Goal: Information Seeking & Learning: Learn about a topic

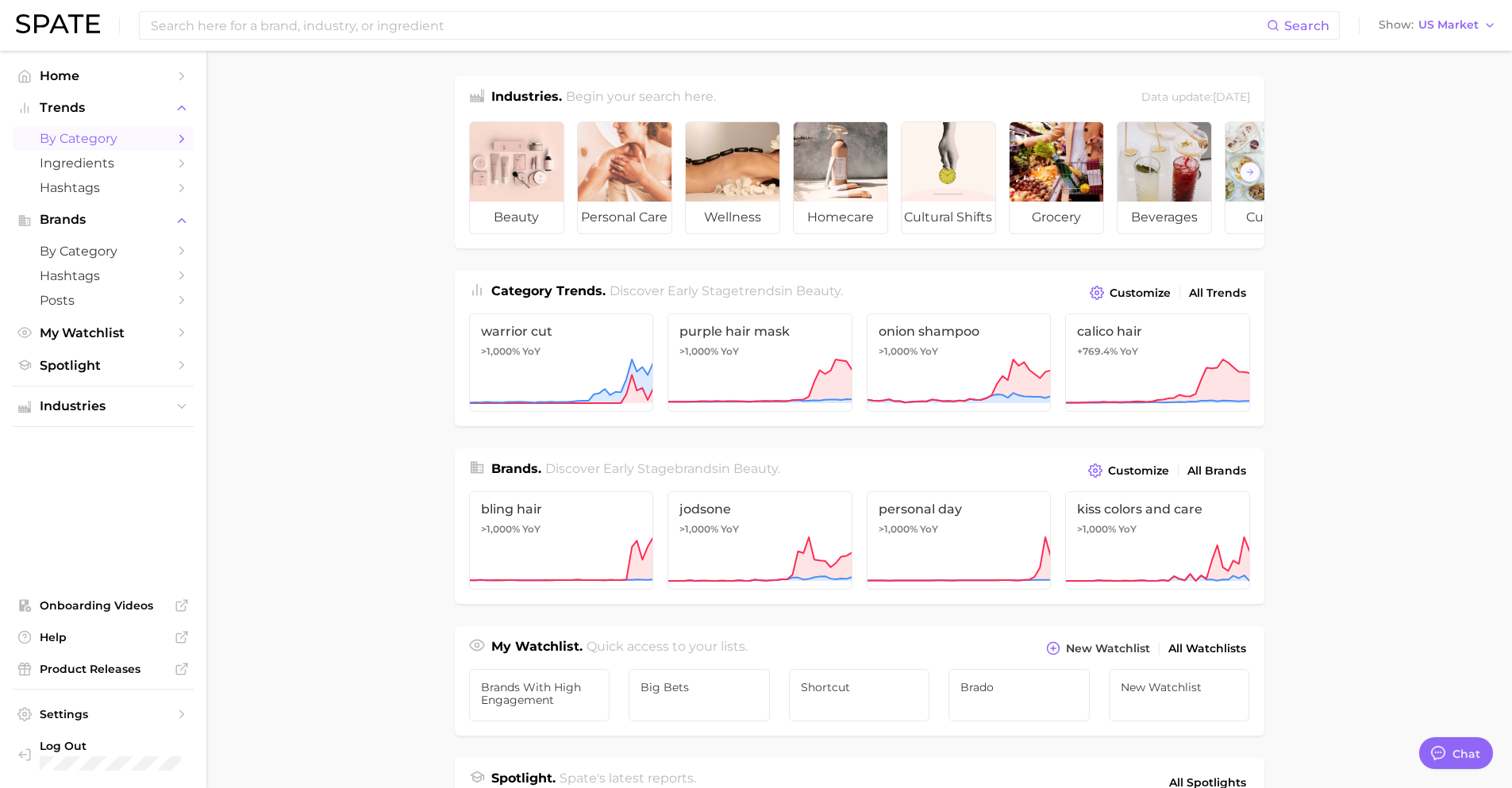
click at [83, 137] on span "by Category" at bounding box center [103, 138] width 127 height 15
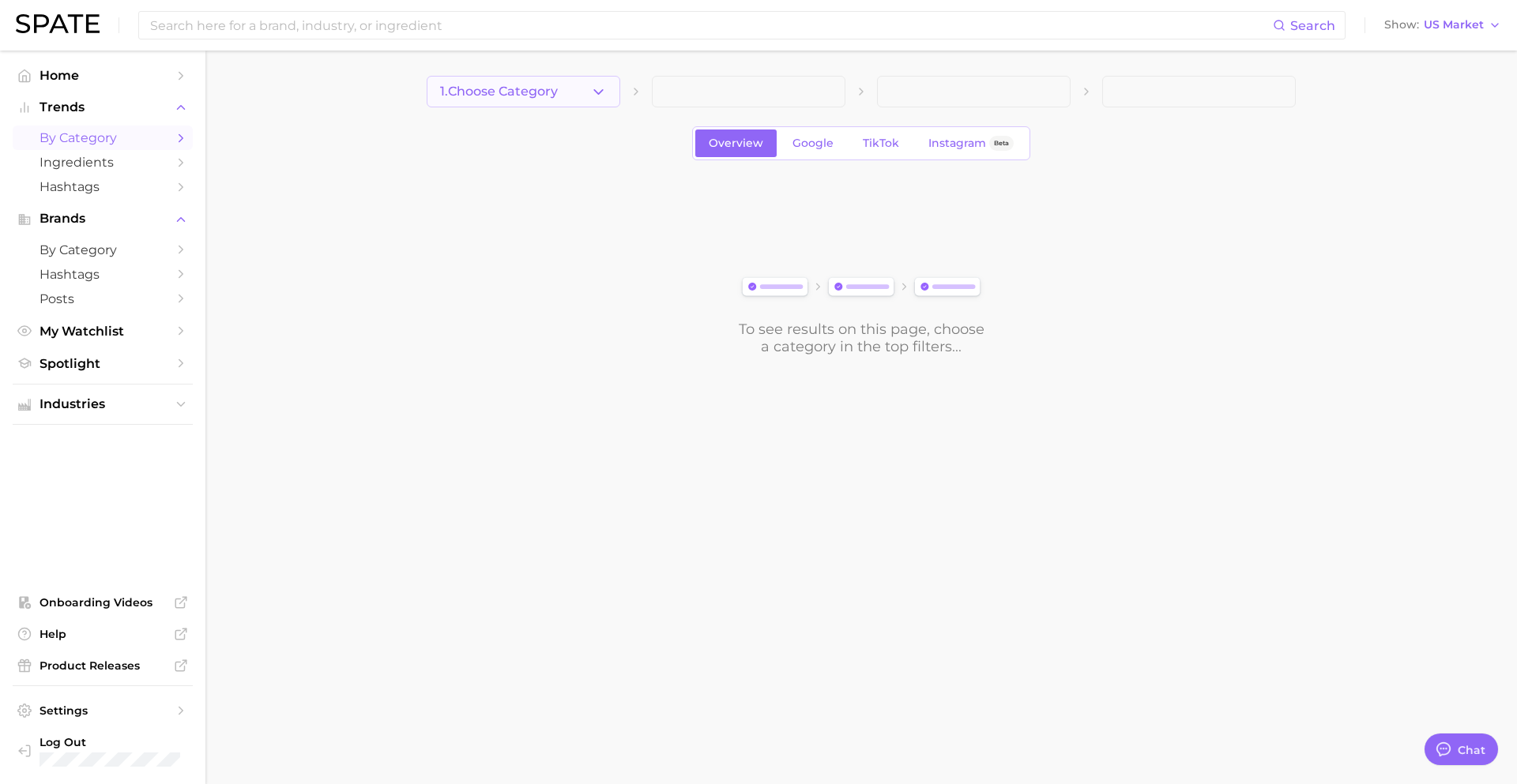
click at [600, 77] on button "1. Choose Category" at bounding box center [524, 92] width 194 height 32
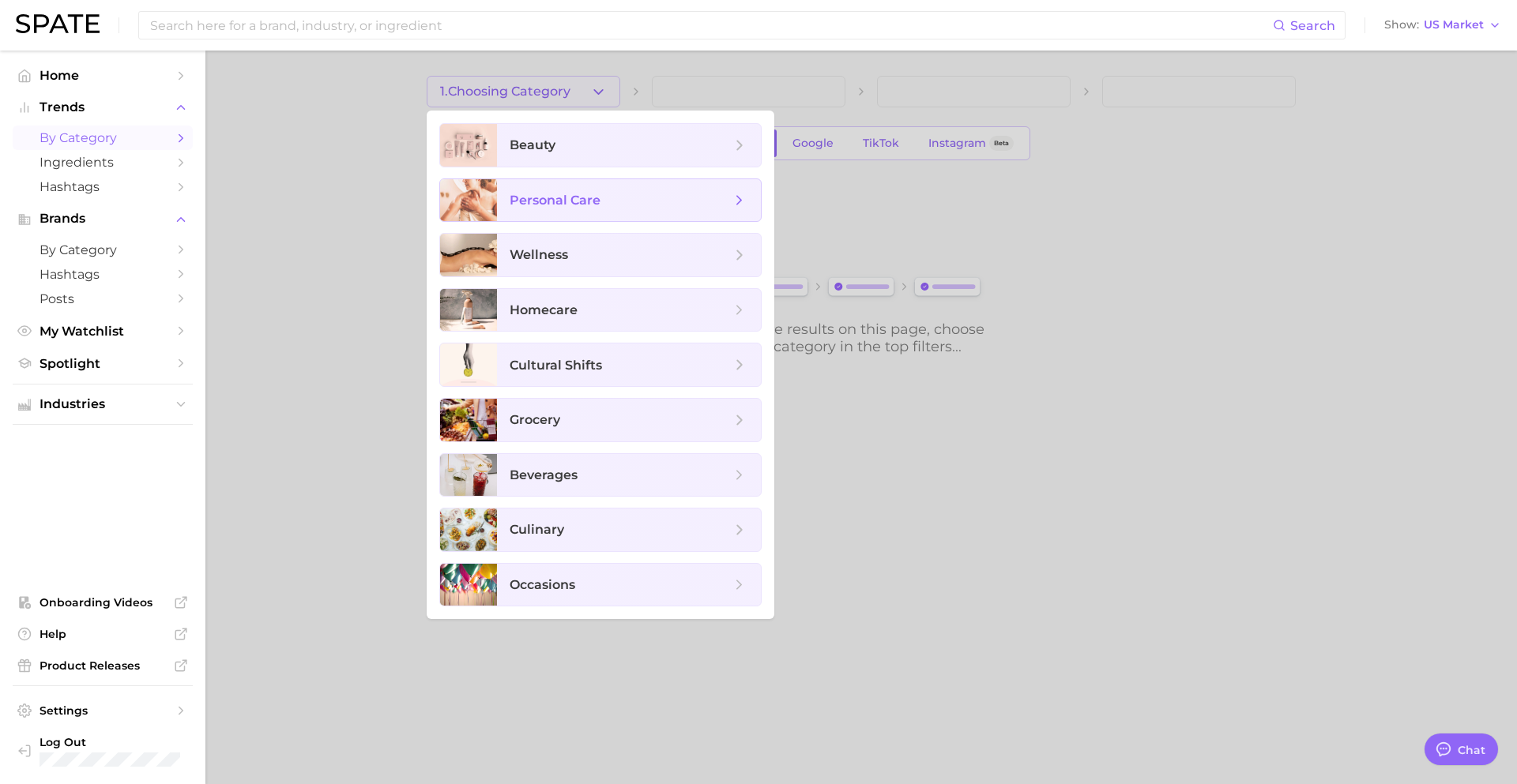
click at [554, 201] on span "personal care" at bounding box center [554, 200] width 91 height 15
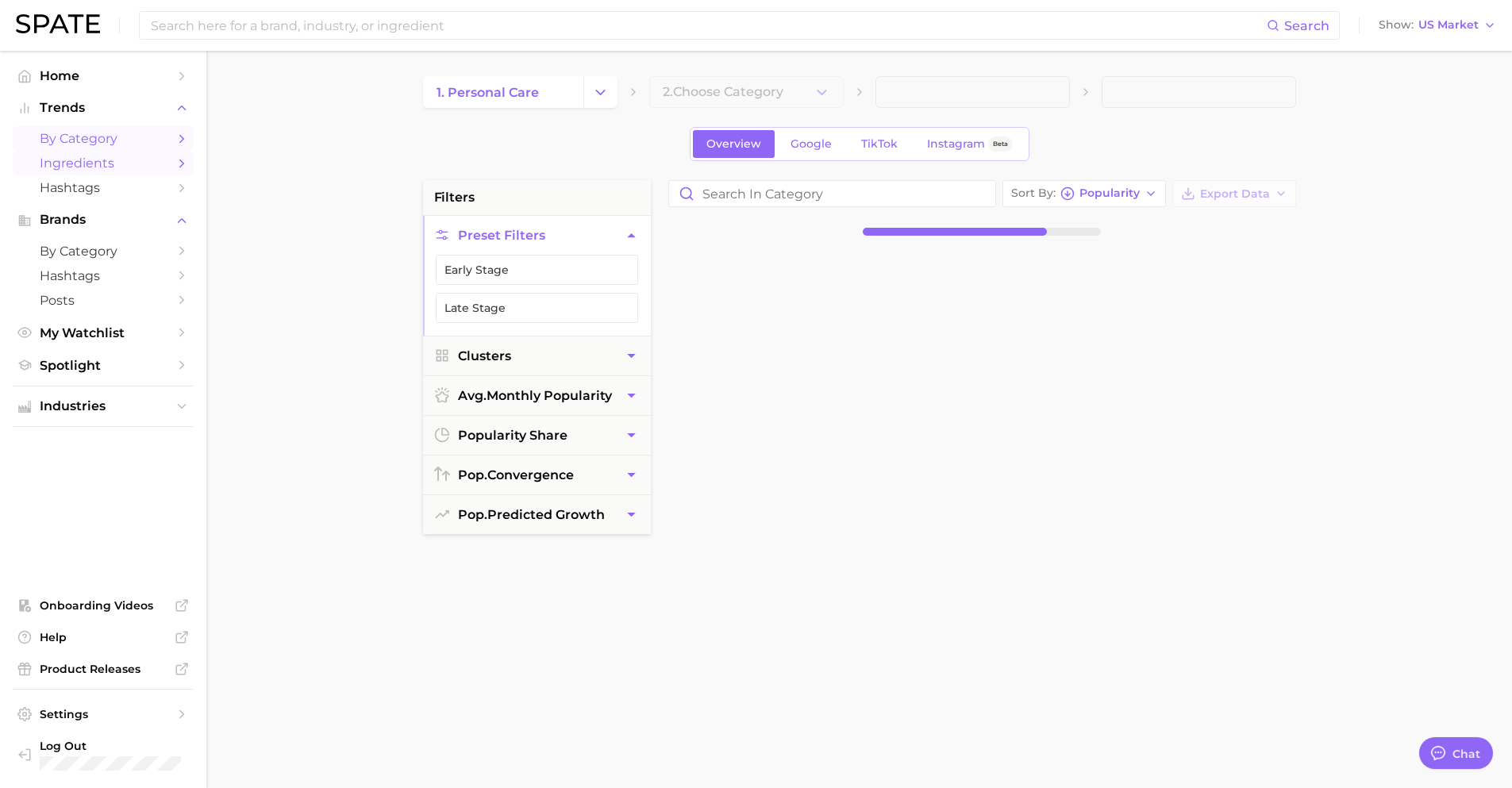
click at [87, 171] on span "Ingredients" at bounding box center [103, 163] width 127 height 15
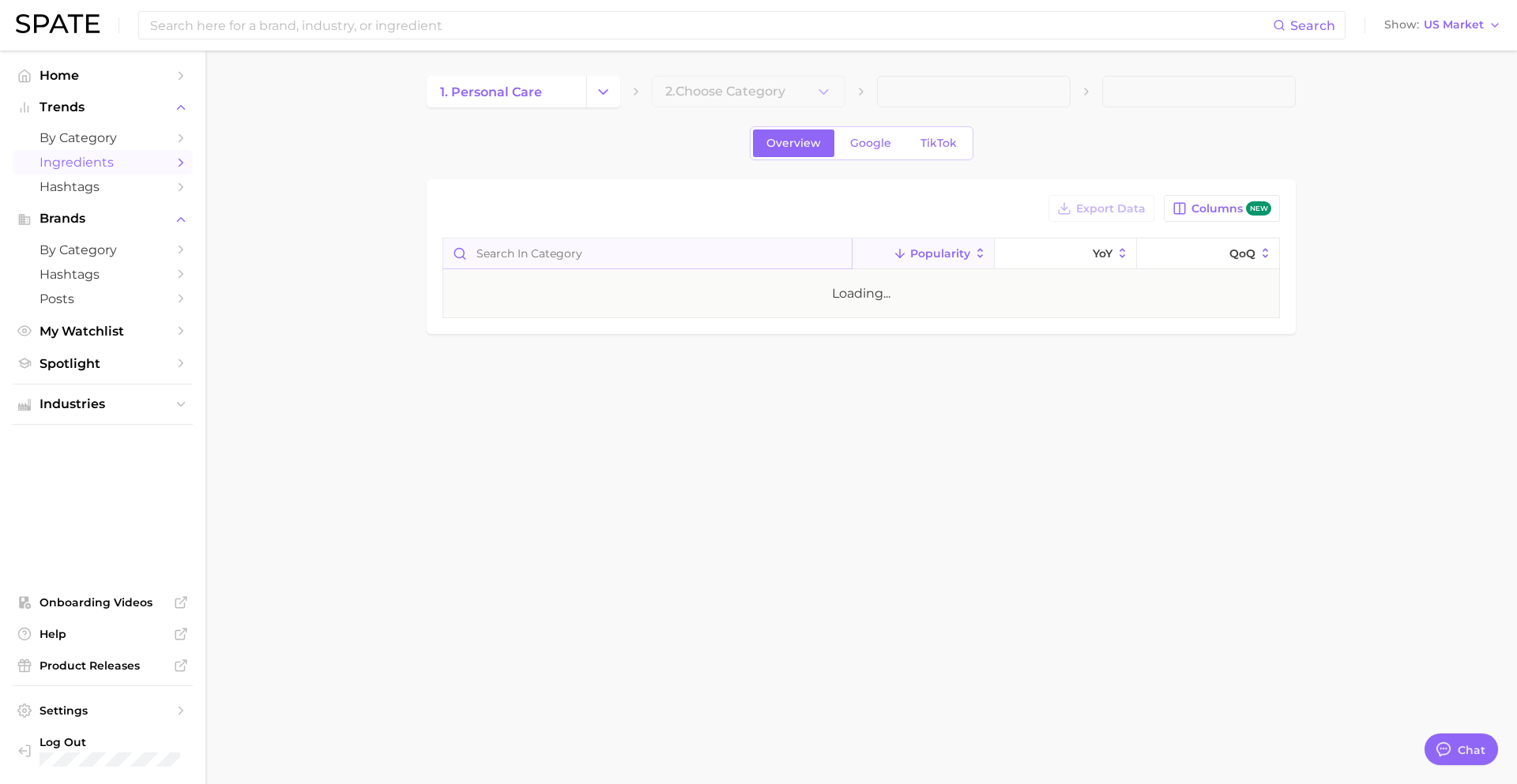
click at [574, 248] on input "Search in category" at bounding box center [647, 254] width 408 height 30
type input "melotonin"
type textarea "x"
click at [503, 301] on div "[MEDICAL_DATA]" at bounding box center [510, 301] width 113 height 19
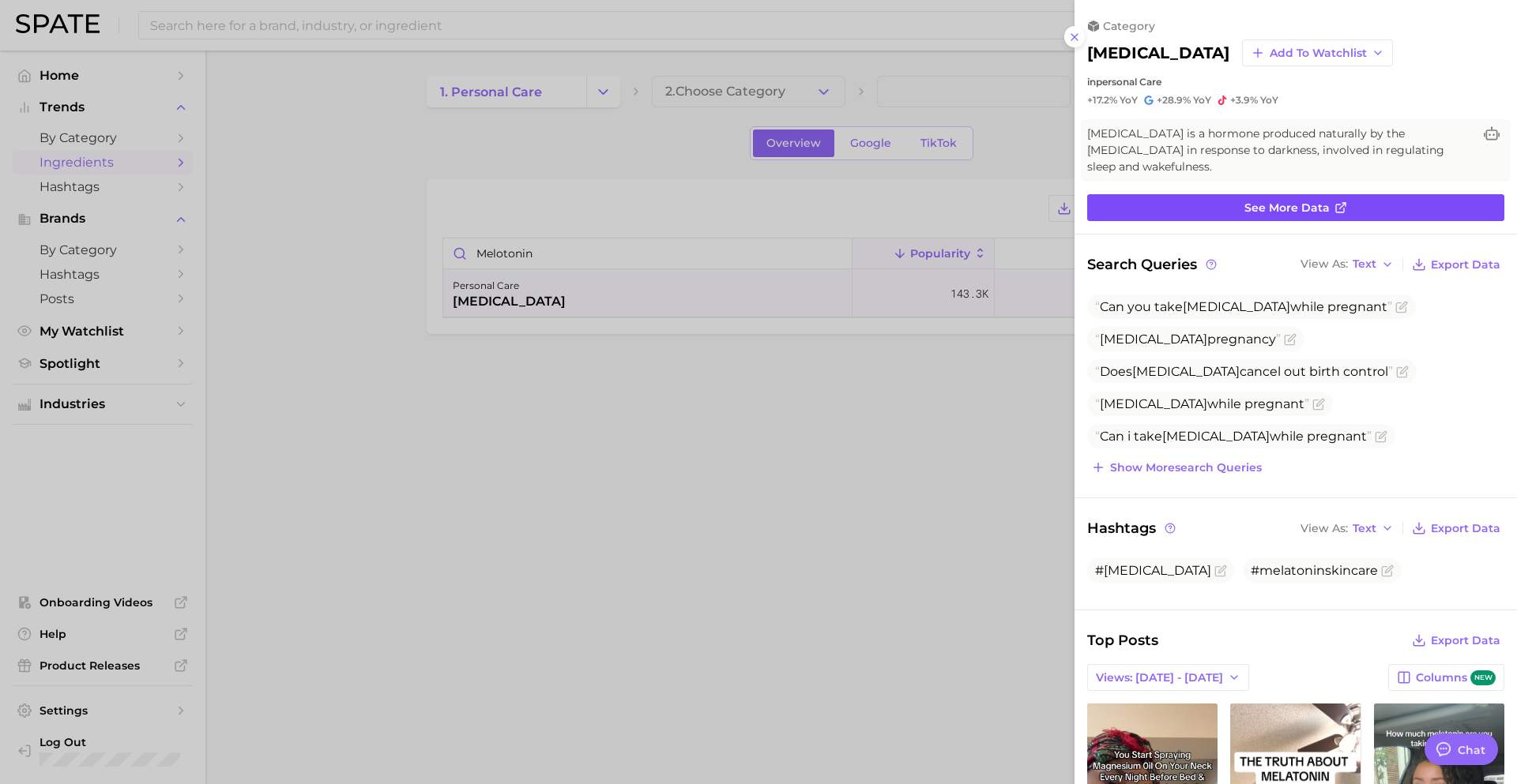
click at [1278, 194] on link "See more data" at bounding box center [1295, 207] width 417 height 27
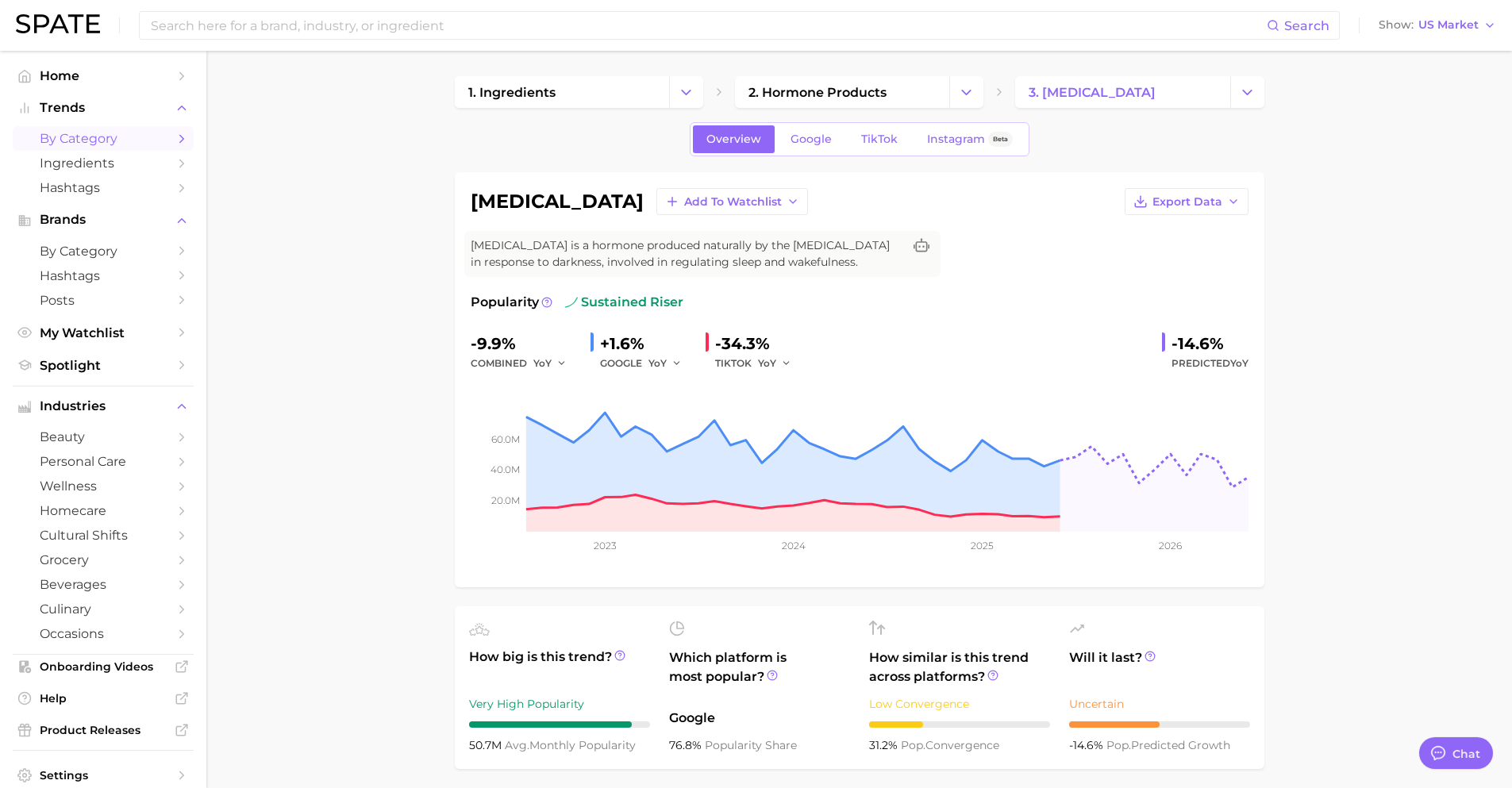
click at [80, 146] on span "by Category" at bounding box center [103, 138] width 127 height 15
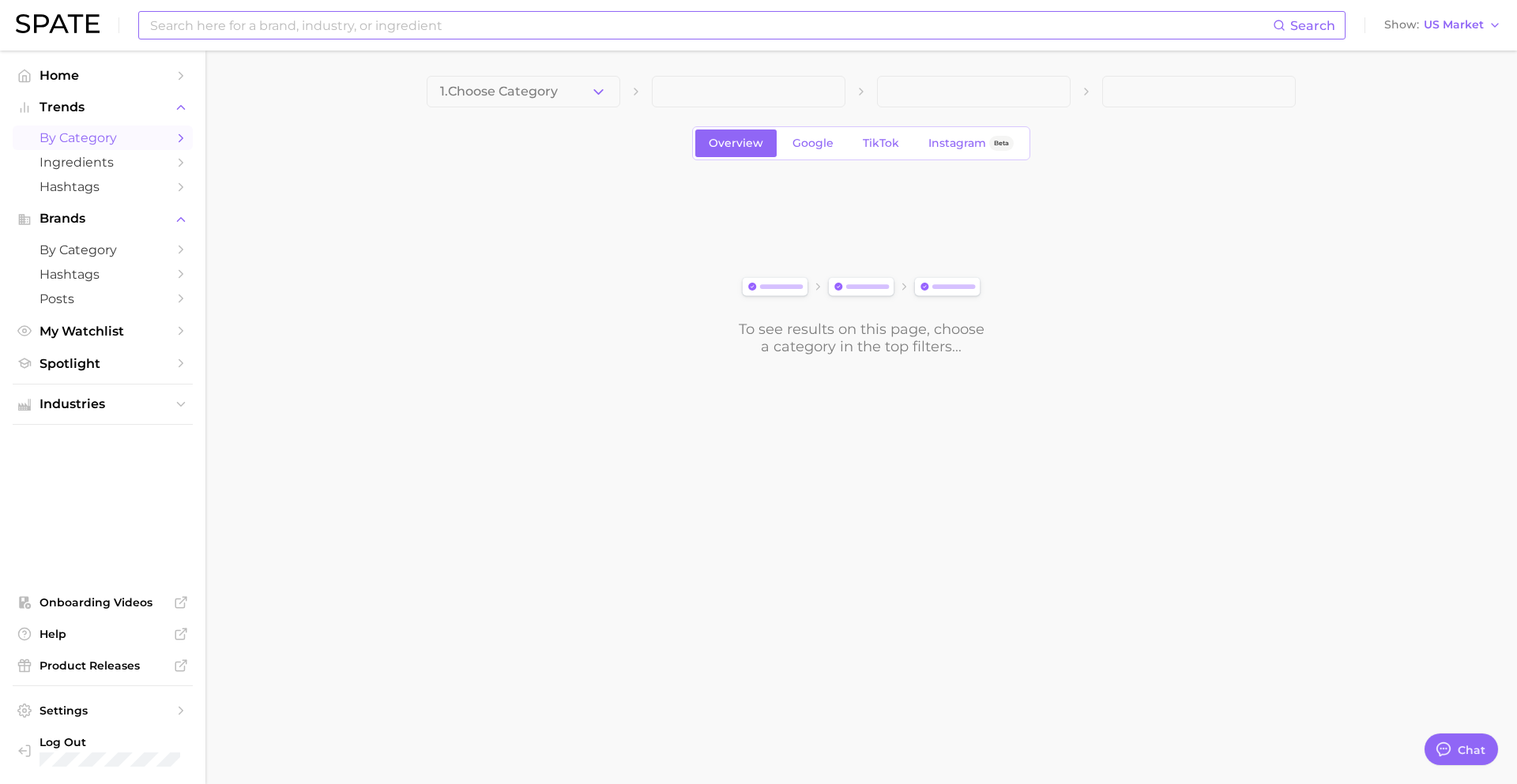
click at [323, 21] on input at bounding box center [711, 25] width 1125 height 27
type input "vitamins"
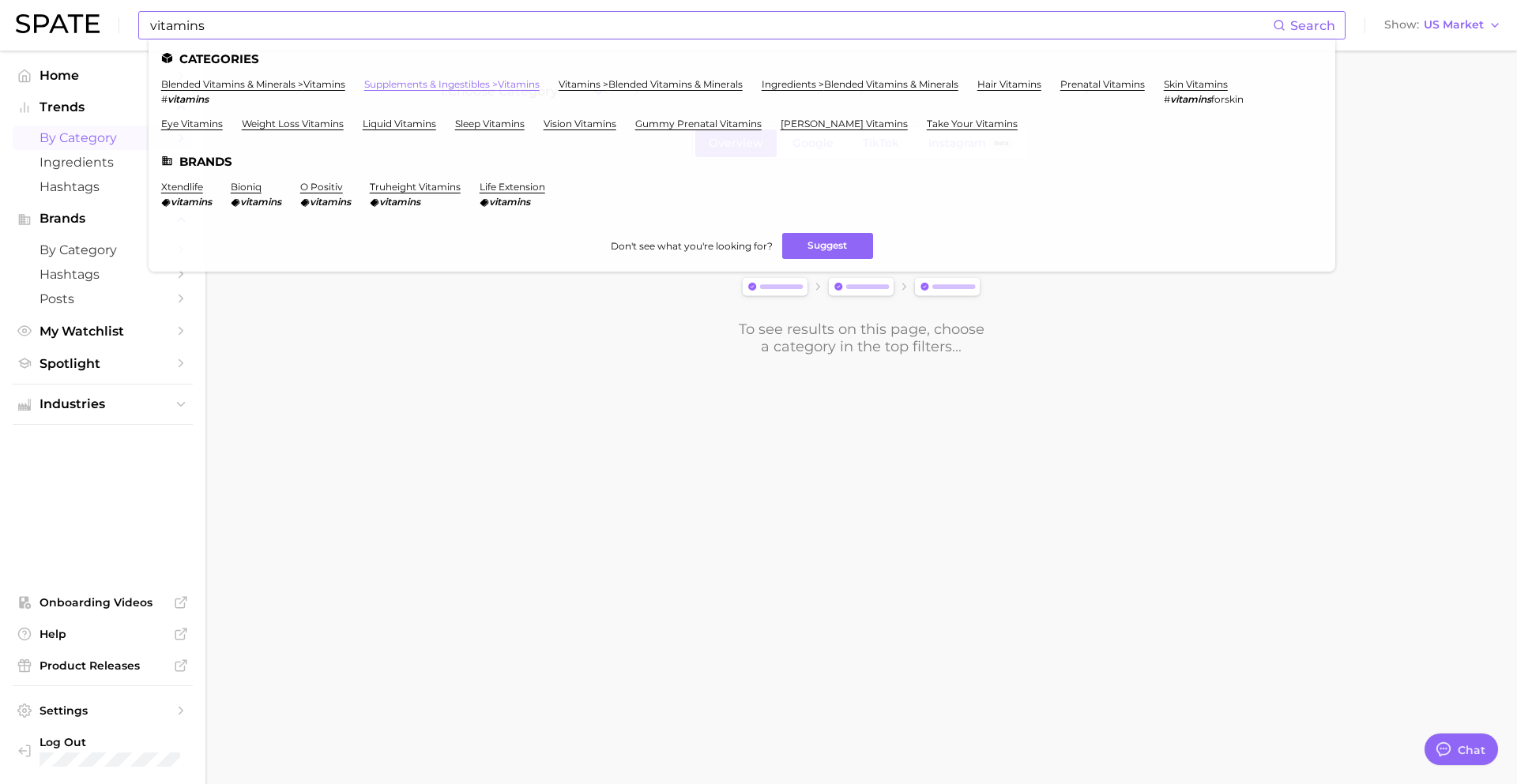
click at [449, 83] on link "supplements & ingestibles > vitamins" at bounding box center [452, 85] width 175 height 12
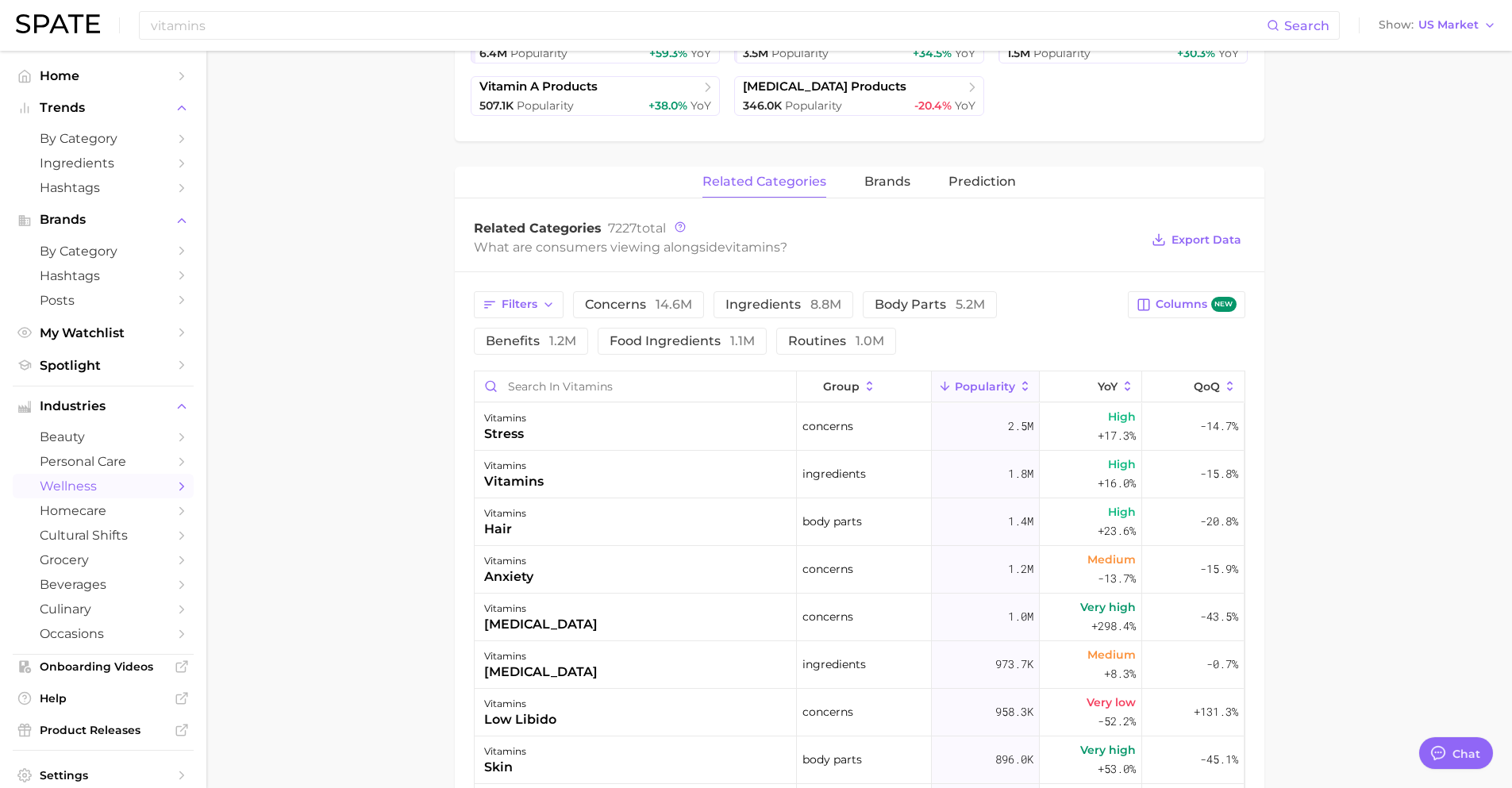
scroll to position [530, 0]
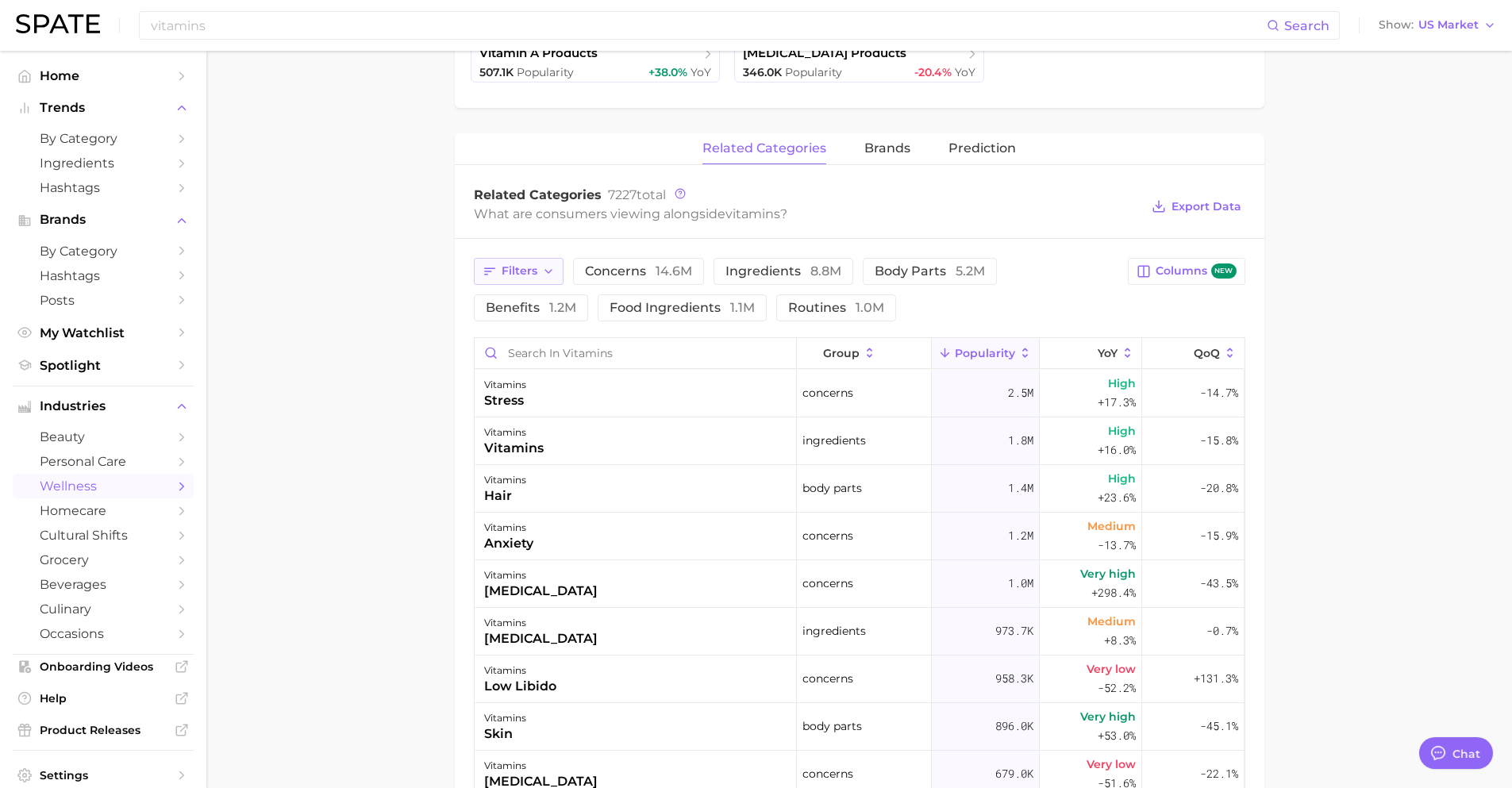
click at [549, 263] on button "Filters" at bounding box center [519, 271] width 90 height 27
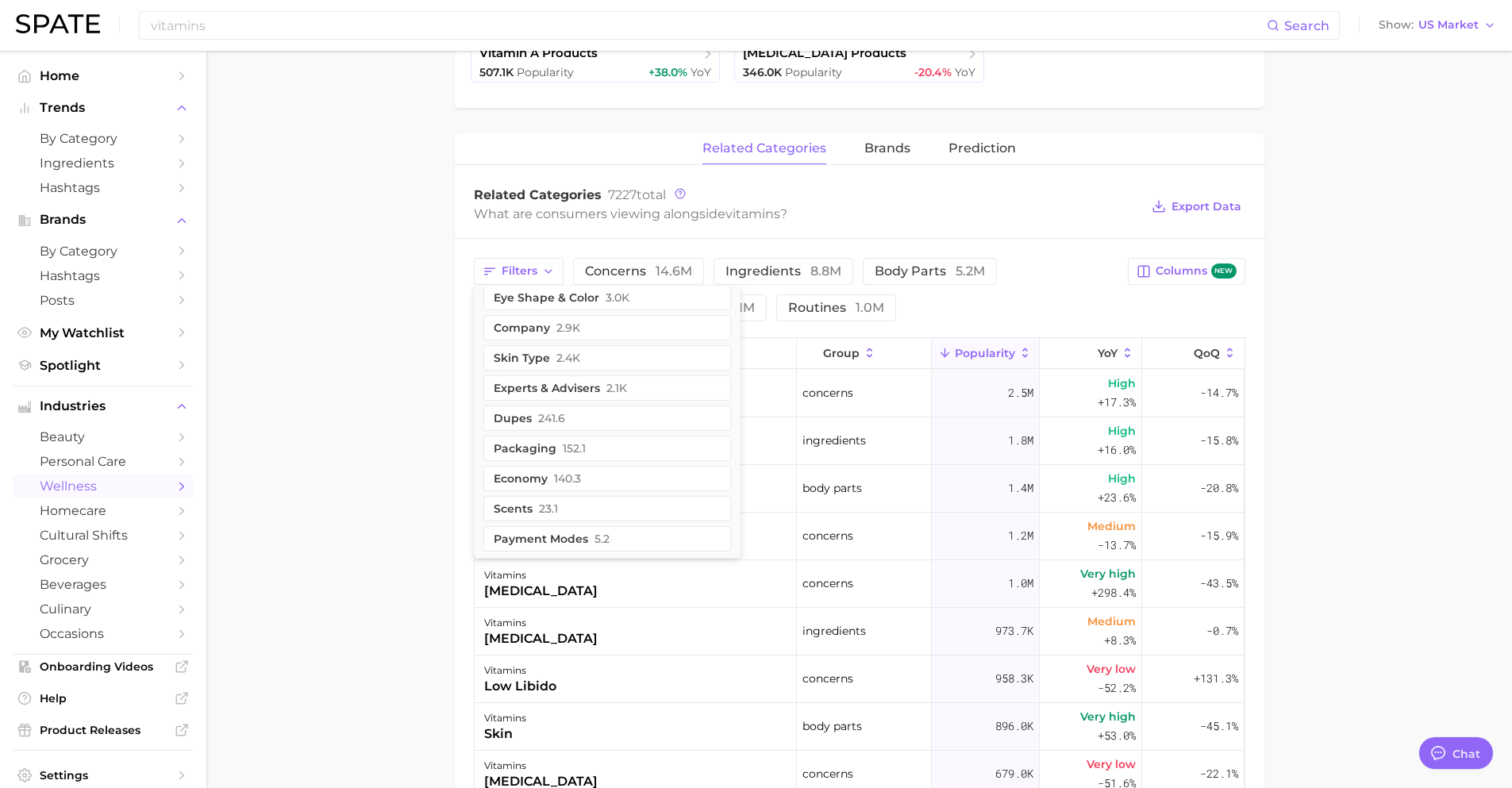
scroll to position [708, 0]
click at [428, 491] on main "1. supplements & ingestibles 2. vitamins 3. Subcategory Overview Google TikTok …" at bounding box center [859, 372] width 1306 height 1703
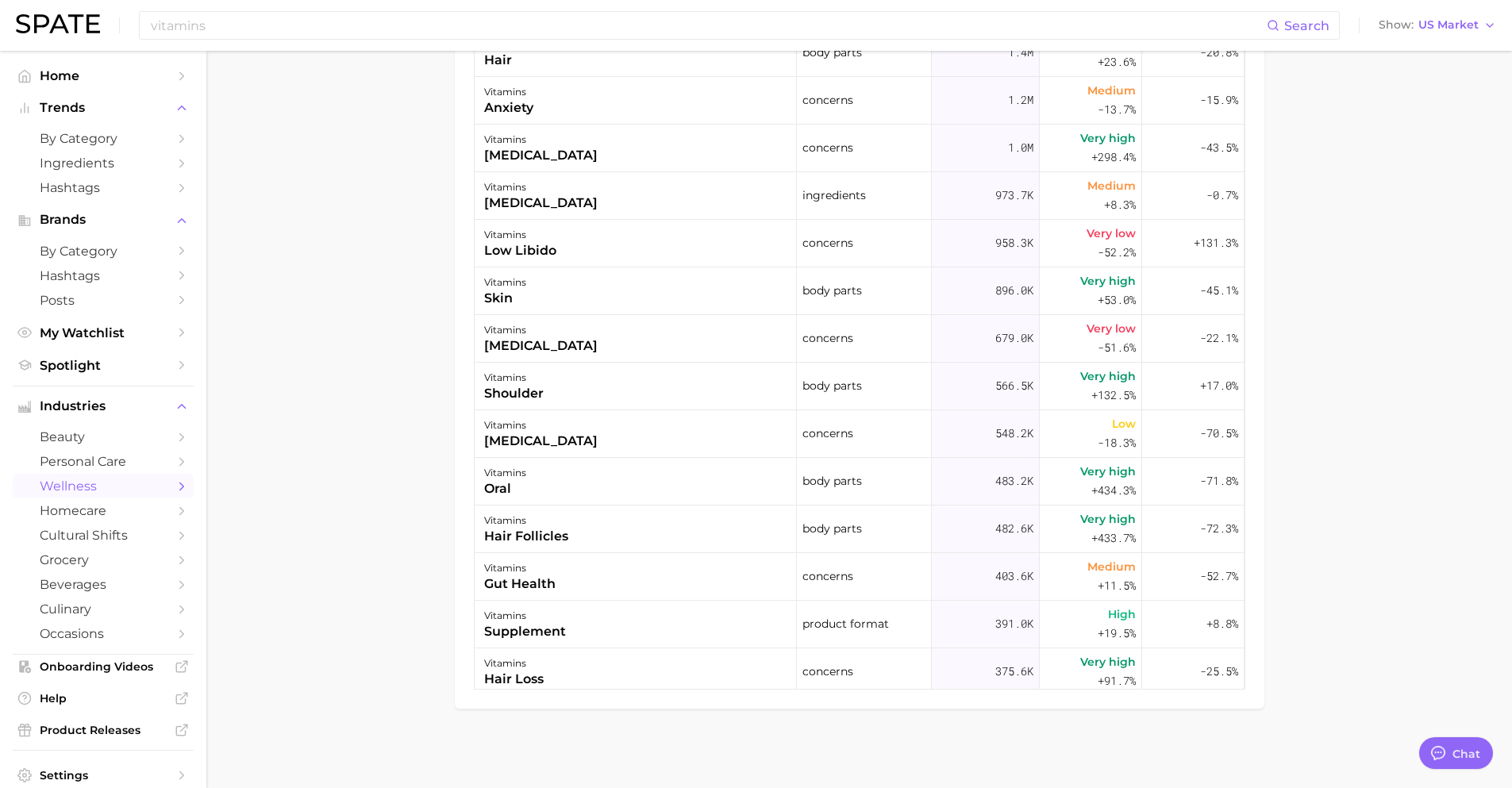
scroll to position [436, 0]
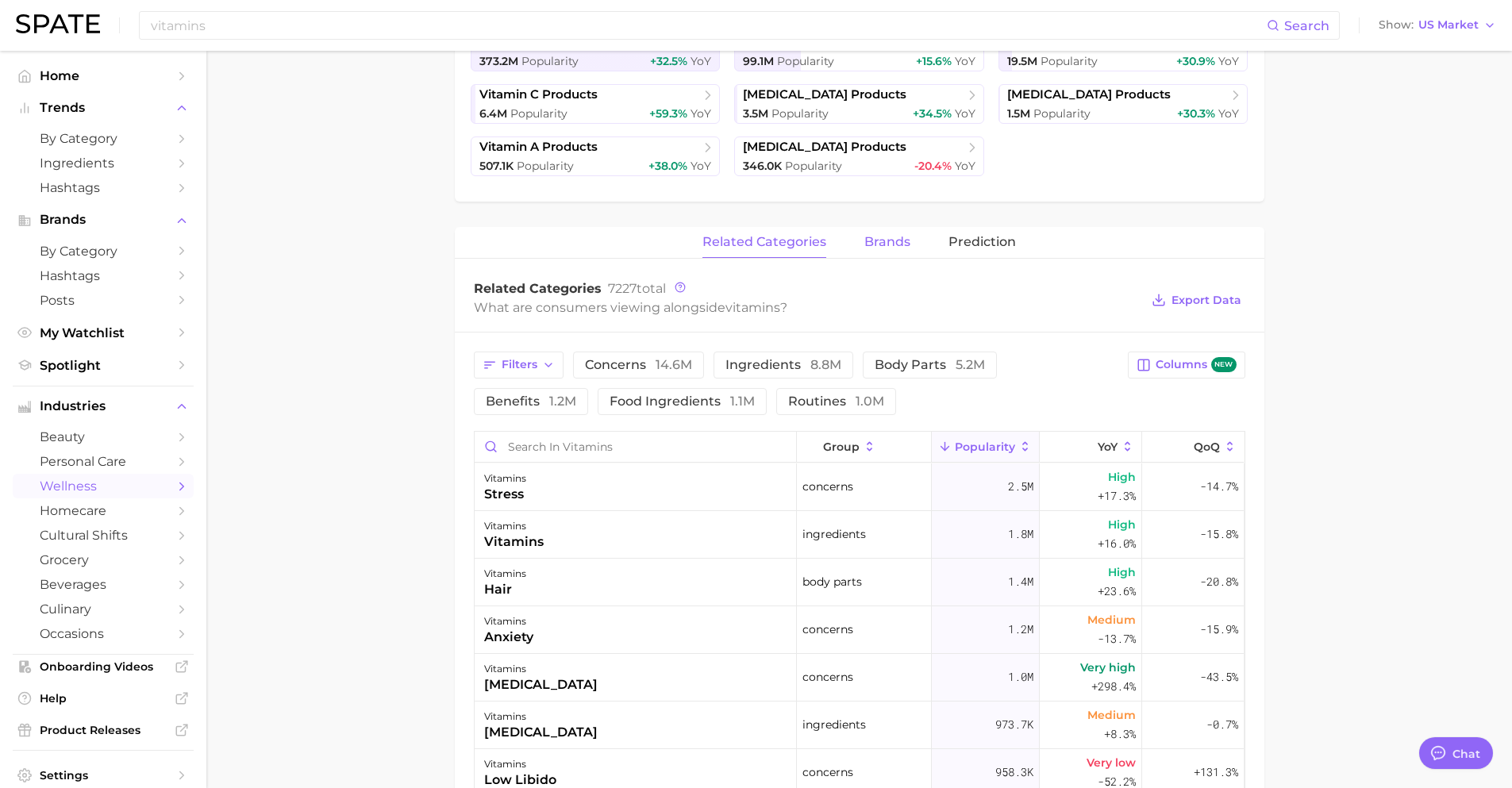
click at [873, 245] on span "brands" at bounding box center [888, 242] width 46 height 14
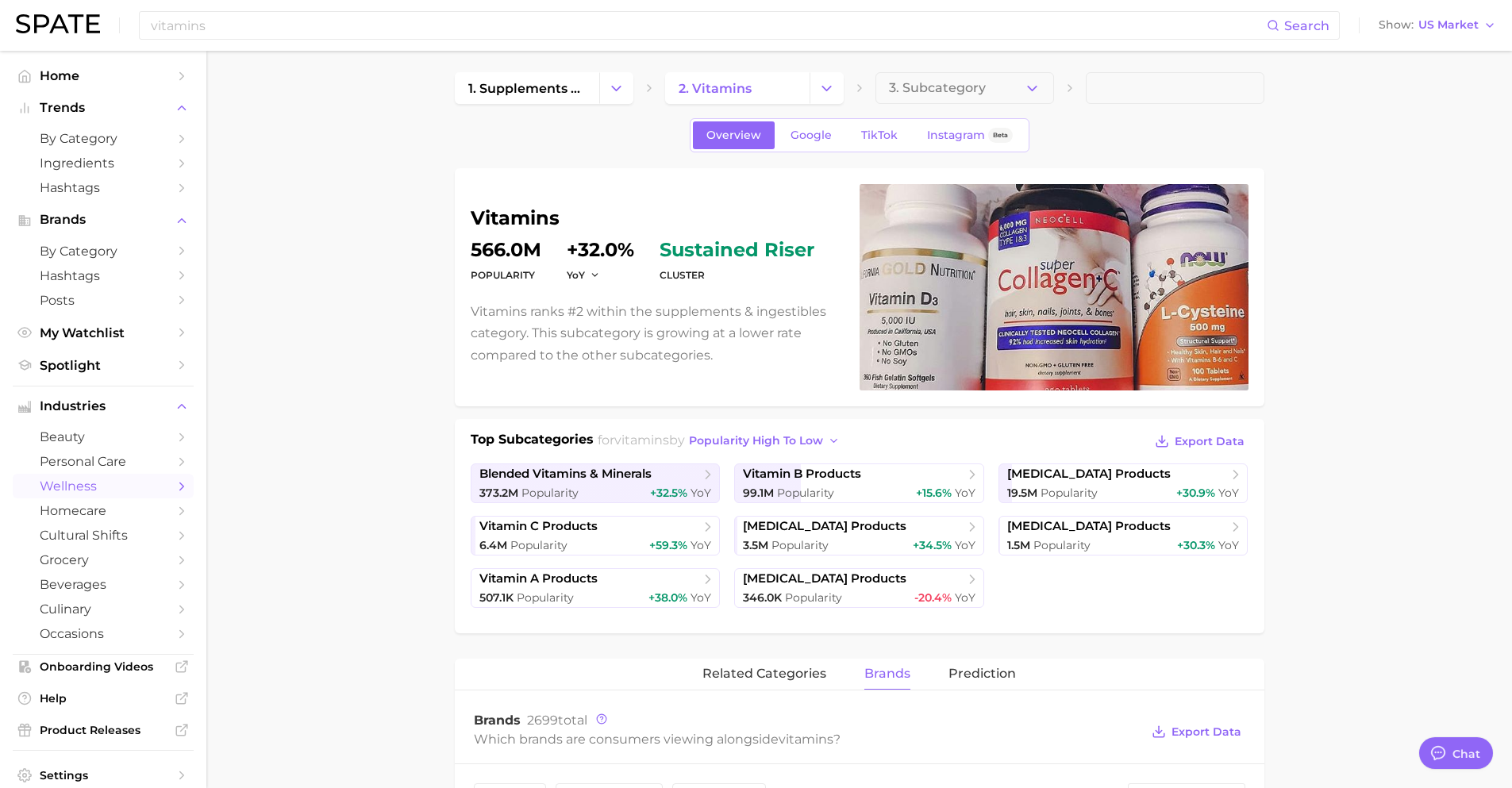
scroll to position [0, 0]
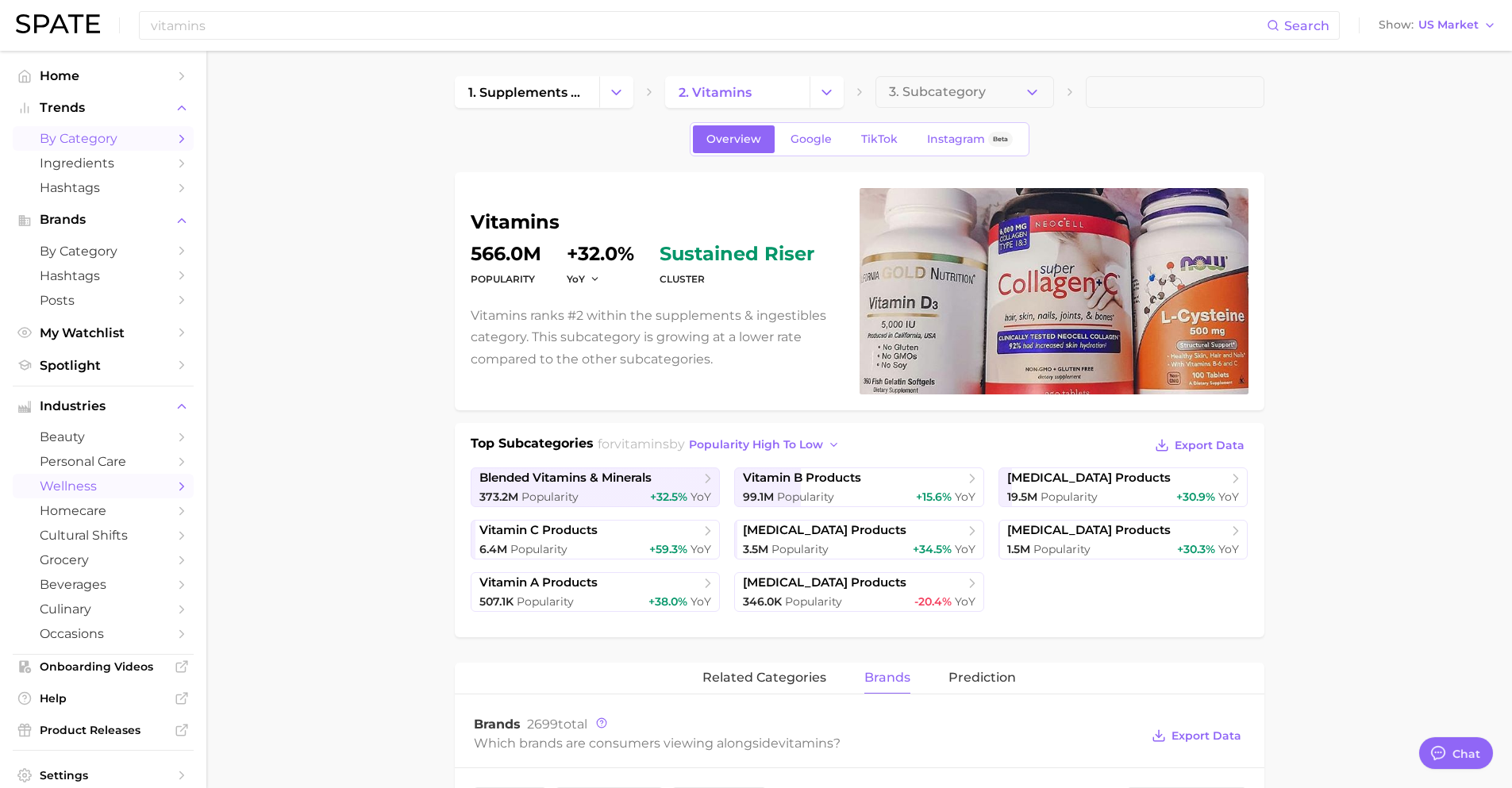
click at [66, 141] on span "by Category" at bounding box center [103, 138] width 127 height 15
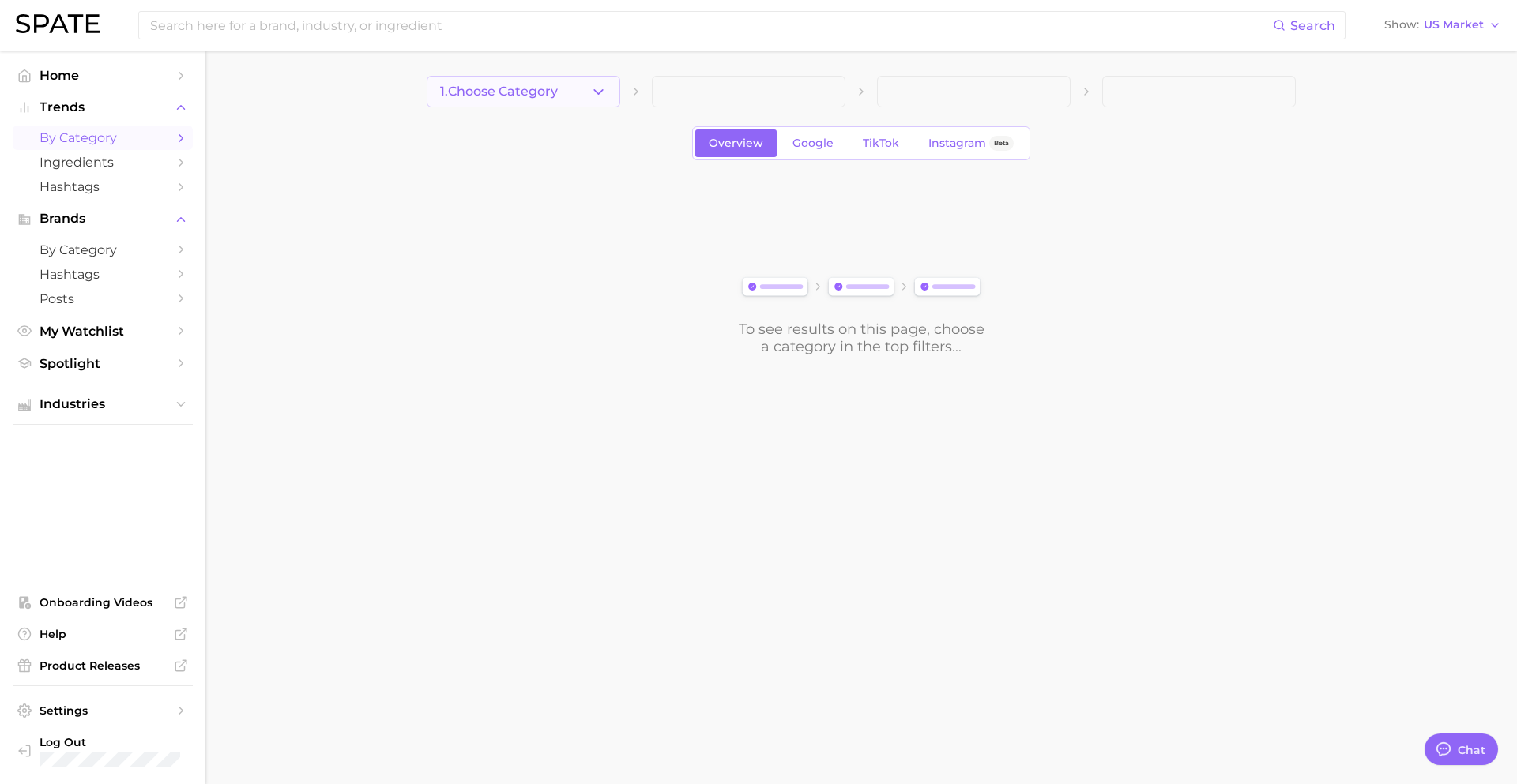
click at [484, 88] on span "1. Choose Category" at bounding box center [499, 92] width 117 height 14
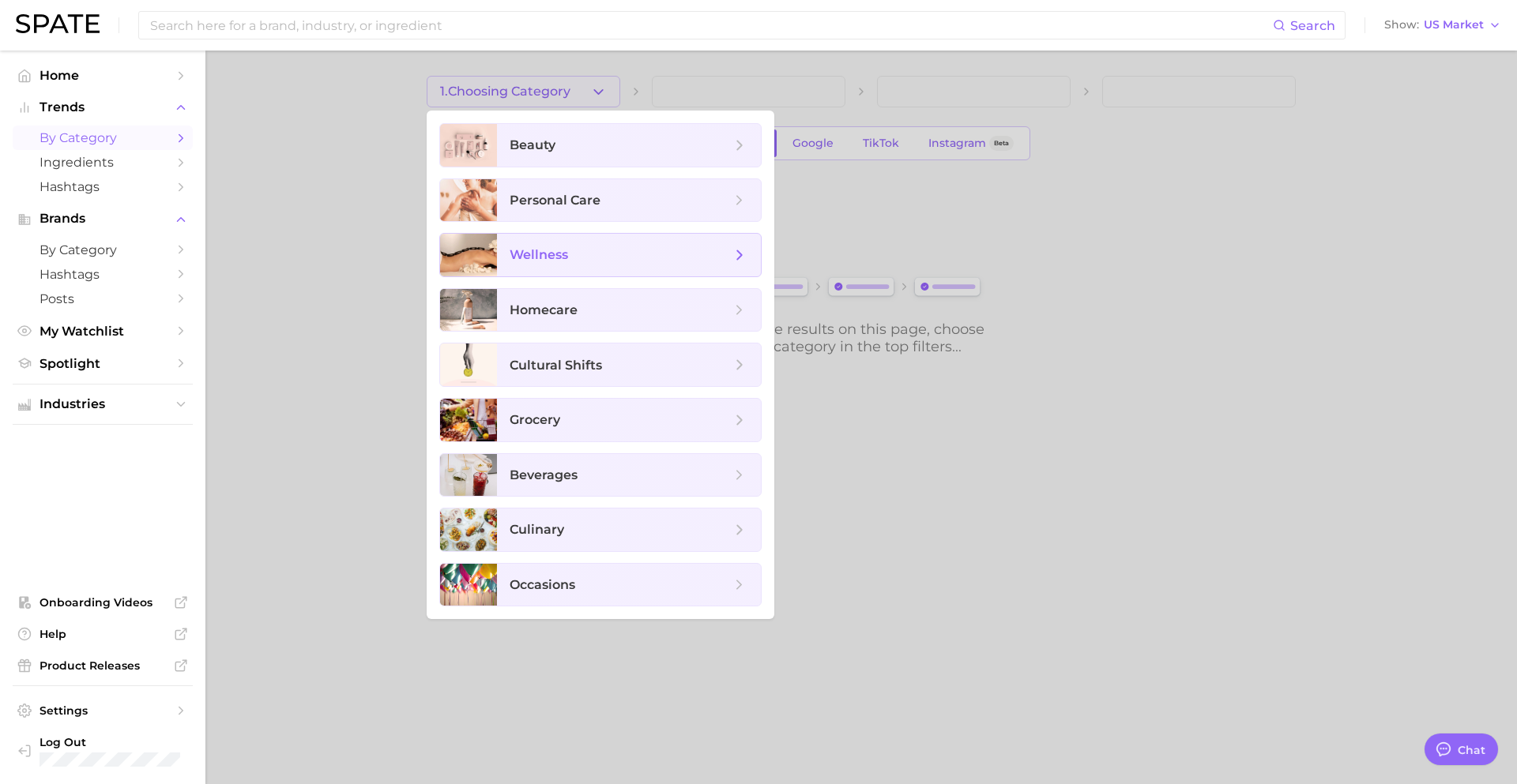
click at [597, 248] on span "wellness" at bounding box center [620, 255] width 221 height 17
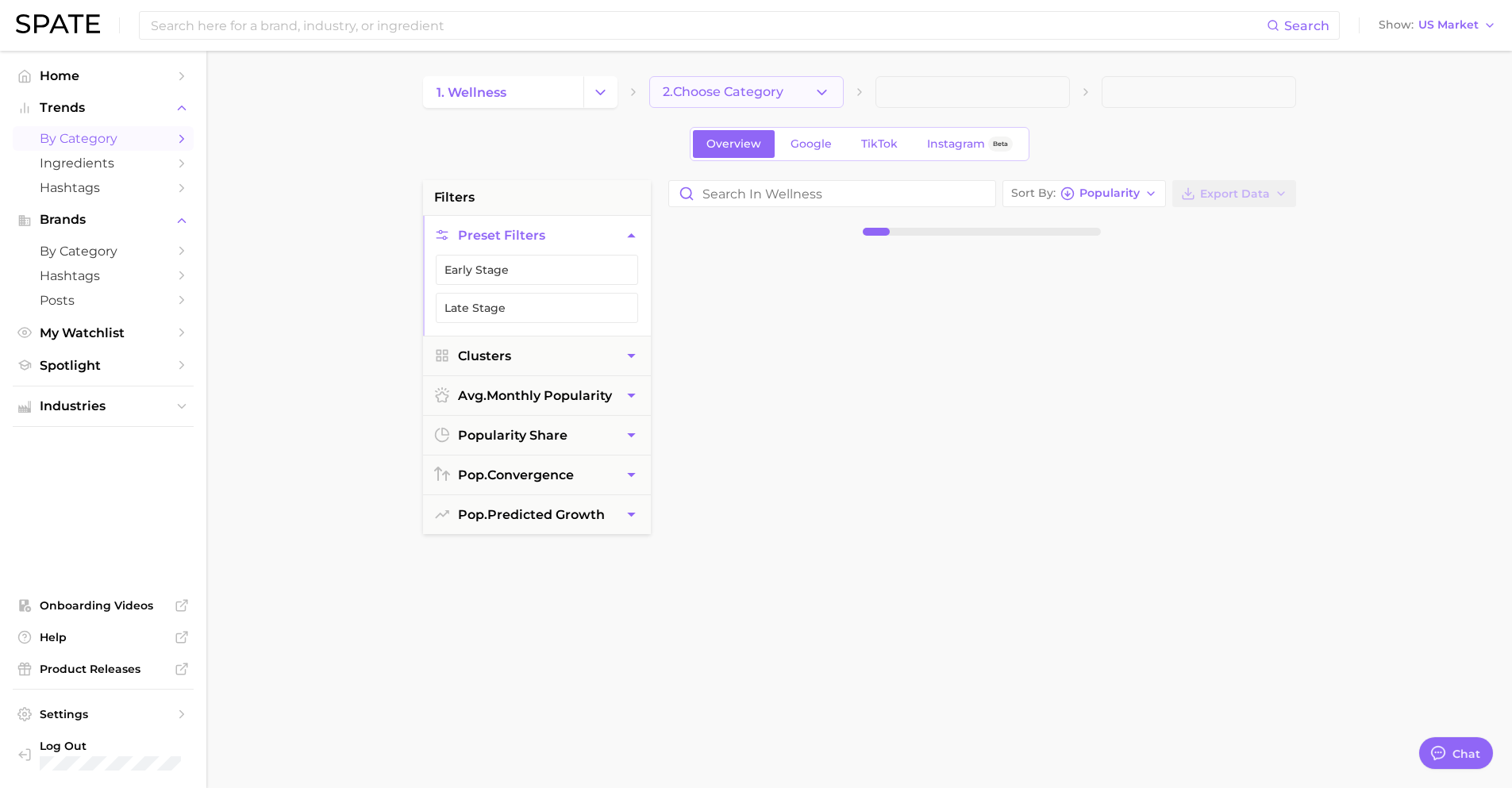
click at [704, 87] on span "2. Choose Category" at bounding box center [723, 92] width 121 height 14
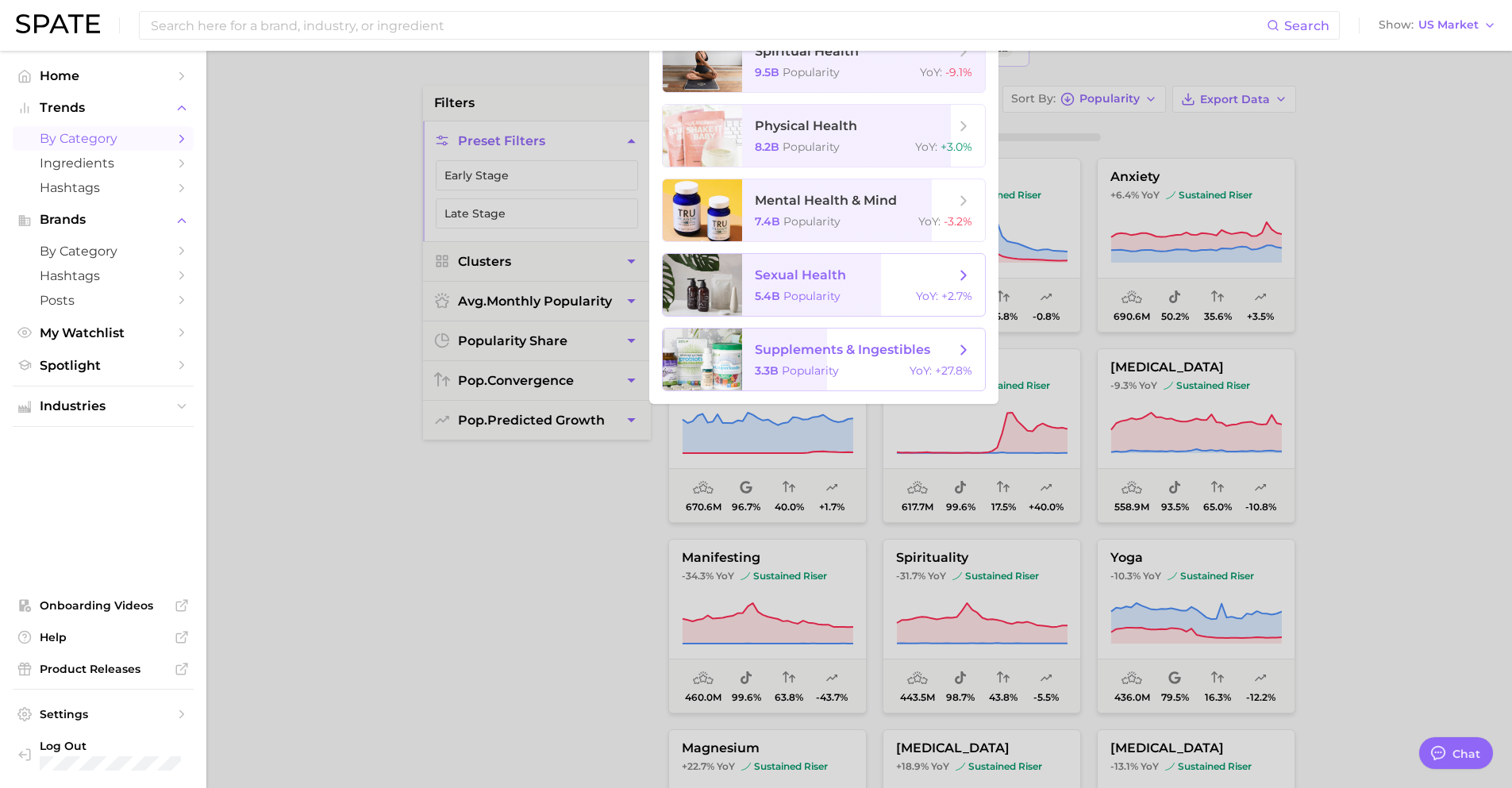
scroll to position [133, 0]
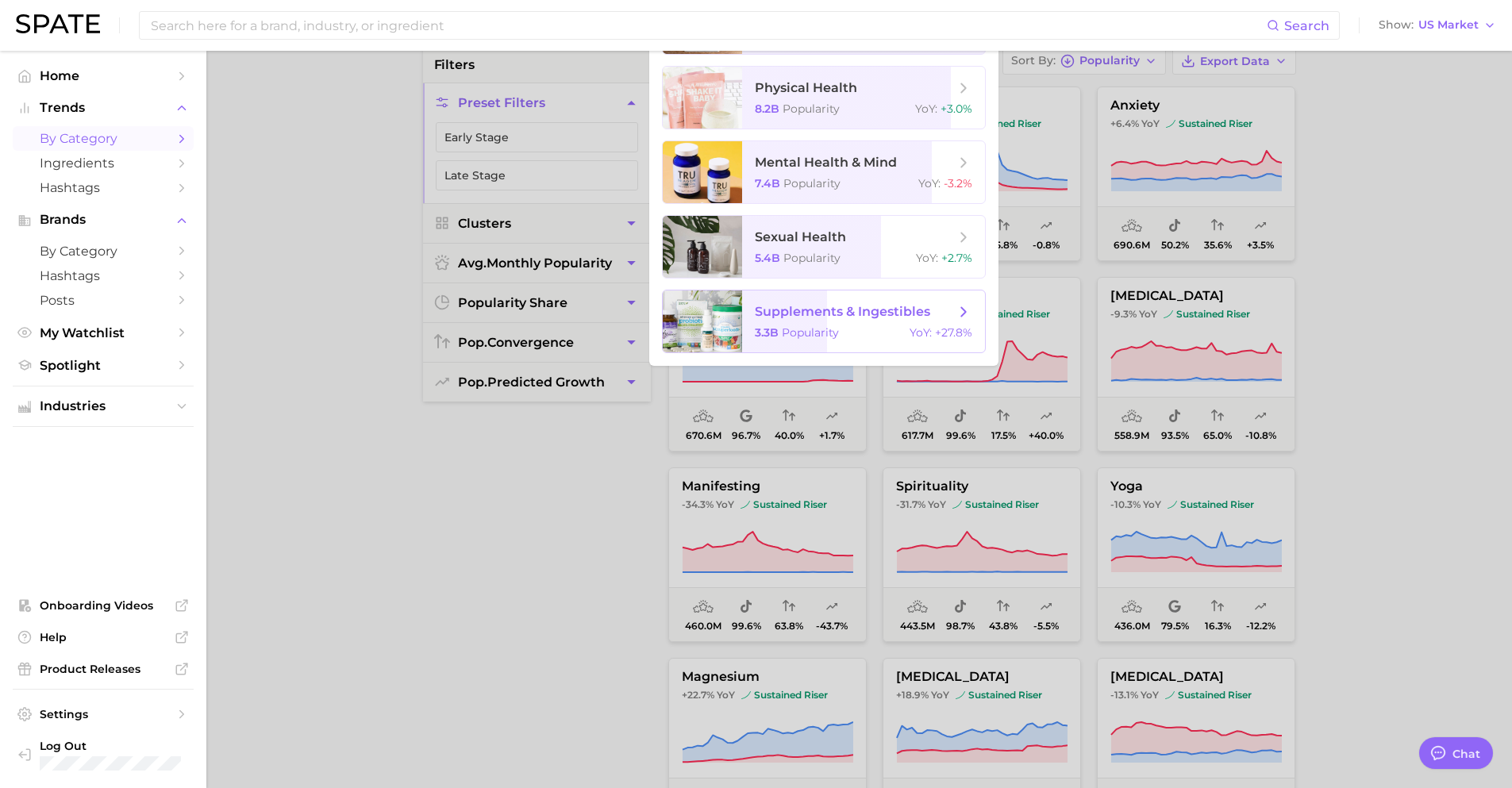
click at [885, 312] on span "supplements & ingestibles" at bounding box center [842, 311] width 175 height 15
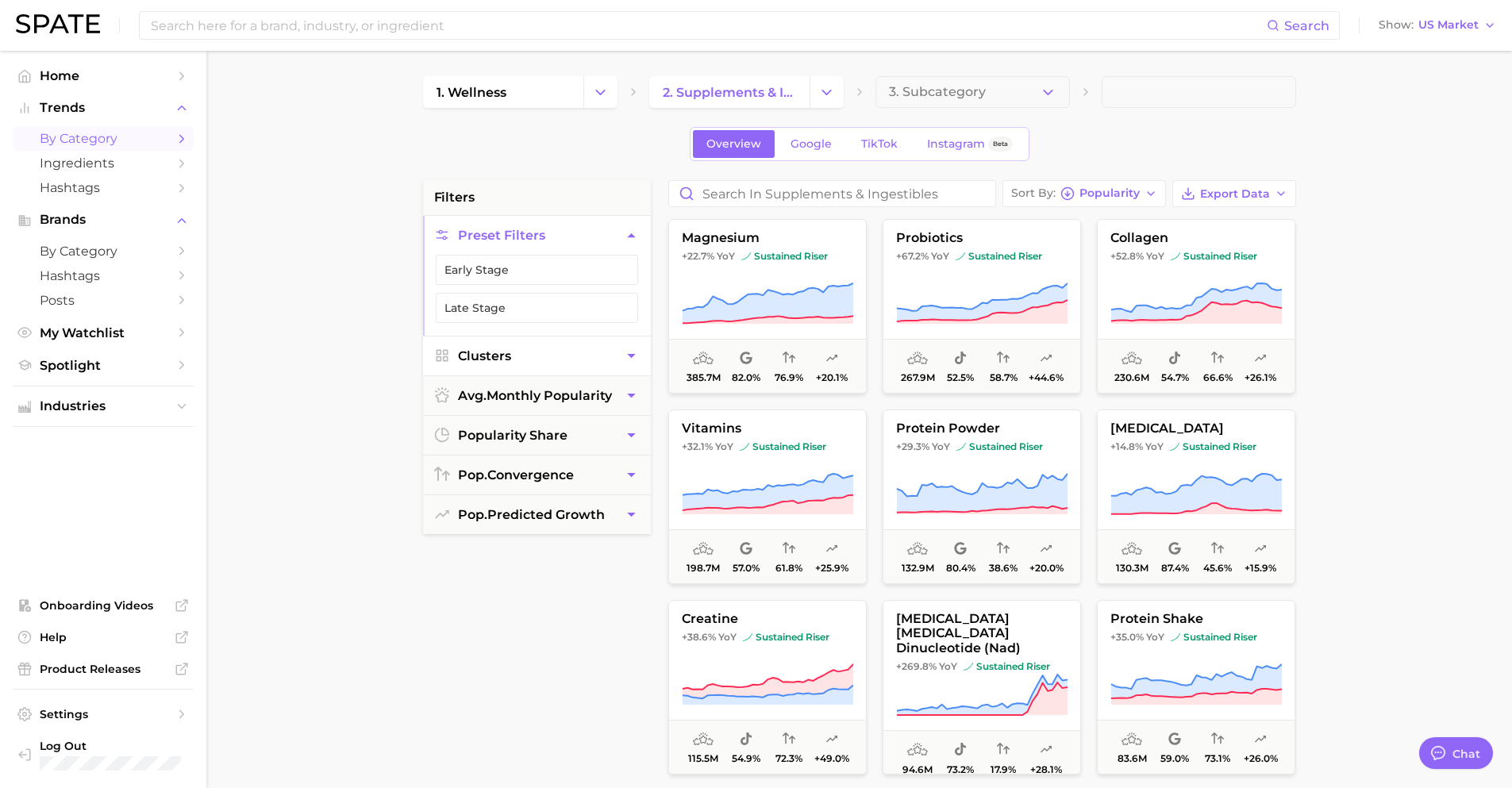
click at [609, 363] on button "Clusters" at bounding box center [537, 356] width 228 height 39
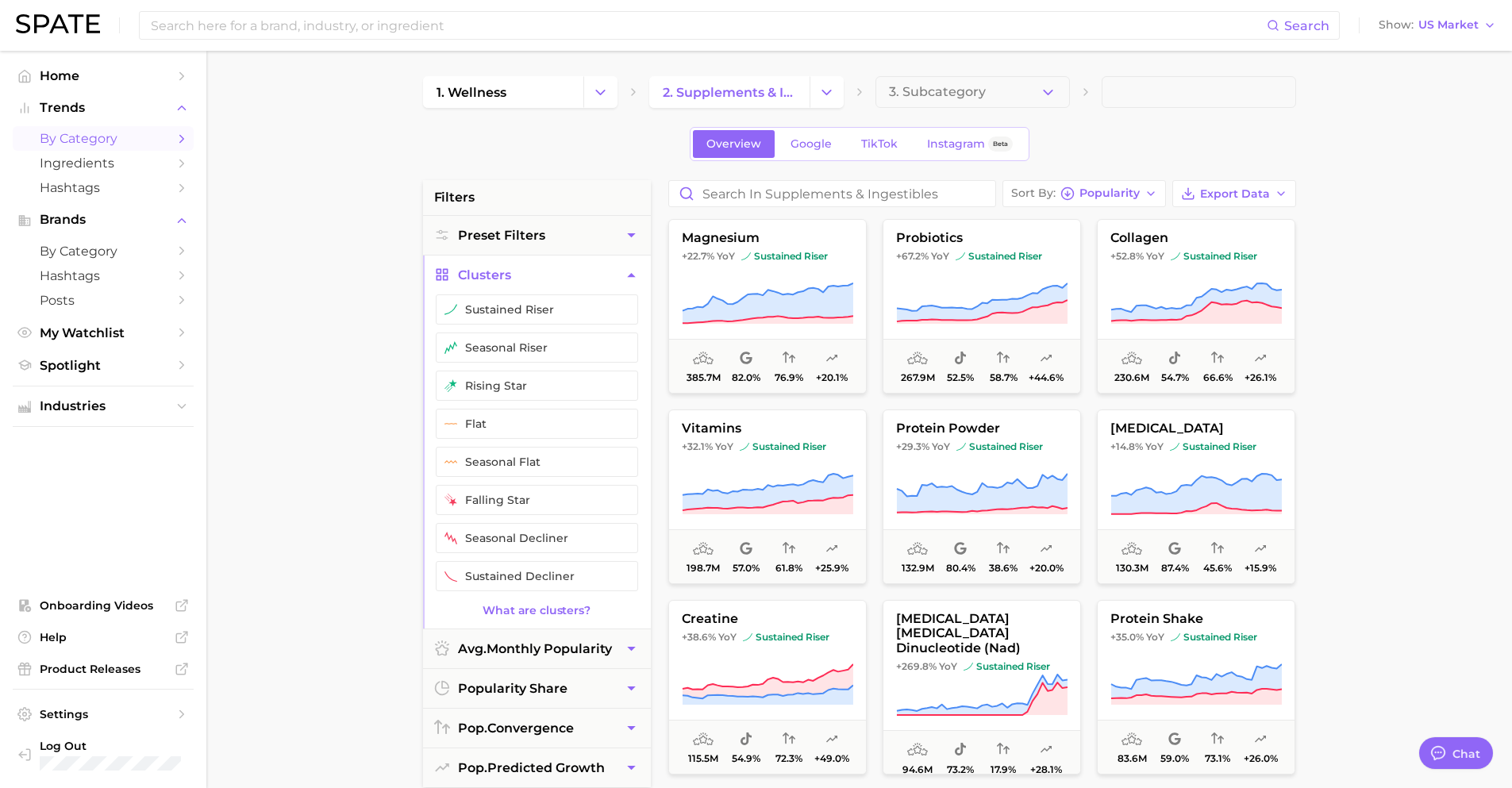
click at [624, 270] on icon "button" at bounding box center [631, 275] width 17 height 17
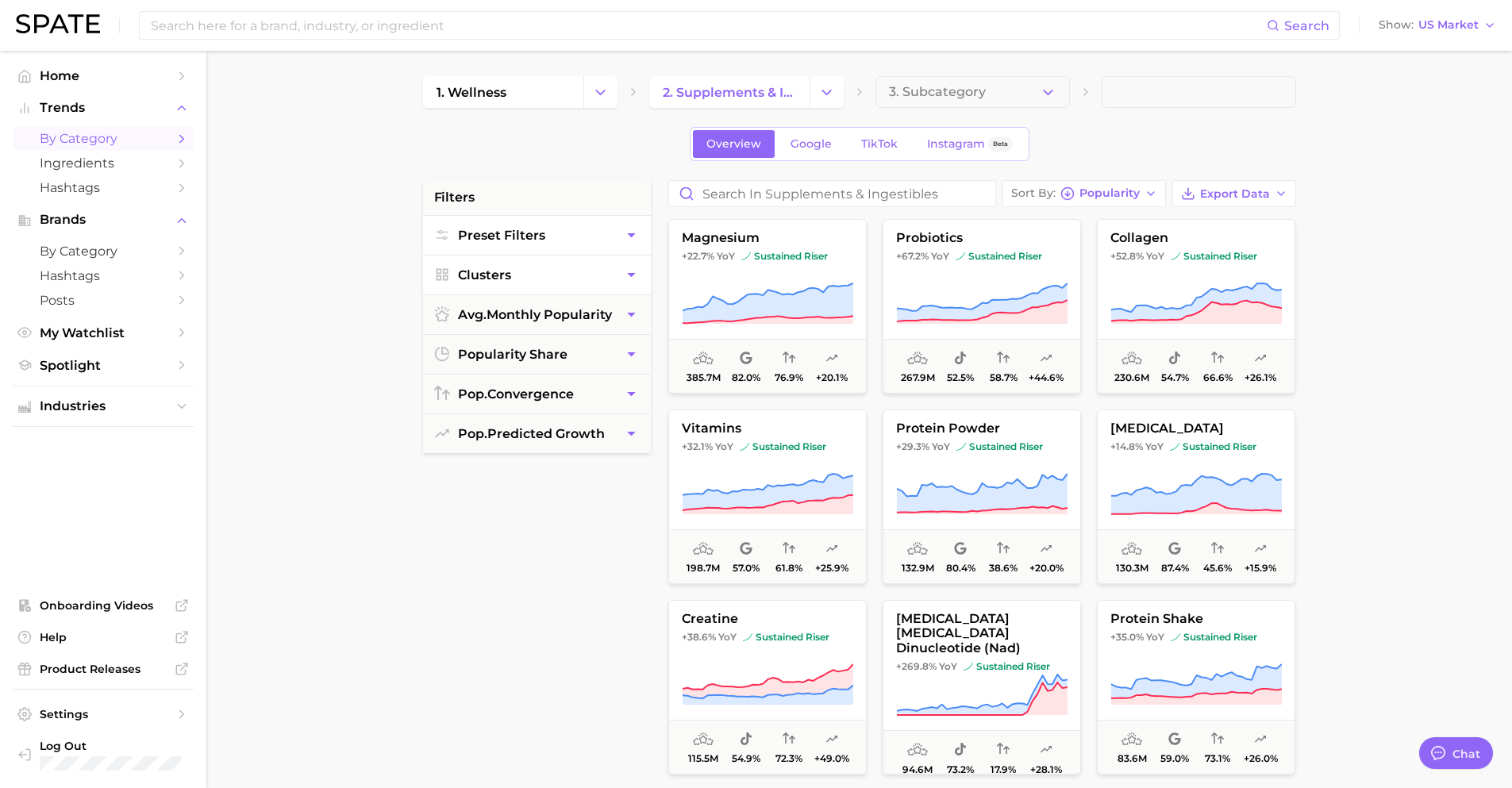
click at [623, 244] on button "Preset Filters" at bounding box center [537, 235] width 228 height 39
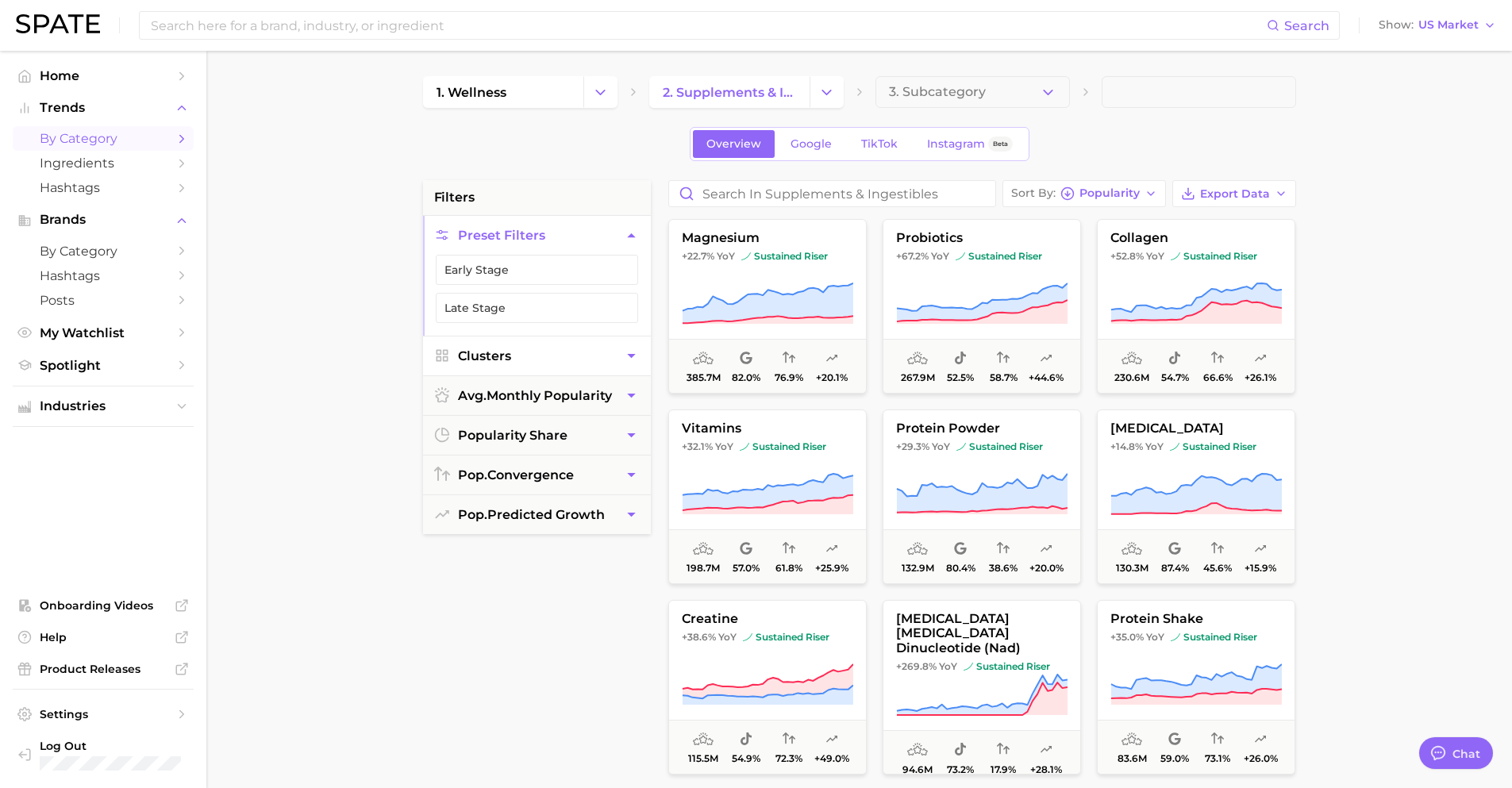
click at [564, 231] on button "Preset Filters" at bounding box center [537, 235] width 228 height 39
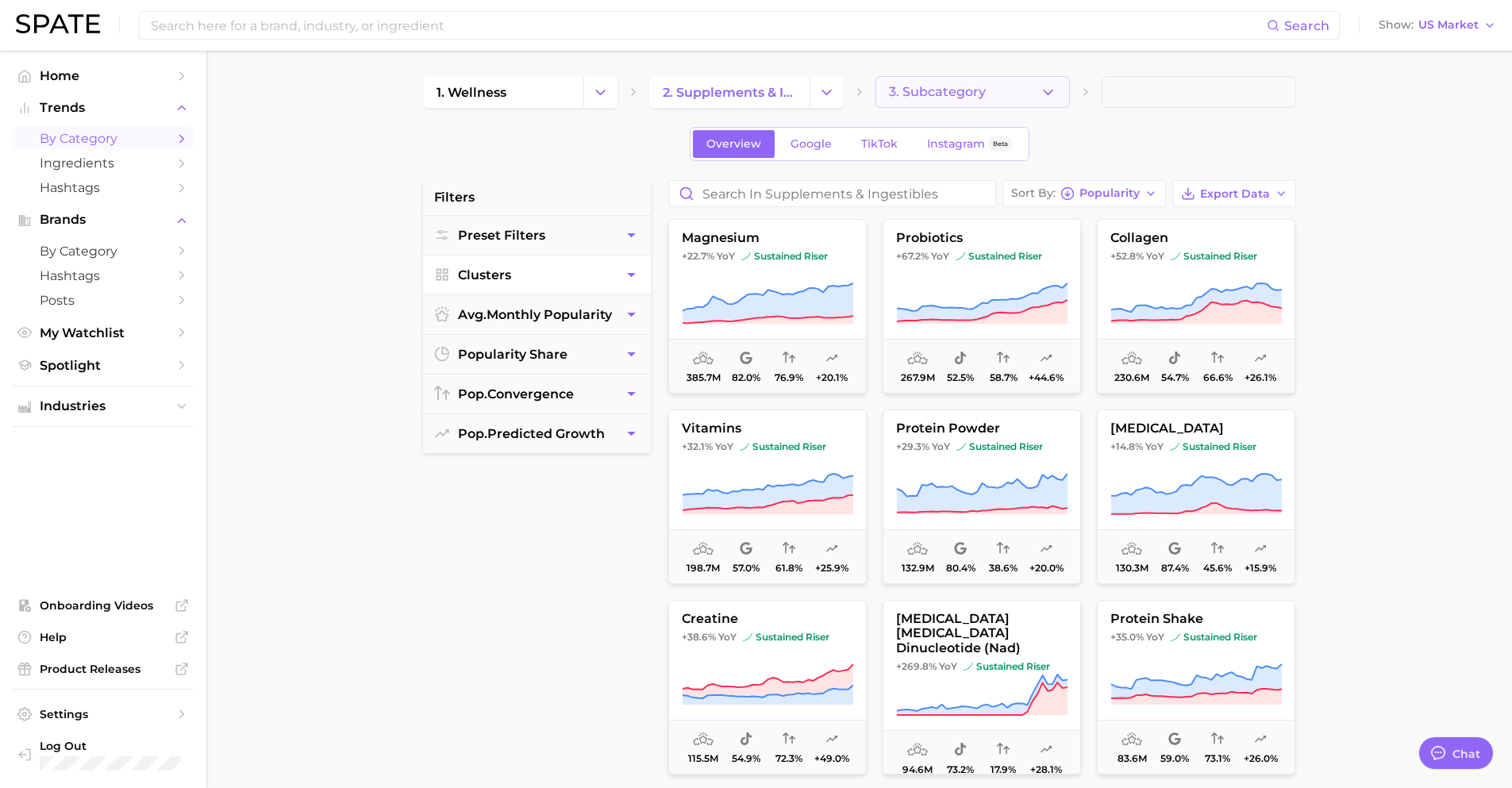
click at [961, 96] on span "3. Subcategory" at bounding box center [937, 92] width 97 height 14
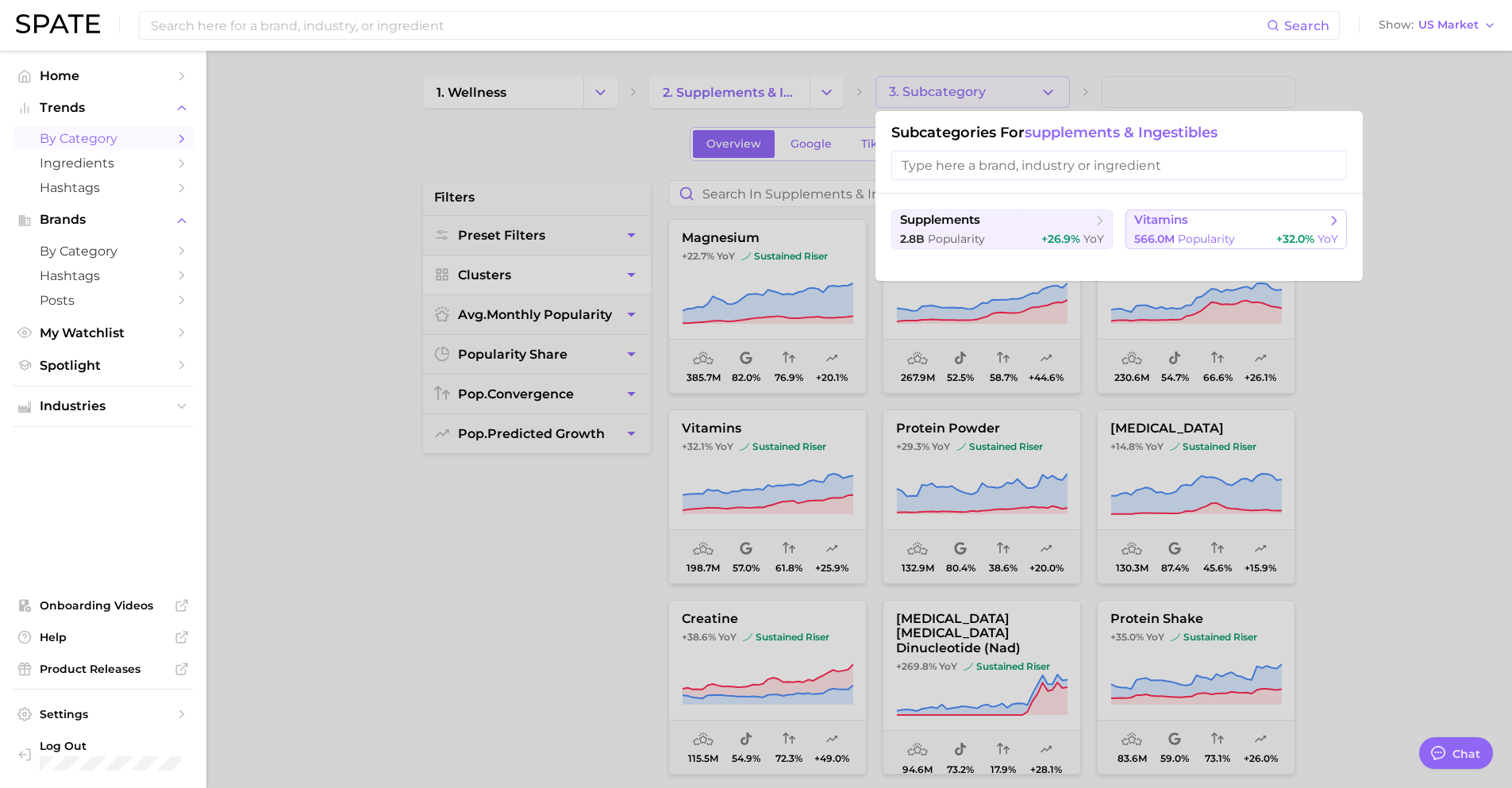
click at [1215, 220] on span "vitamins" at bounding box center [1231, 221] width 193 height 16
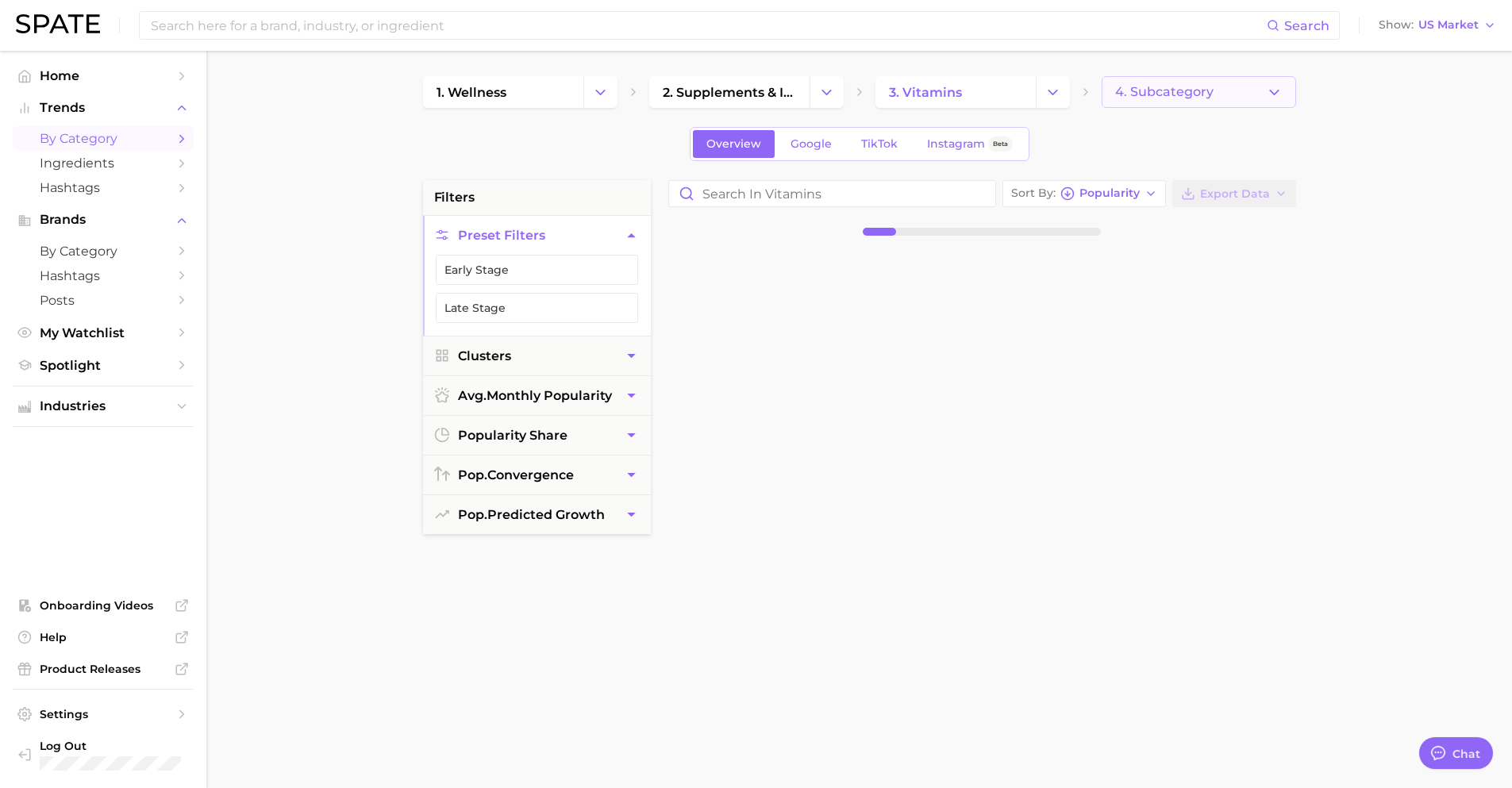
click at [1150, 94] on span "4. Subcategory" at bounding box center [1164, 92] width 98 height 14
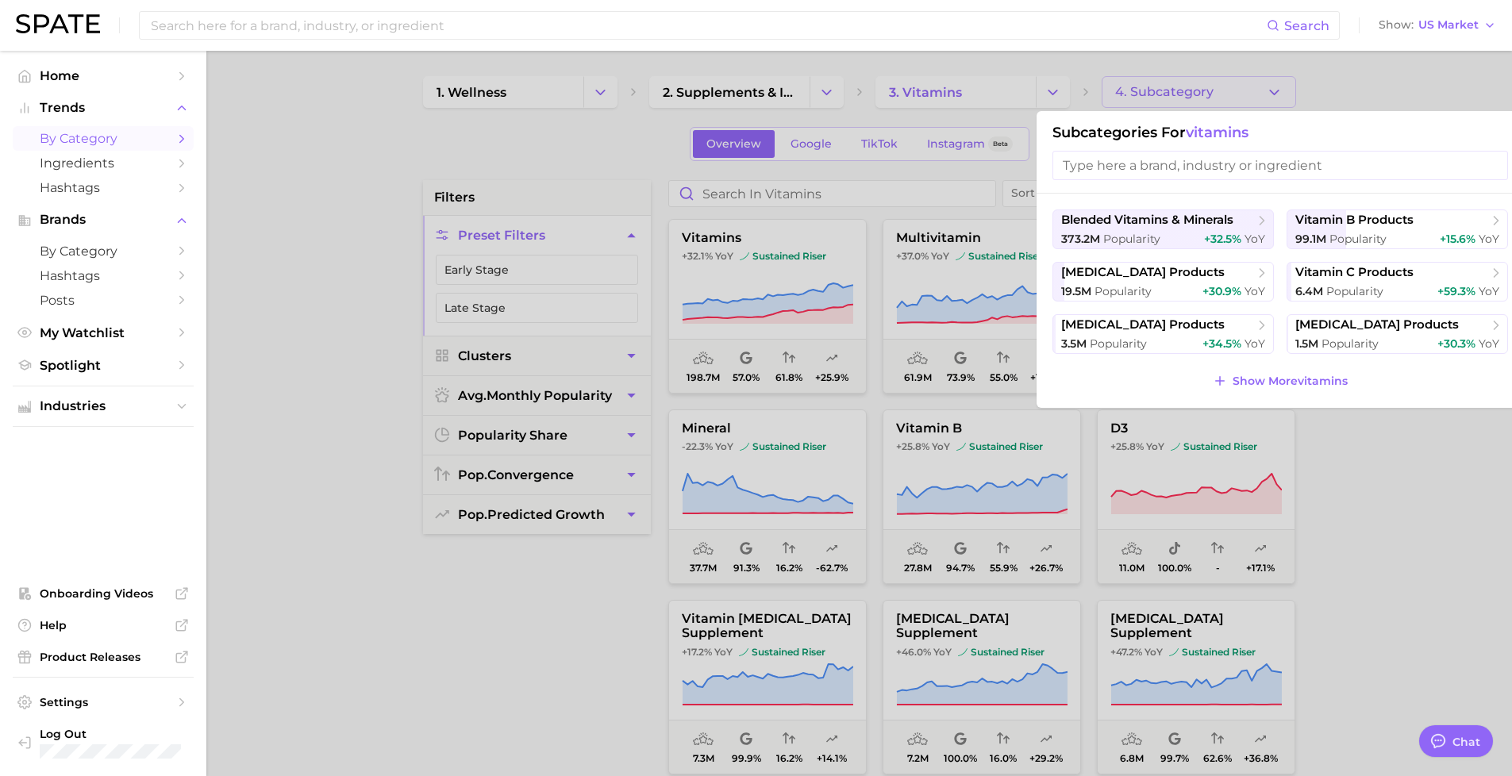
click at [1152, 94] on div at bounding box center [756, 388] width 1512 height 776
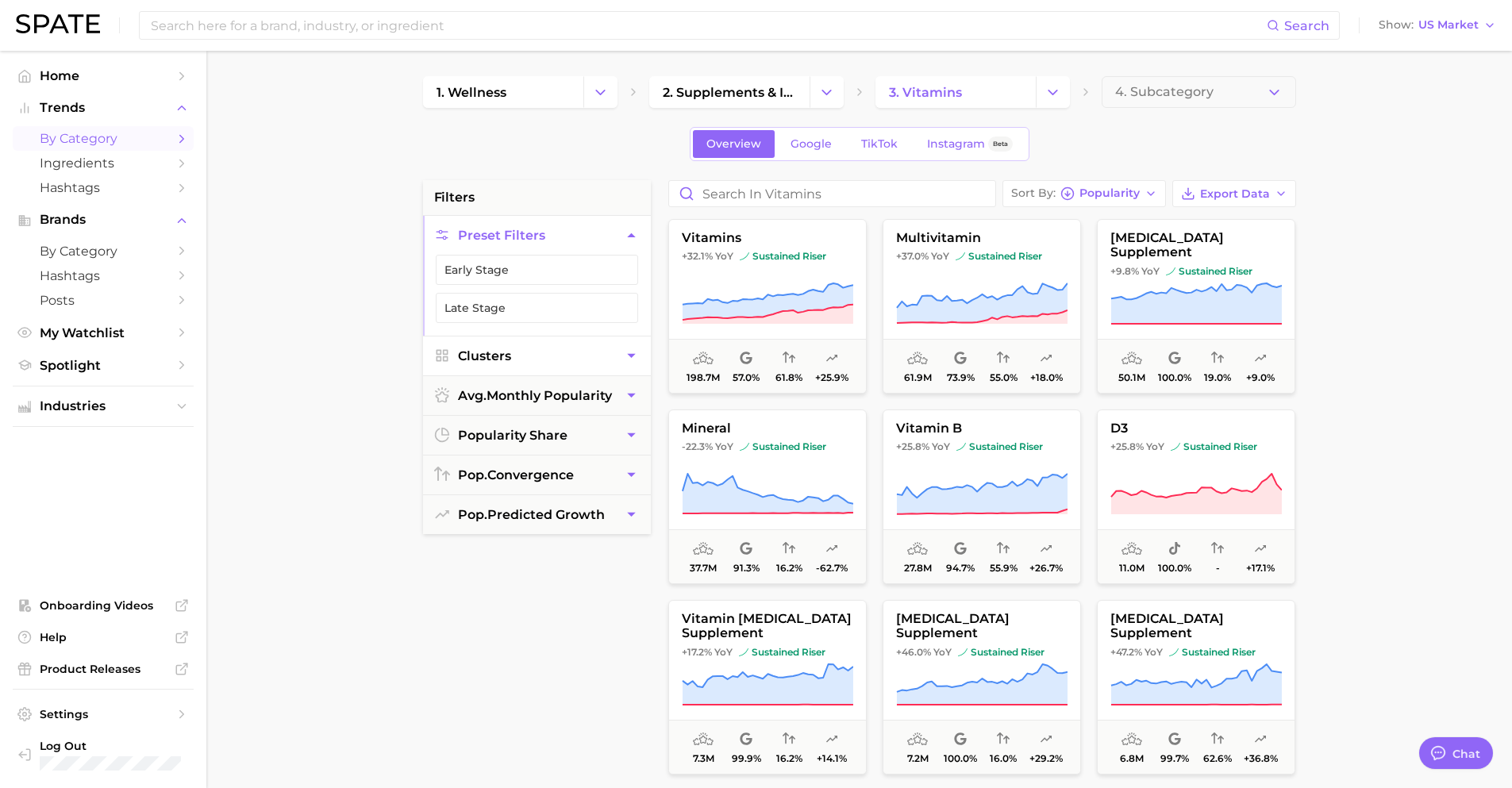
click at [530, 358] on button "Clusters" at bounding box center [537, 356] width 228 height 39
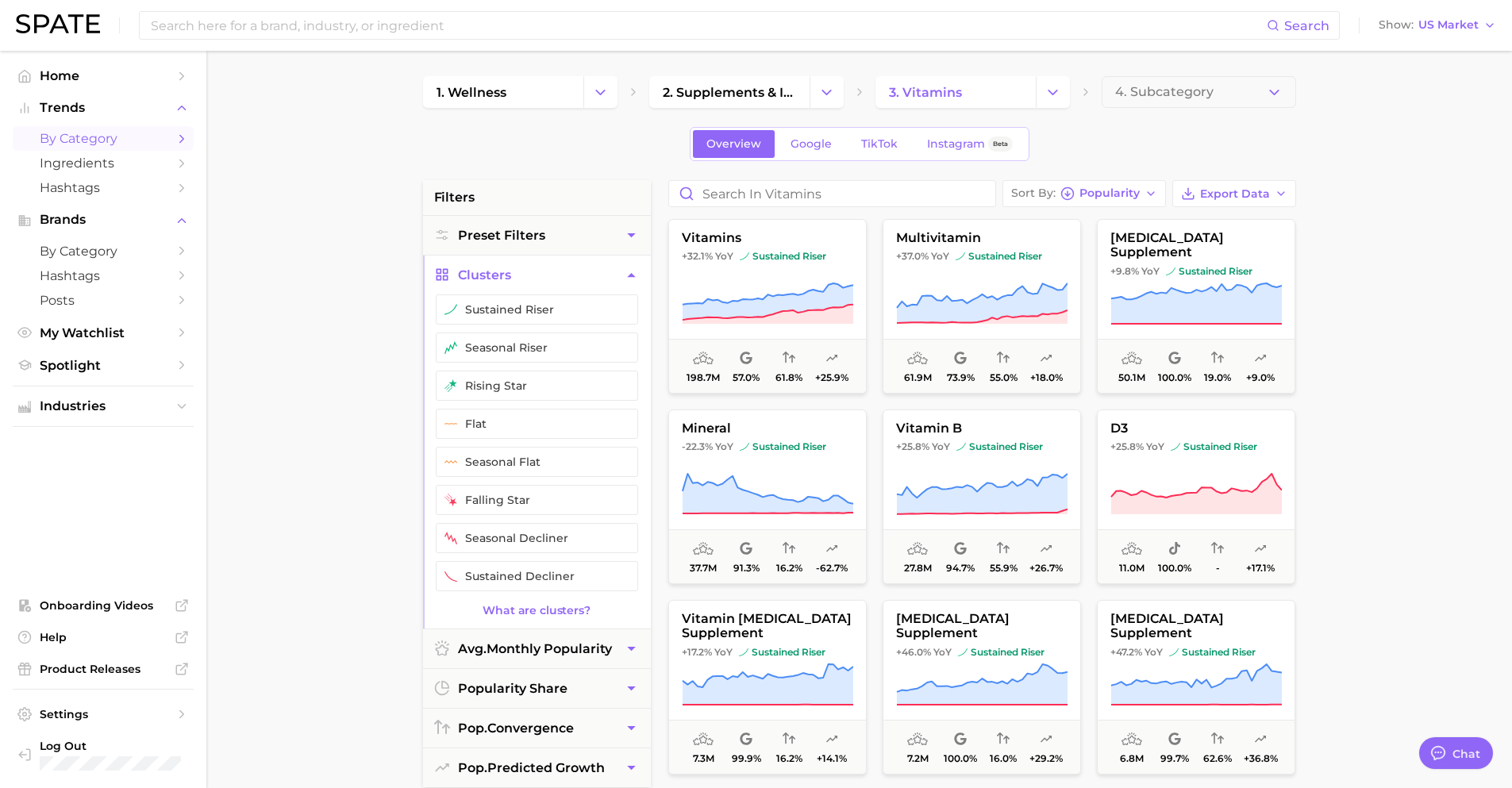
click at [527, 283] on button "Clusters" at bounding box center [537, 275] width 228 height 39
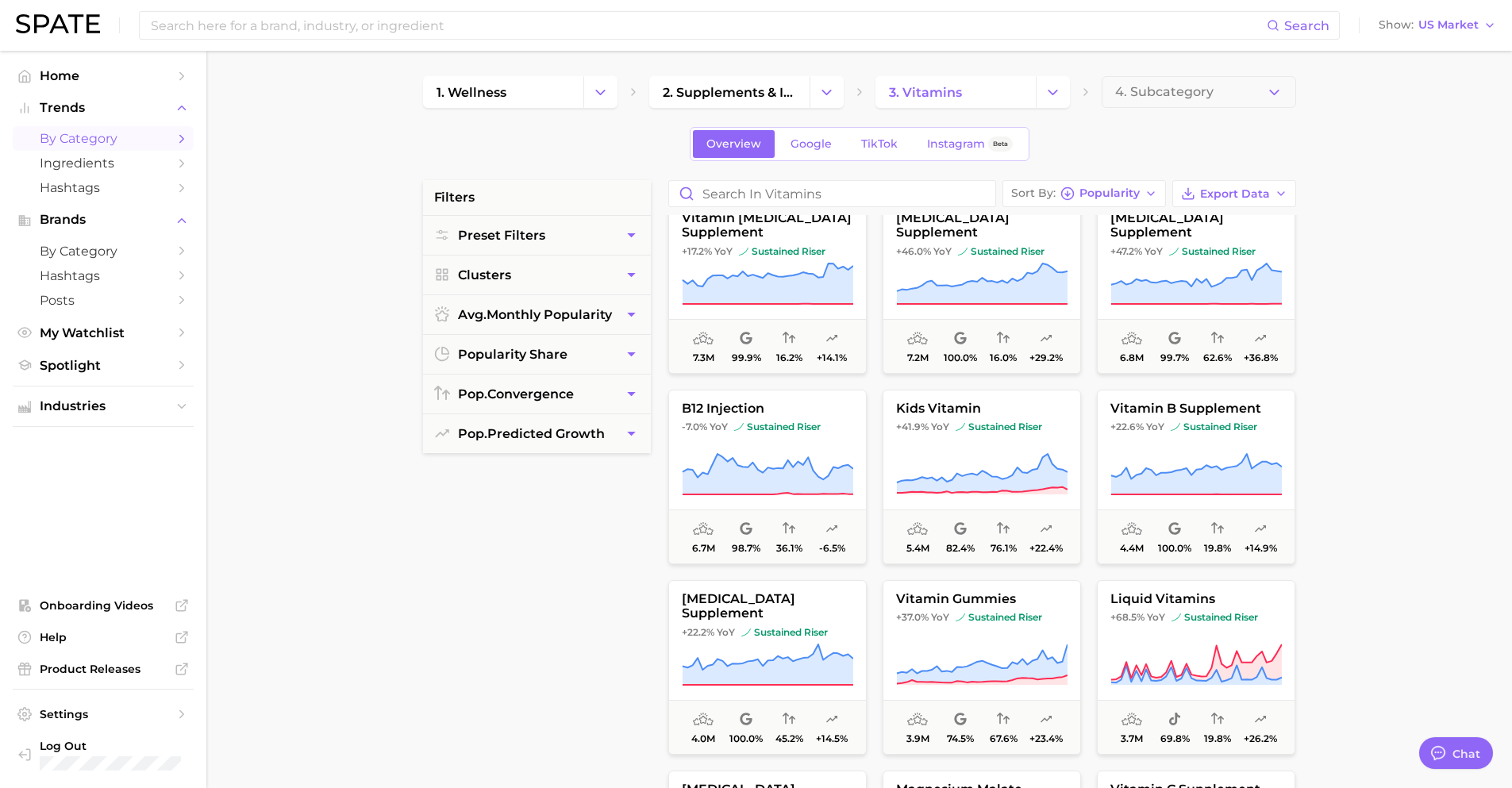
scroll to position [397, 0]
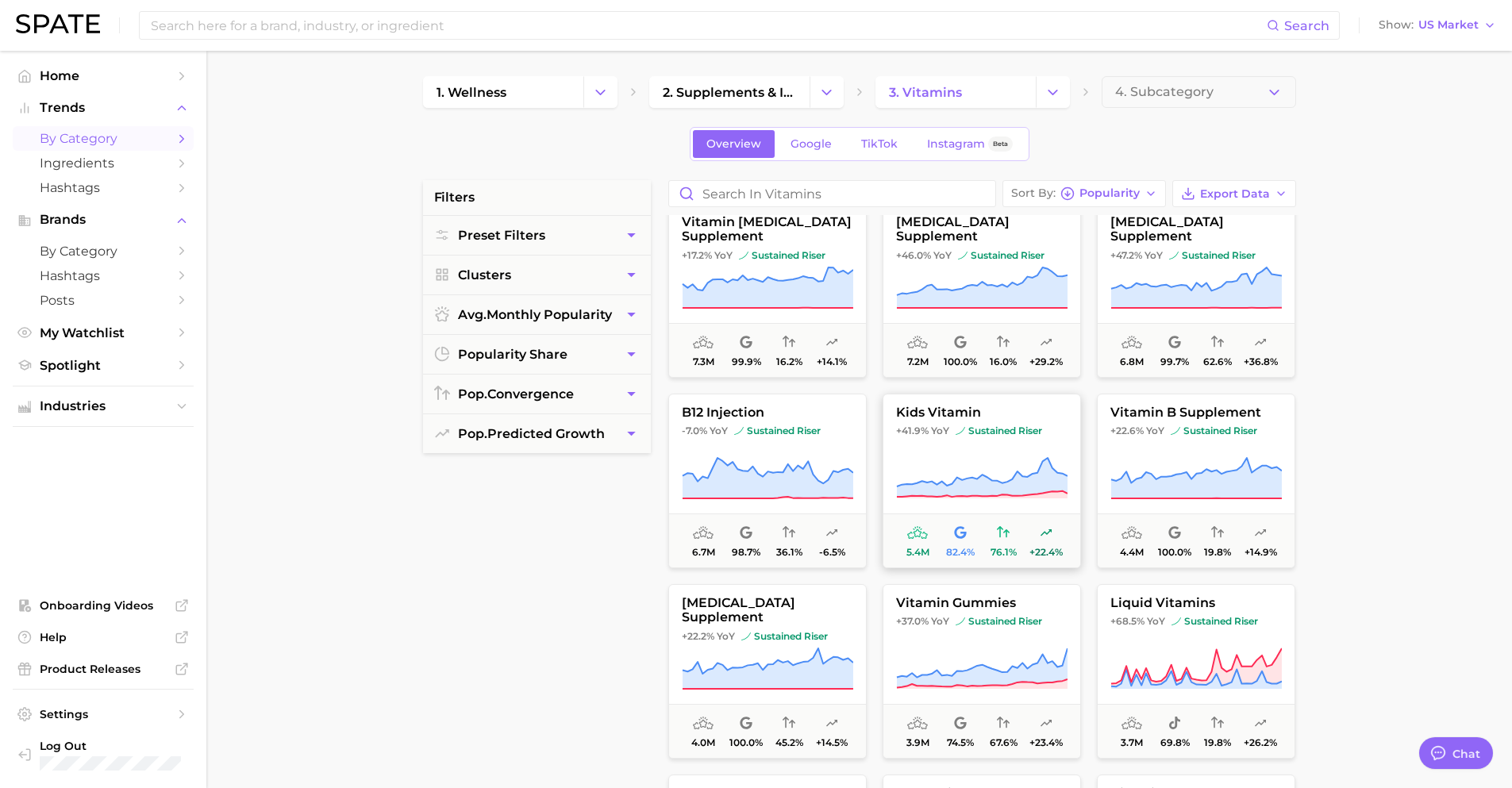
click at [922, 411] on span "kids vitamin" at bounding box center [982, 413] width 197 height 14
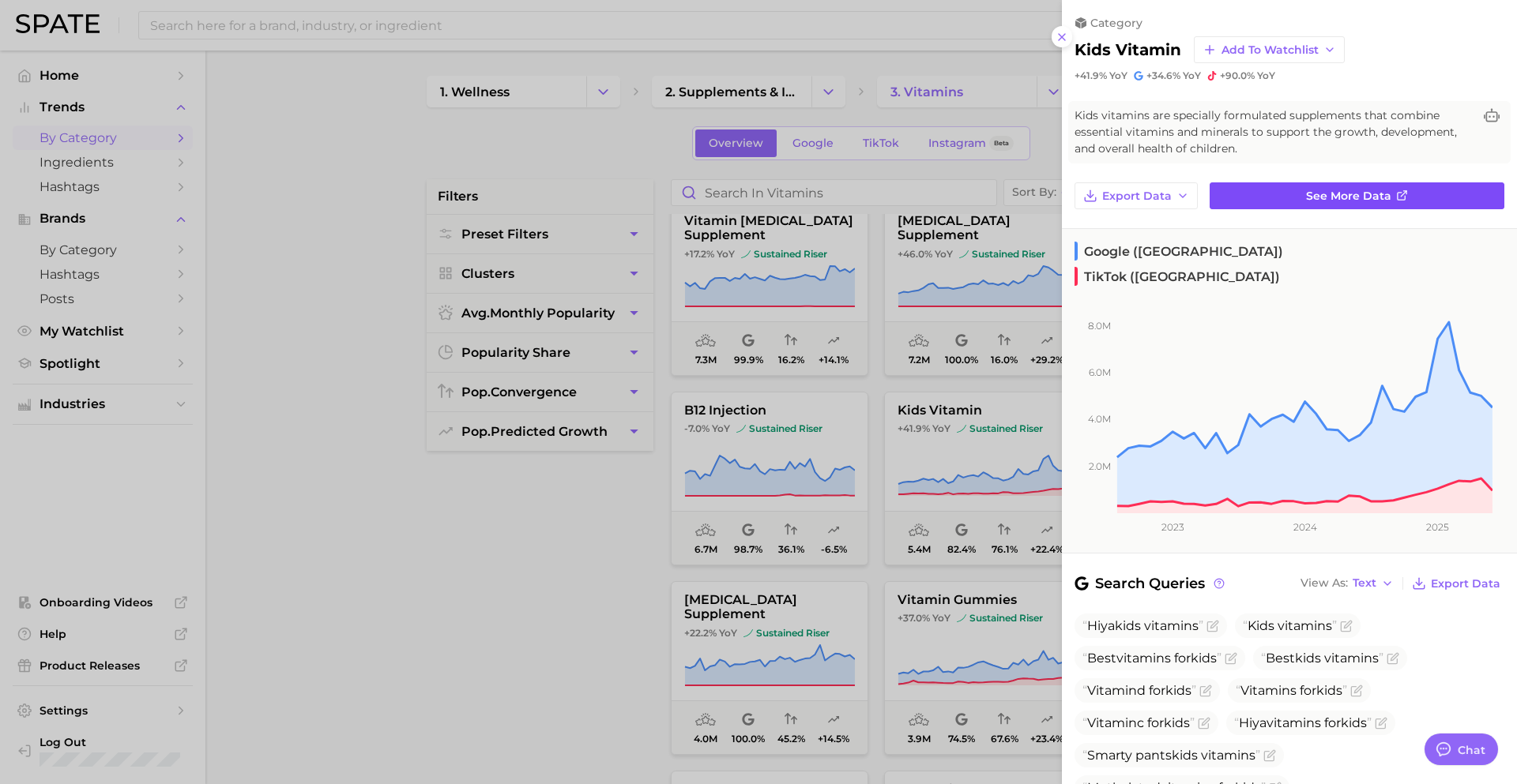
click at [1248, 201] on link "See more data" at bounding box center [1357, 195] width 295 height 27
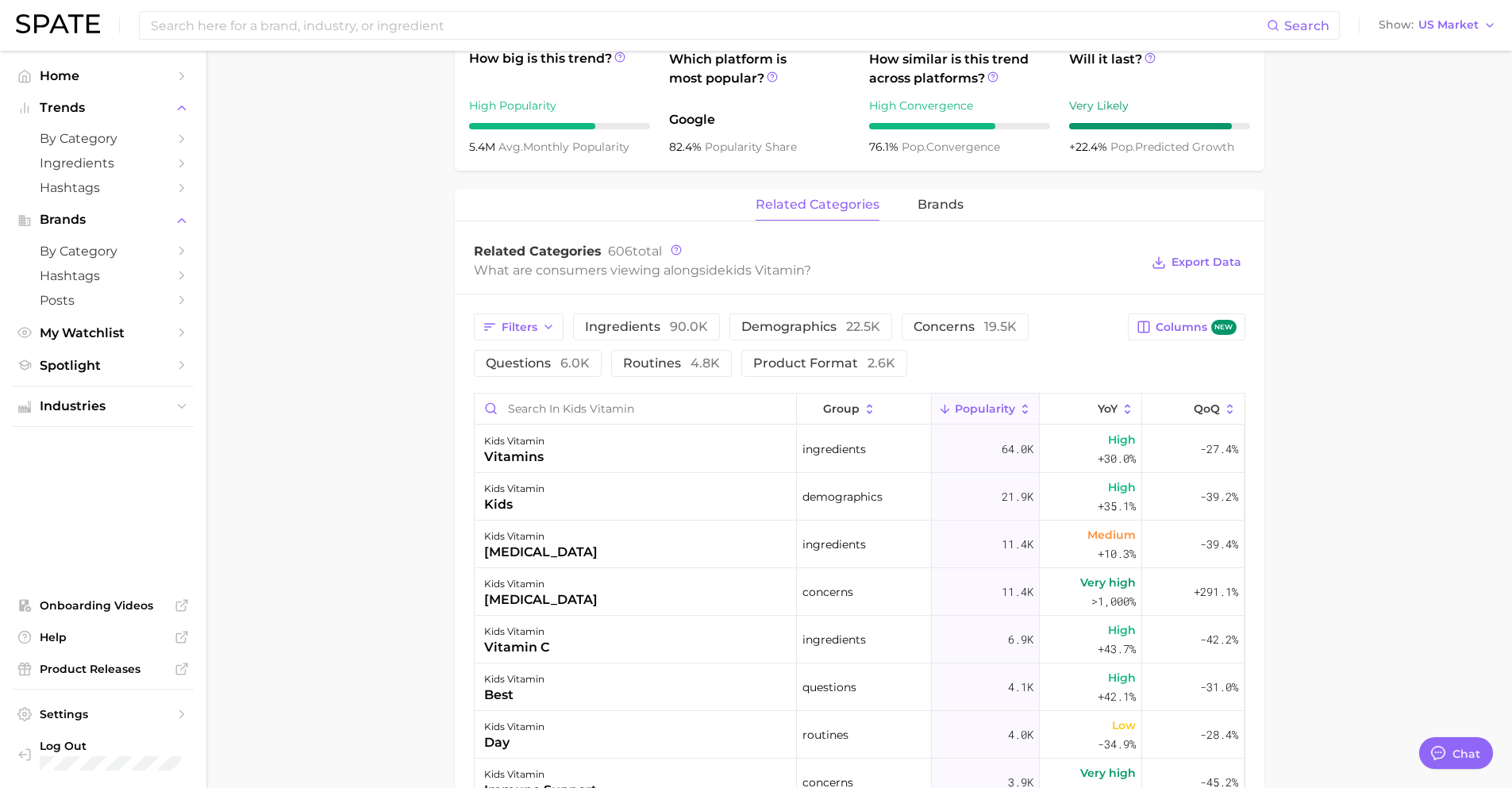
scroll to position [577, 0]
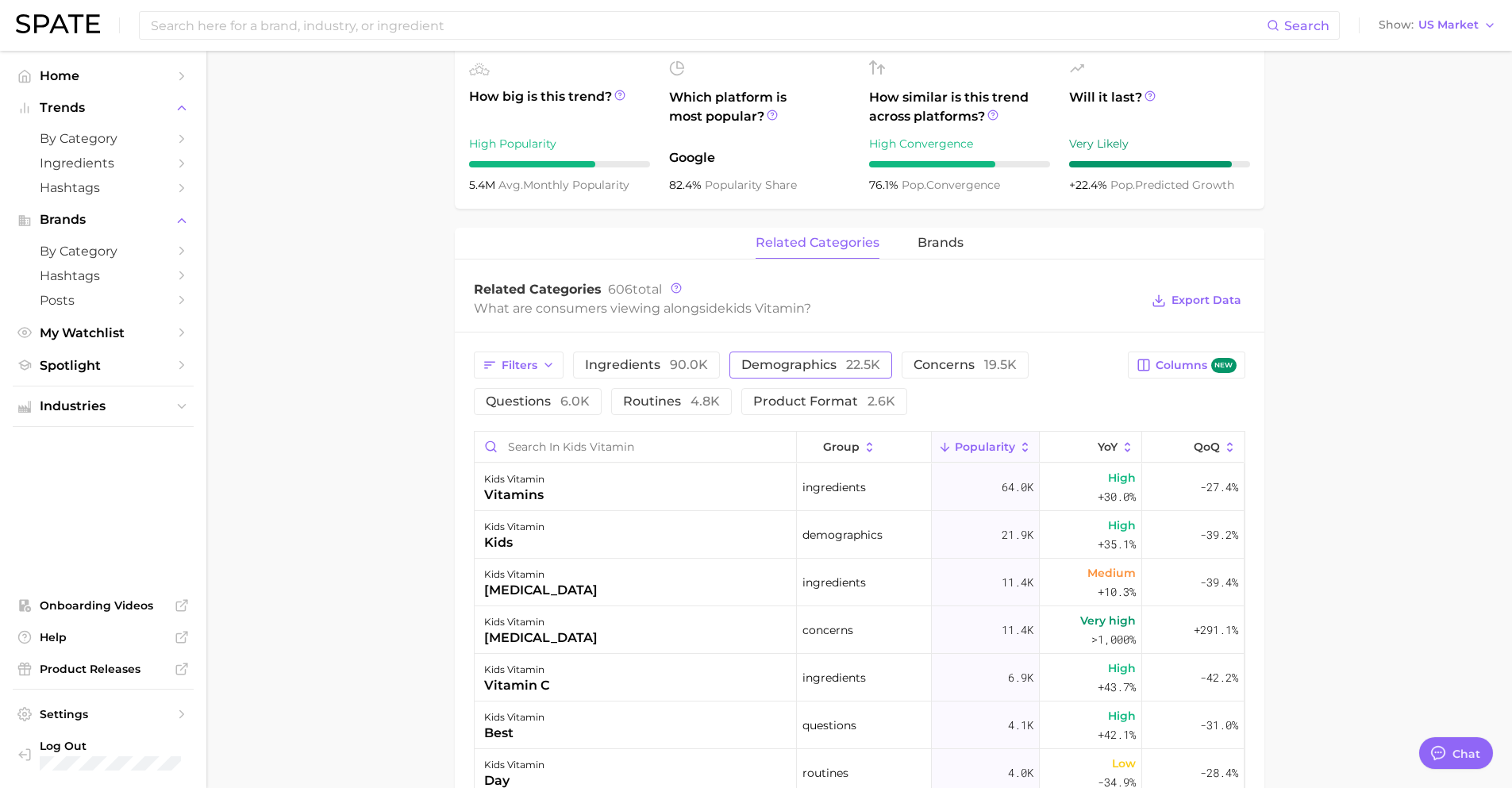
click at [819, 368] on span "demographics 22.5k" at bounding box center [811, 365] width 139 height 13
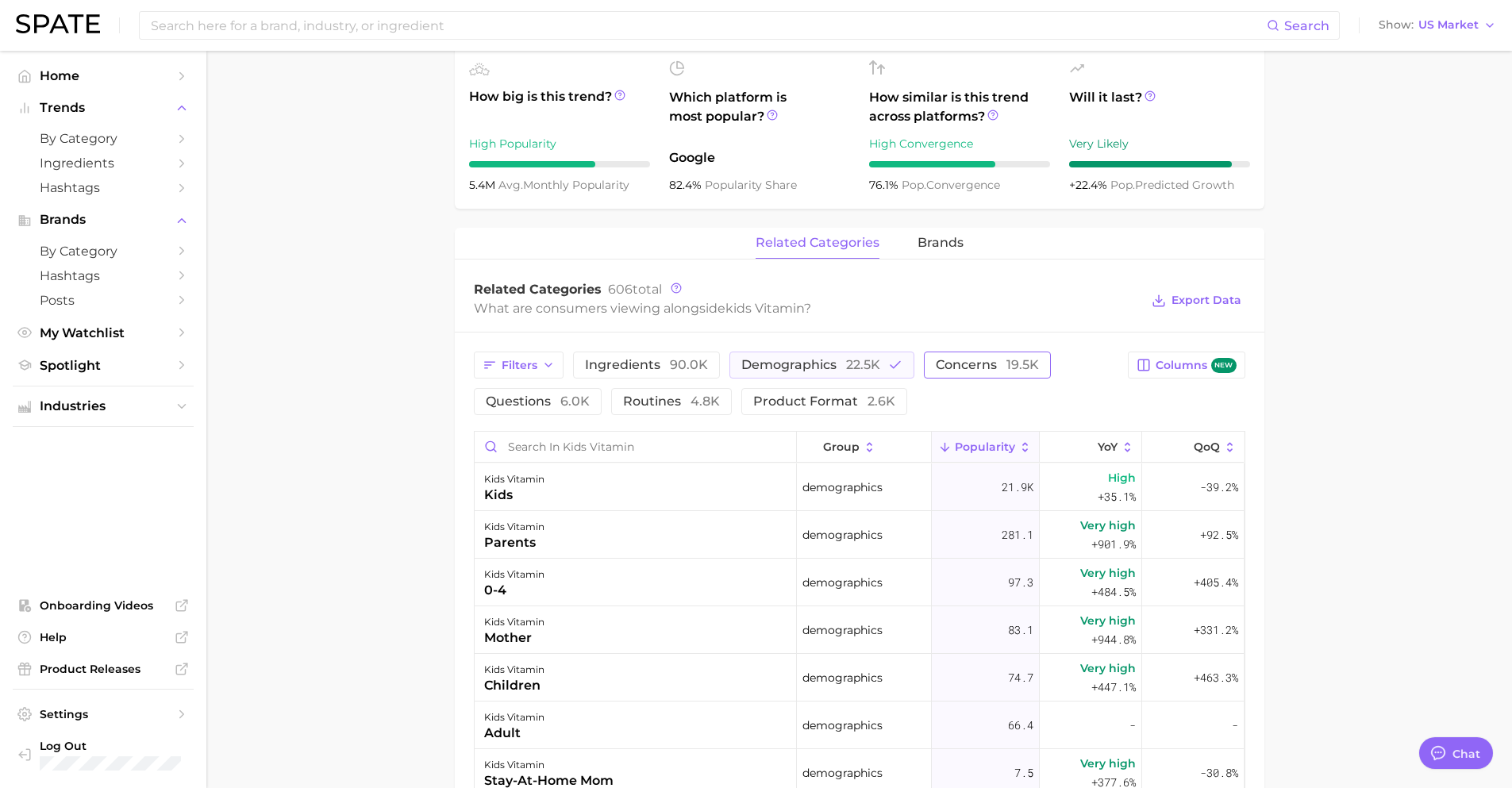
click at [938, 378] on button "concerns 19.5k" at bounding box center [987, 365] width 127 height 27
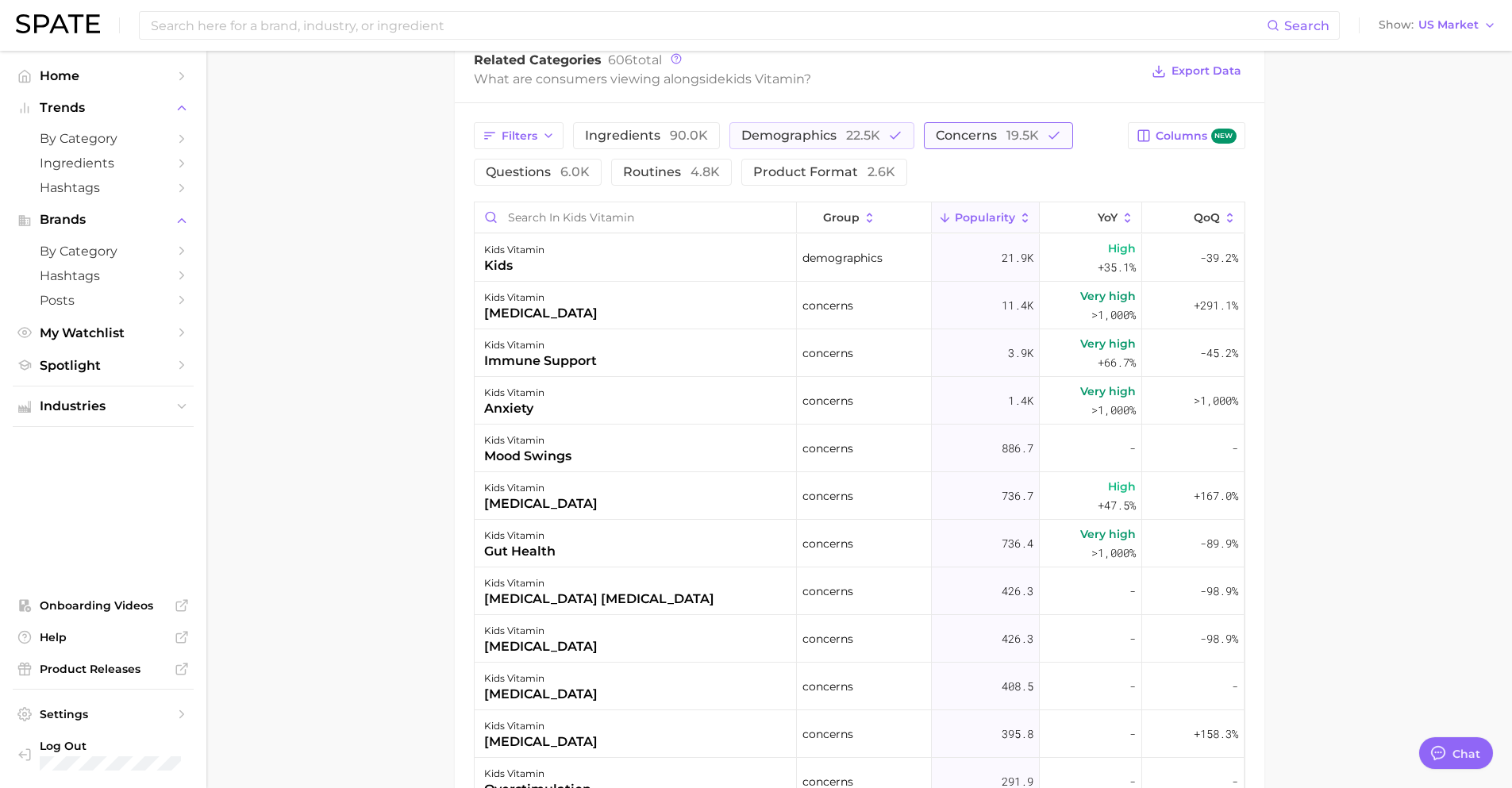
scroll to position [710, 0]
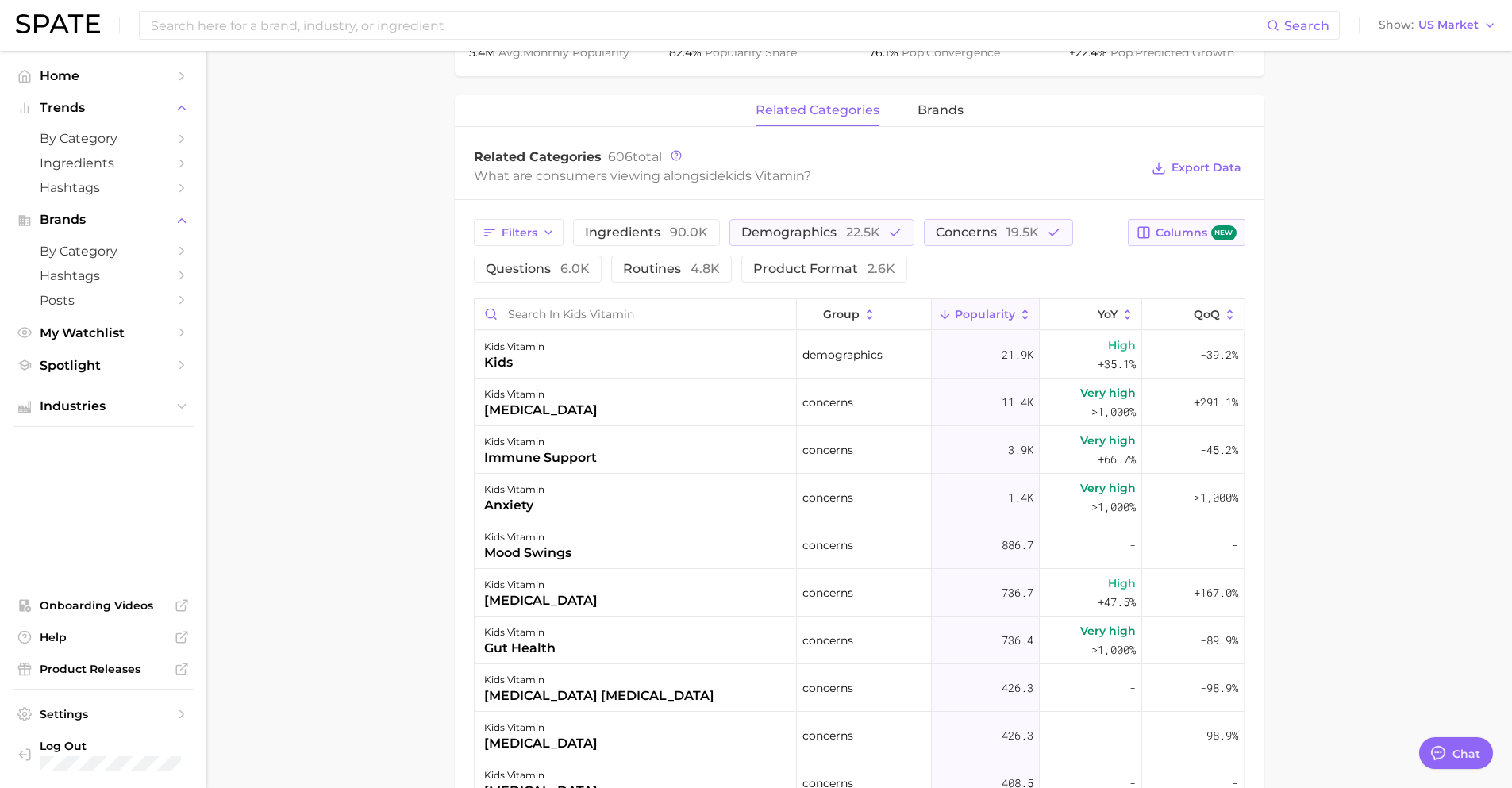
click at [1175, 240] on span "Columns new" at bounding box center [1196, 232] width 80 height 15
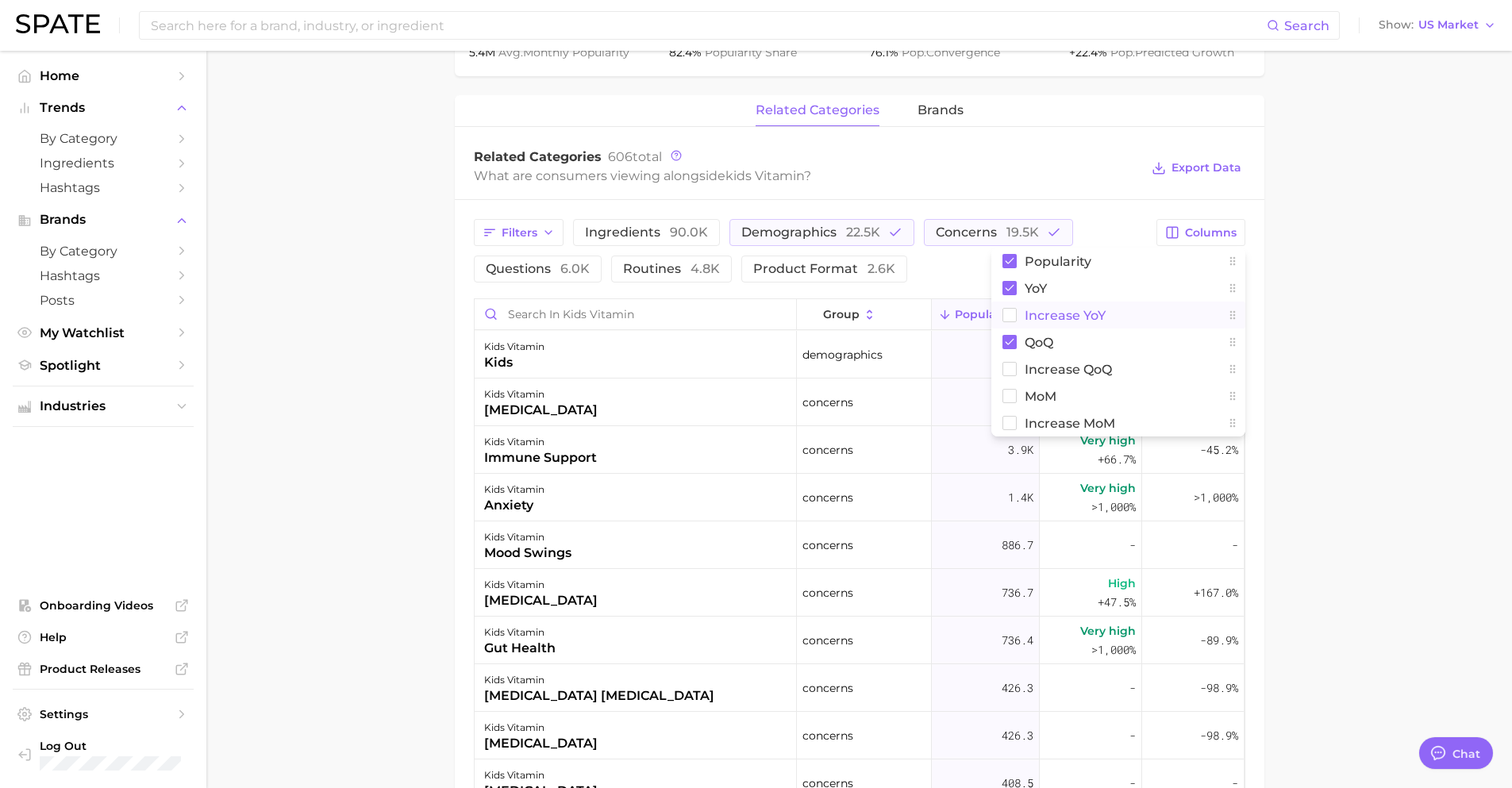
click at [1011, 314] on rect at bounding box center [1009, 315] width 13 height 13
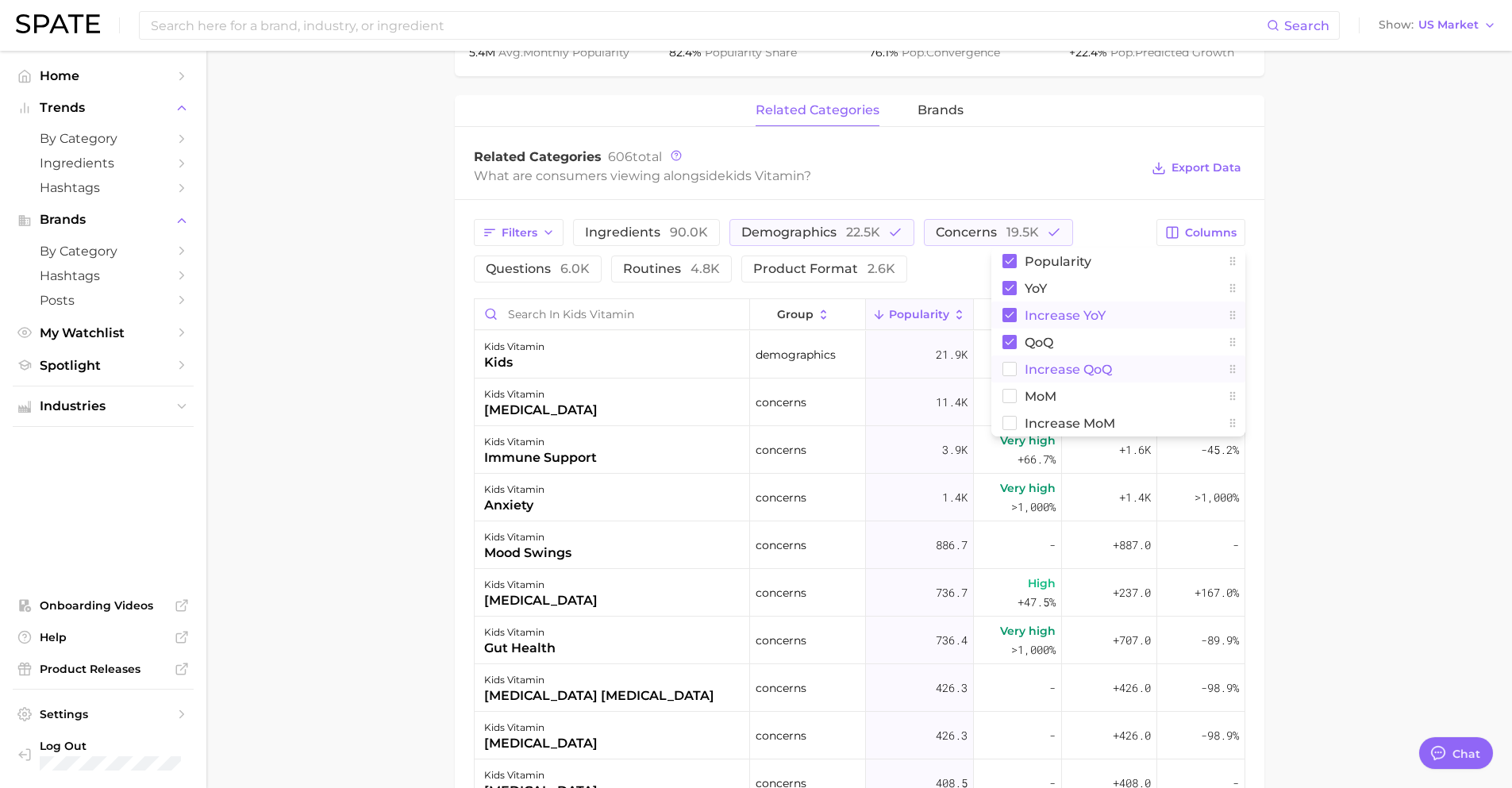
click at [1006, 368] on rect at bounding box center [1009, 369] width 13 height 13
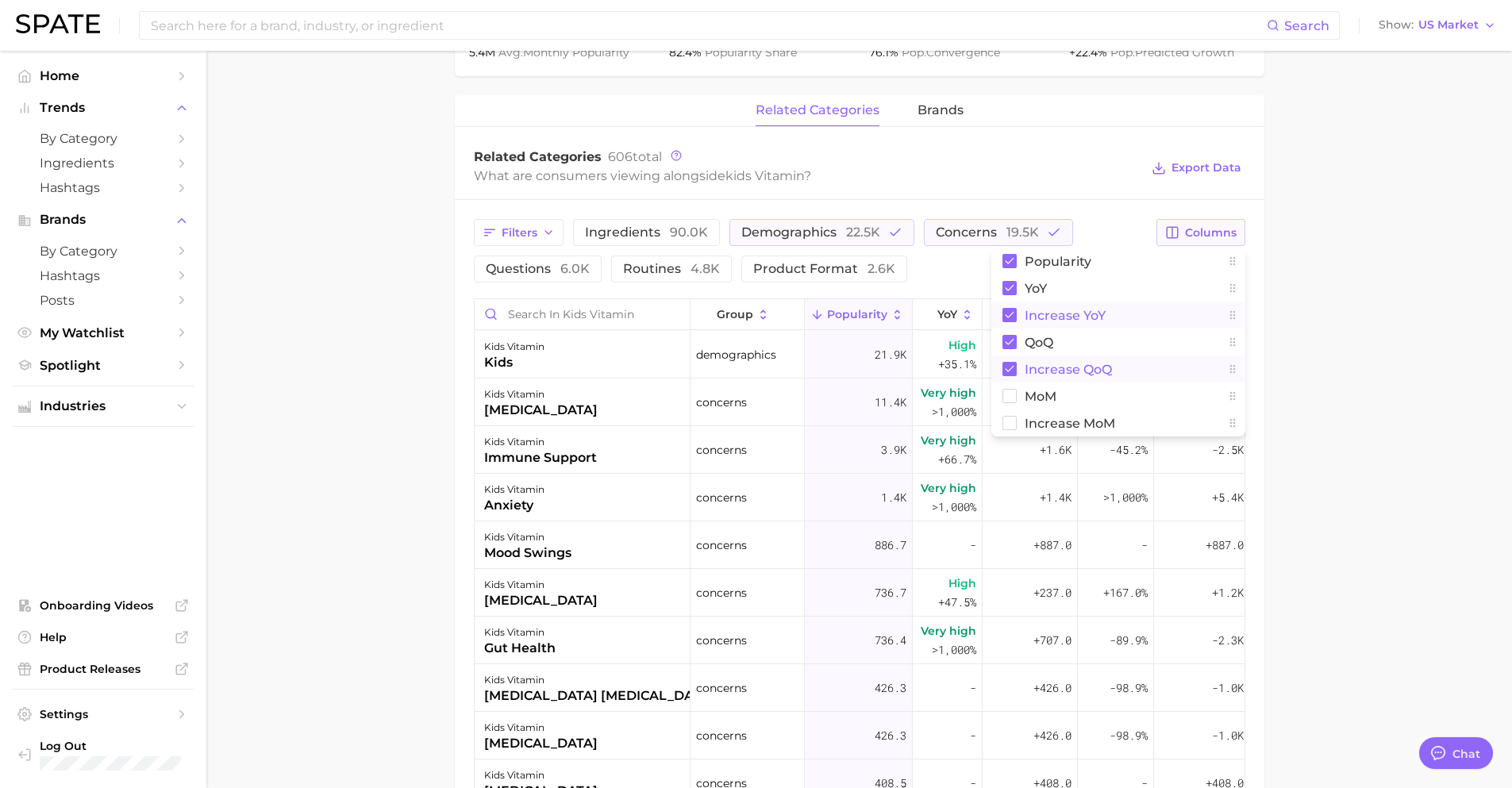
click at [1215, 227] on span "Columns" at bounding box center [1211, 232] width 52 height 13
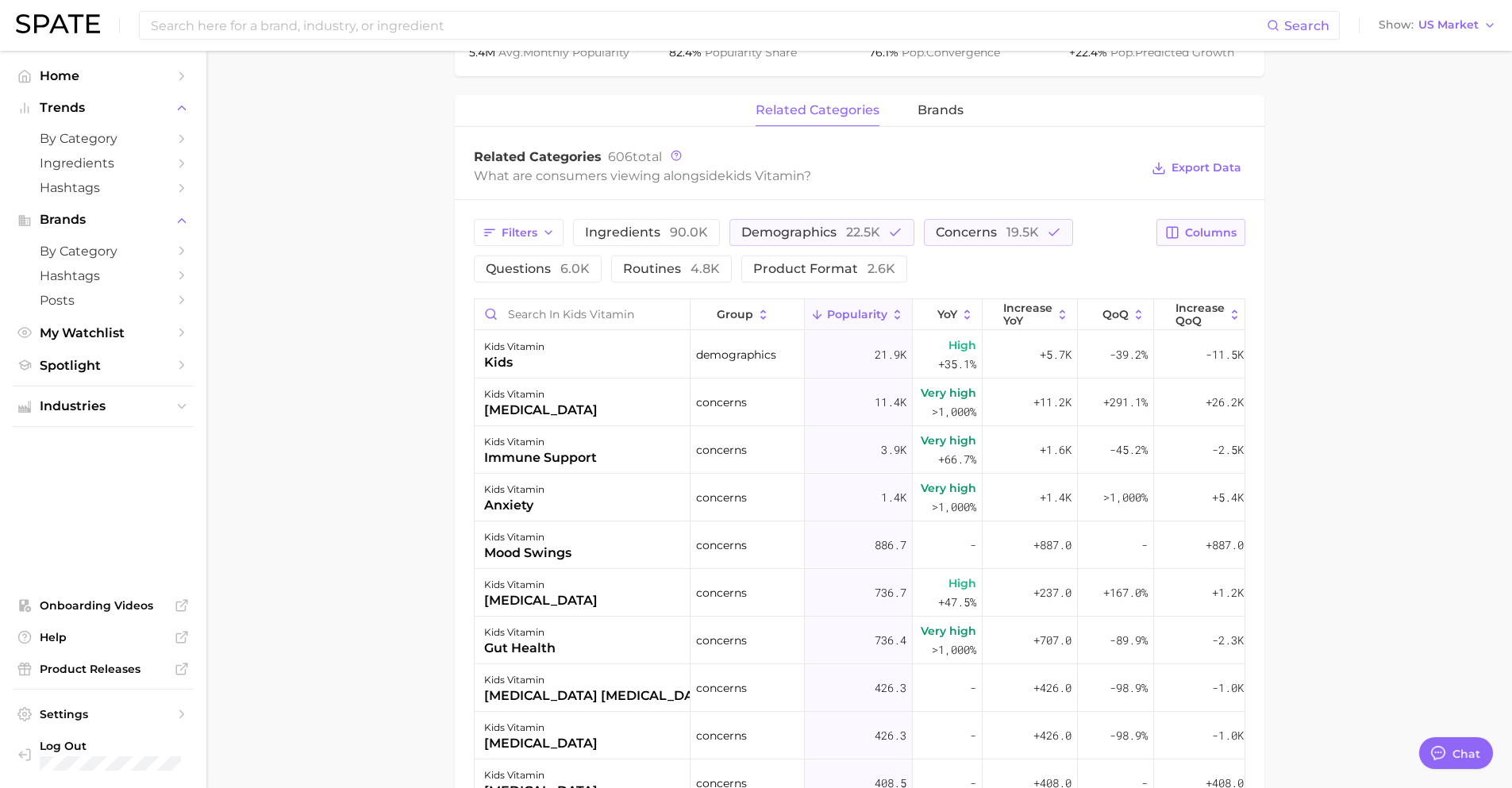
click at [1198, 233] on span "Columns" at bounding box center [1211, 232] width 52 height 13
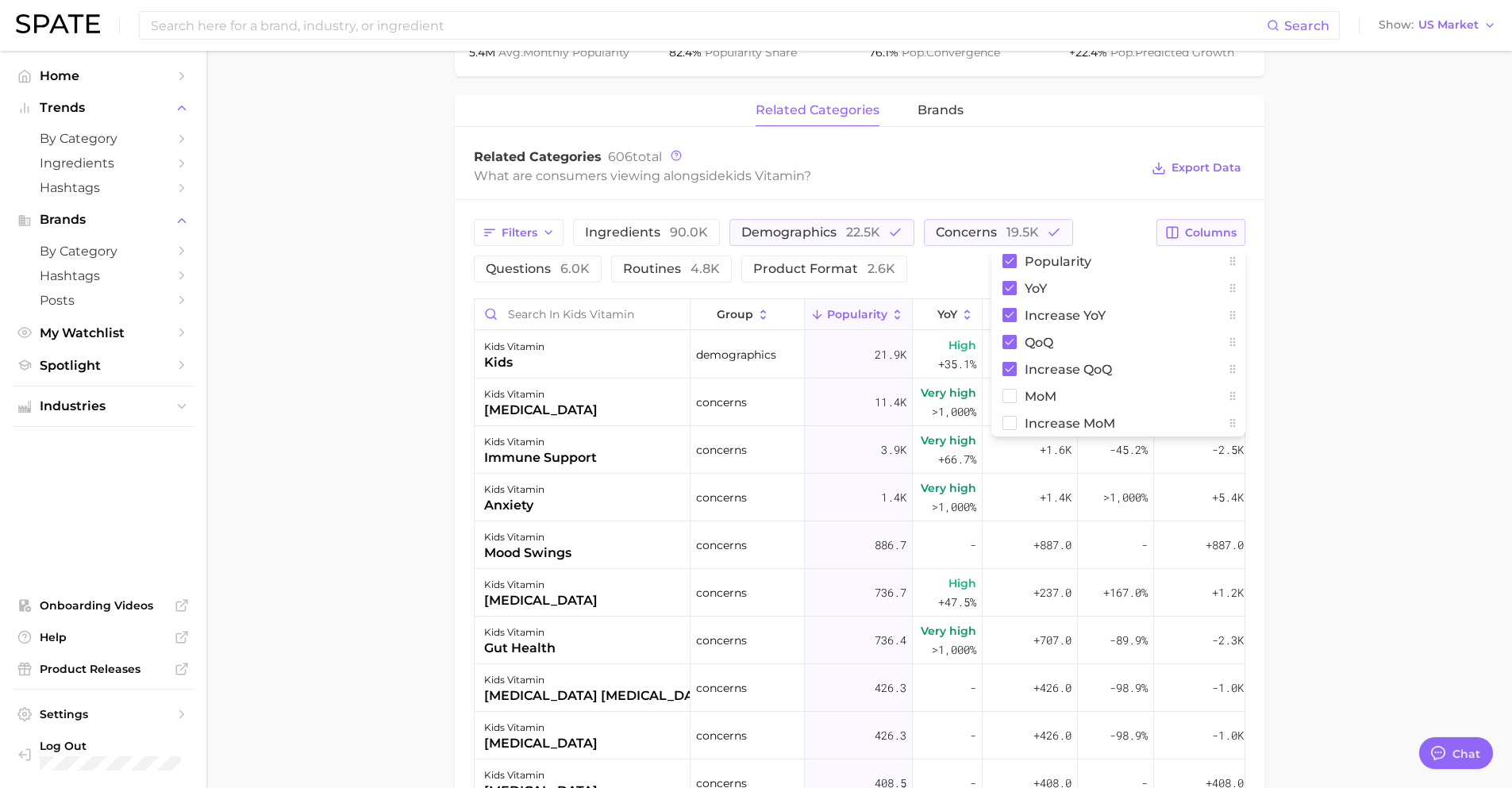
click at [1198, 233] on span "Columns" at bounding box center [1211, 232] width 52 height 13
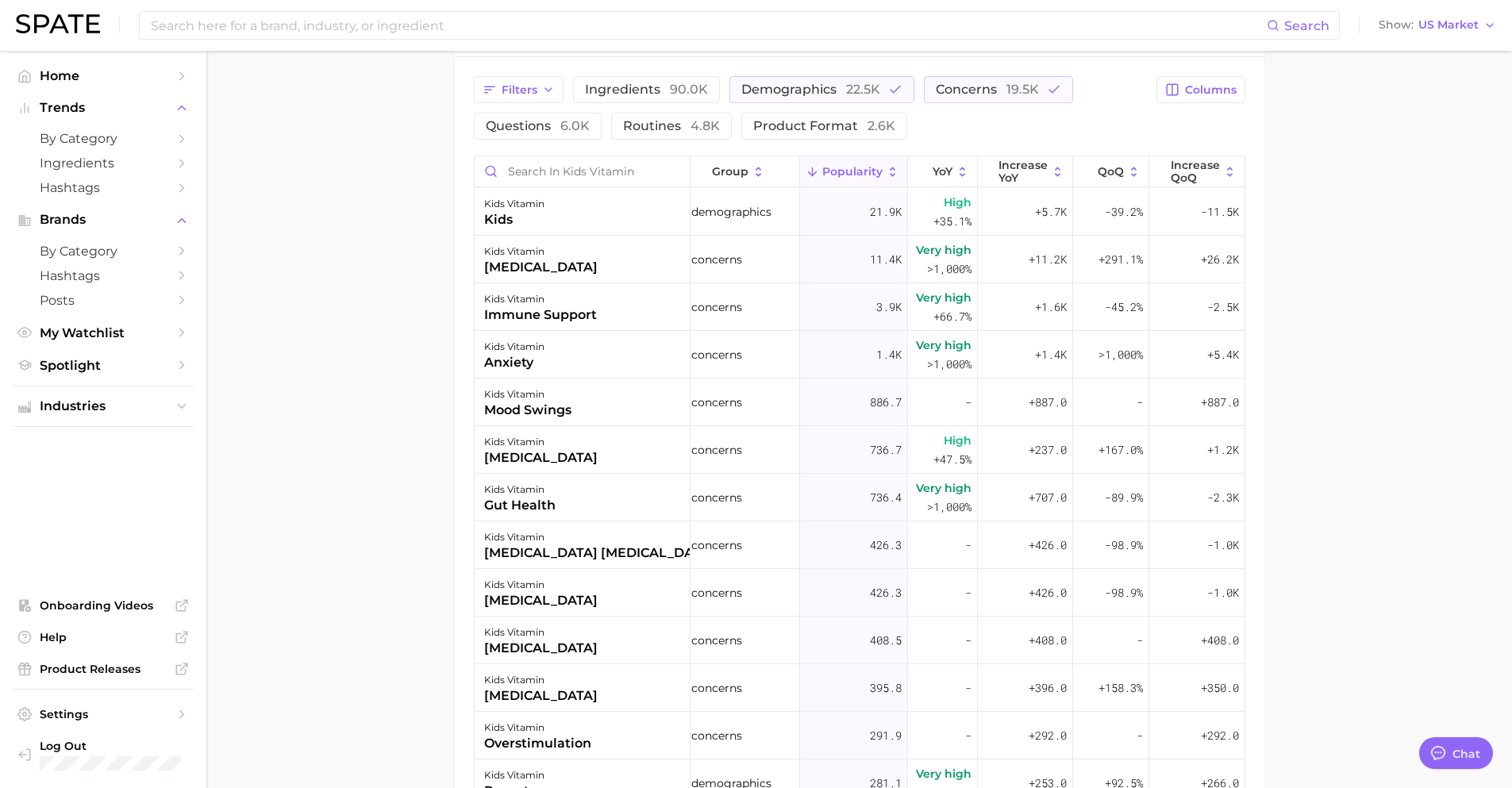
scroll to position [842, 0]
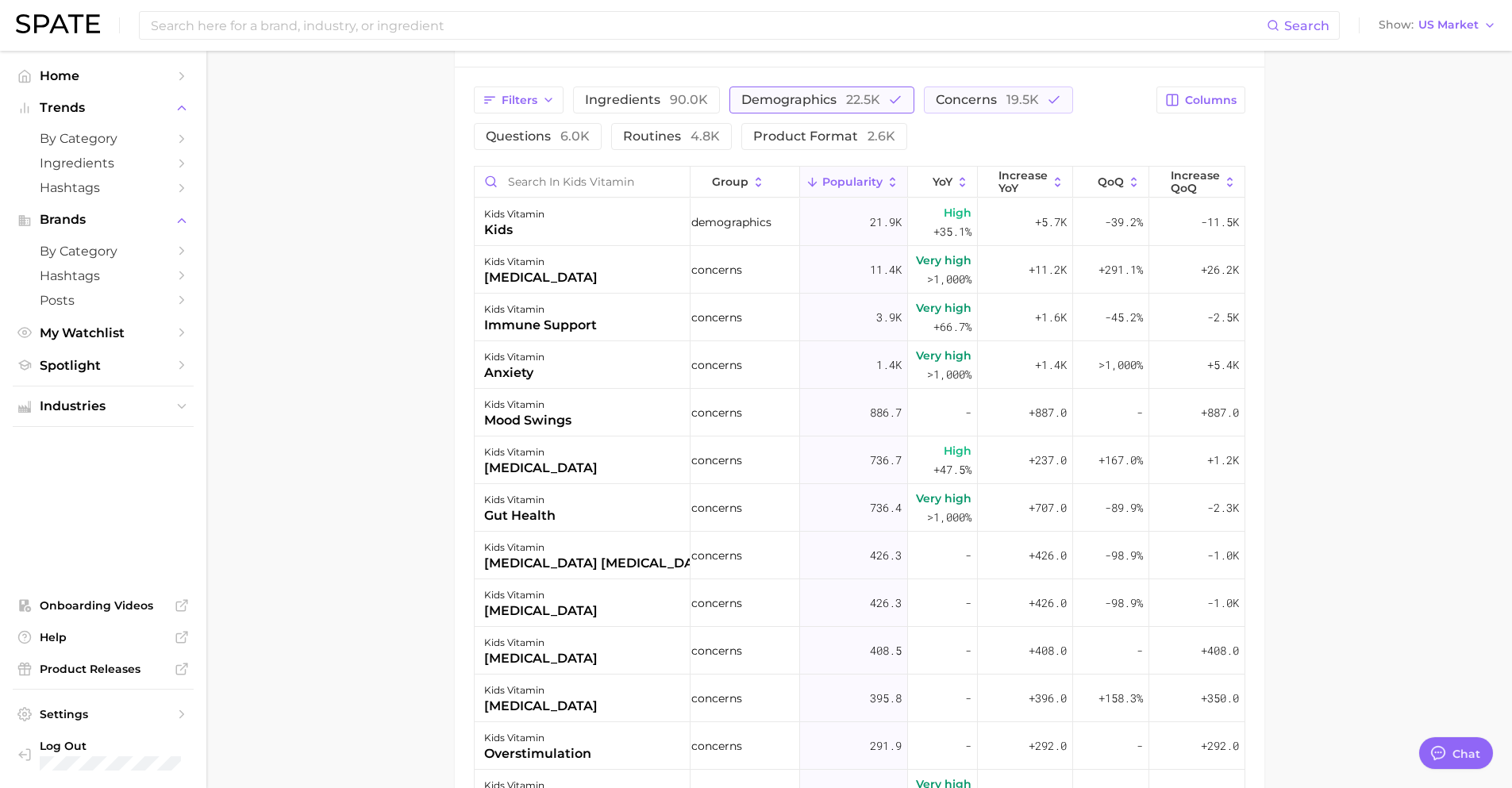
click at [814, 96] on span "demographics 22.5k" at bounding box center [811, 100] width 139 height 13
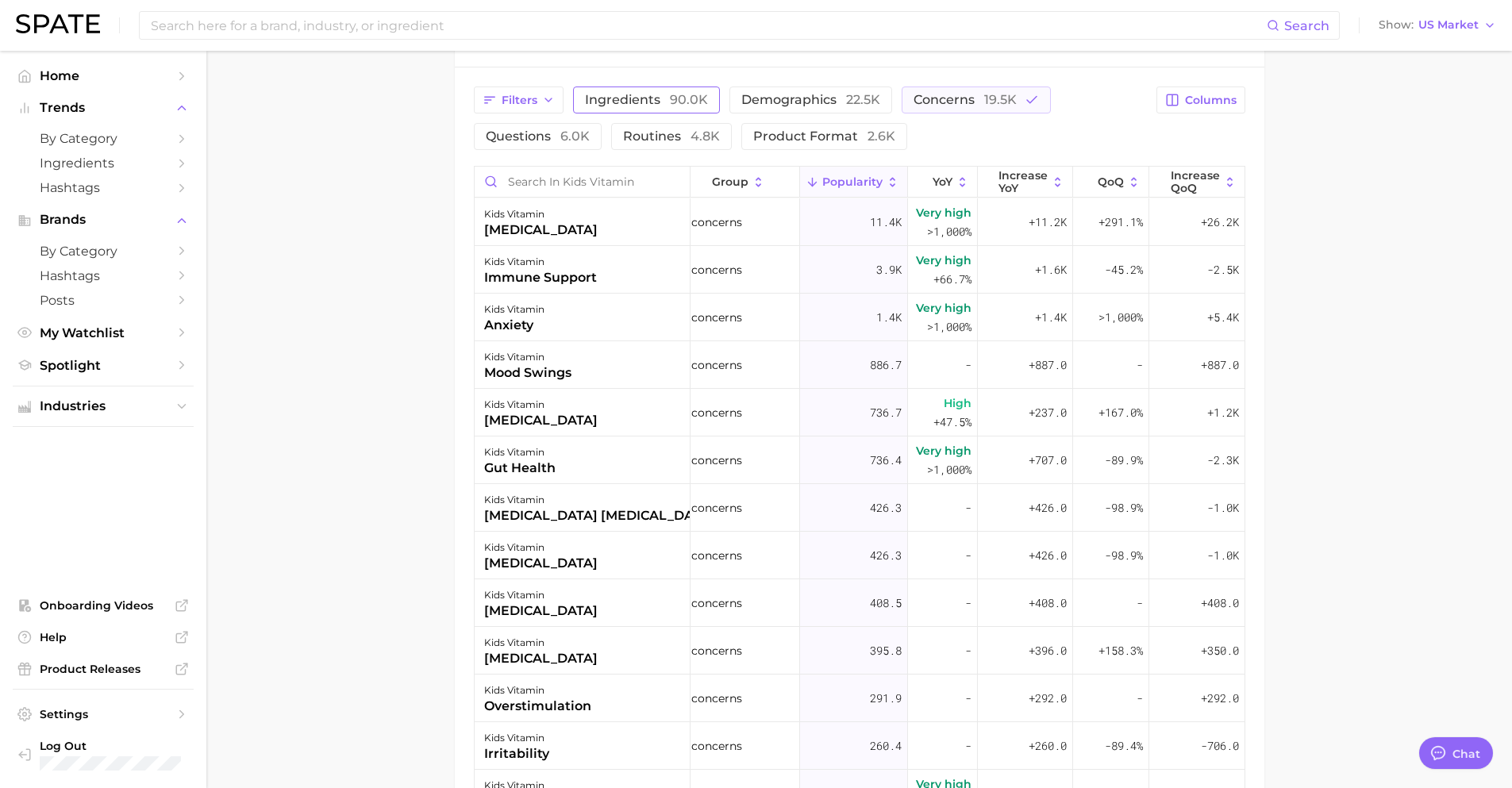
click at [686, 102] on span "90.0k" at bounding box center [689, 99] width 38 height 15
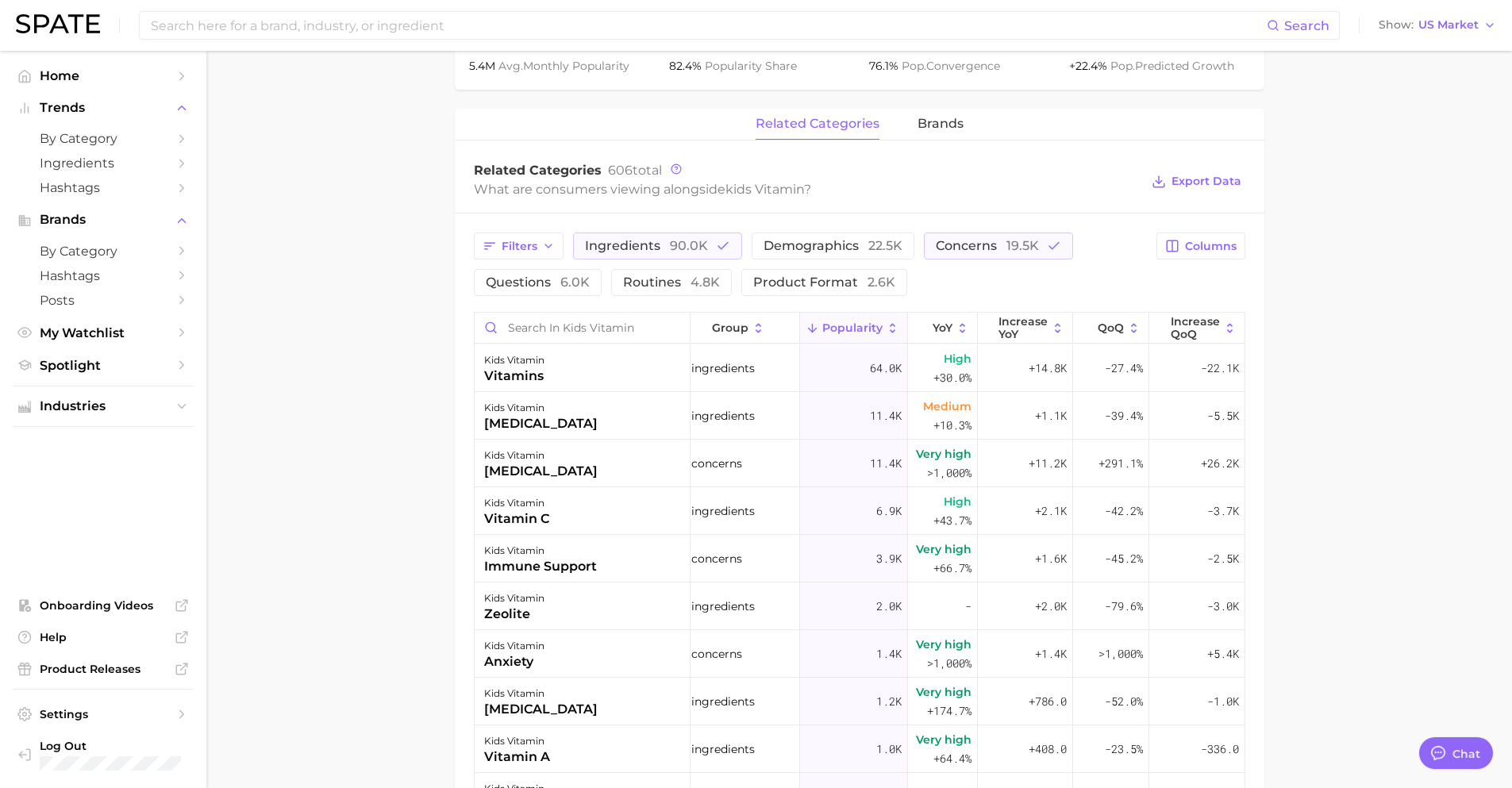
scroll to position [577, 0]
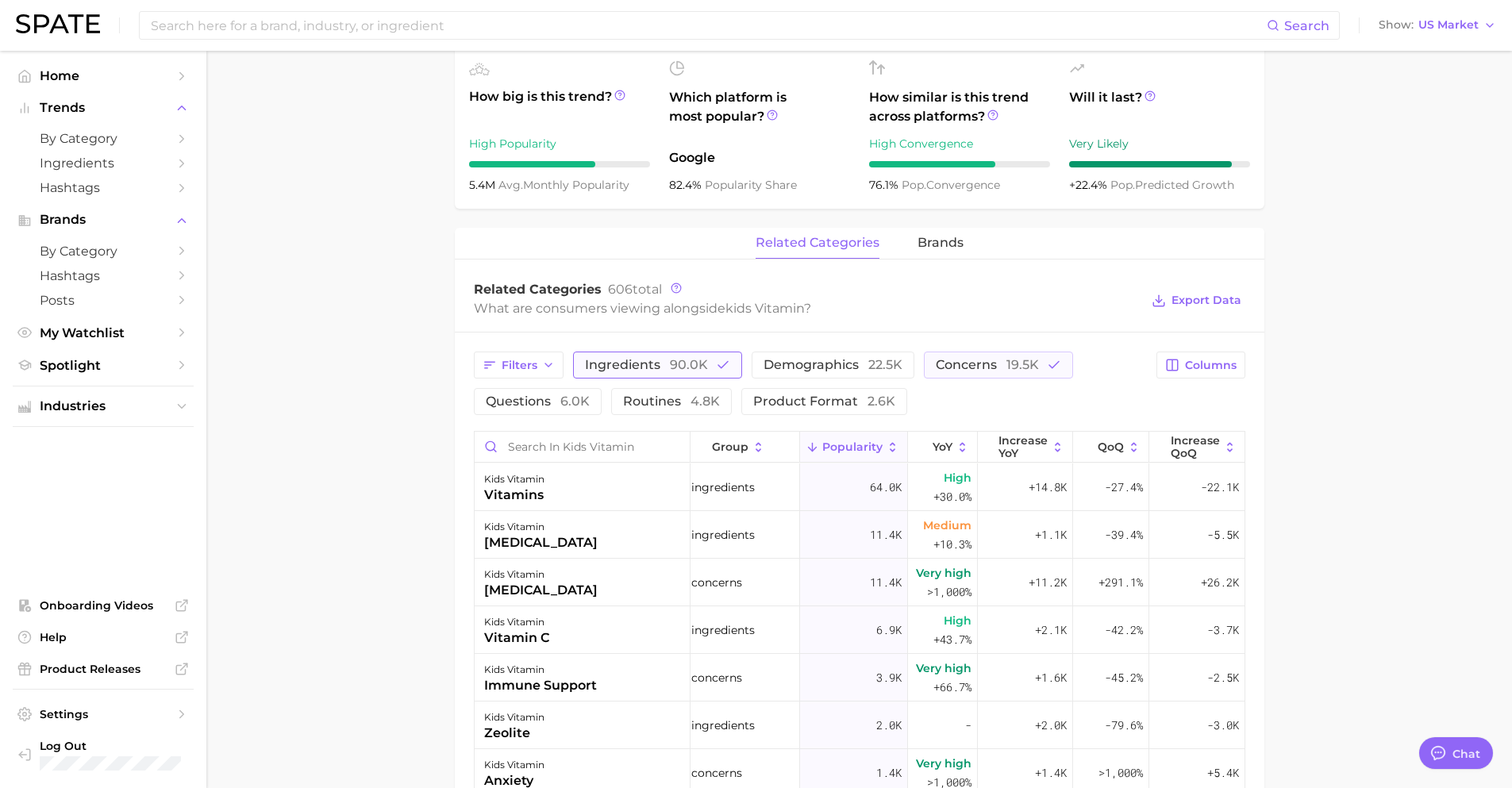
click at [678, 364] on span "90.0k" at bounding box center [689, 364] width 38 height 15
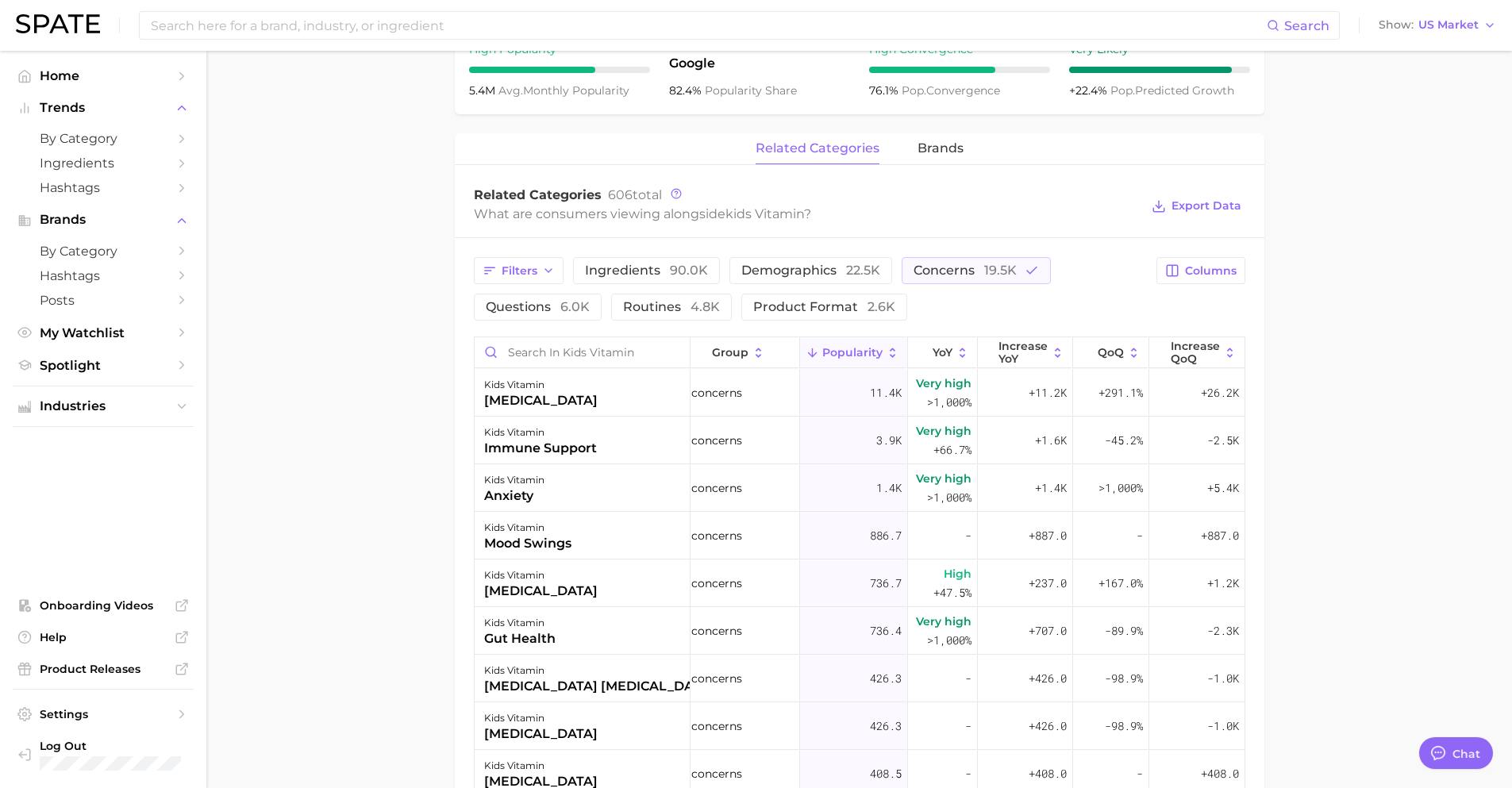
scroll to position [710, 0]
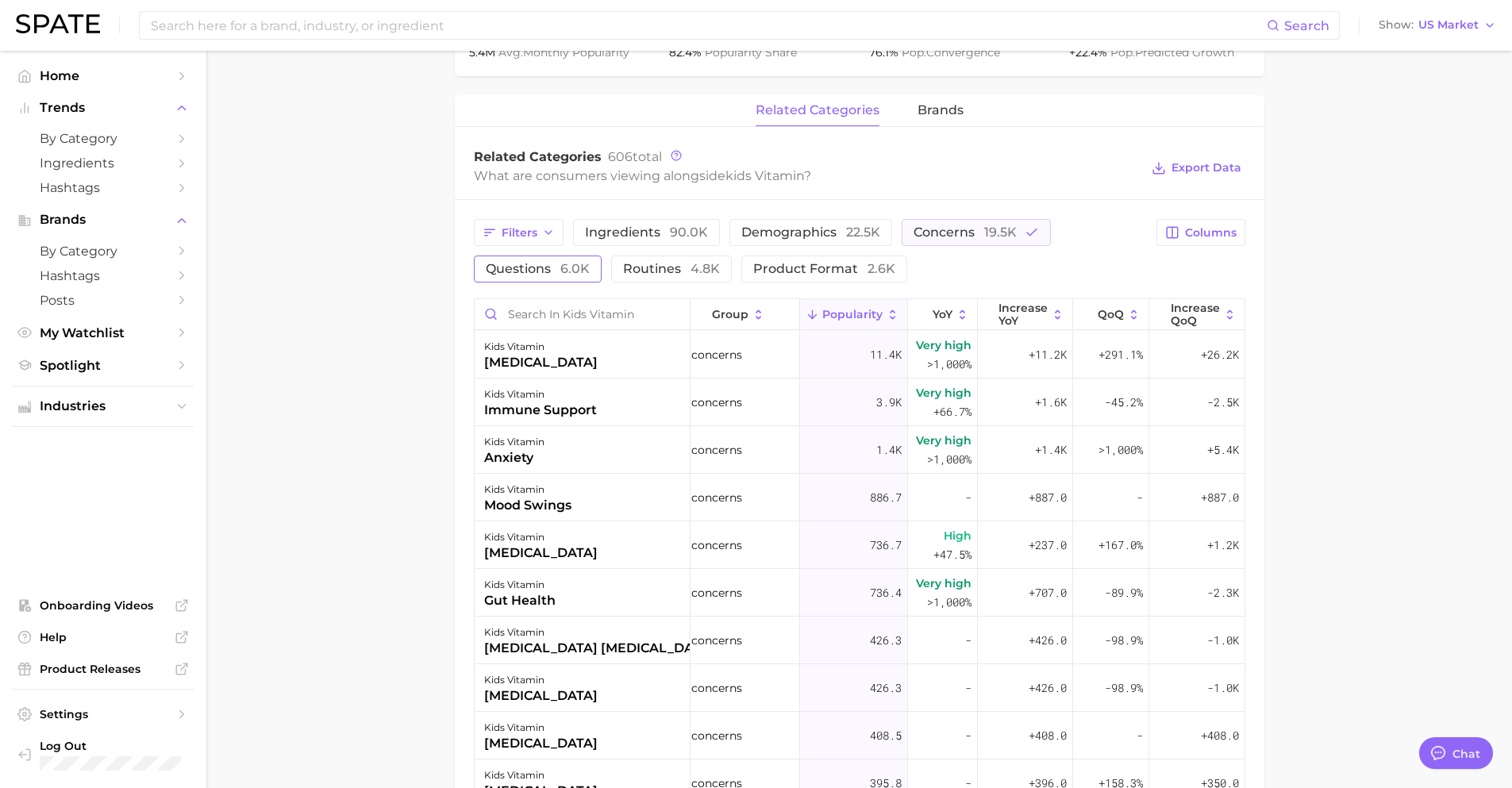
click at [514, 267] on span "questions 6.0k" at bounding box center [538, 269] width 104 height 13
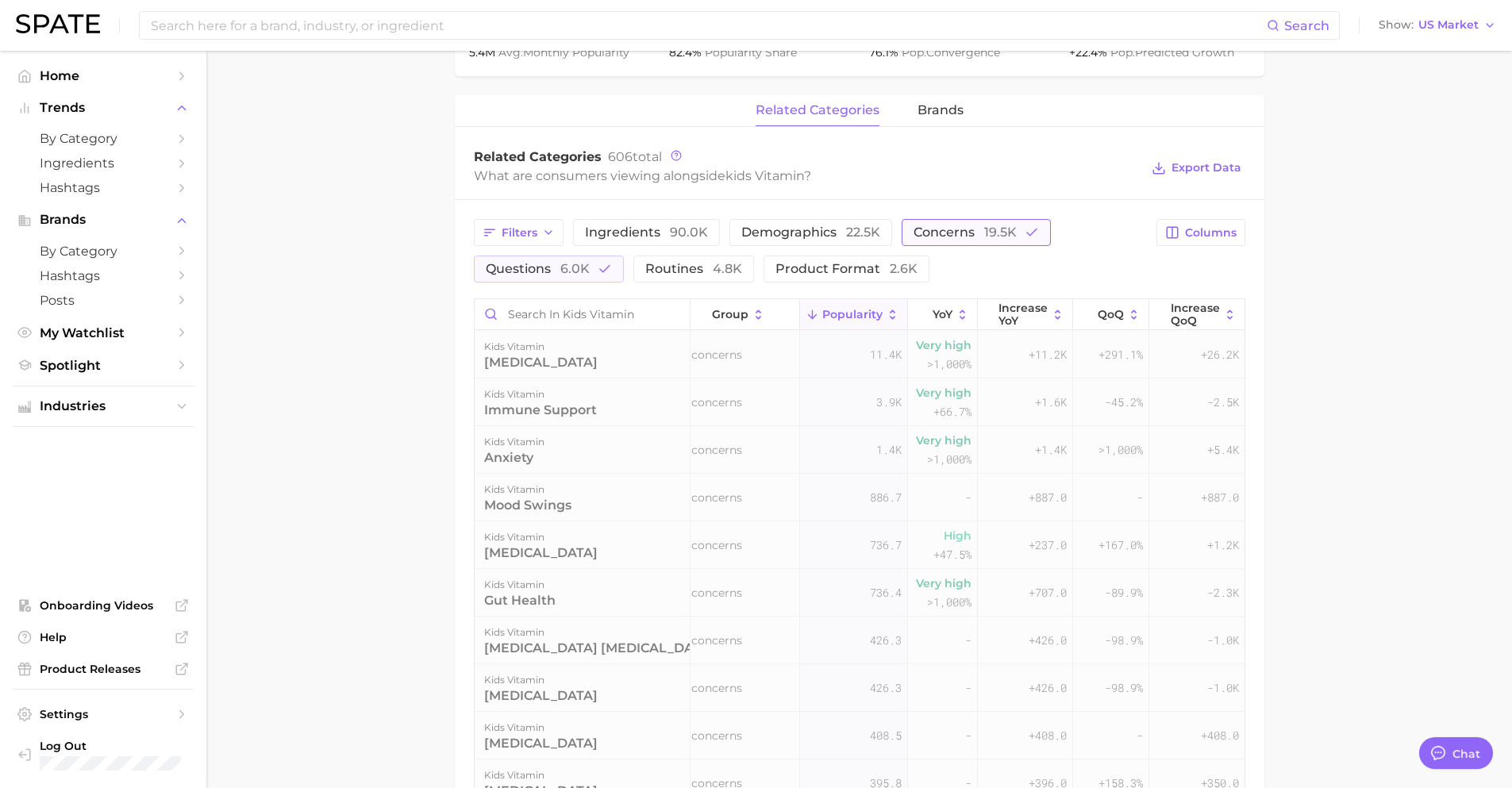
click at [1000, 233] on span "19.5k" at bounding box center [1000, 232] width 33 height 15
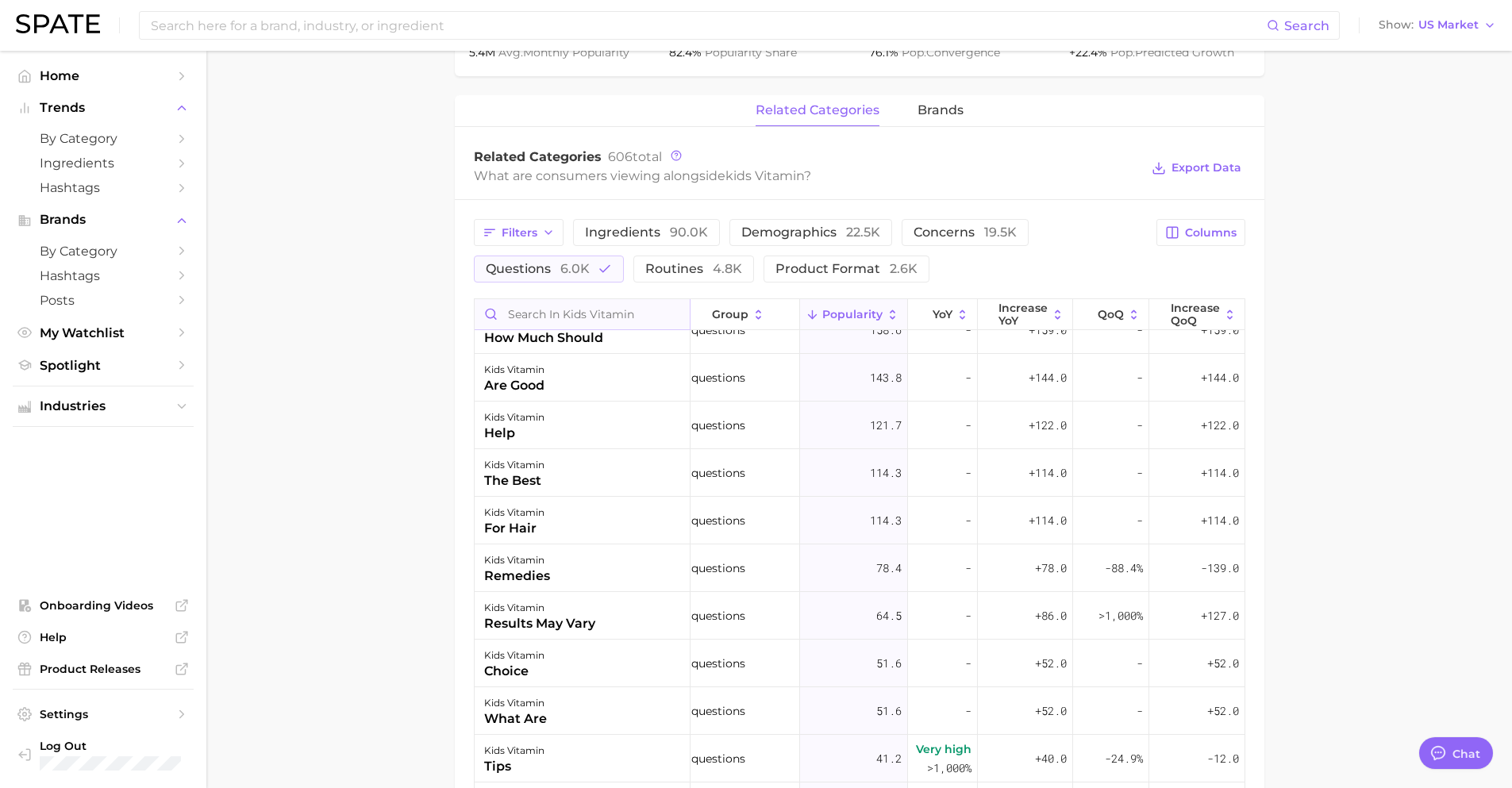
scroll to position [397, 17]
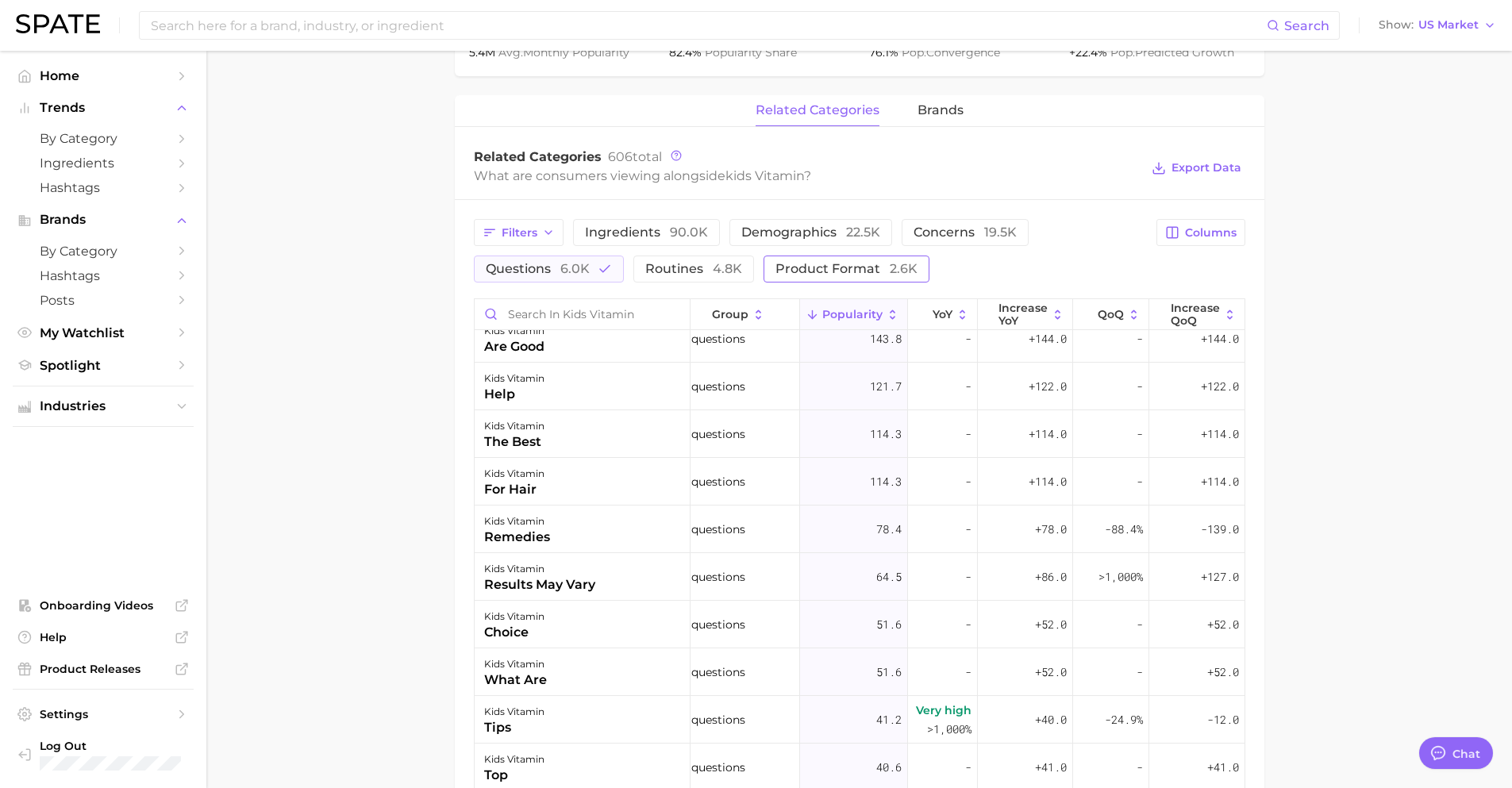
click at [835, 271] on span "product format 2.6k" at bounding box center [847, 269] width 142 height 13
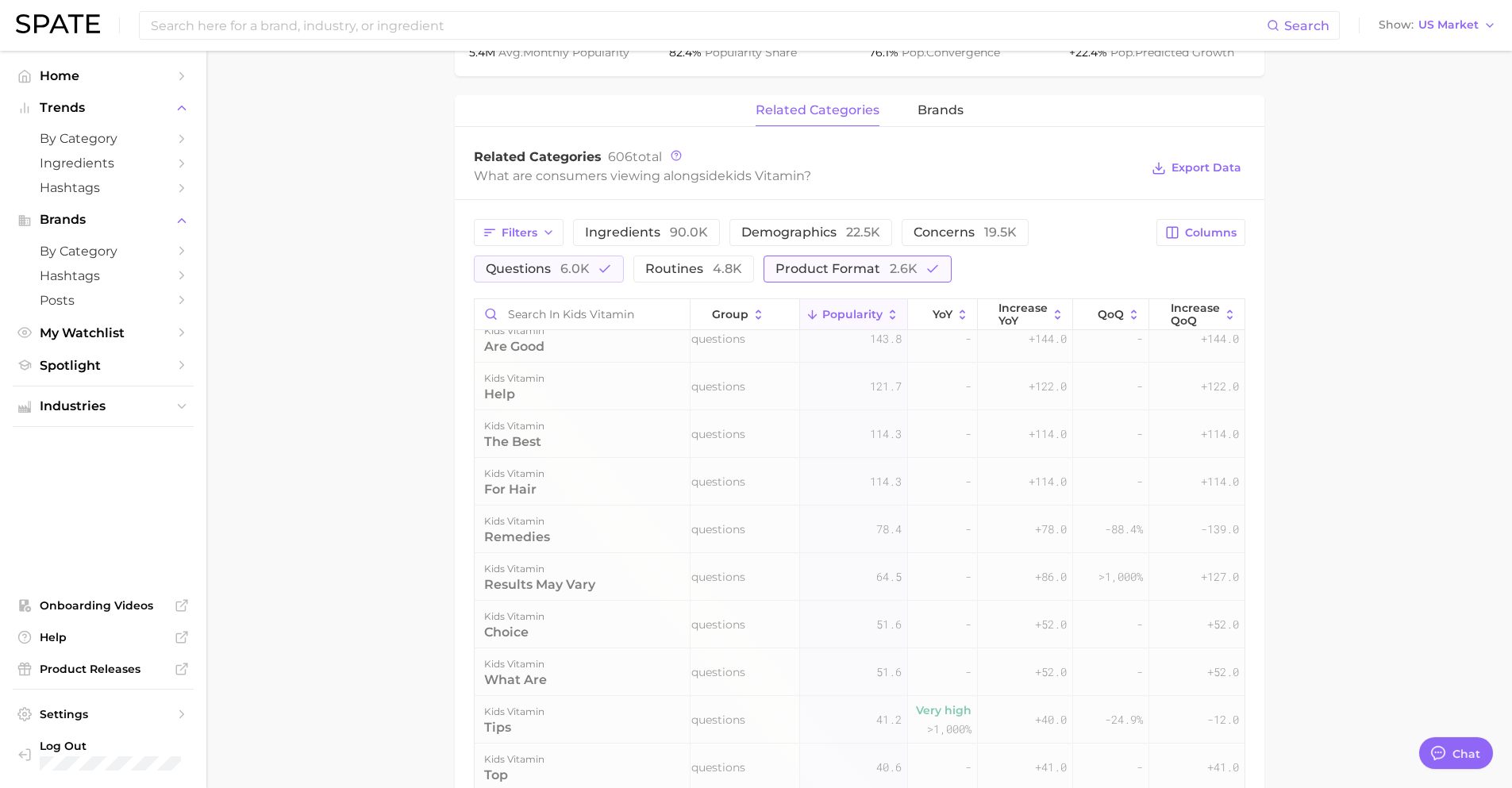
scroll to position [0, 17]
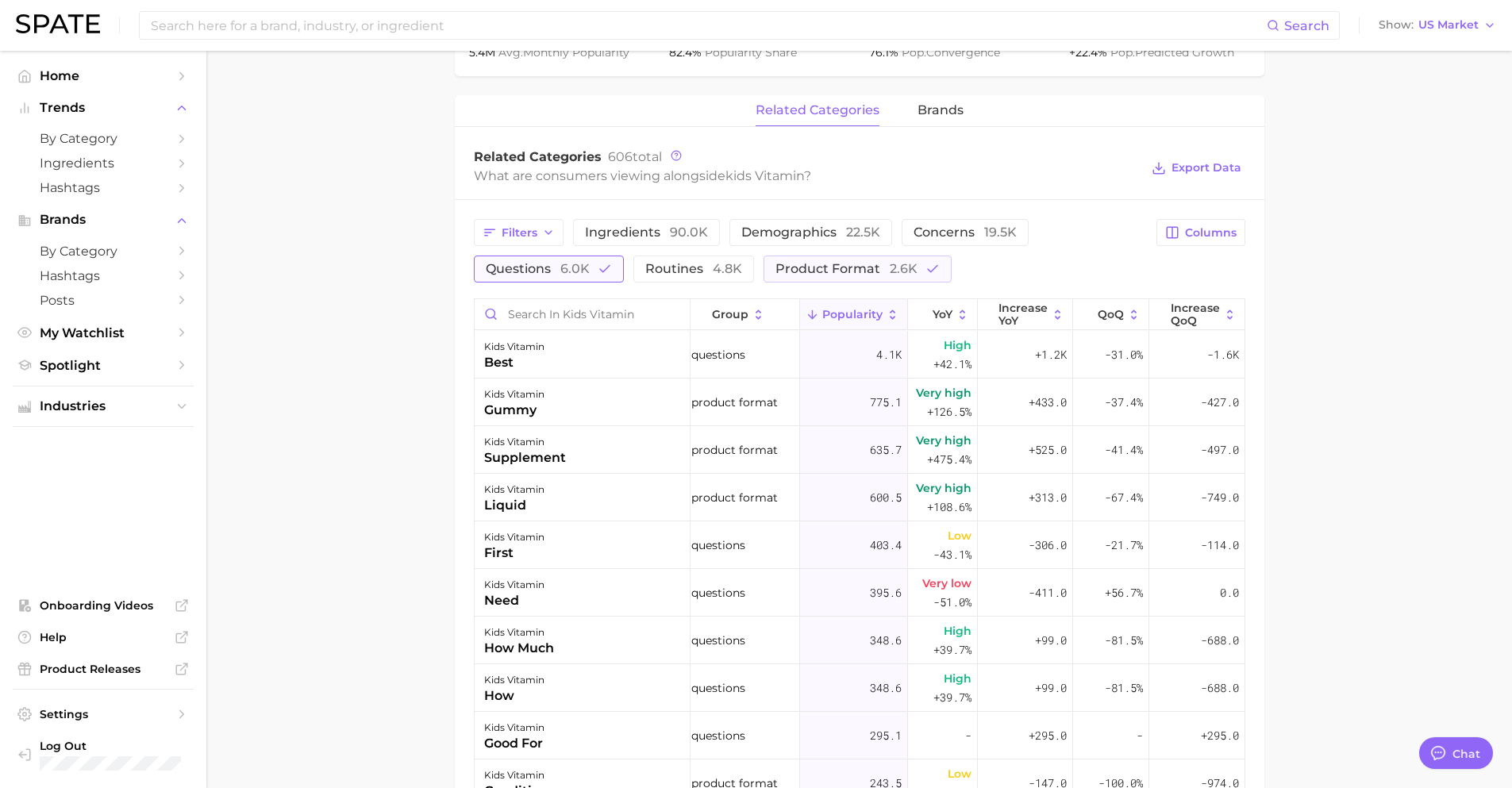
click at [561, 278] on button "questions 6.0k" at bounding box center [549, 269] width 150 height 27
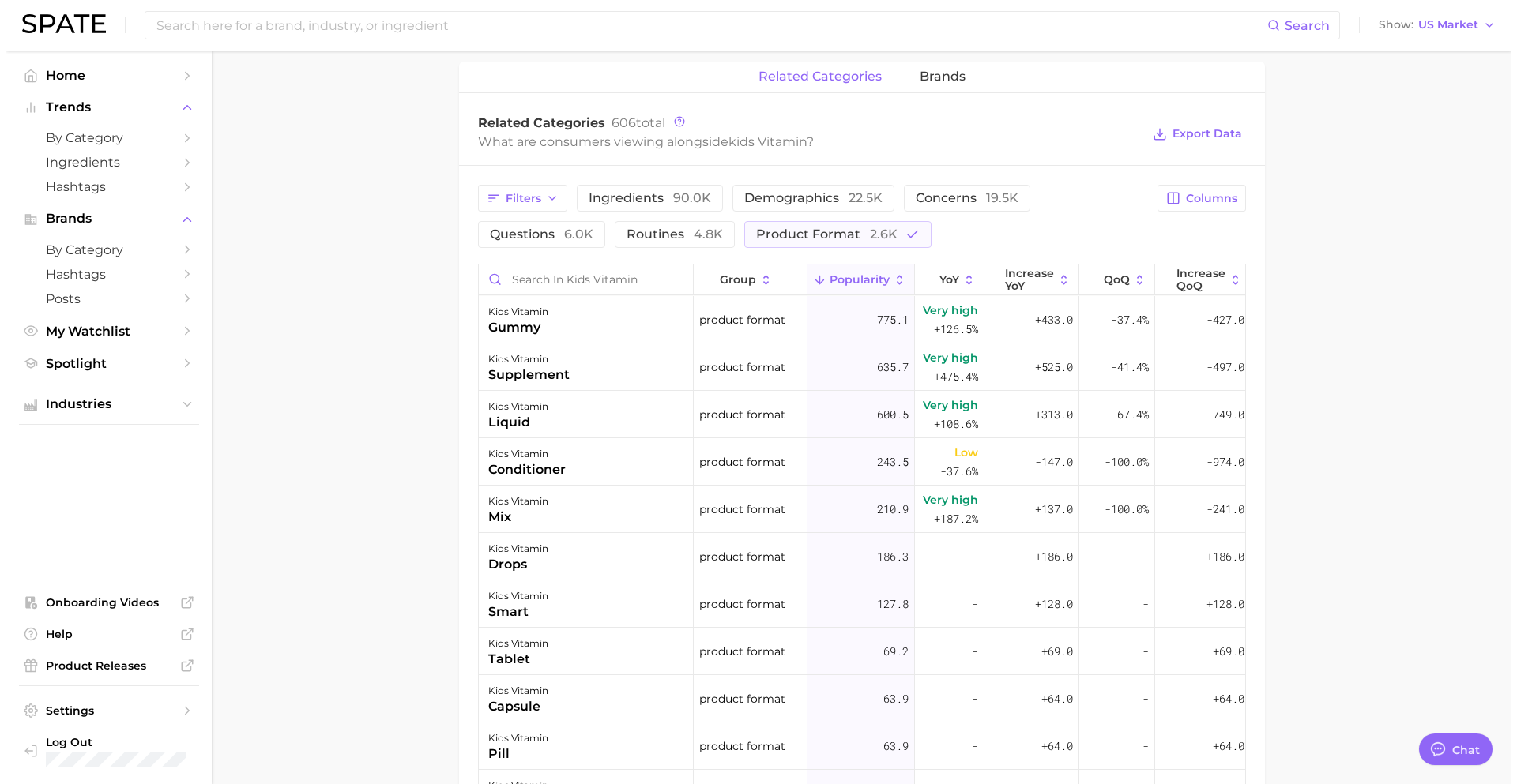
scroll to position [706, 0]
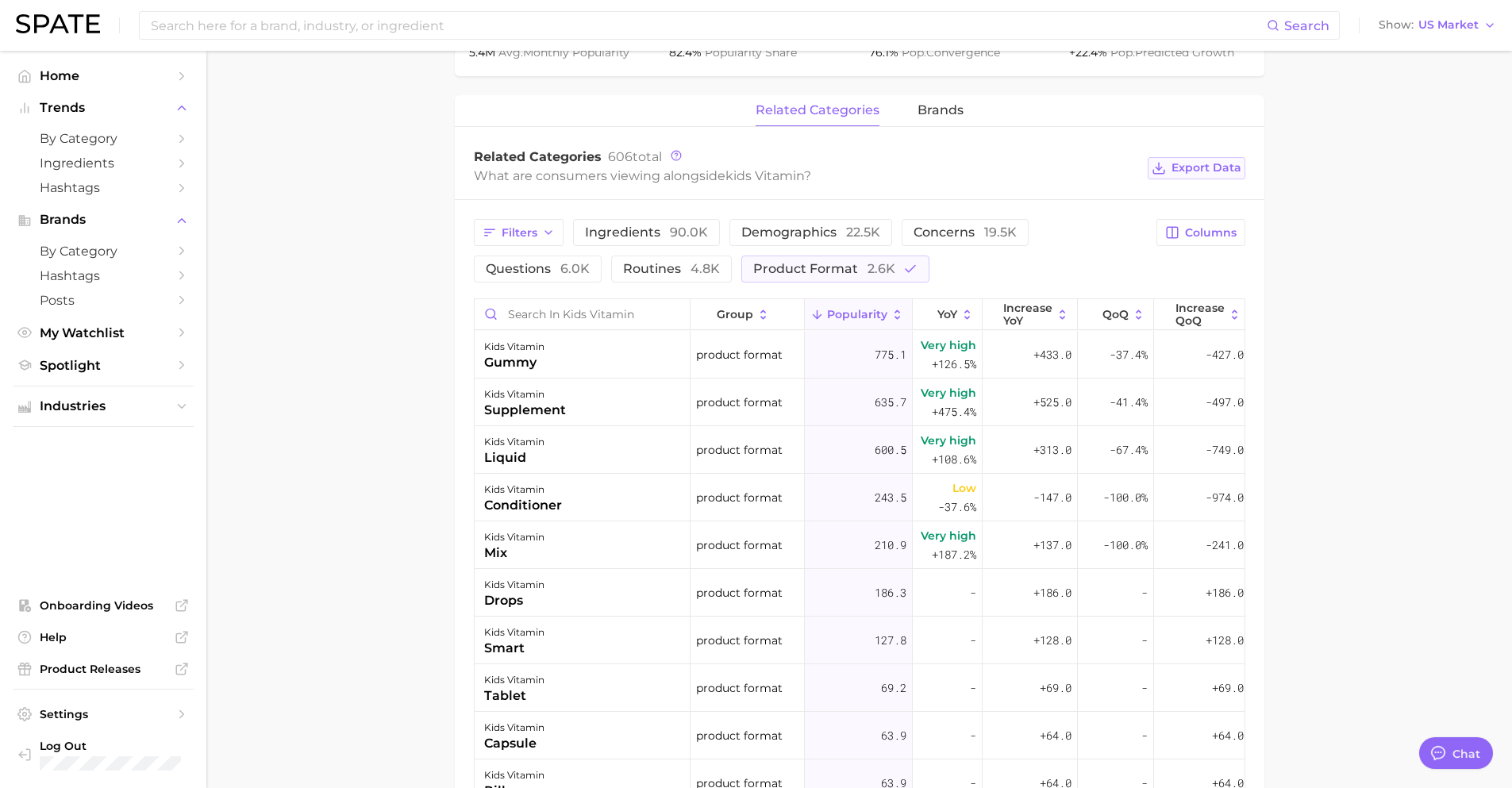
click at [1213, 162] on span "Export Data" at bounding box center [1207, 167] width 70 height 13
click at [1212, 243] on button "Columns" at bounding box center [1201, 232] width 88 height 27
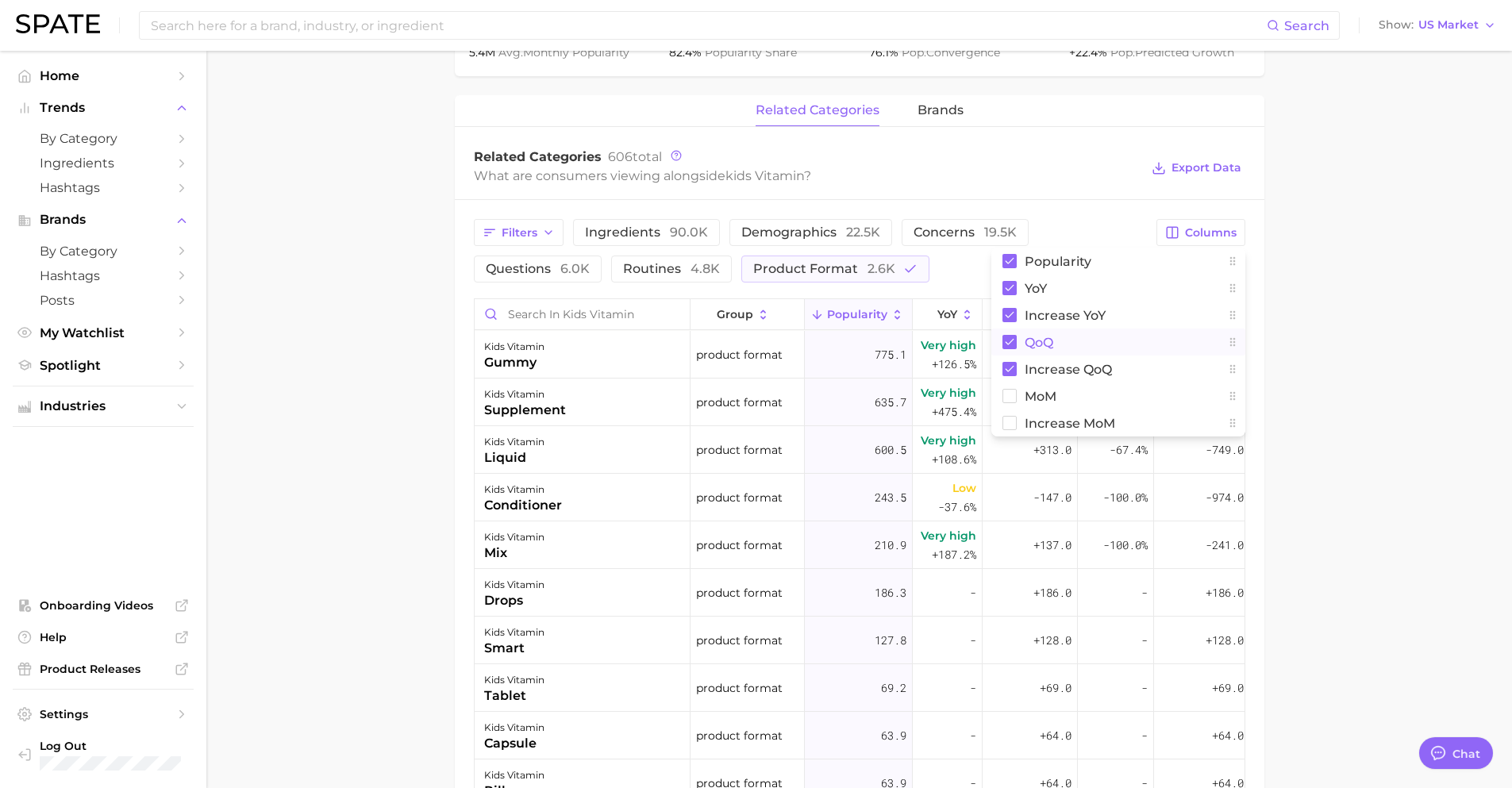
click at [1037, 353] on button "QoQ" at bounding box center [1119, 342] width 254 height 27
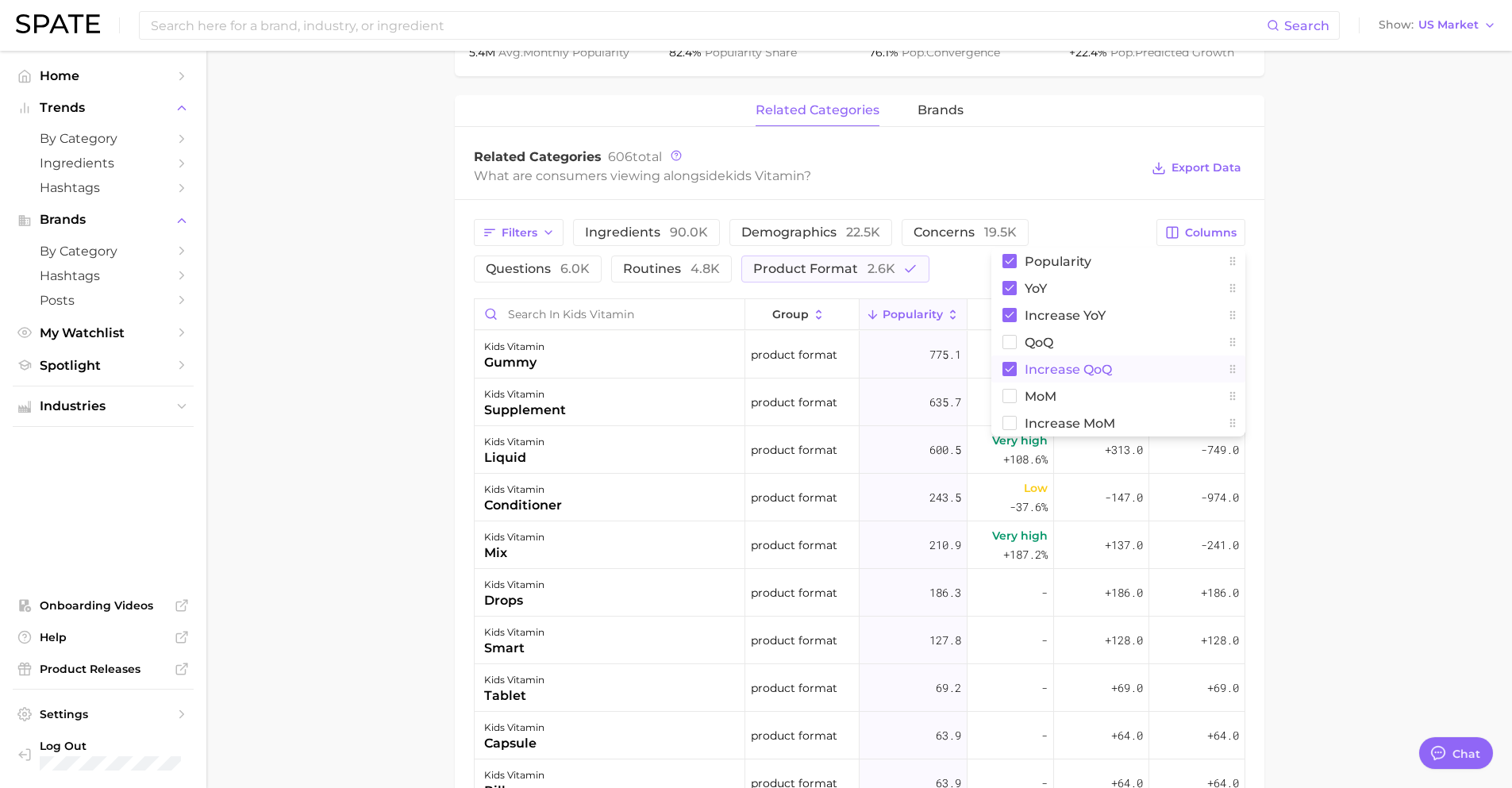
click at [1034, 364] on span "Increase QoQ" at bounding box center [1068, 369] width 87 height 13
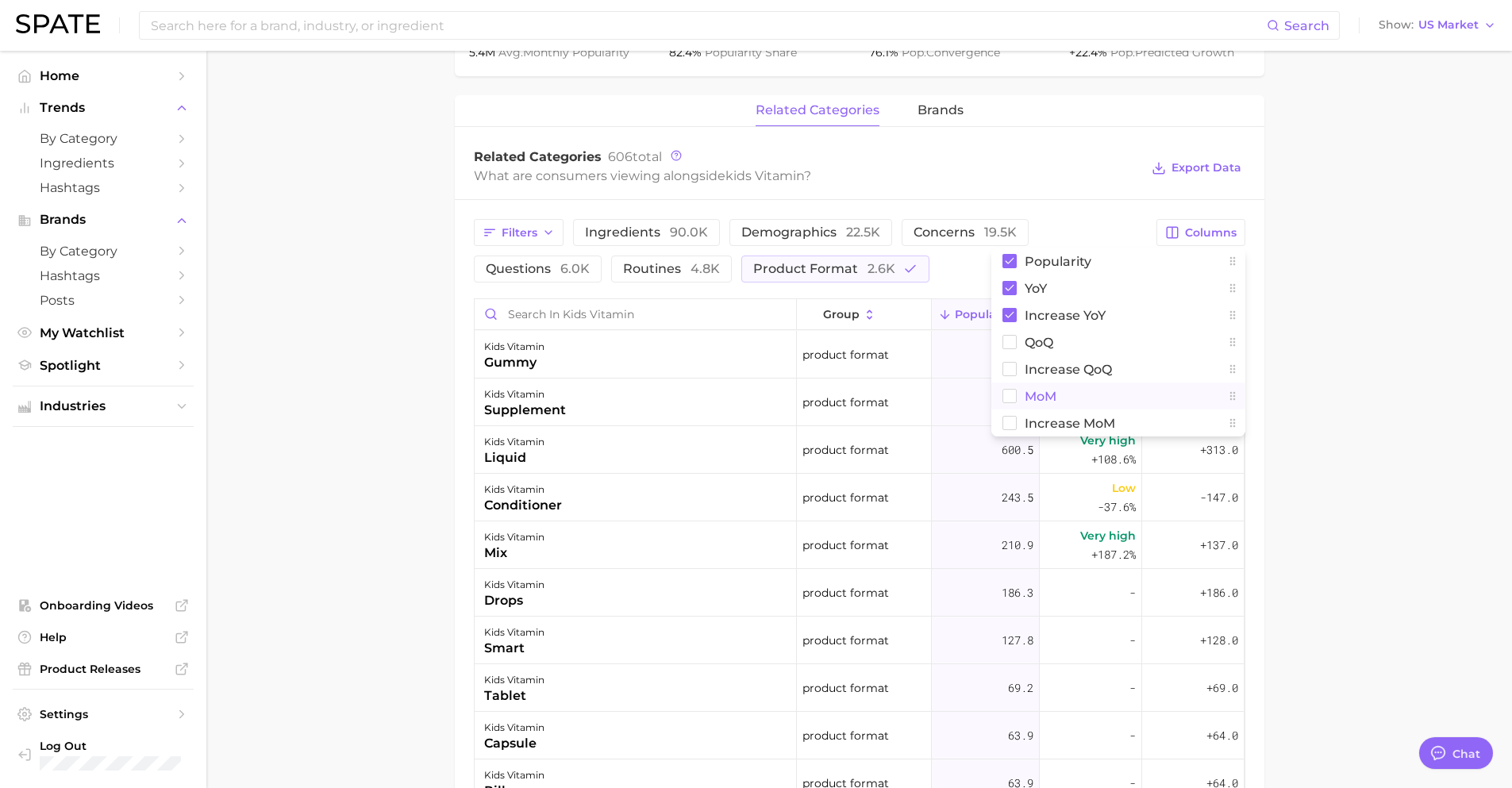
click at [1030, 391] on span "MoM" at bounding box center [1041, 396] width 32 height 13
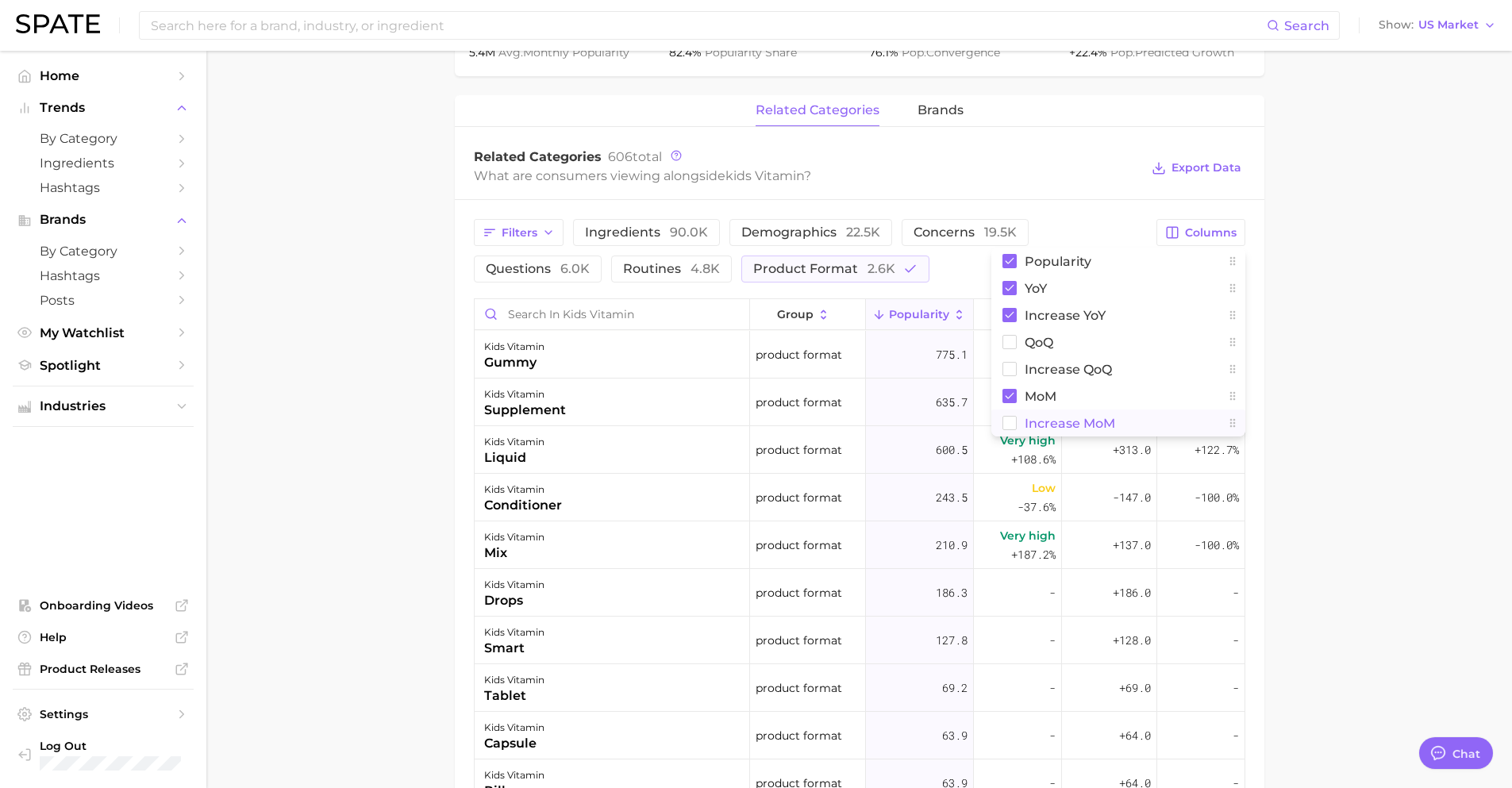
click at [1033, 419] on span "Increase MoM" at bounding box center [1070, 423] width 91 height 13
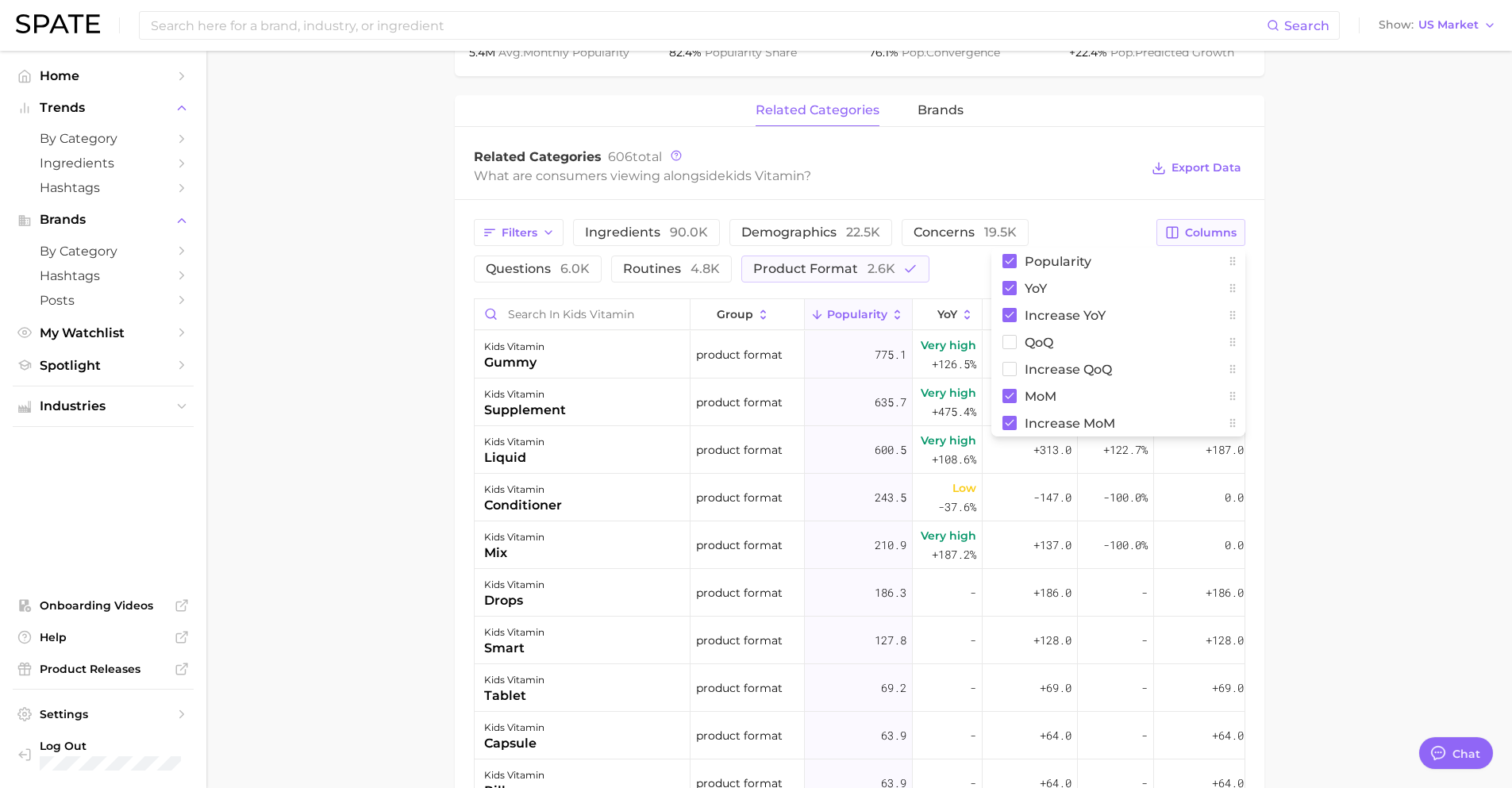
click at [1221, 237] on span "Columns" at bounding box center [1211, 232] width 52 height 13
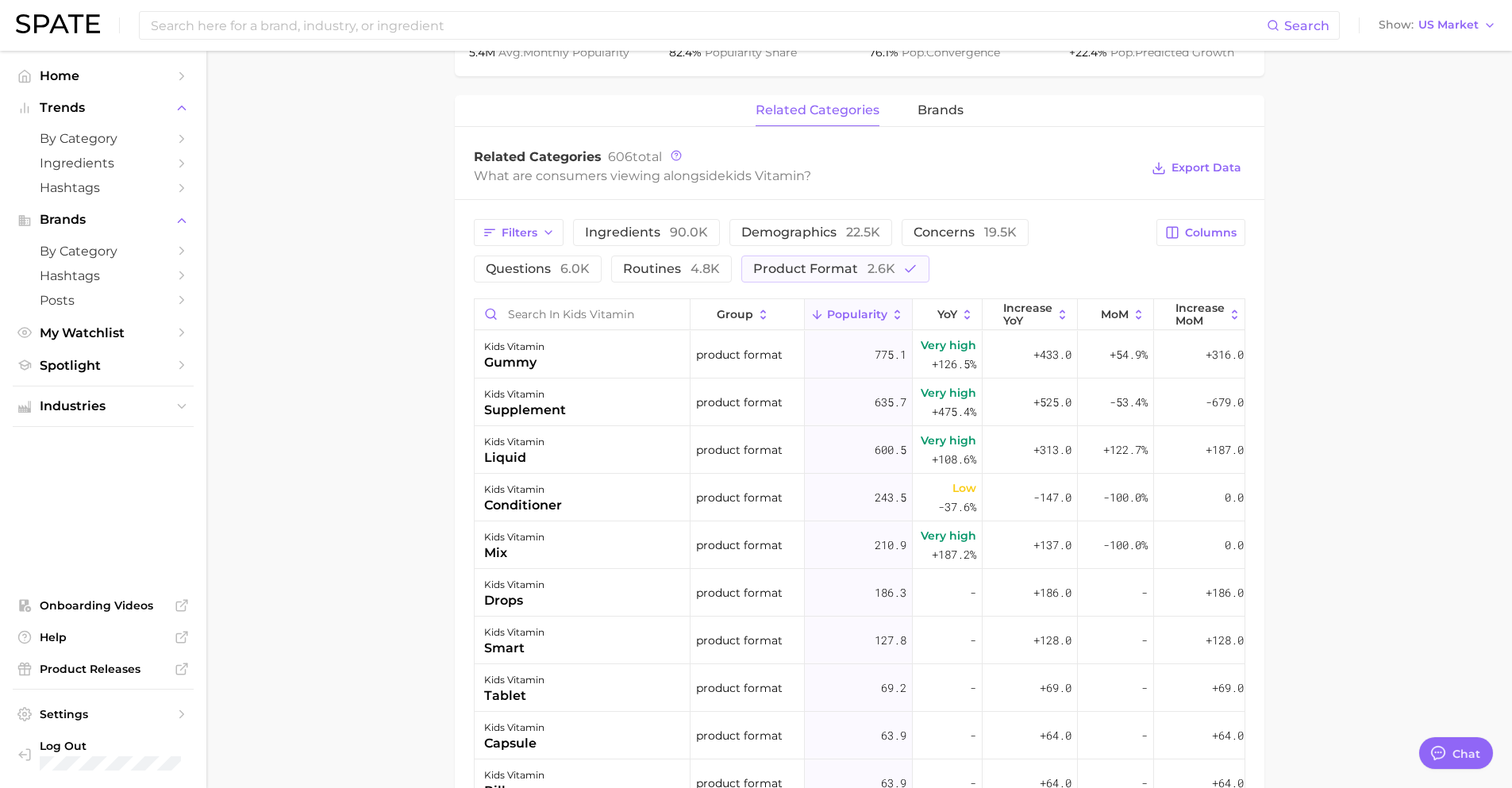
drag, startPoint x: 705, startPoint y: 271, endPoint x: 759, endPoint y: 273, distance: 54.0
click at [705, 271] on span "4.8k" at bounding box center [705, 268] width 29 height 15
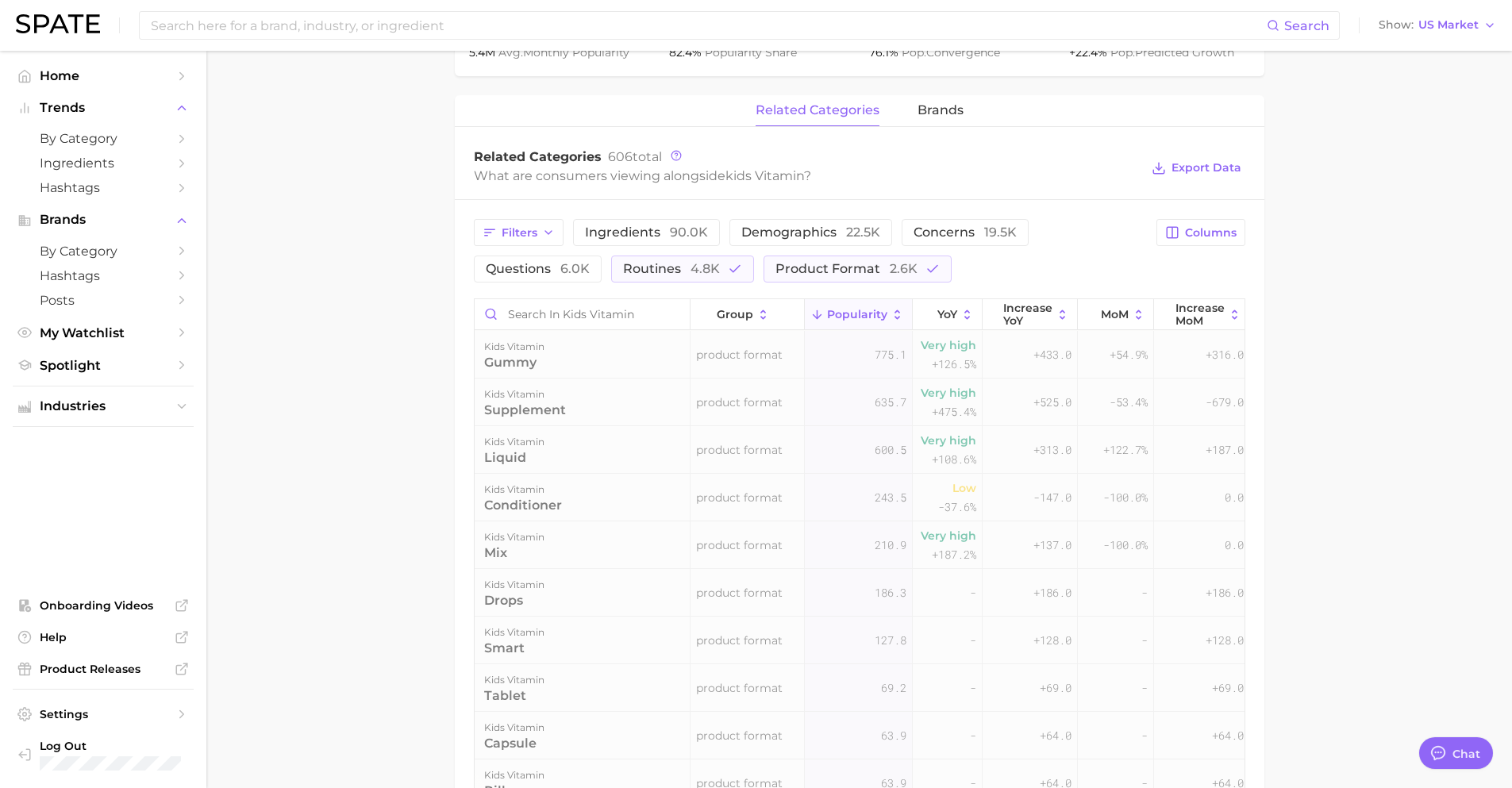
click at [761, 273] on div "Filters ingredients 90.0k demographics 22.5k concerns 19.5k questions 6.0k rout…" at bounding box center [811, 251] width 674 height 64
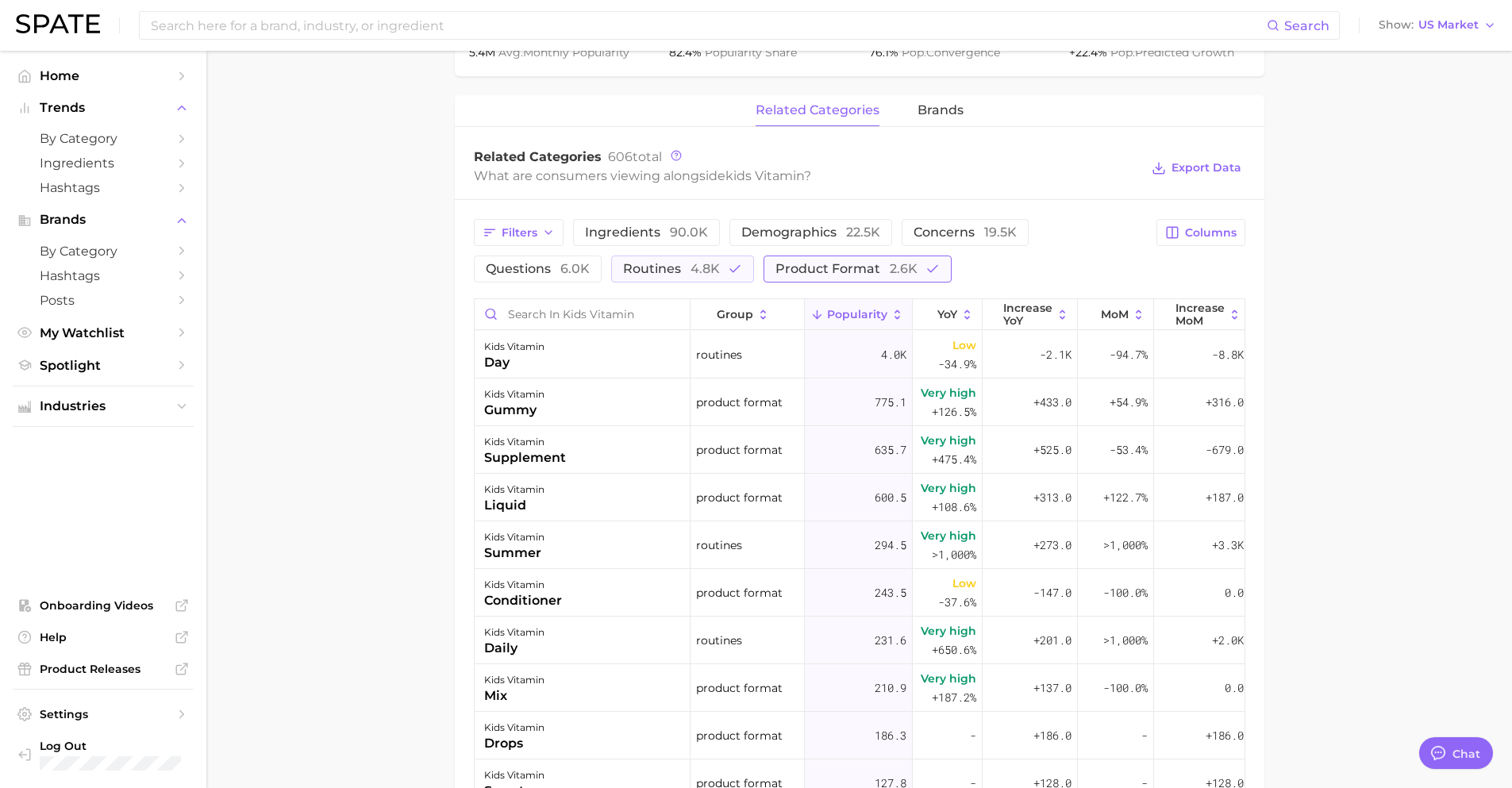
click at [803, 264] on span "product format 2.6k" at bounding box center [847, 269] width 142 height 13
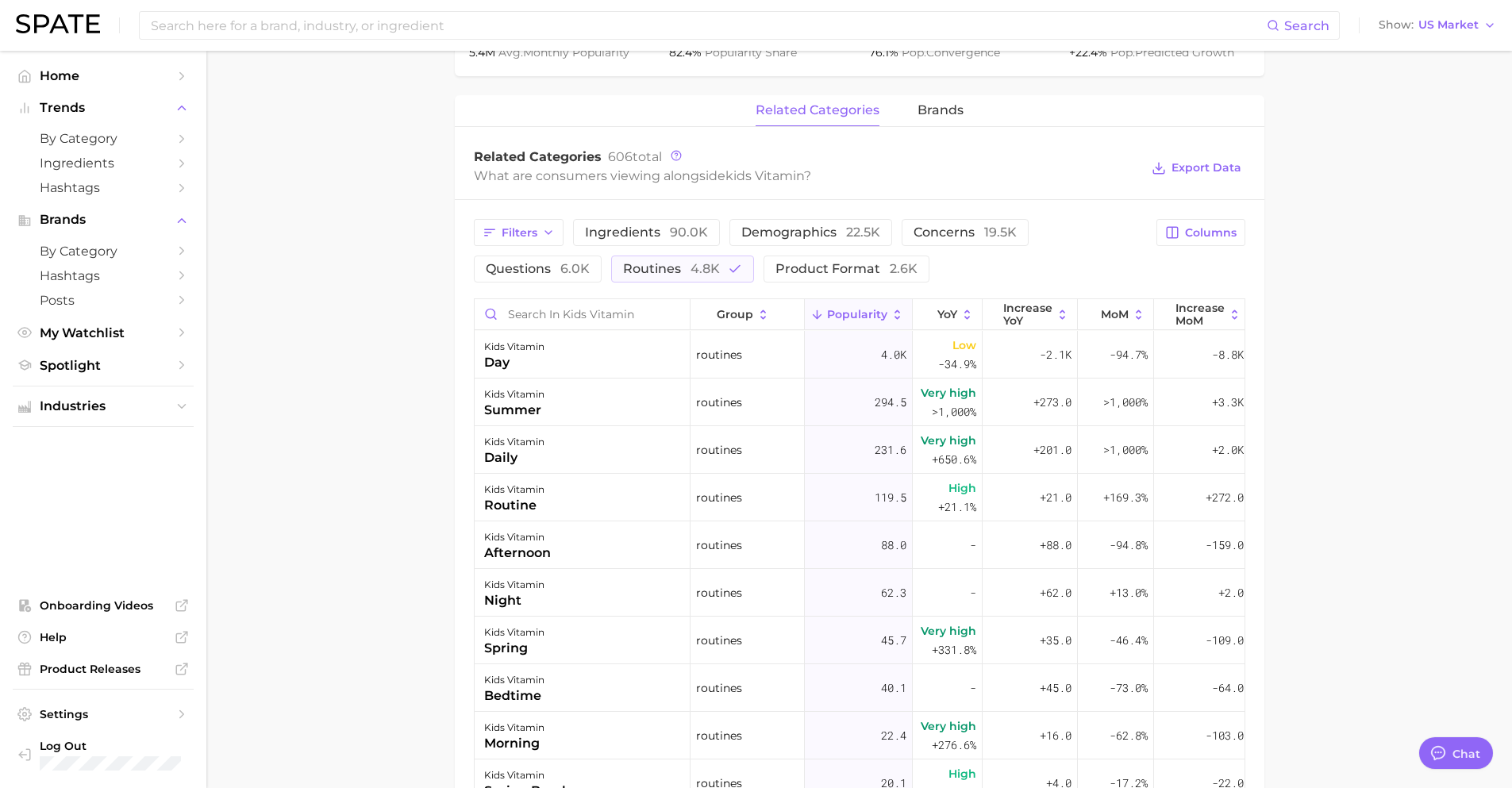
click at [868, 310] on span "Popularity" at bounding box center [857, 314] width 60 height 13
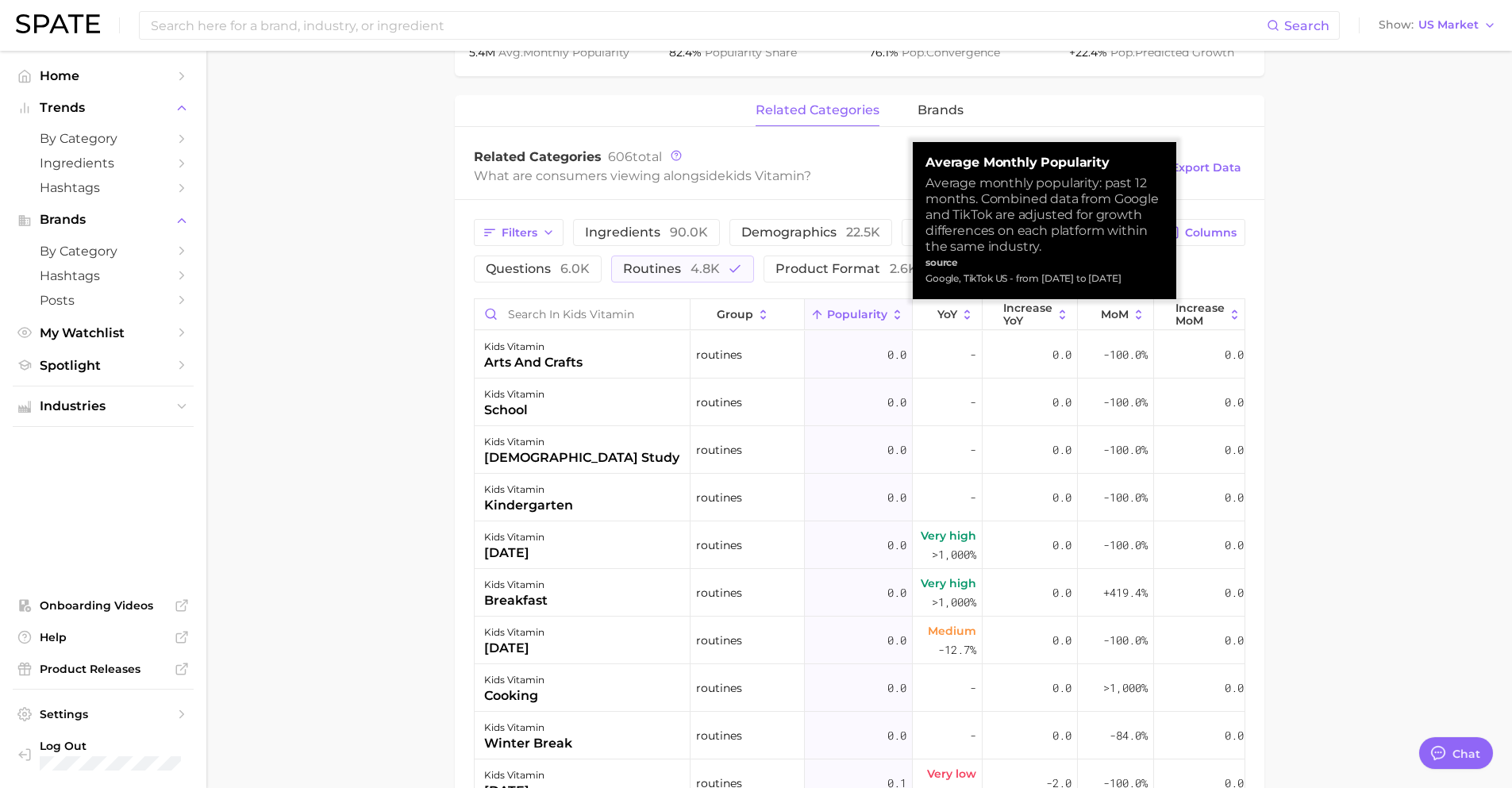
click at [866, 310] on span "Popularity" at bounding box center [857, 314] width 60 height 13
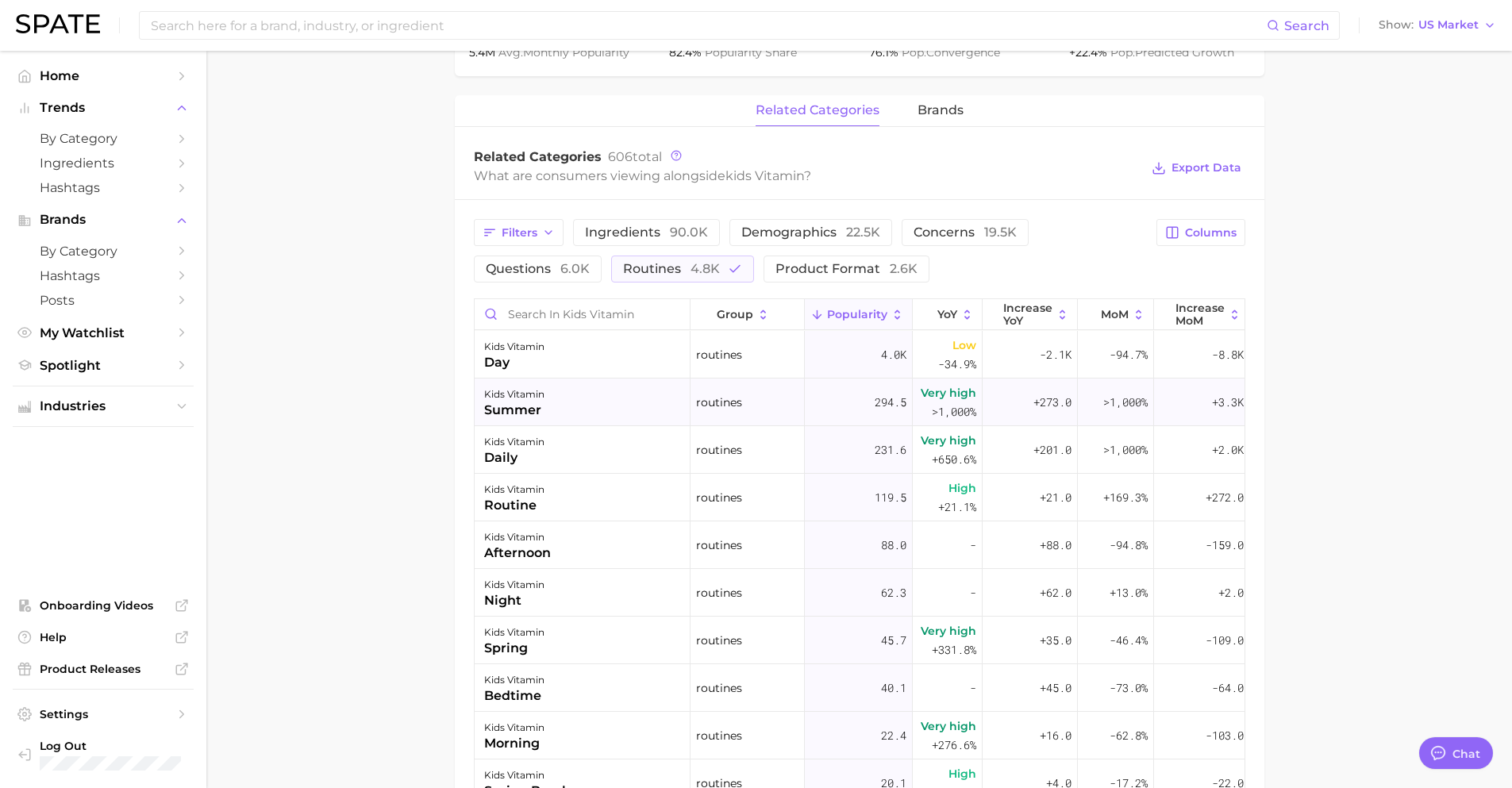
click at [608, 405] on div "kids vitamin summer" at bounding box center [583, 403] width 216 height 48
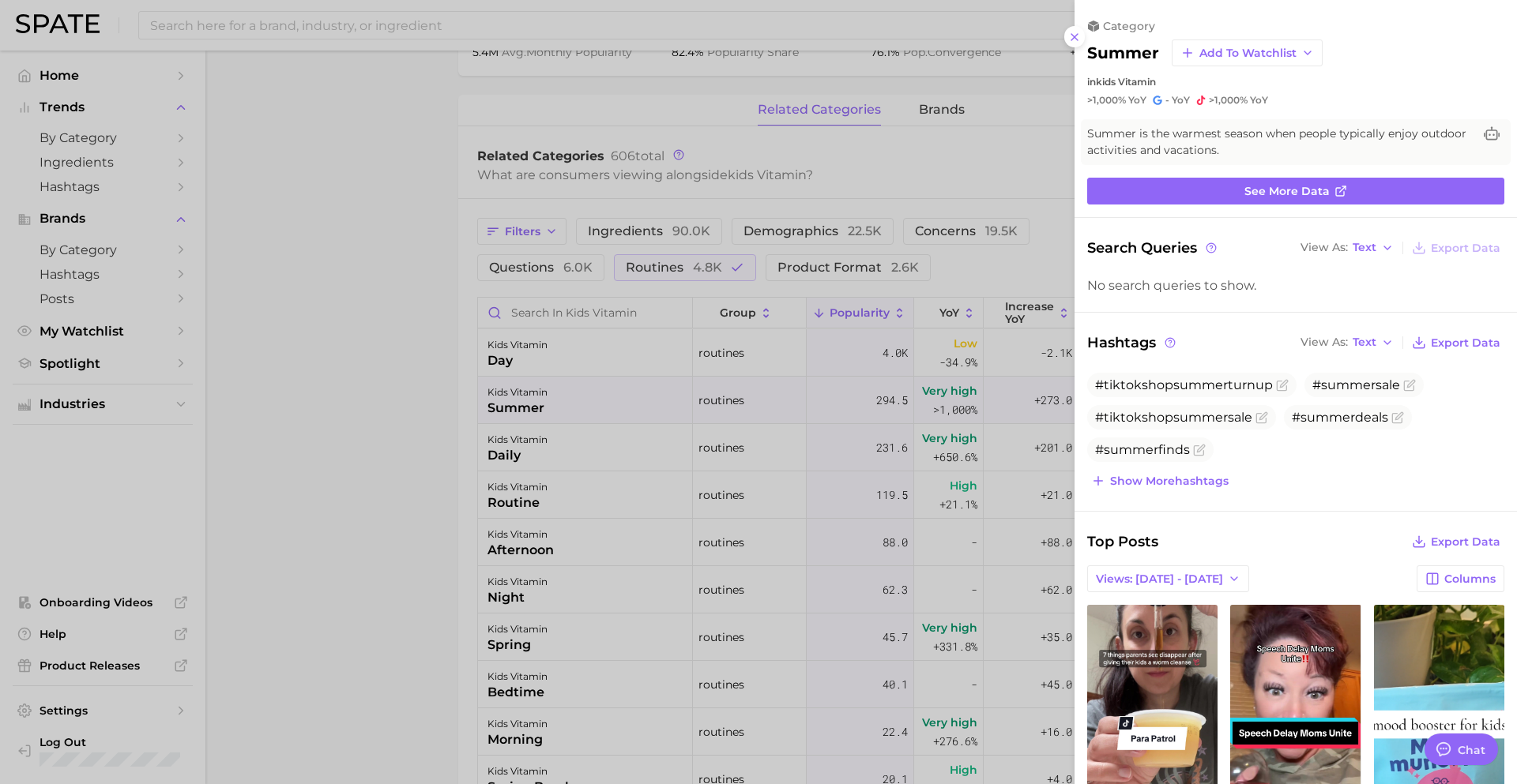
scroll to position [0, 0]
click at [1069, 40] on icon at bounding box center [1074, 37] width 13 height 13
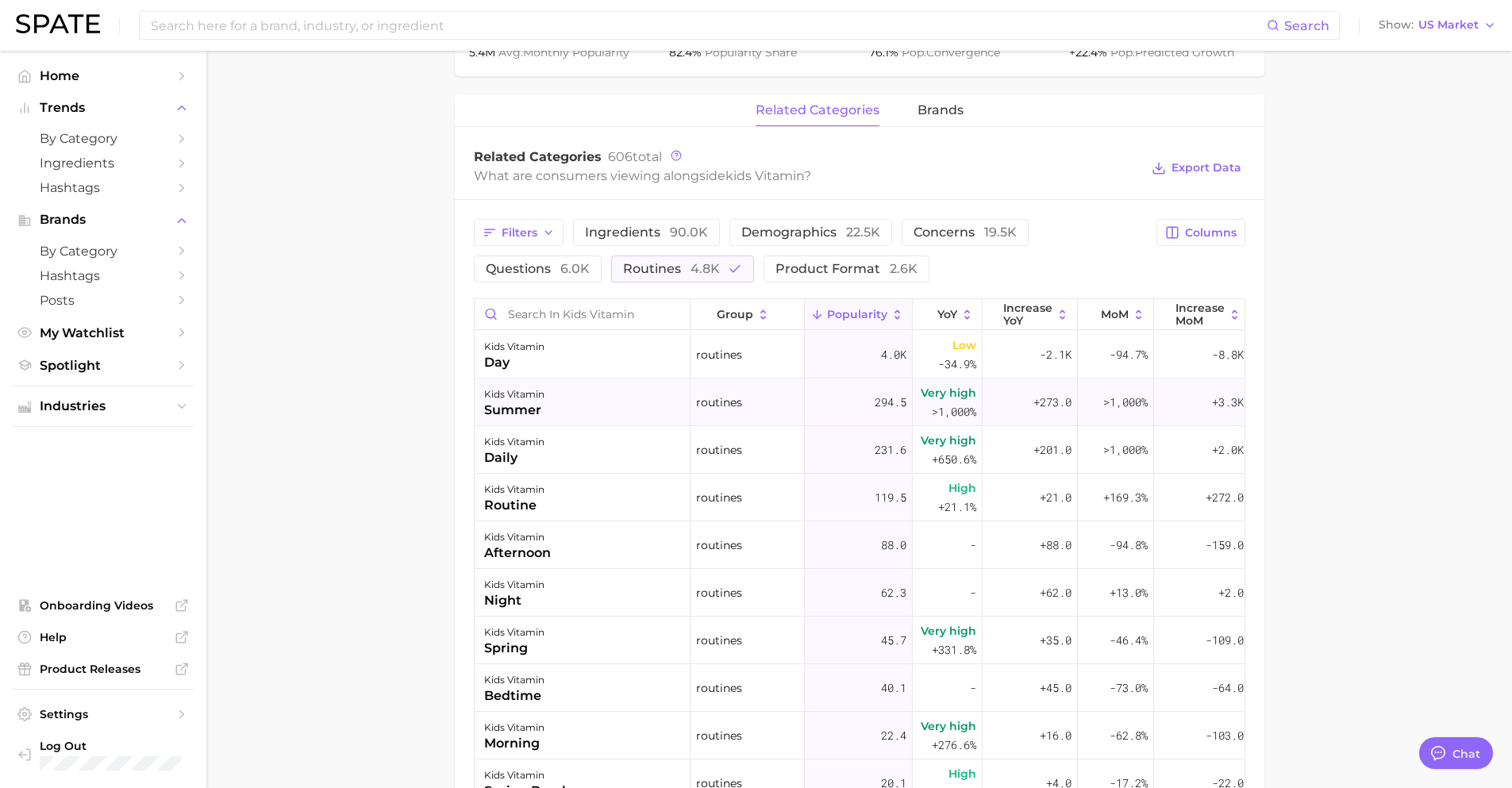
click at [704, 406] on span "routines" at bounding box center [719, 402] width 46 height 19
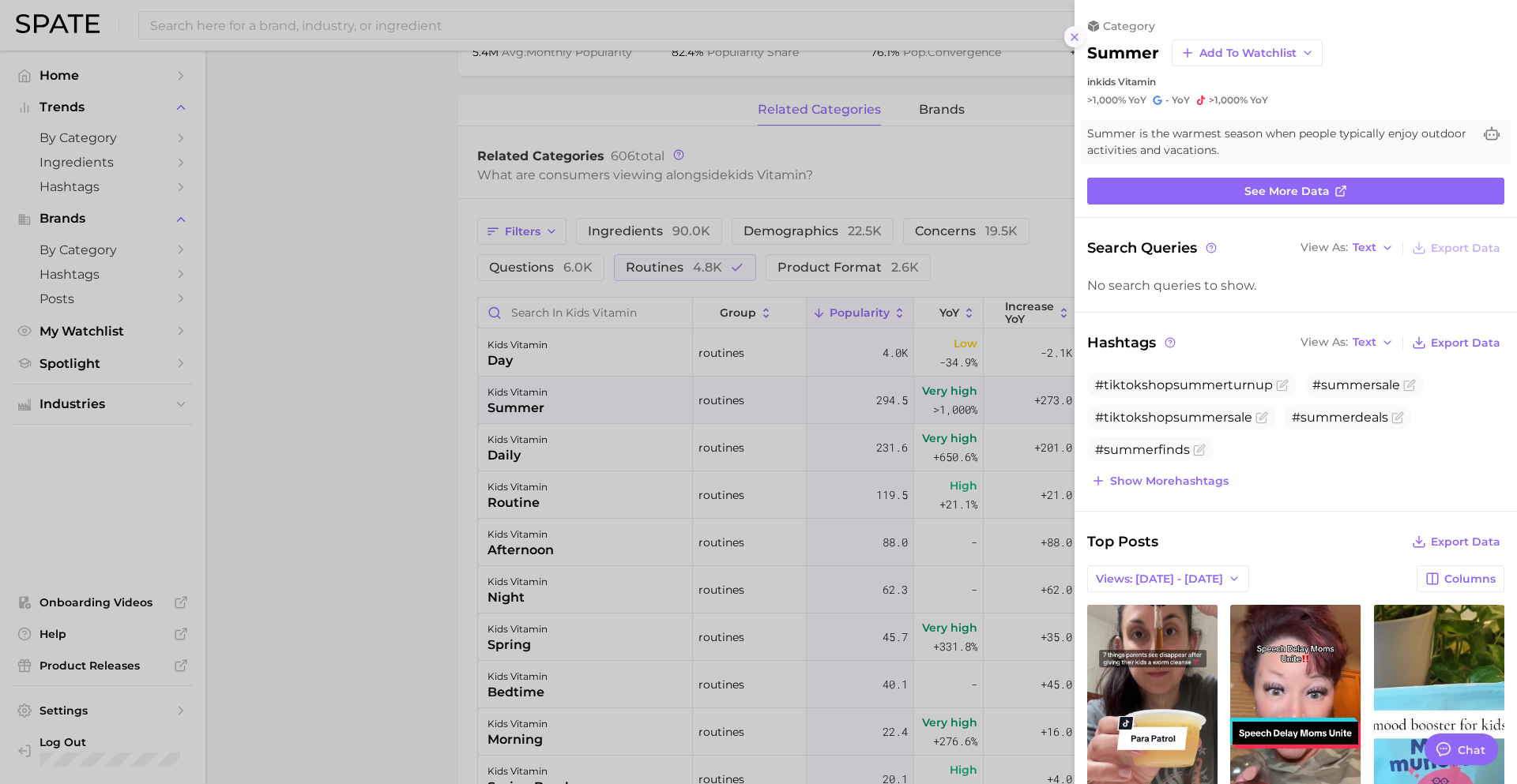
click at [1071, 33] on icon at bounding box center [1074, 37] width 13 height 13
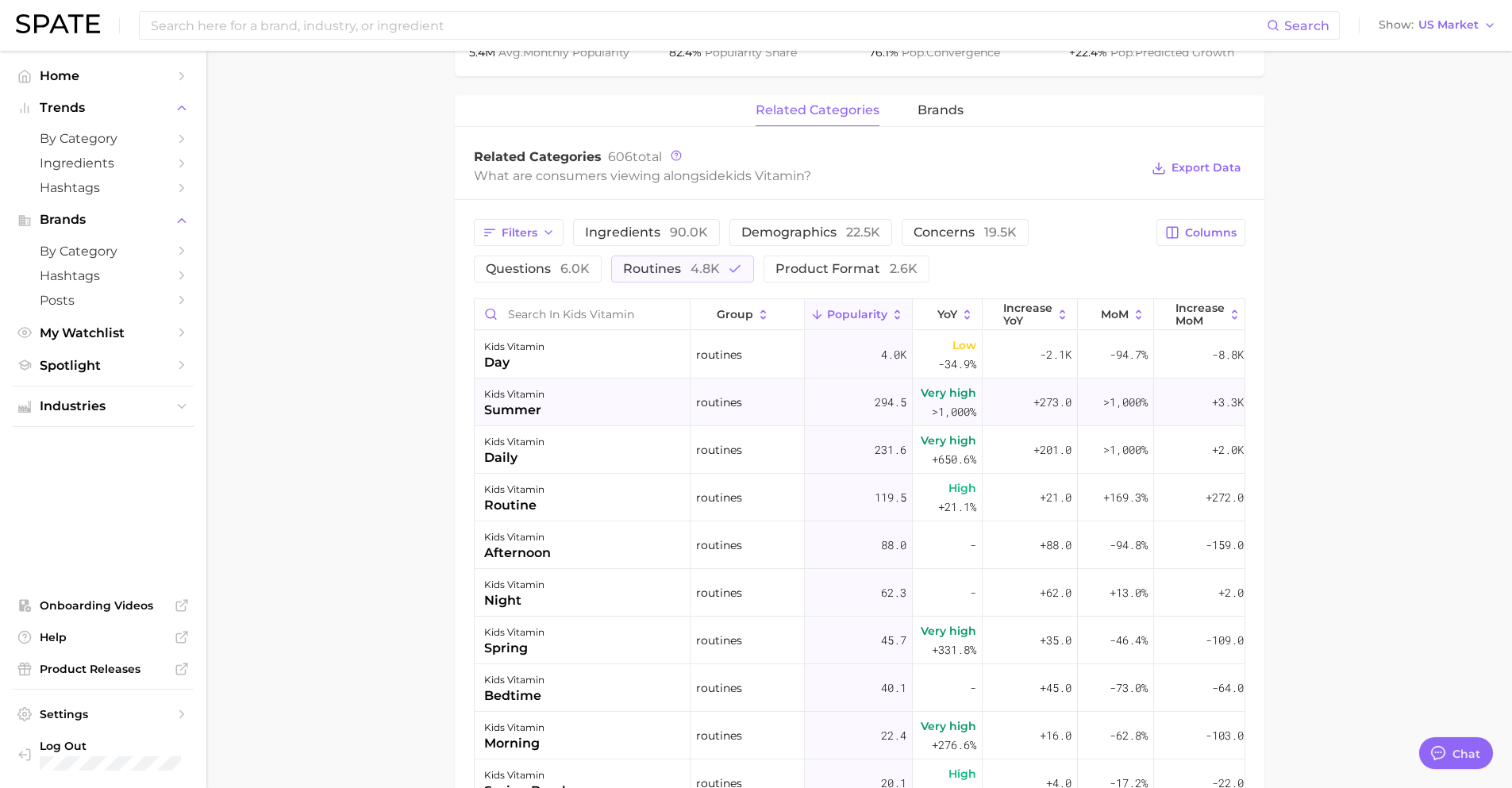
click at [944, 401] on span "Very high" at bounding box center [949, 392] width 56 height 19
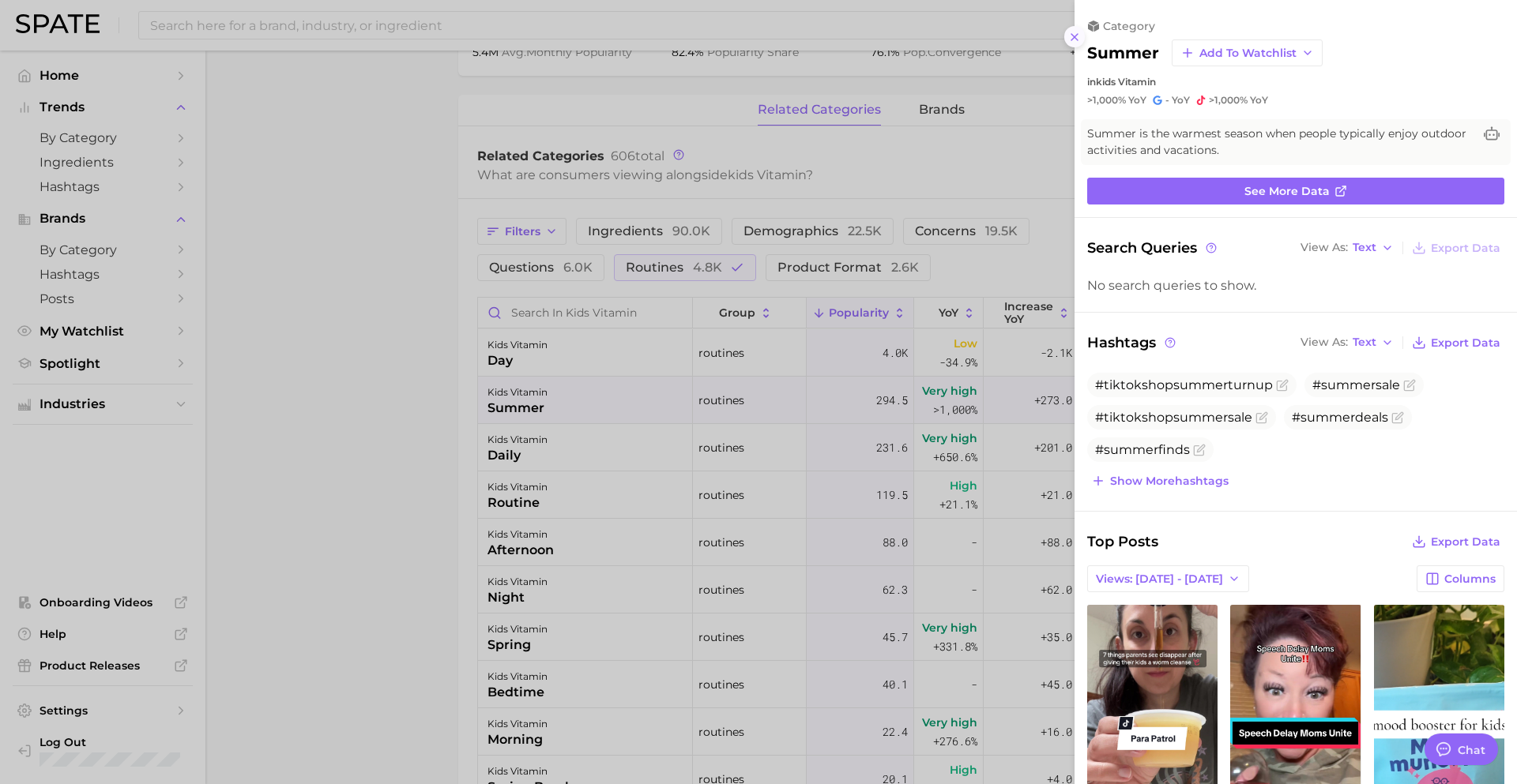
click at [1076, 33] on icon at bounding box center [1074, 37] width 13 height 13
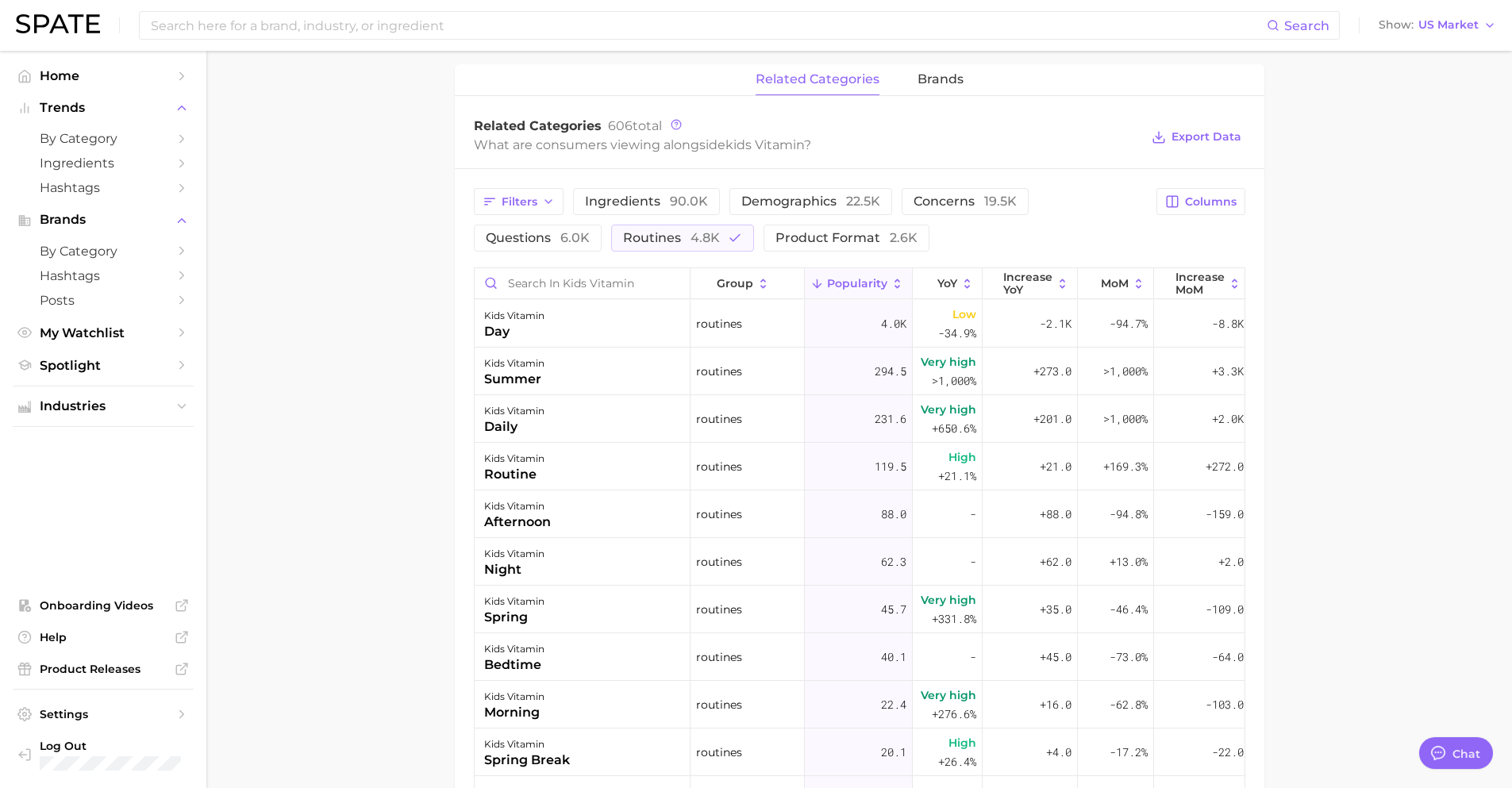
scroll to position [710, 0]
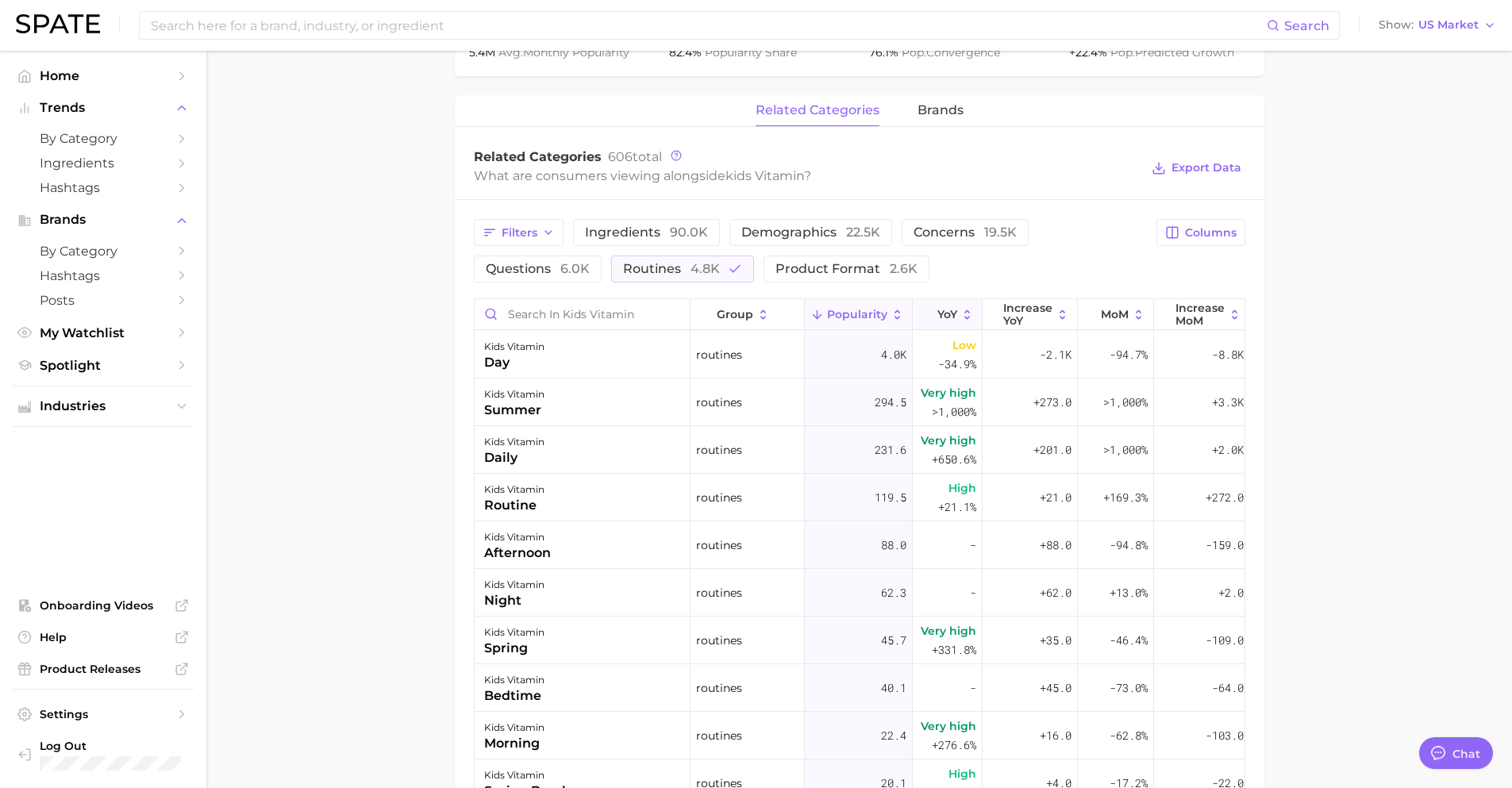
click at [932, 315] on icon at bounding box center [928, 315] width 14 height 14
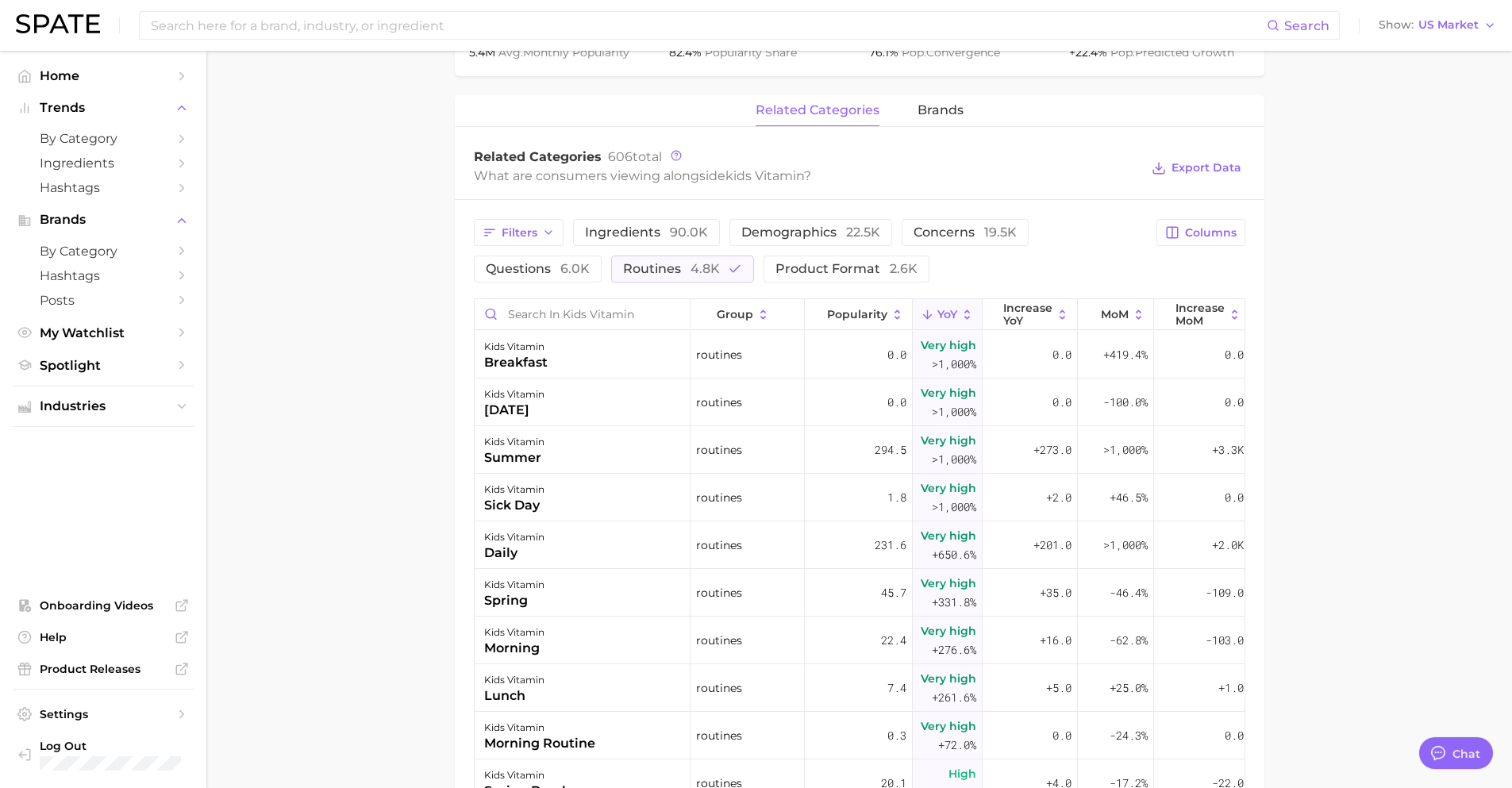
click at [1375, 415] on main "1. supplements & ingestibles 2. vitamins 3. blended vitamins & minerals 4. kids…" at bounding box center [859, 263] width 1306 height 1844
click at [836, 315] on span "Popularity" at bounding box center [857, 314] width 60 height 13
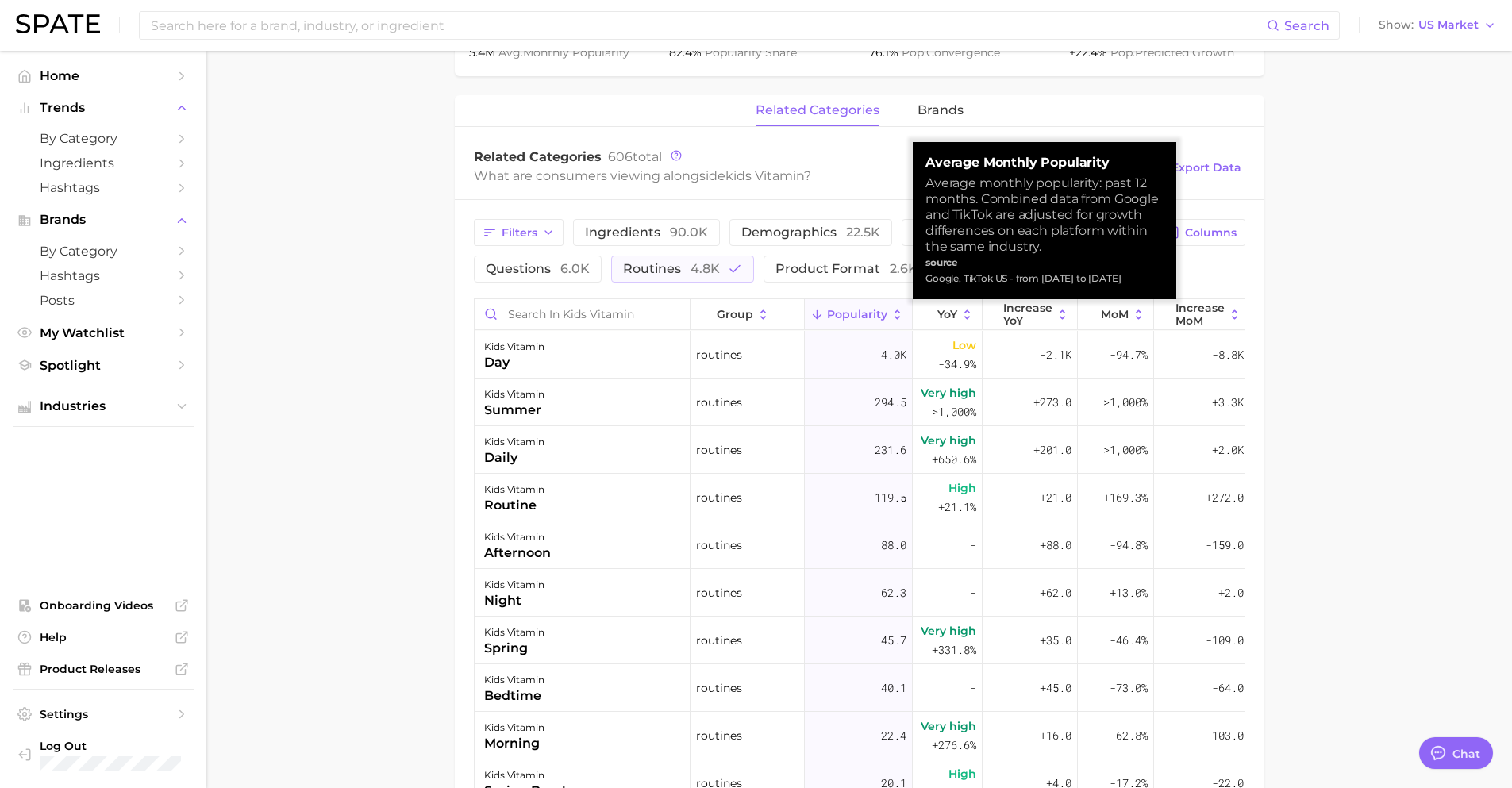
click at [858, 318] on span "Popularity" at bounding box center [857, 314] width 60 height 13
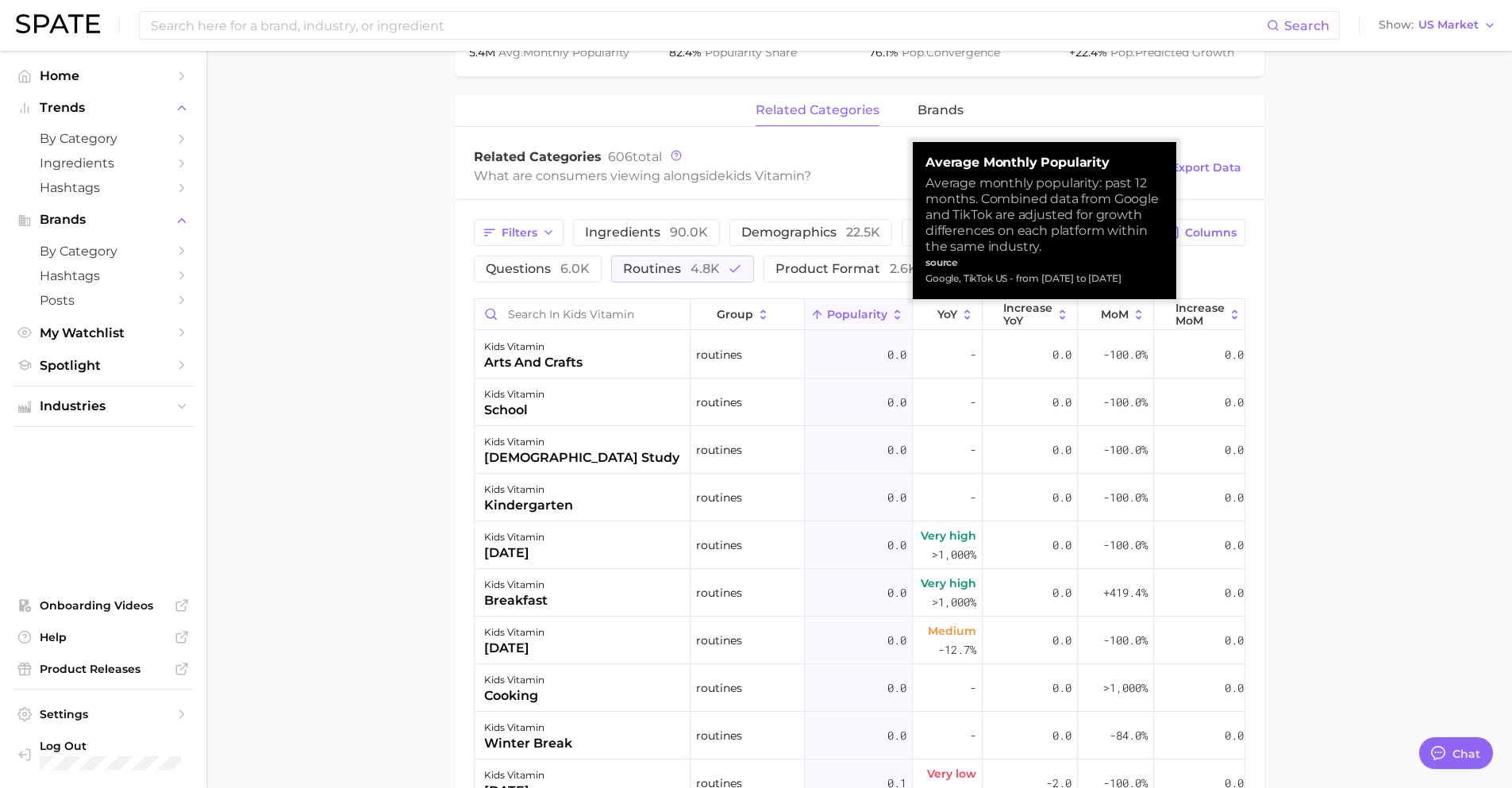
click at [858, 318] on span "Popularity" at bounding box center [857, 314] width 60 height 13
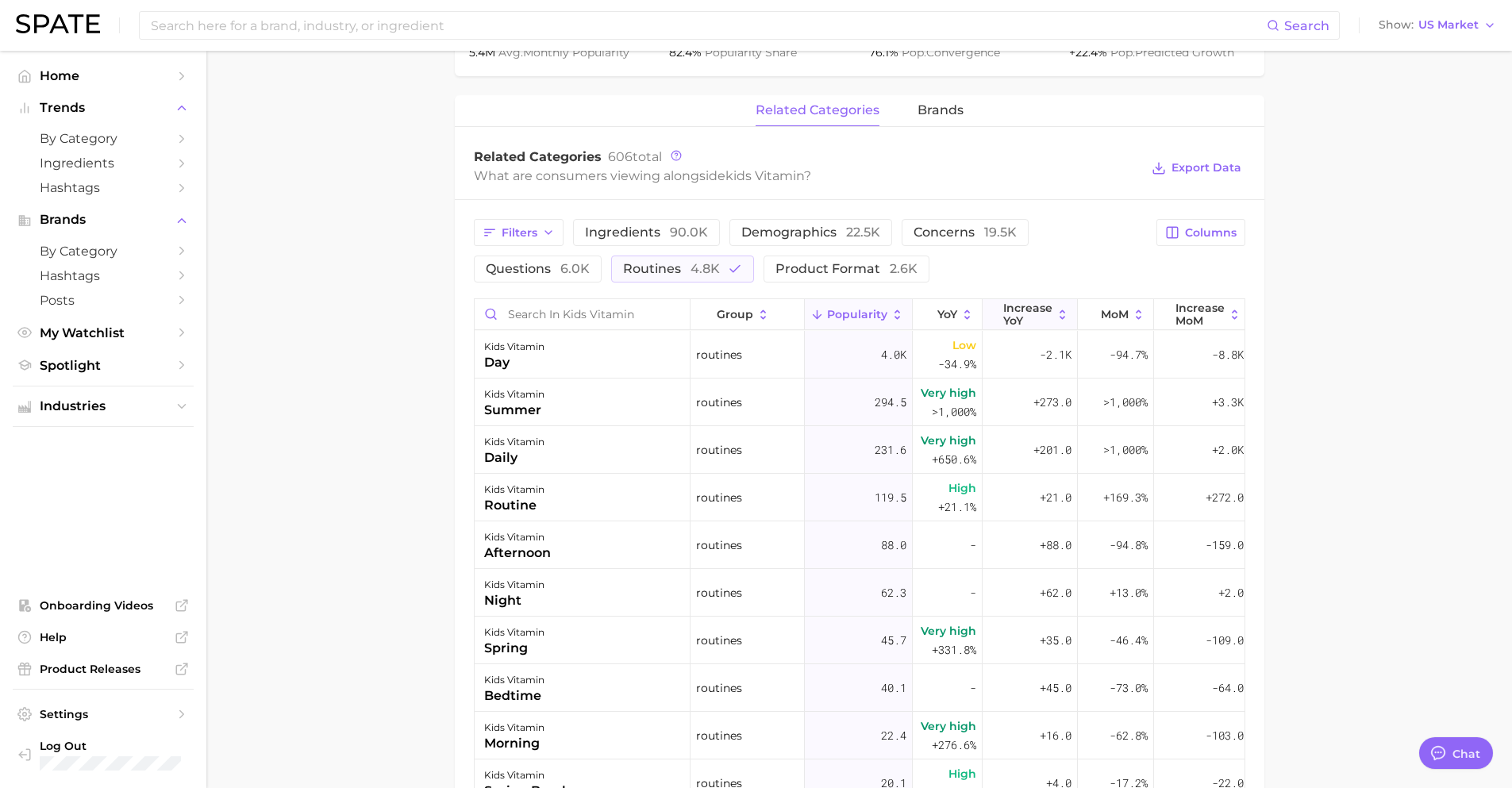
click at [1019, 318] on span "Increase YoY" at bounding box center [1028, 314] width 49 height 25
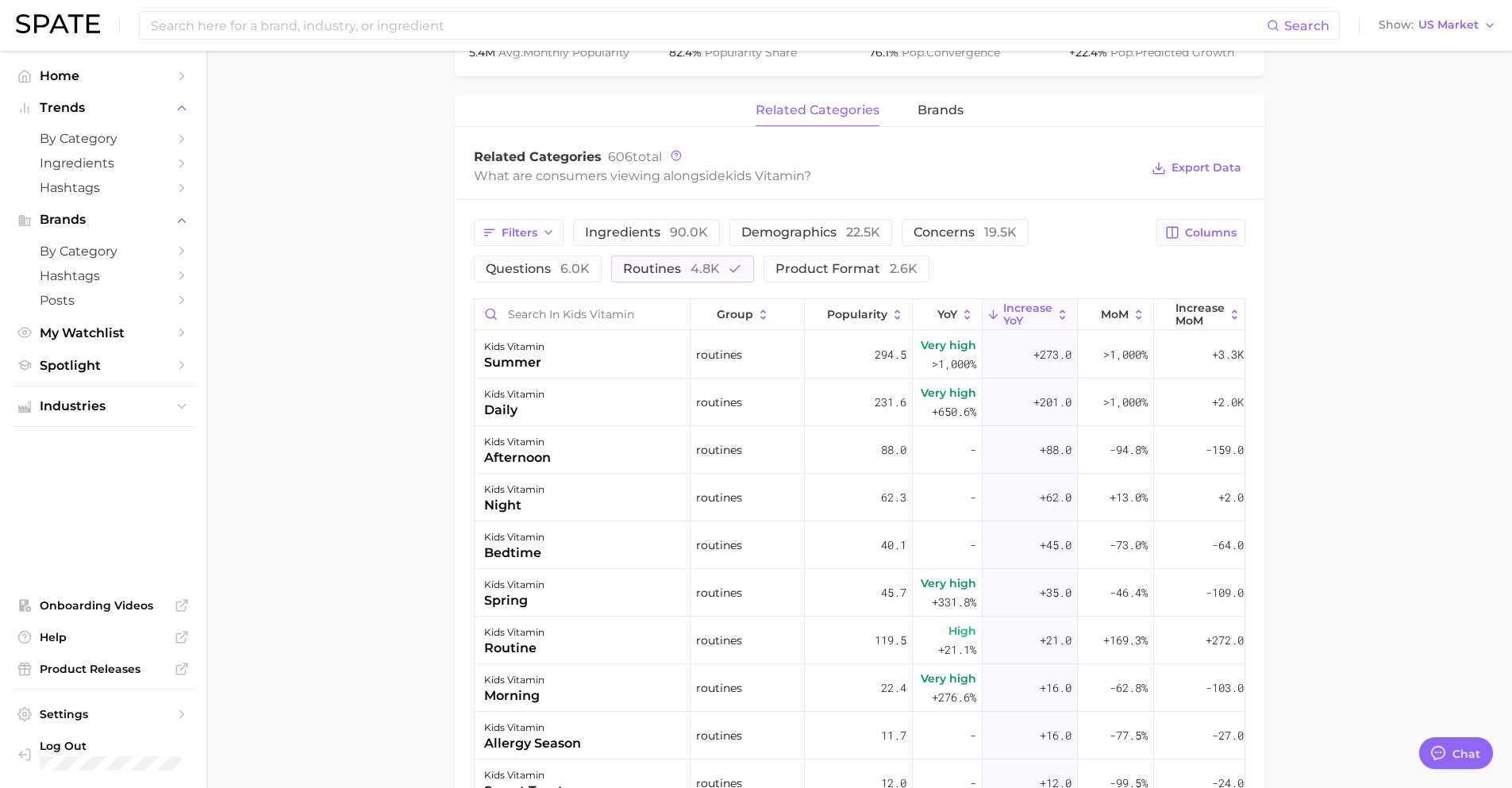
click at [1331, 403] on main "1. supplements & ingestibles 2. vitamins 3. blended vitamins & minerals 4. kids…" at bounding box center [859, 263] width 1306 height 1844
click at [552, 263] on span "questions 6.0k" at bounding box center [538, 269] width 104 height 13
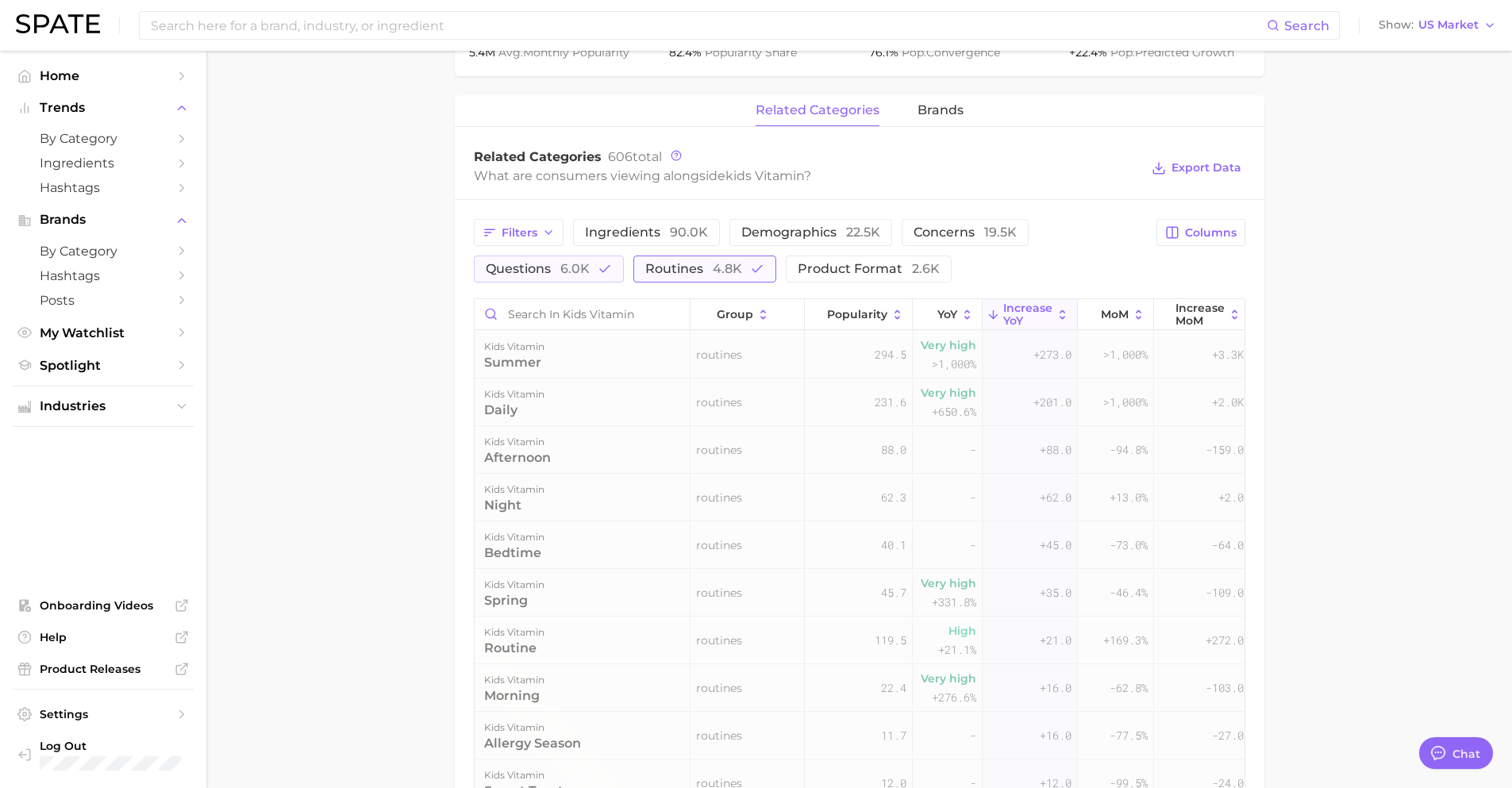
click at [699, 268] on span "routines 4.8k" at bounding box center [693, 269] width 97 height 13
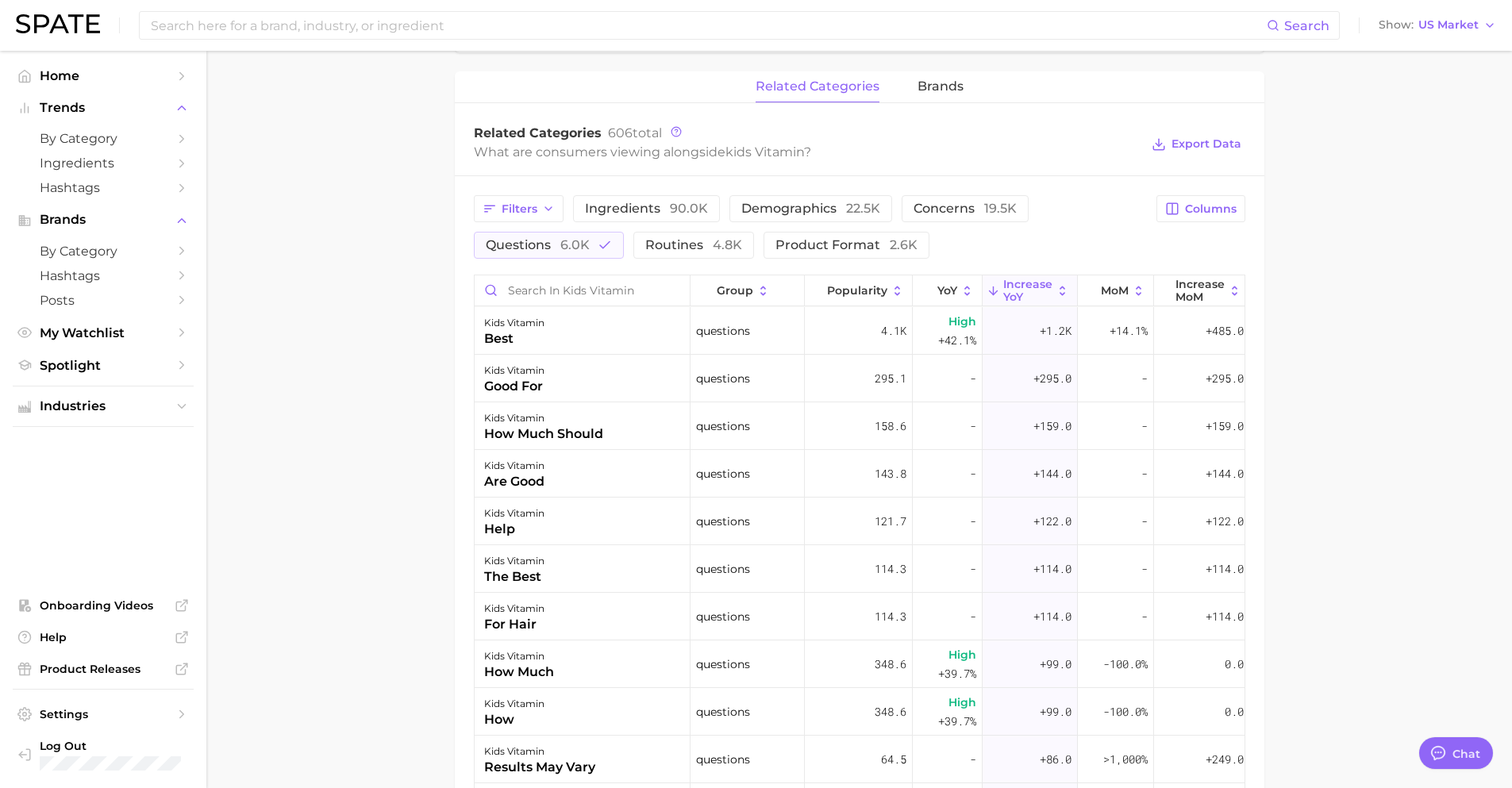
scroll to position [794, 0]
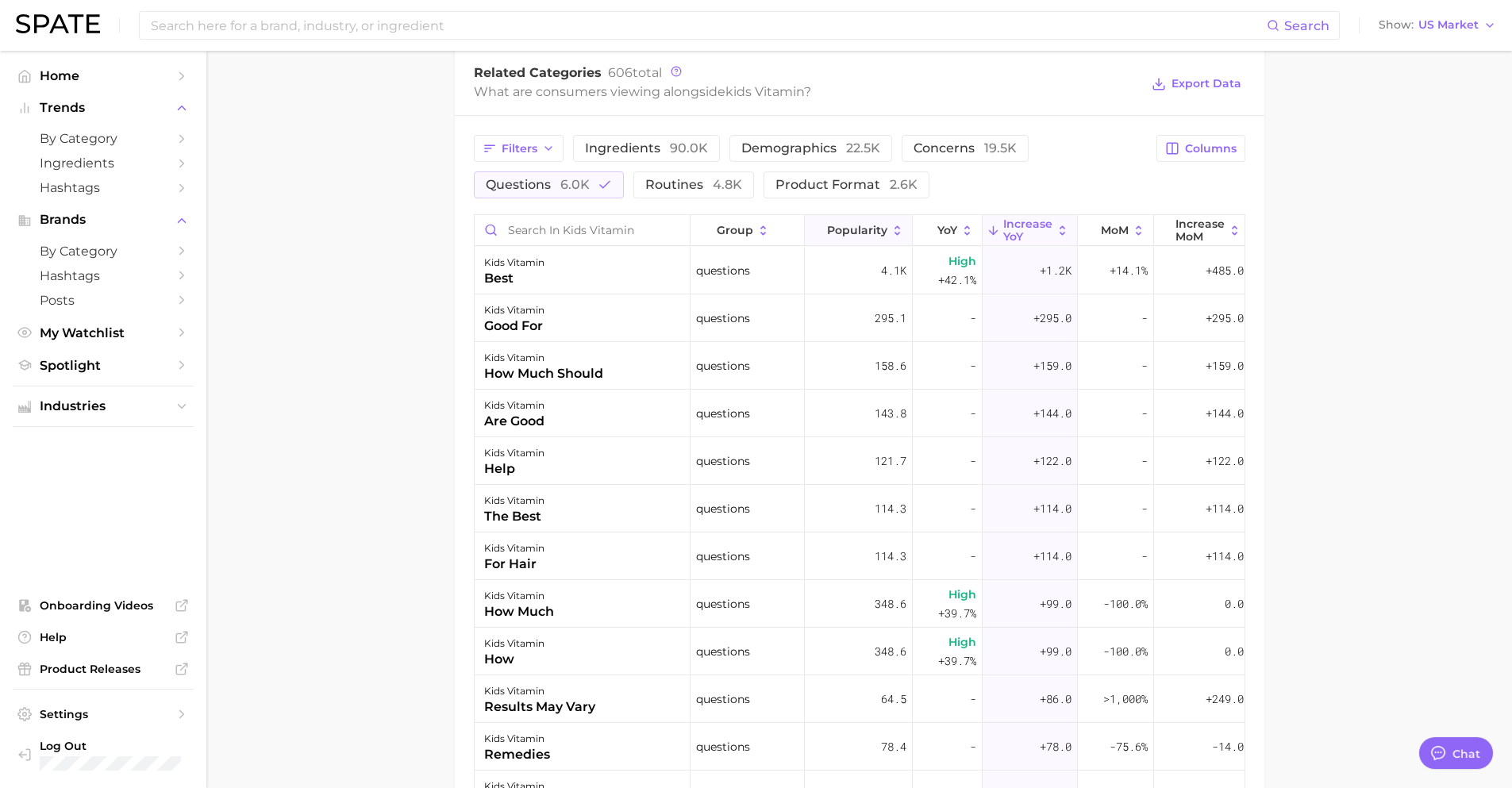
click at [856, 230] on span "Popularity" at bounding box center [857, 230] width 60 height 13
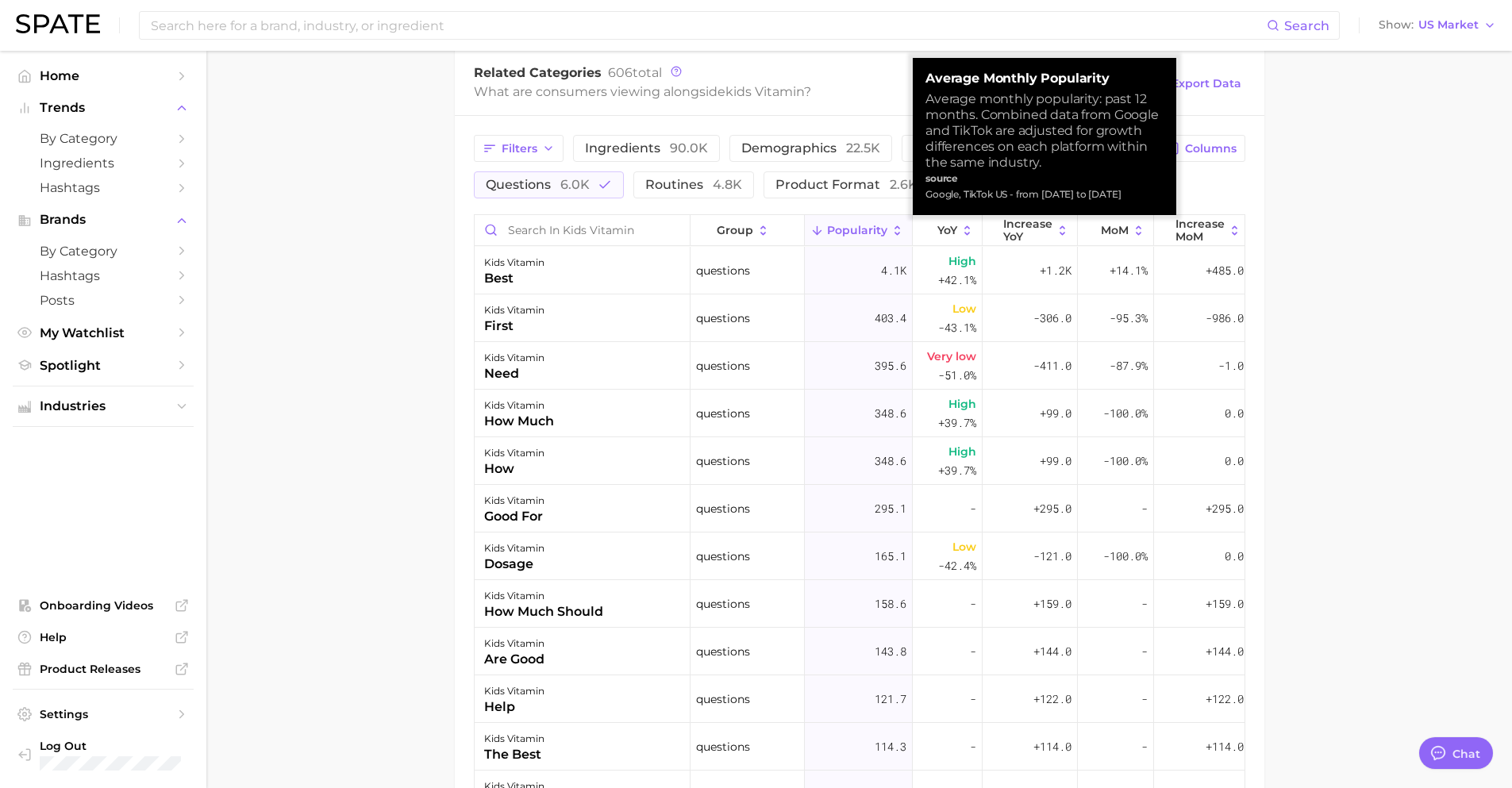
click at [856, 230] on span "Popularity" at bounding box center [857, 230] width 60 height 13
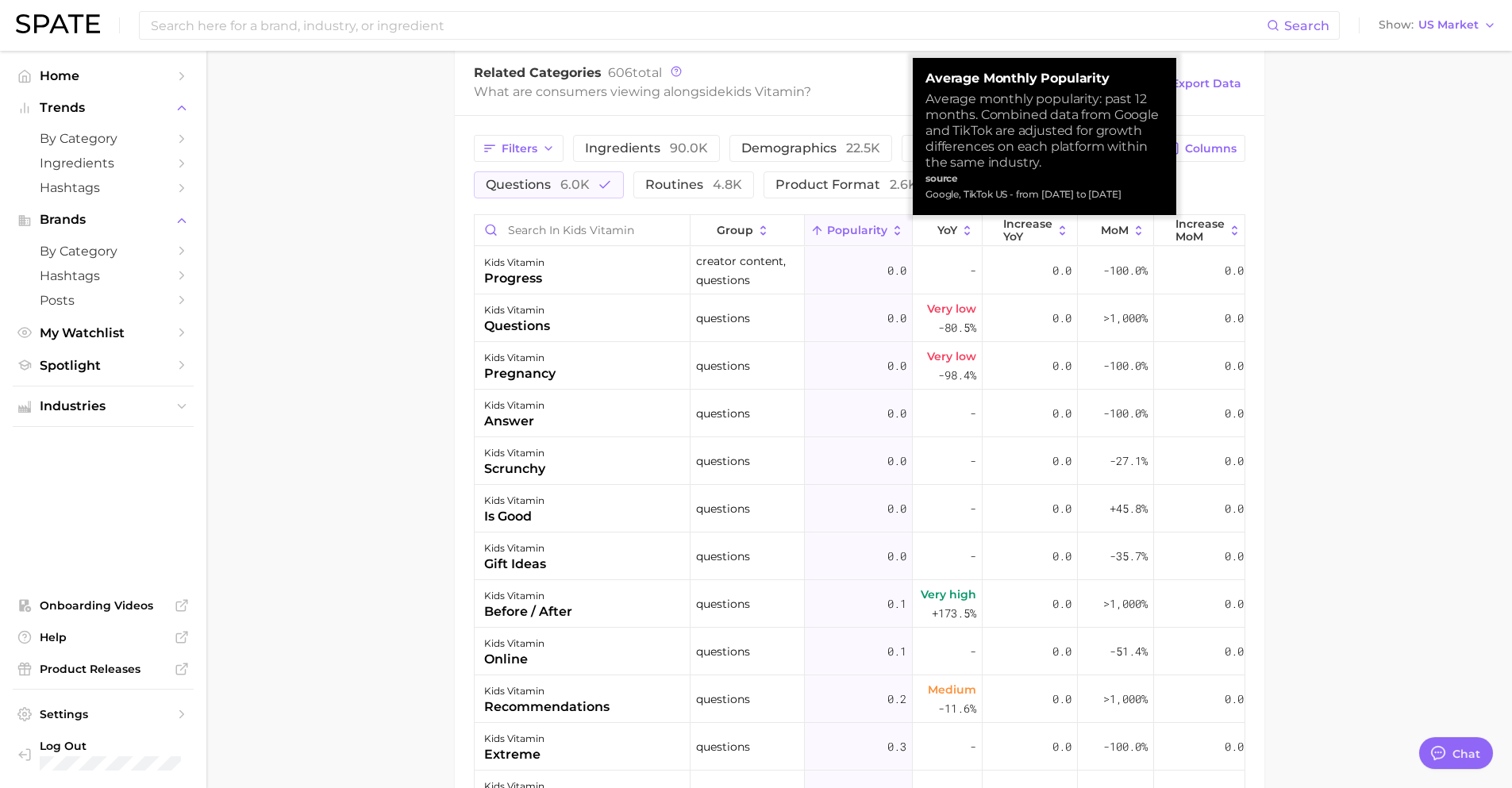
click at [855, 230] on span "Popularity" at bounding box center [857, 230] width 60 height 13
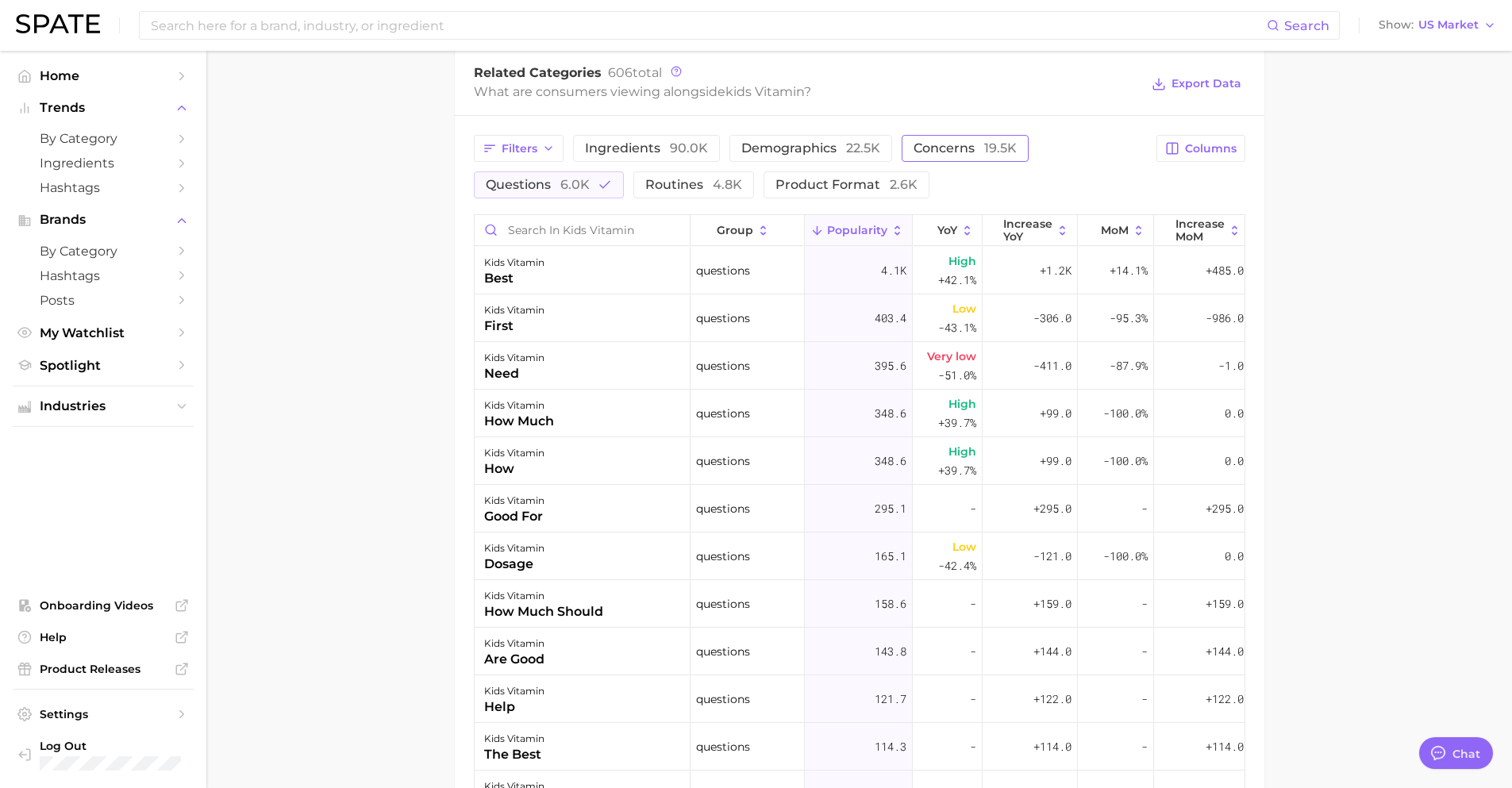
click at [978, 142] on span "concerns 19.5k" at bounding box center [965, 148] width 103 height 13
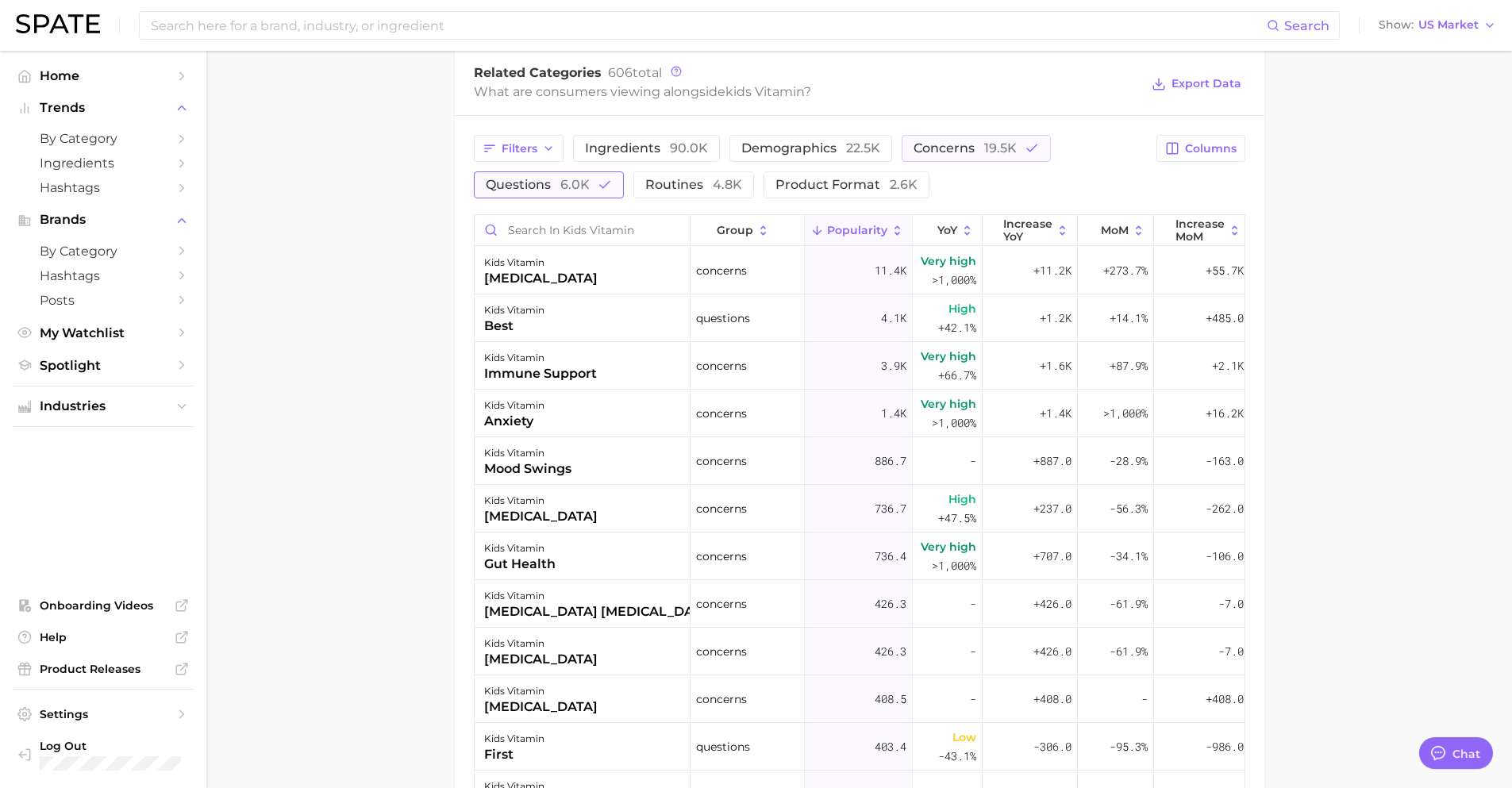
click at [592, 190] on button "questions 6.0k" at bounding box center [549, 184] width 150 height 27
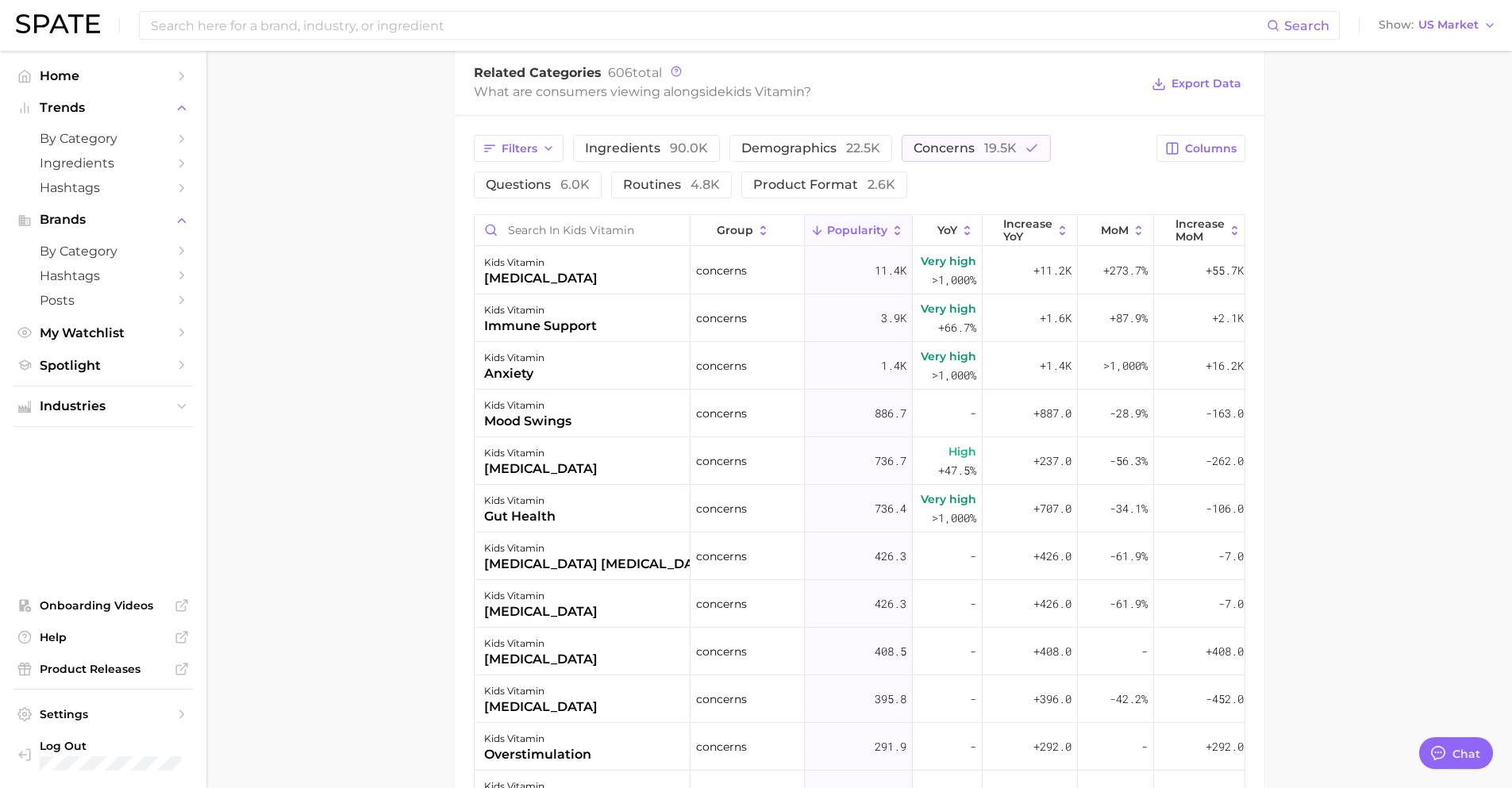
click at [352, 426] on main "1. supplements & ingestibles 2. vitamins 3. blended vitamins & minerals 4. kids…" at bounding box center [859, 179] width 1306 height 1844
click at [761, 144] on span "demographics 22.5k" at bounding box center [811, 148] width 139 height 13
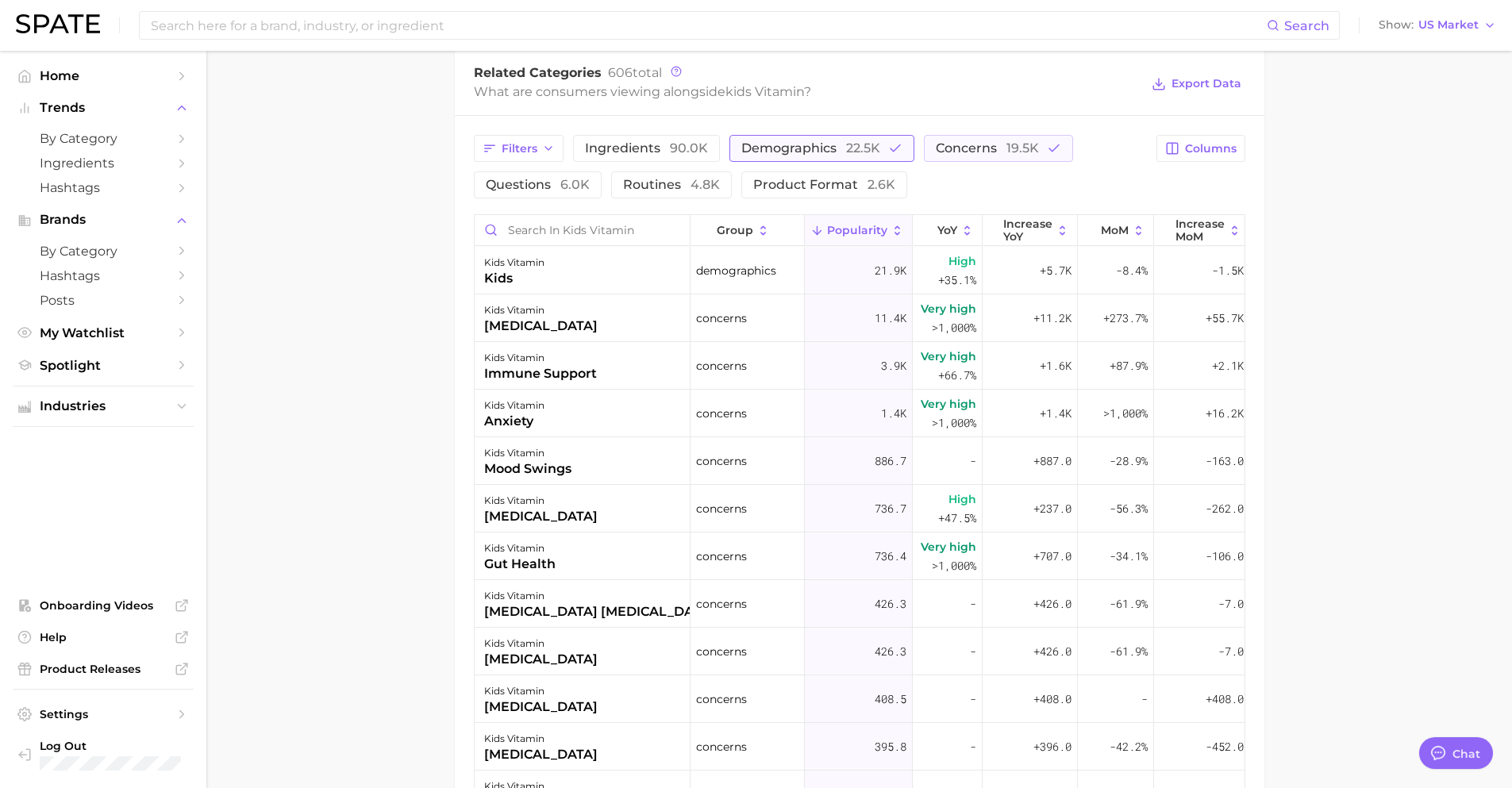
click at [771, 155] on span "demographics 22.5k" at bounding box center [811, 148] width 139 height 13
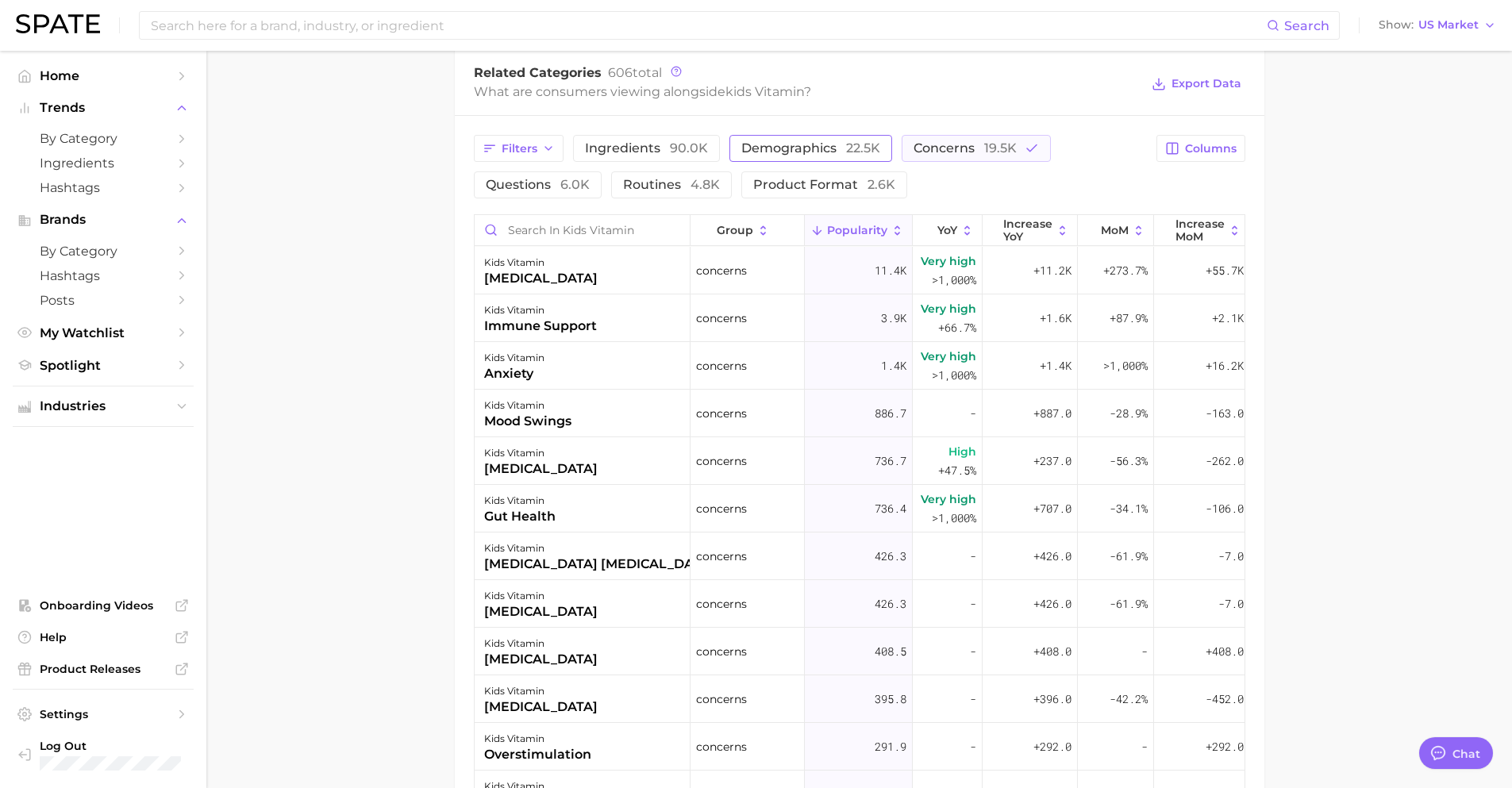
drag, startPoint x: 649, startPoint y: 141, endPoint x: 827, endPoint y: 148, distance: 178.0
click at [650, 142] on span "ingredients 90.0k" at bounding box center [646, 148] width 123 height 13
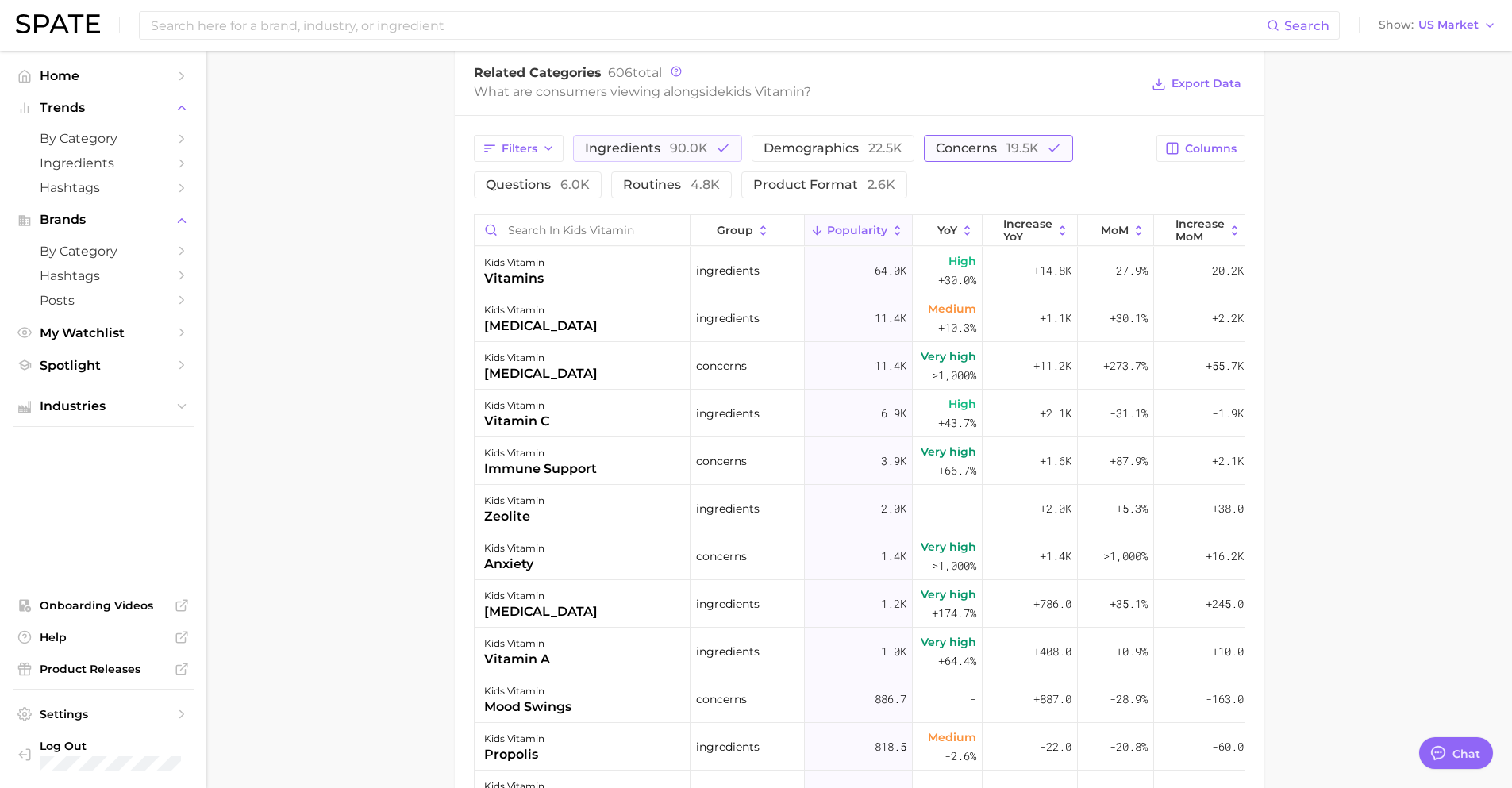
click at [938, 144] on span "concerns 19.5k" at bounding box center [987, 148] width 103 height 13
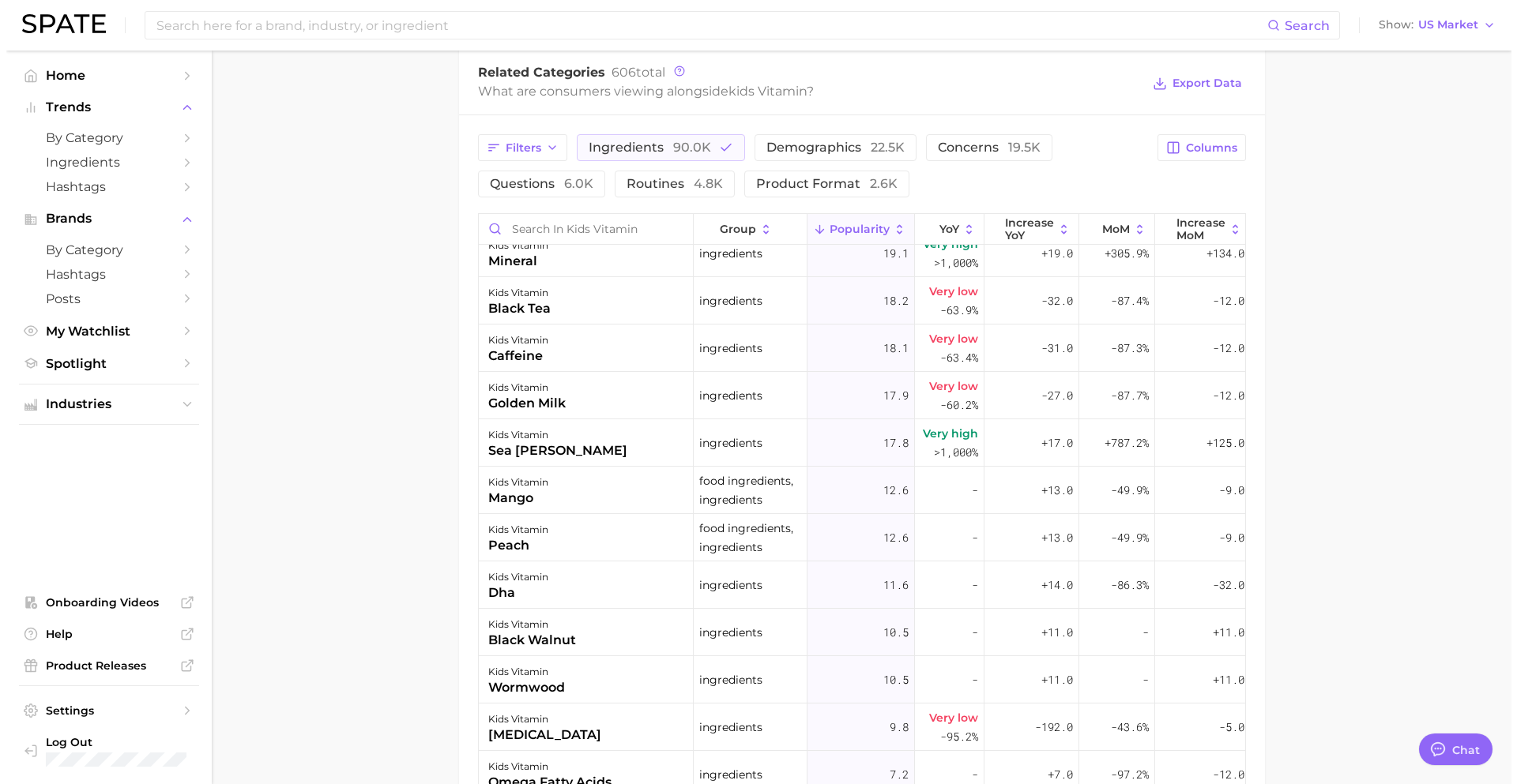
scroll to position [0, 0]
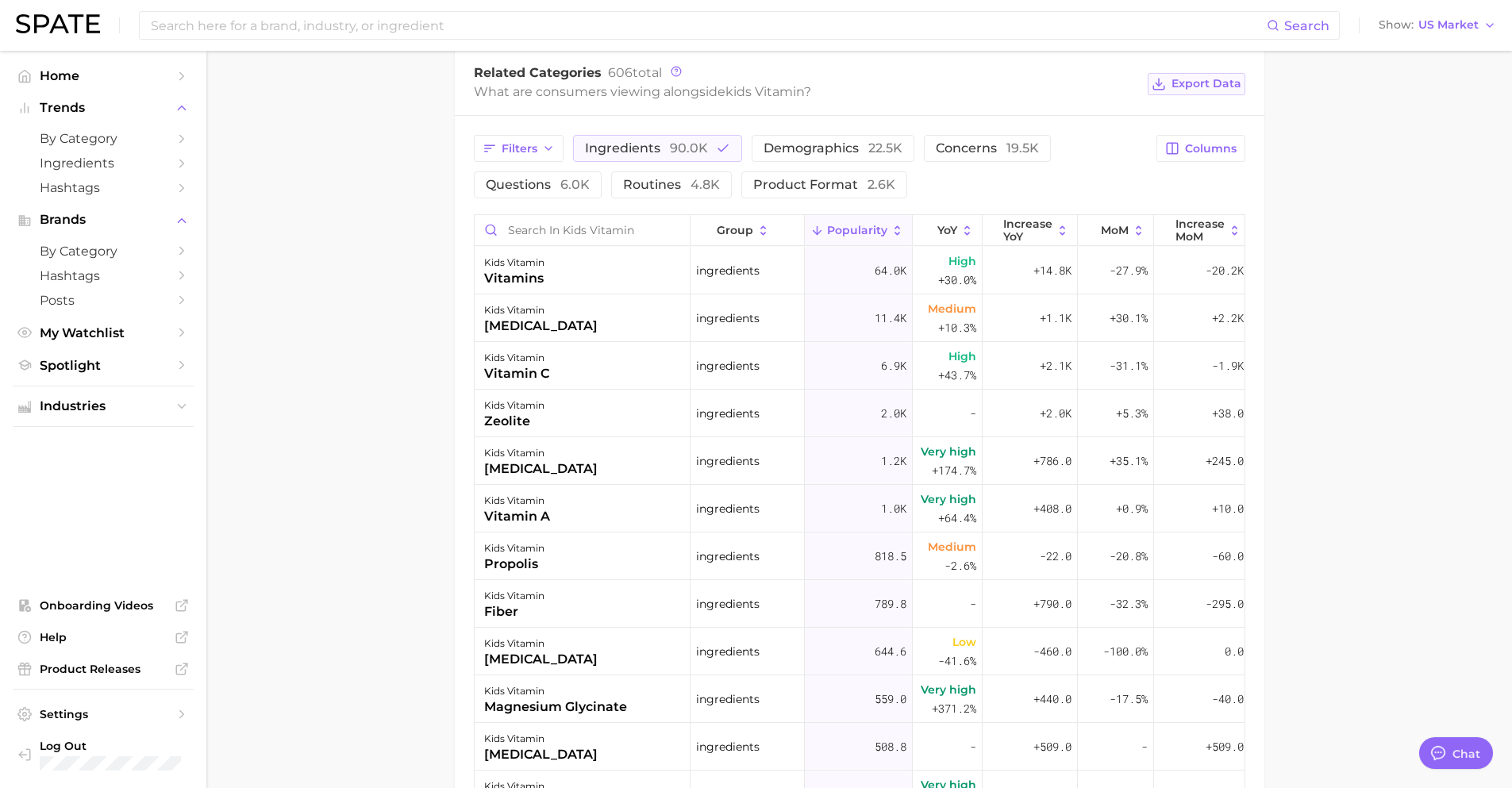
click at [1213, 83] on span "Export Data" at bounding box center [1207, 83] width 70 height 13
click at [543, 270] on div "kids vitamin" at bounding box center [514, 262] width 60 height 19
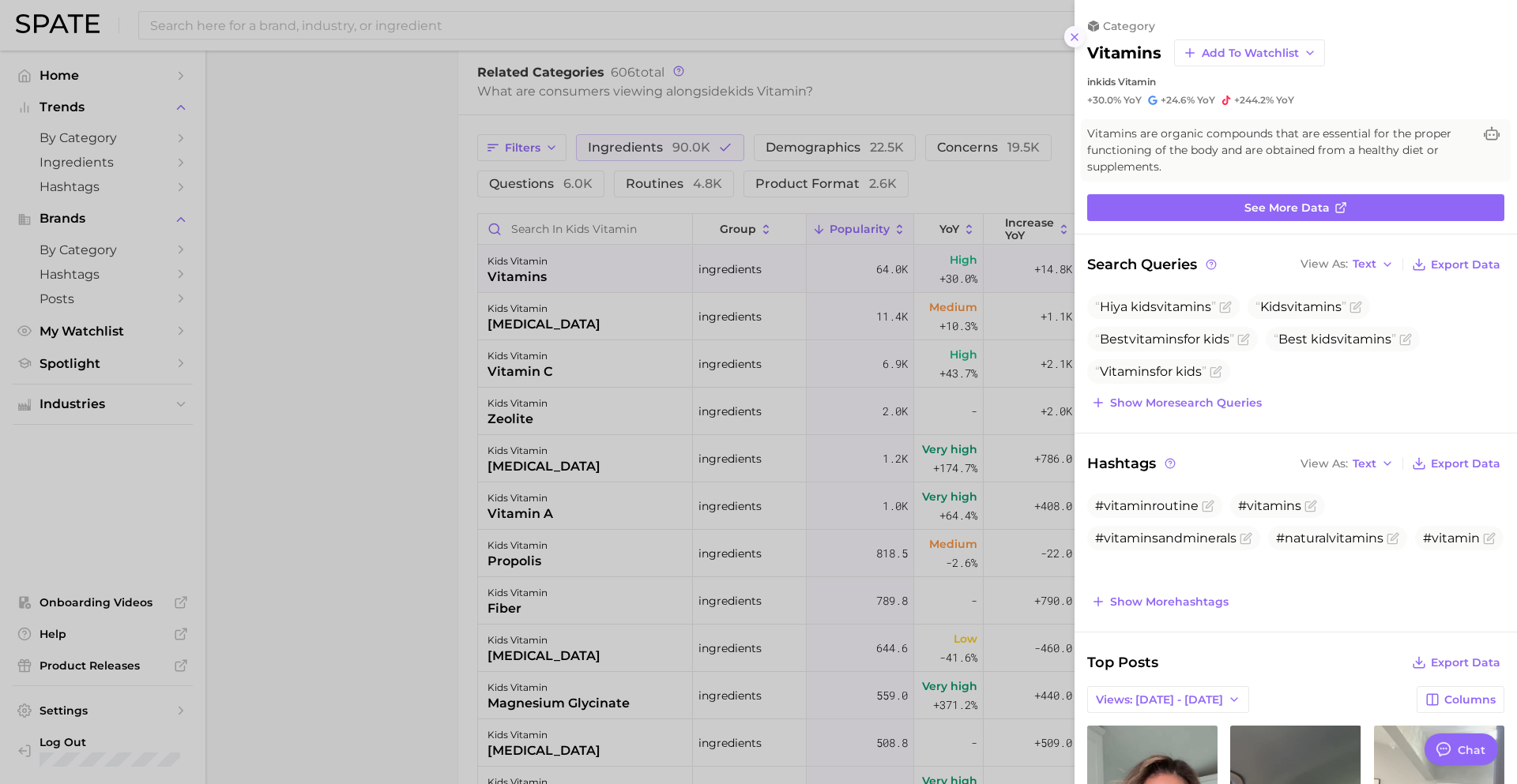
click at [1073, 36] on line at bounding box center [1075, 37] width 6 height 6
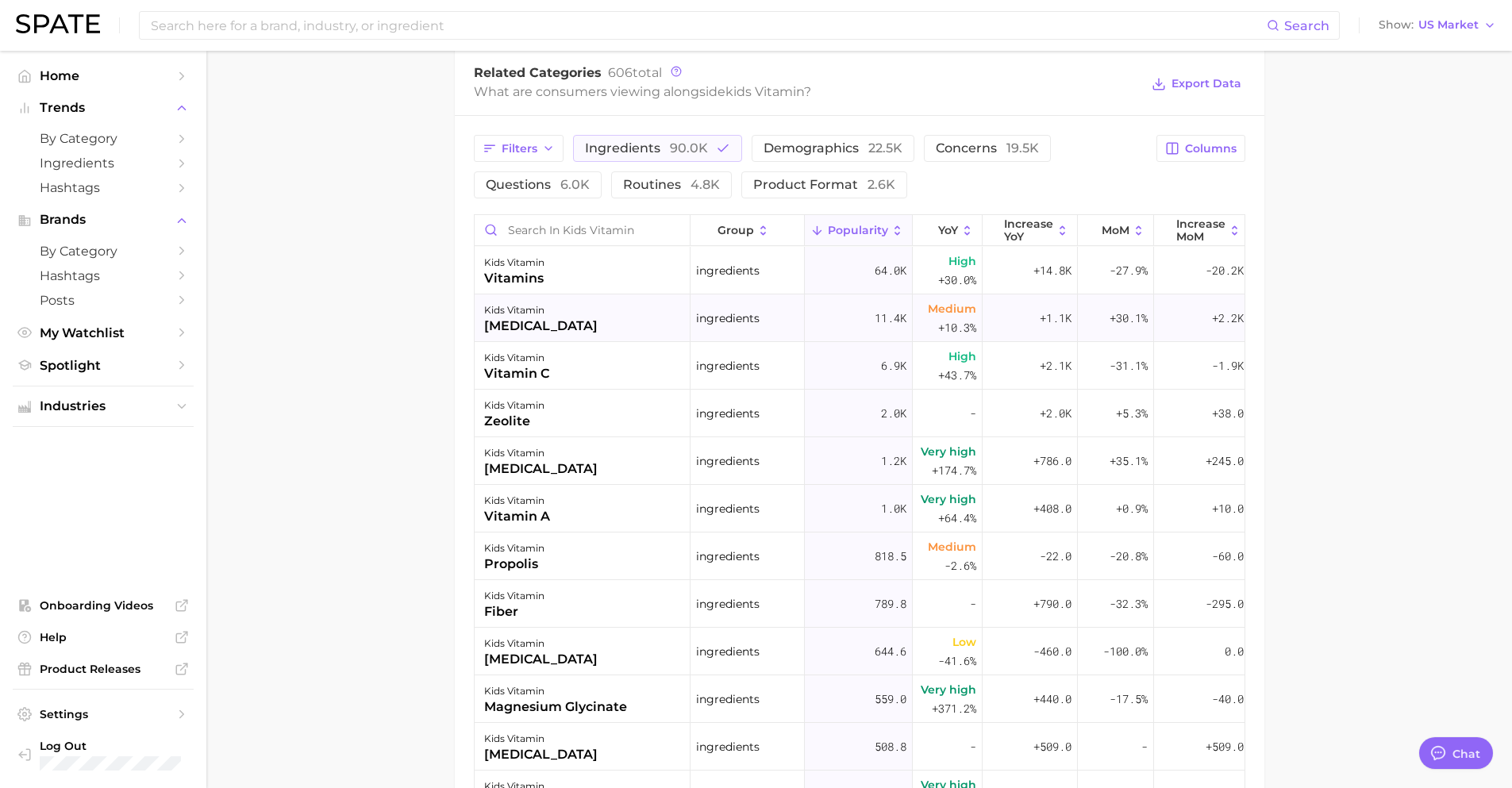
click at [577, 308] on div "kids vitamin [MEDICAL_DATA]" at bounding box center [583, 319] width 216 height 48
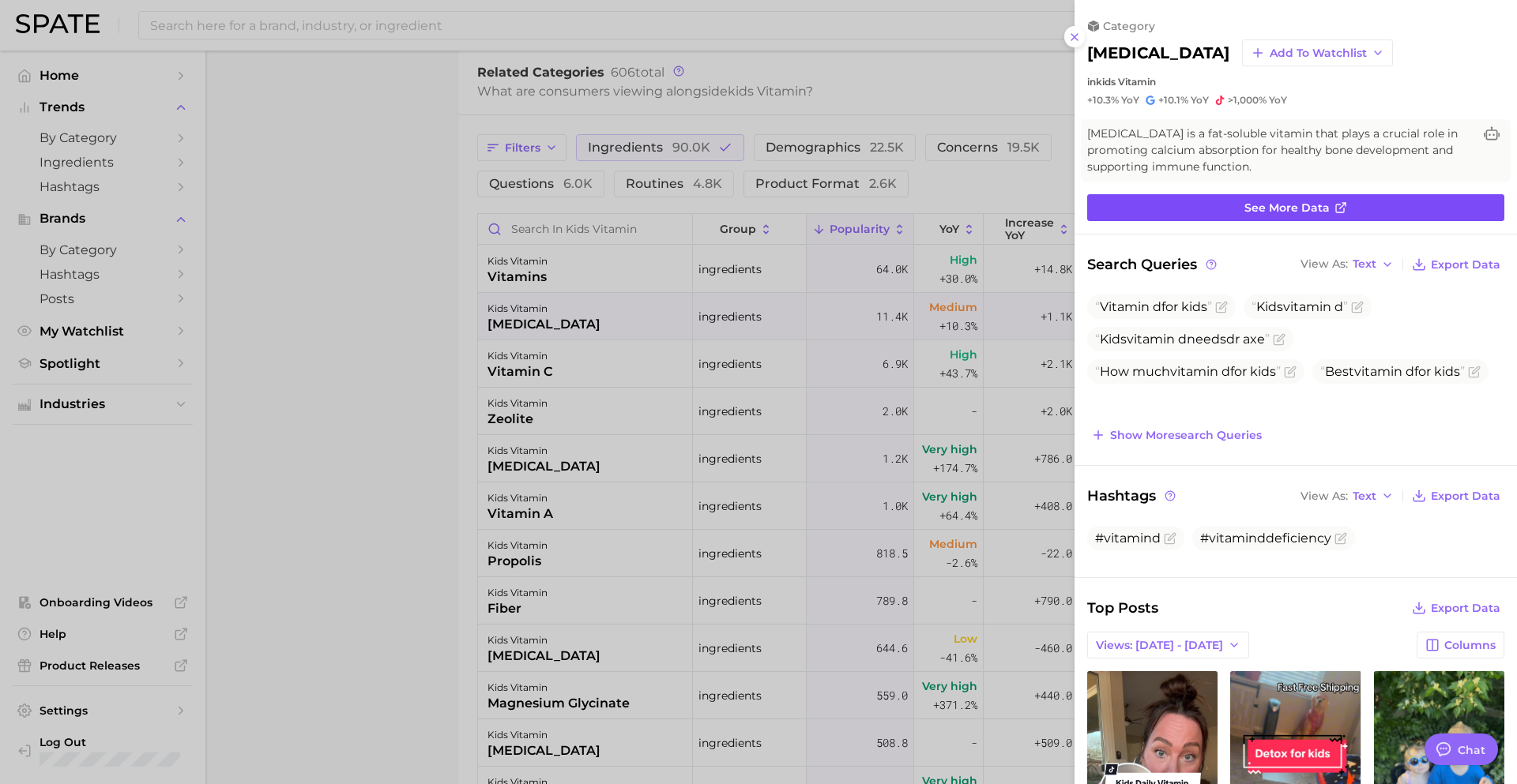
click at [1275, 209] on span "See more data" at bounding box center [1287, 207] width 86 height 13
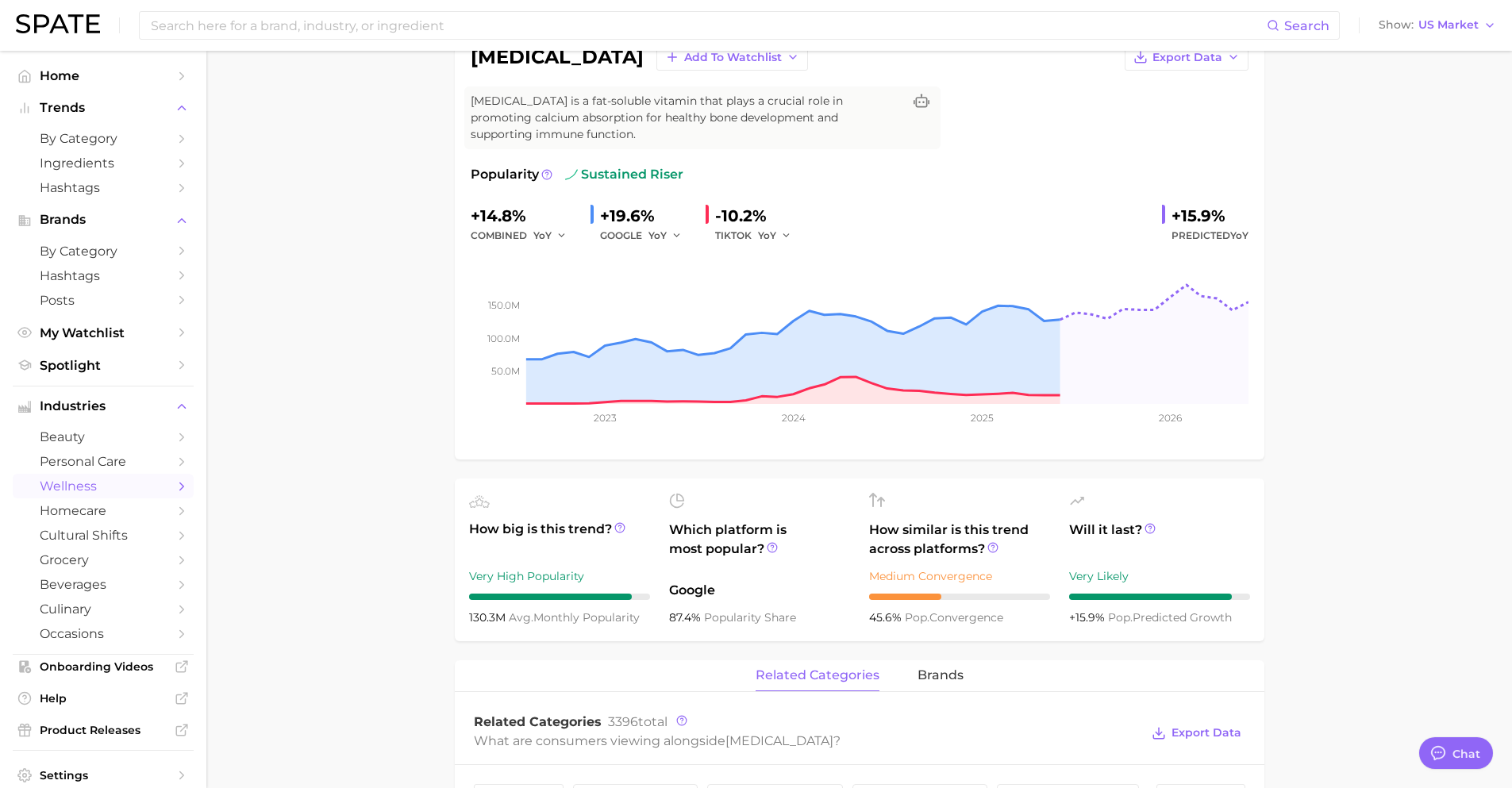
scroll to position [264, 0]
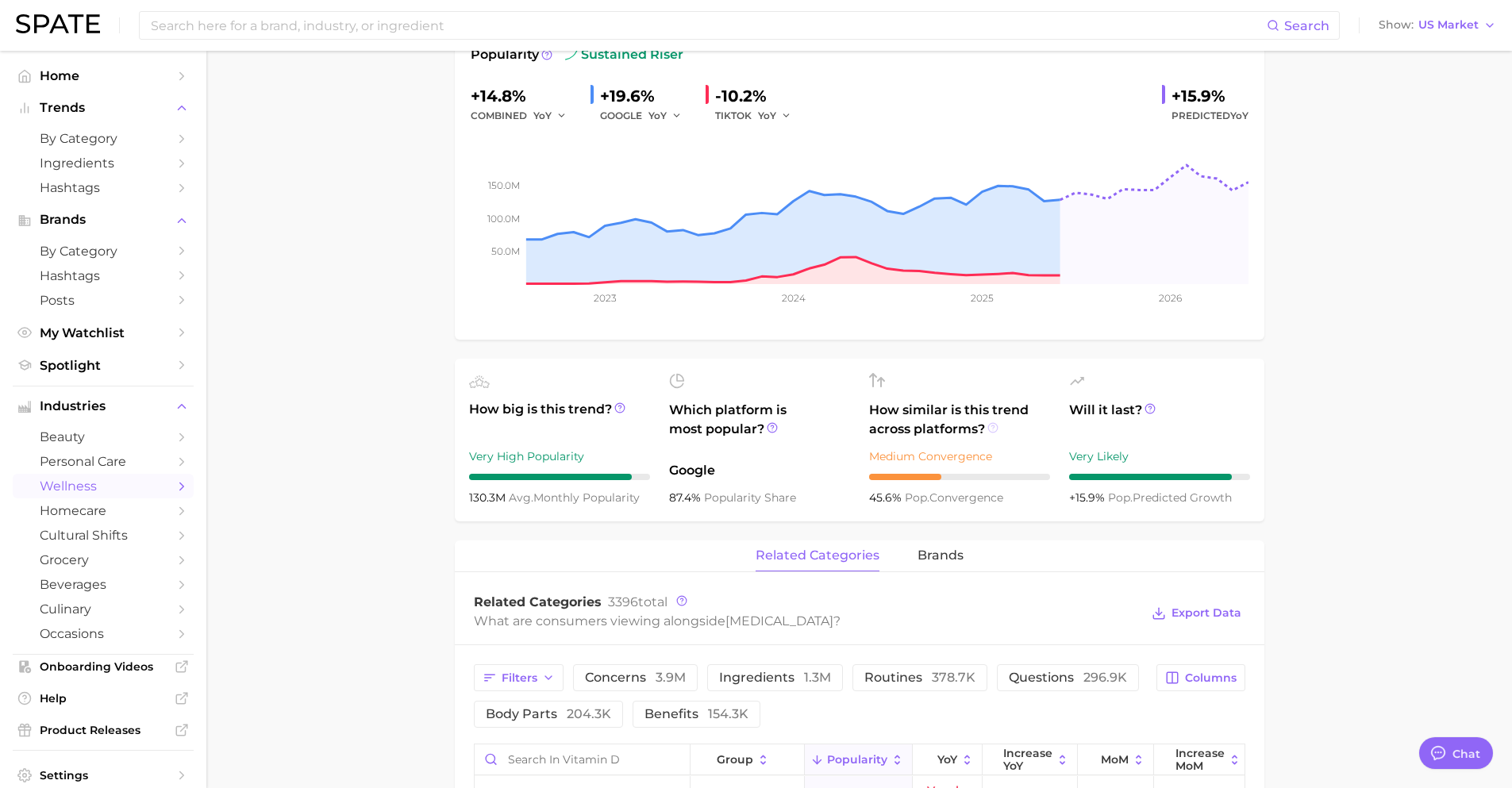
click at [990, 426] on icon at bounding box center [993, 427] width 11 height 11
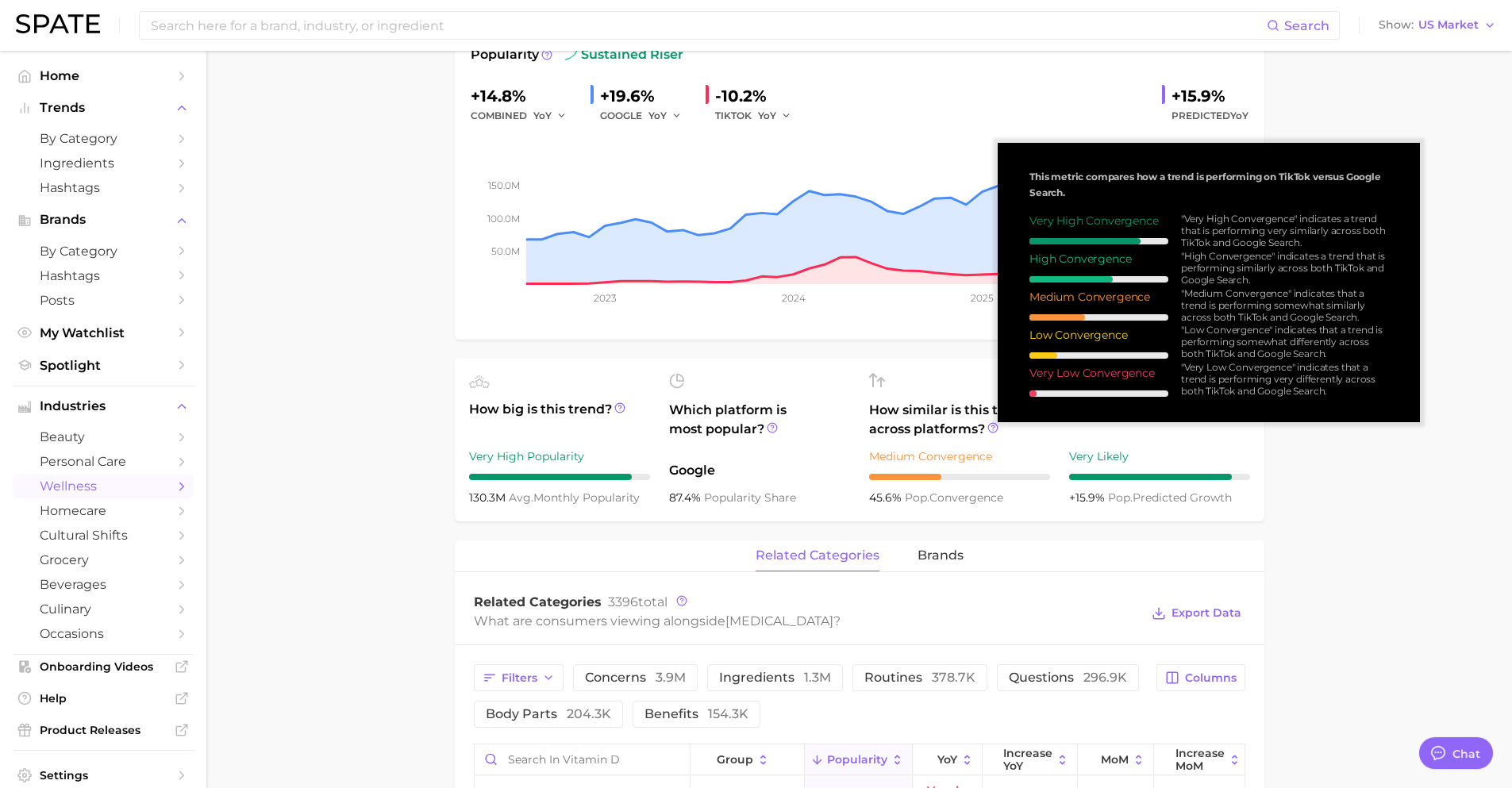
click at [1319, 474] on main "1. supplements & ingestibles 2. supplements 3. longevity supplements 4. [MEDICA…" at bounding box center [859, 708] width 1306 height 1844
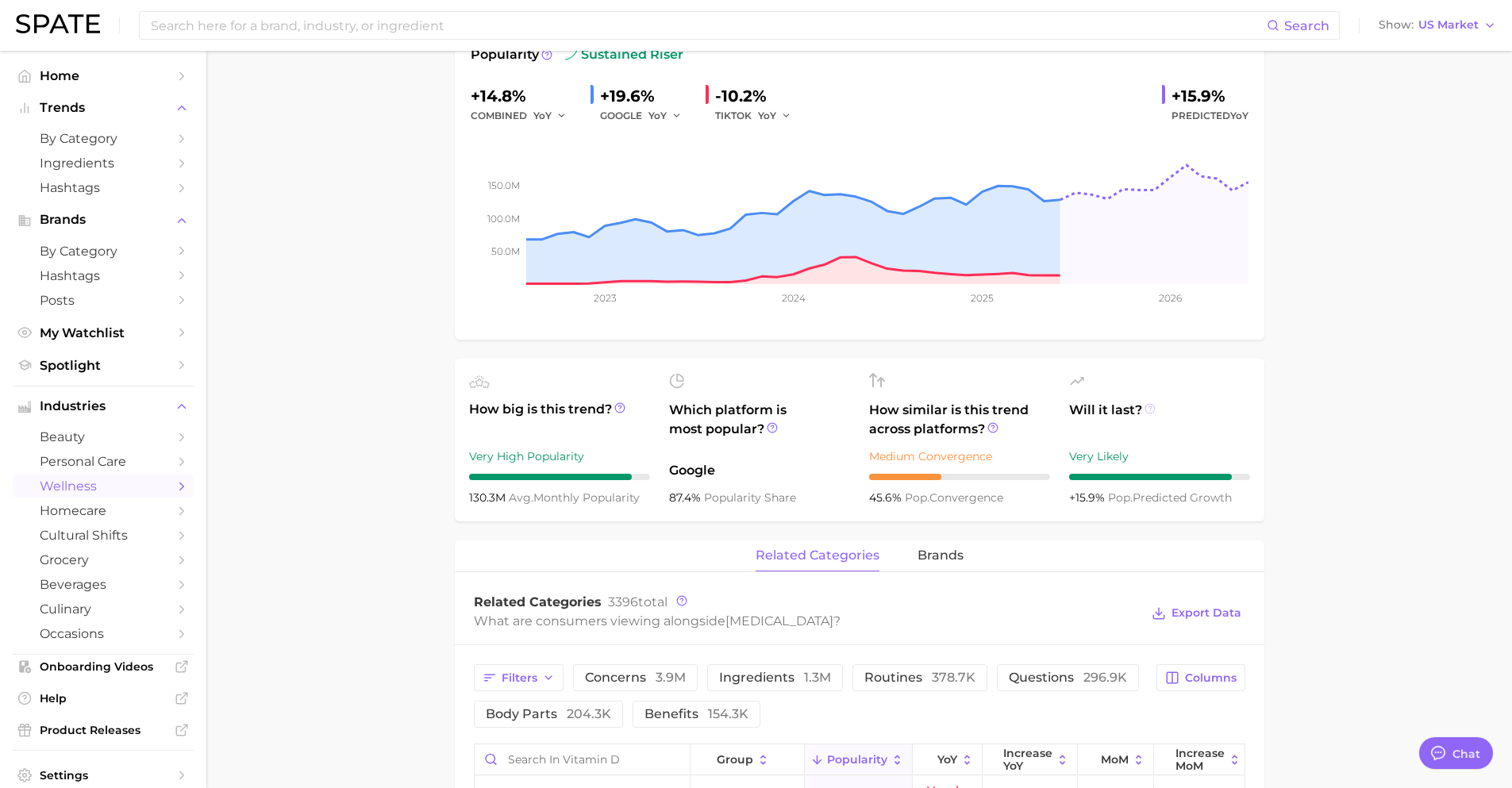
click at [1147, 406] on icon at bounding box center [1150, 408] width 11 height 11
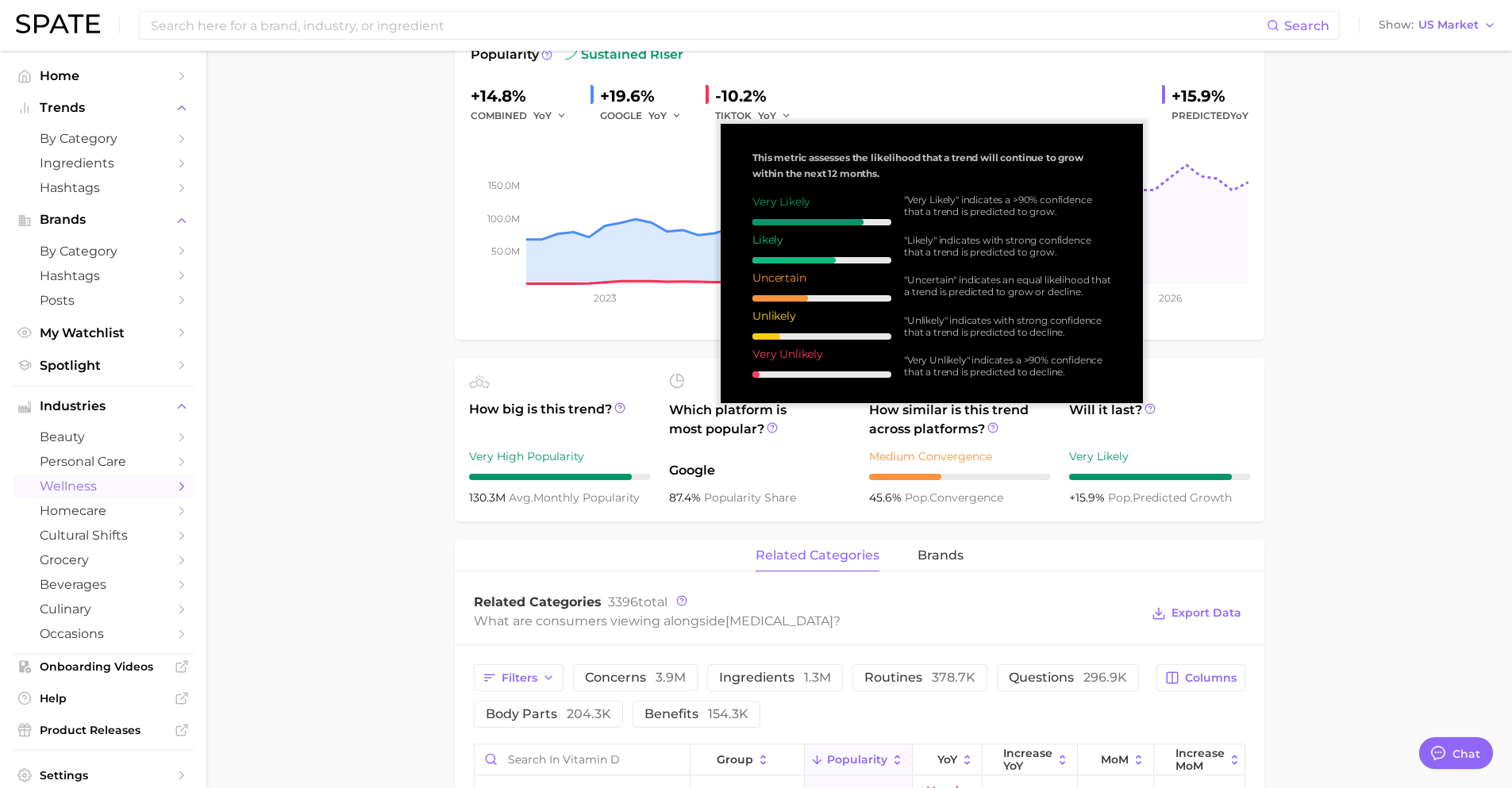
click at [1331, 381] on main "1. supplements & ingestibles 2. supplements 3. longevity supplements 4. [MEDICA…" at bounding box center [859, 708] width 1306 height 1844
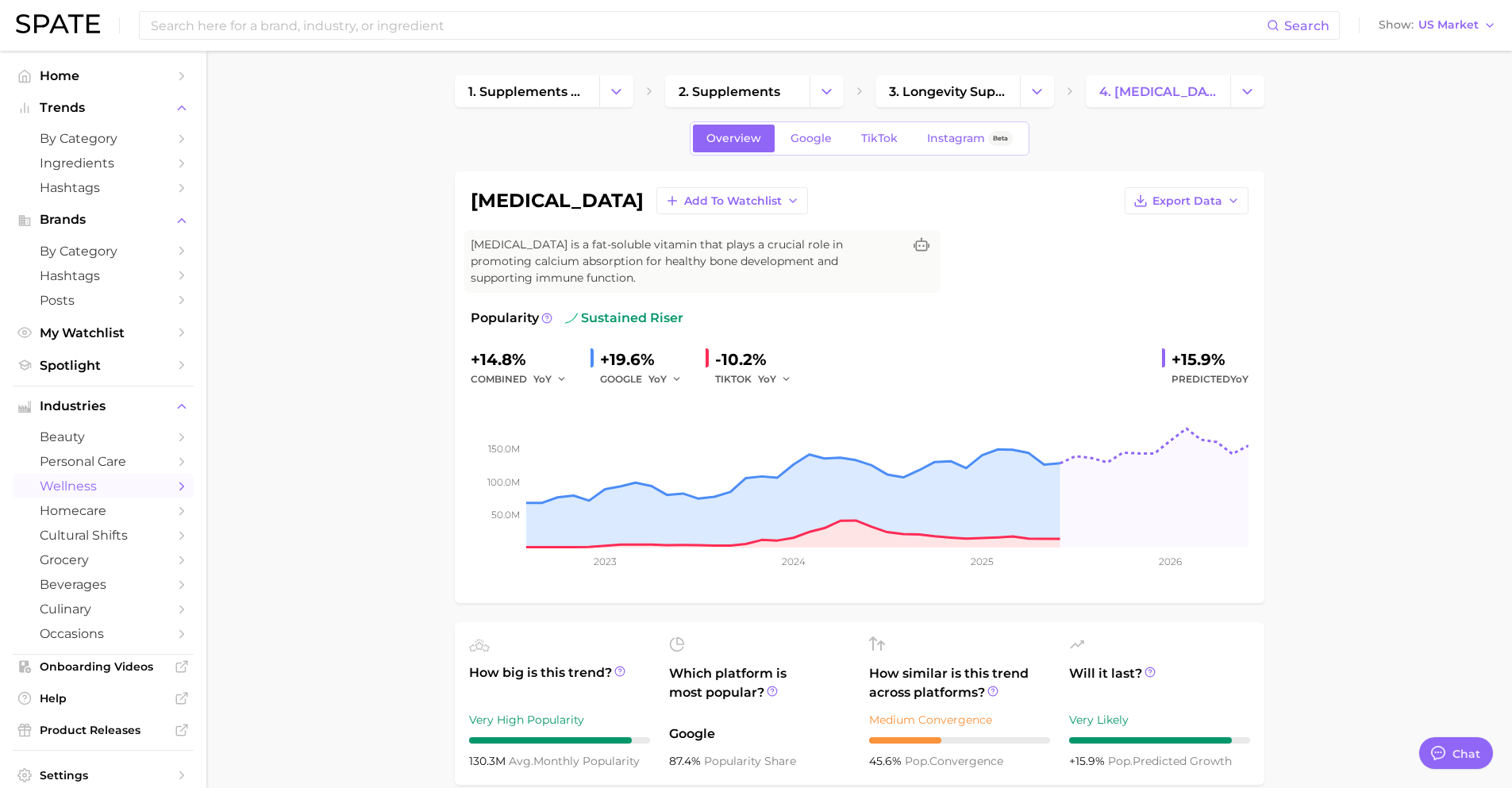
scroll to position [0, 0]
click at [830, 144] on span "Google" at bounding box center [811, 139] width 41 height 13
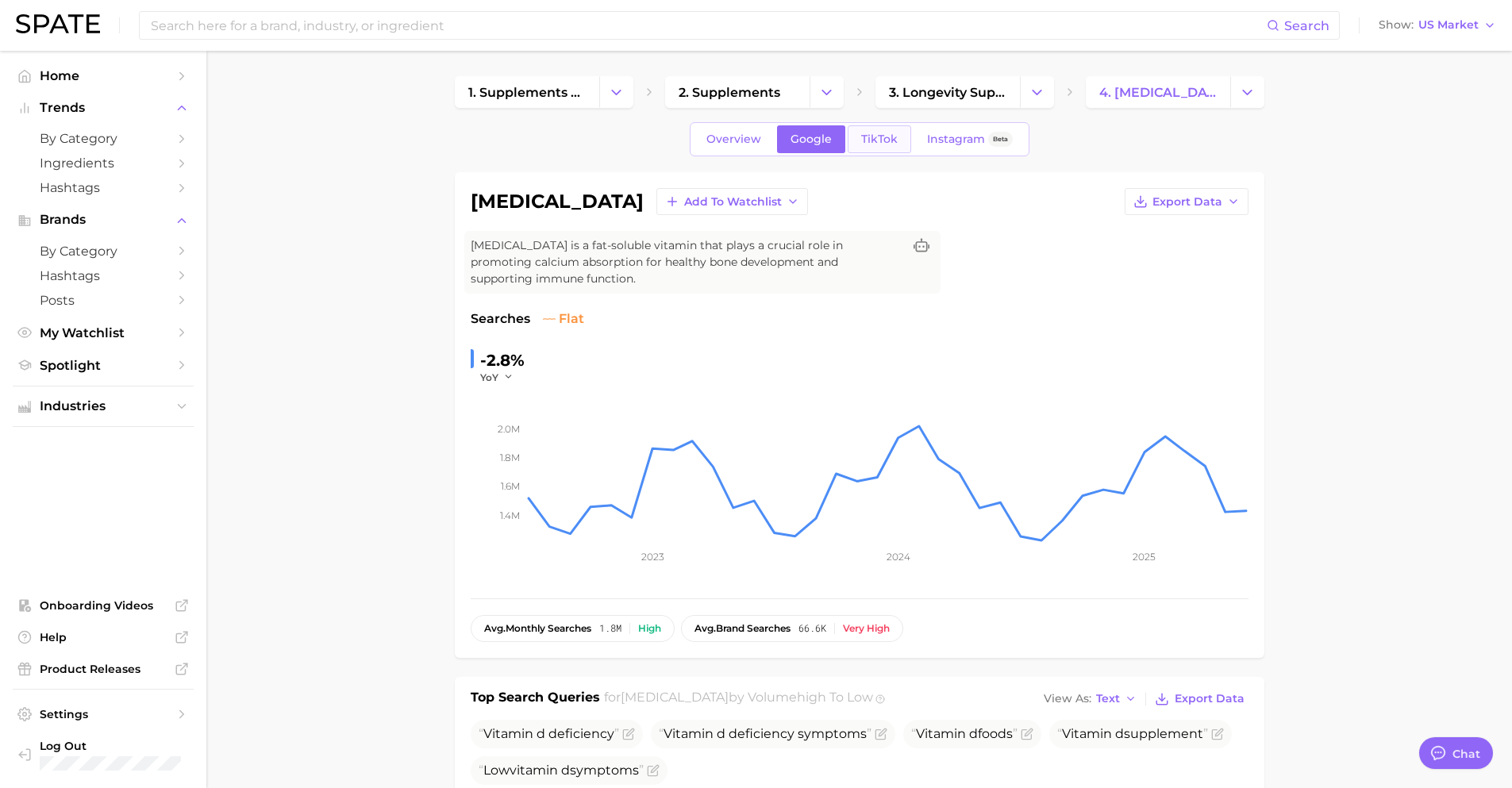
click at [886, 133] on span "TikTok" at bounding box center [879, 139] width 37 height 13
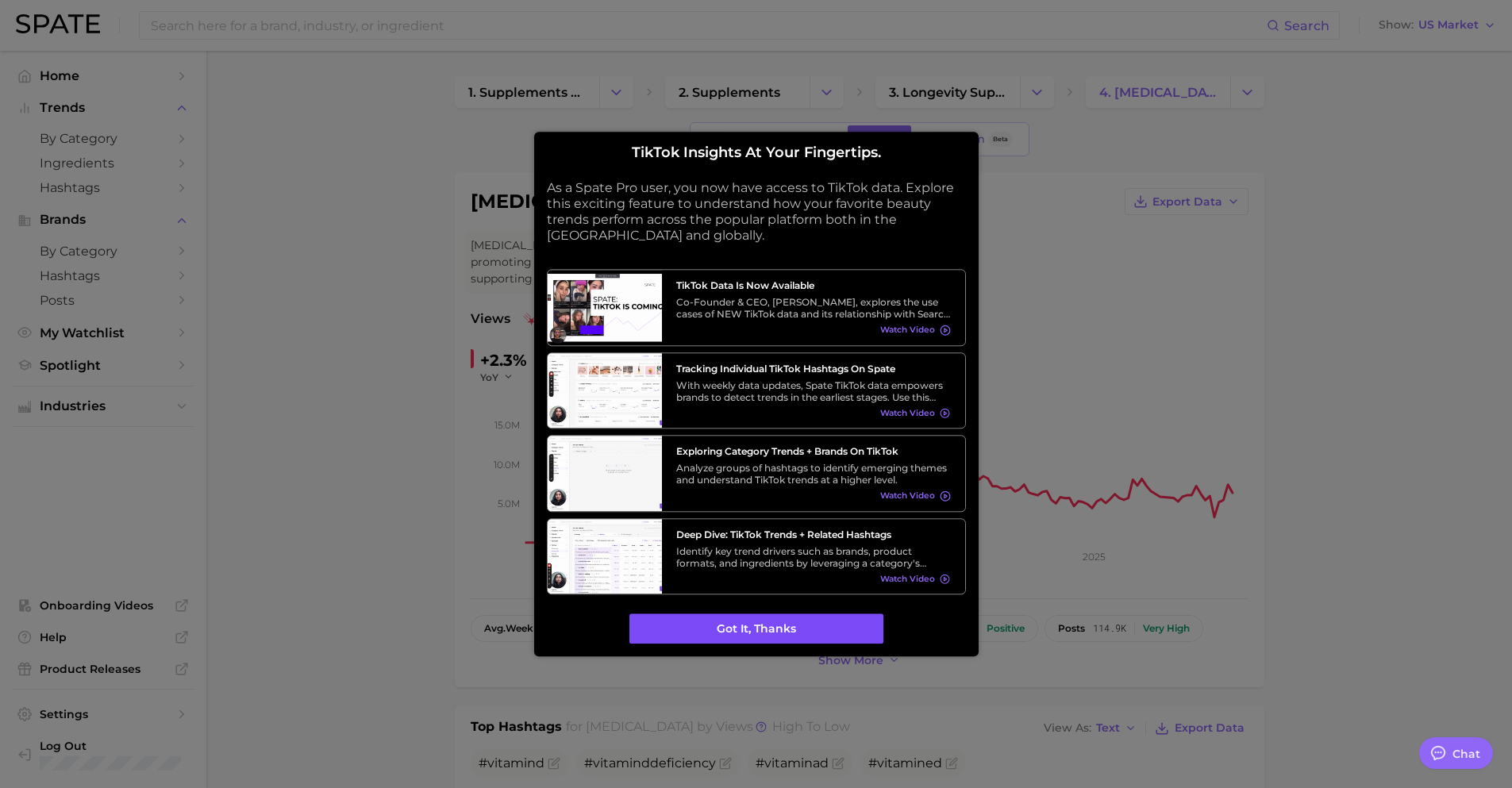
click at [772, 620] on button "Got it, thanks" at bounding box center [757, 629] width 254 height 30
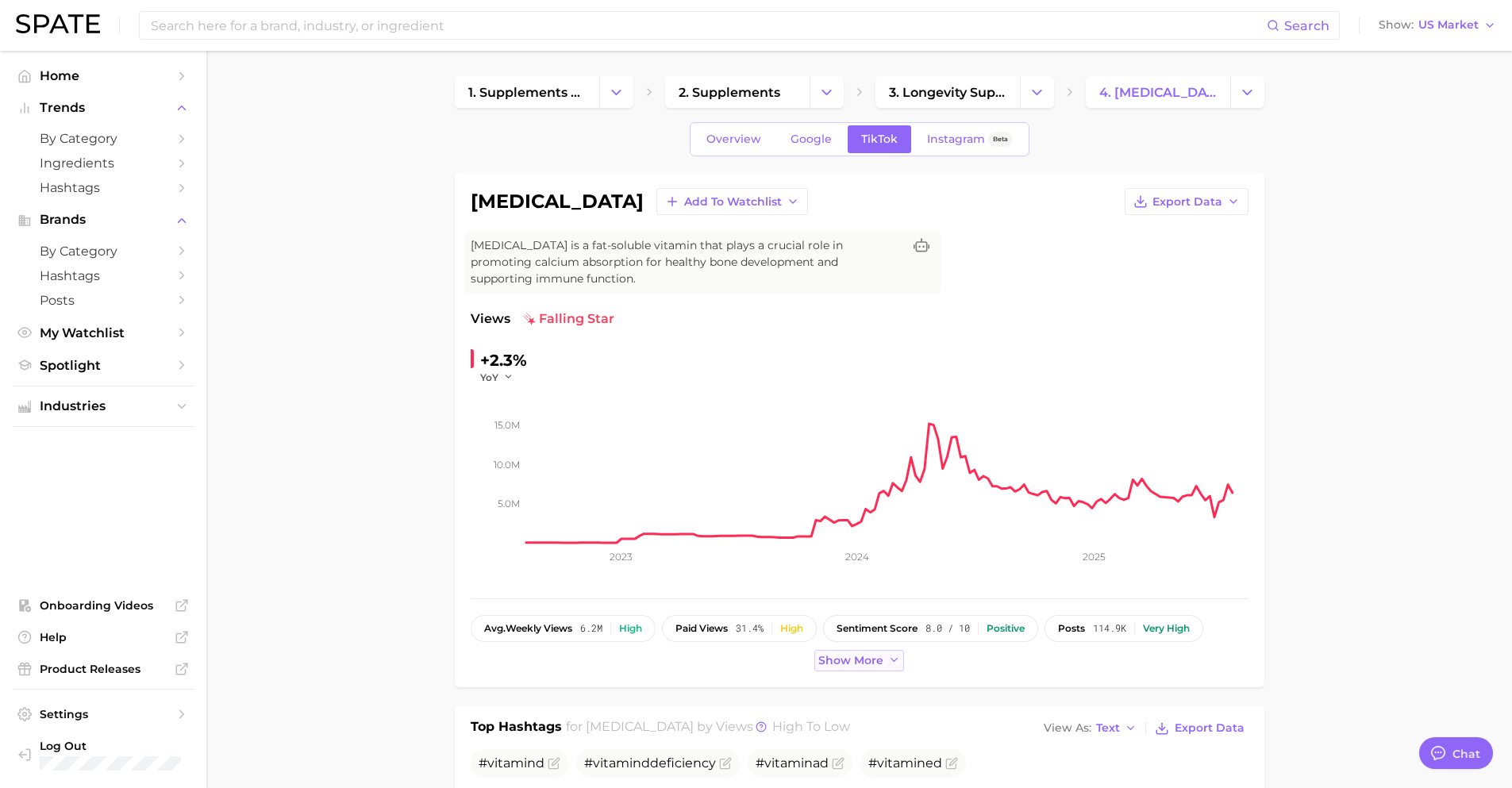
click at [889, 661] on icon at bounding box center [894, 660] width 13 height 13
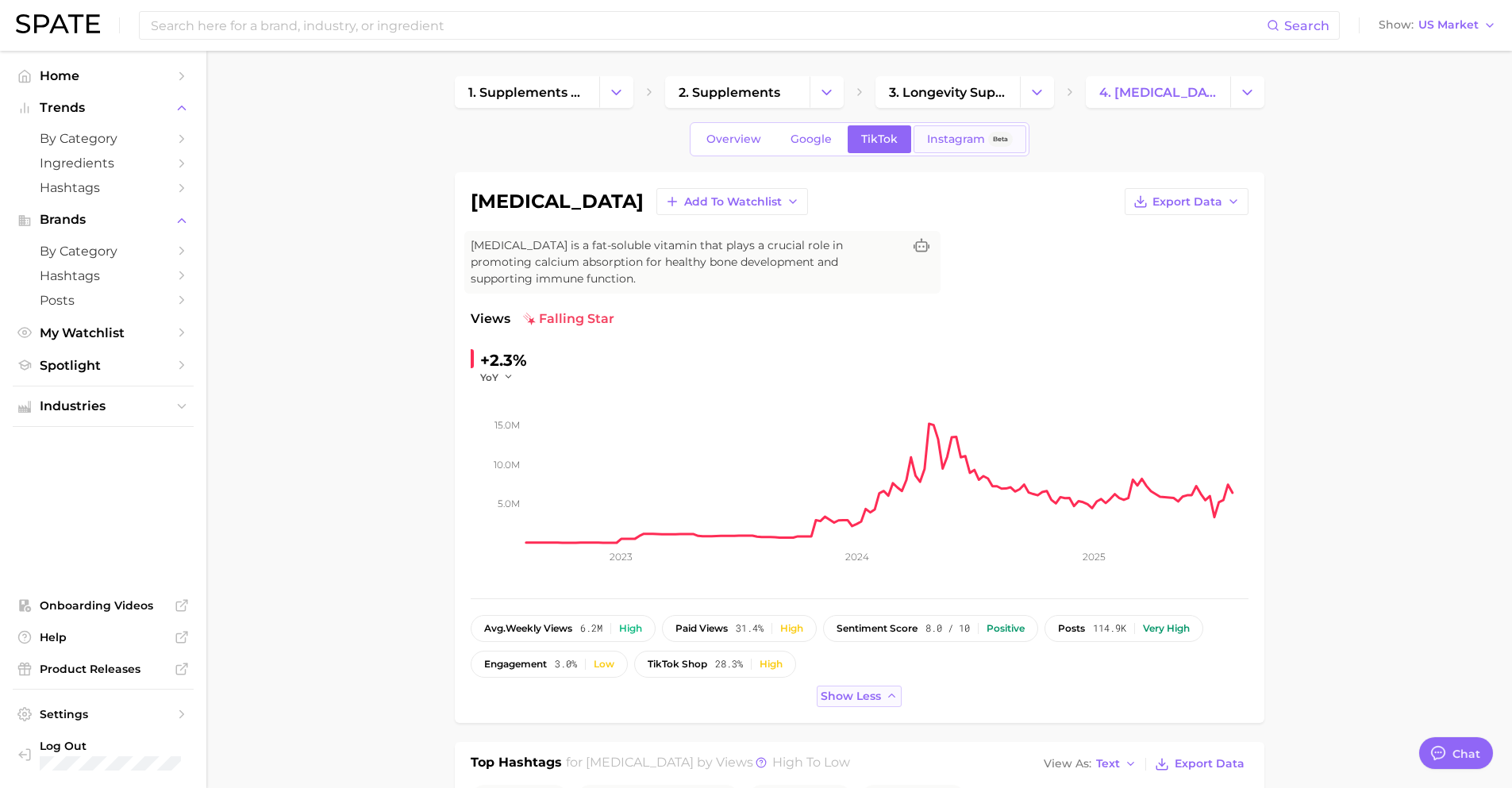
click at [938, 133] on span "Instagram" at bounding box center [956, 139] width 58 height 13
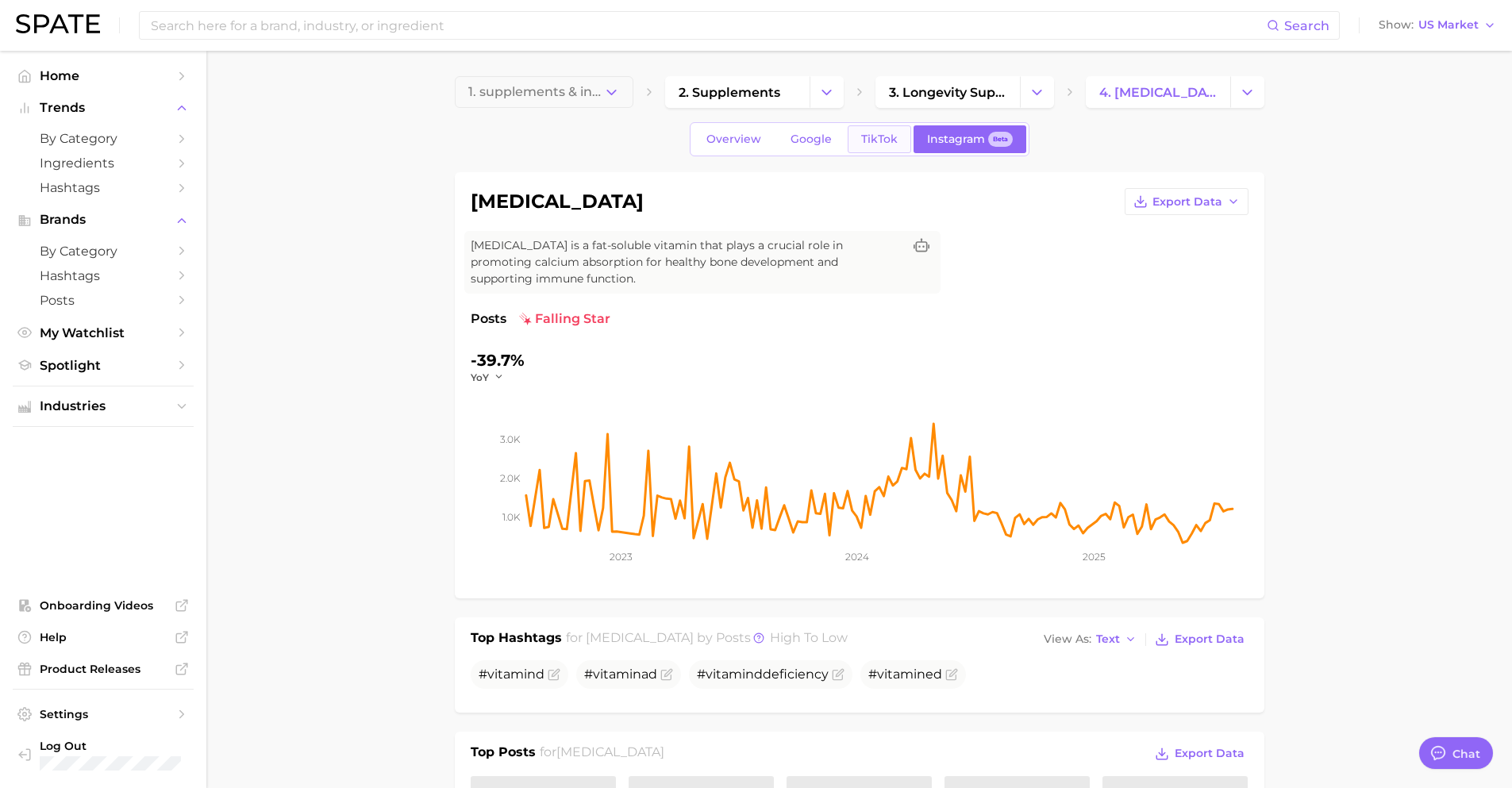
click at [886, 135] on span "TikTok" at bounding box center [879, 139] width 37 height 13
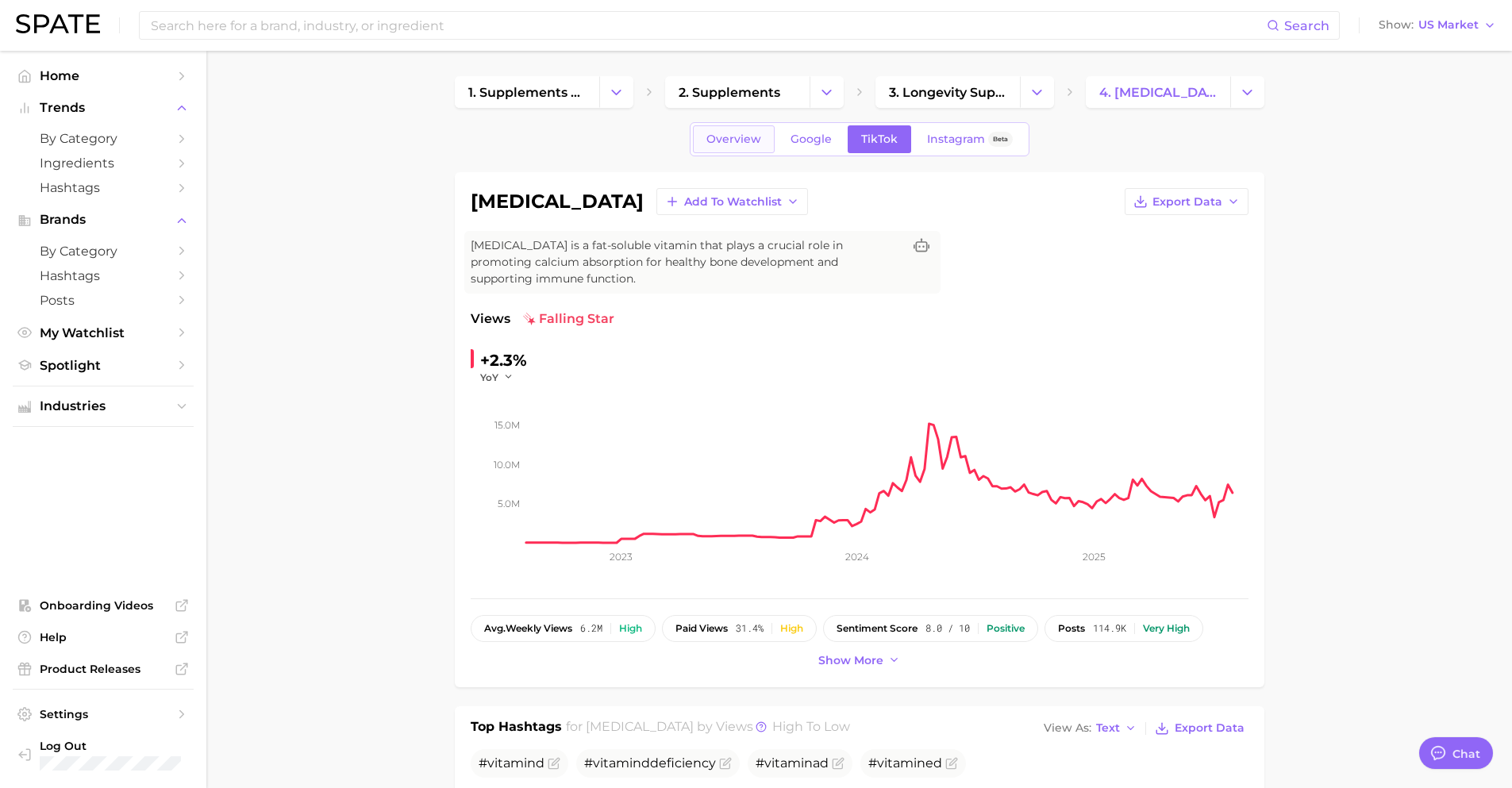
click at [734, 143] on span "Overview" at bounding box center [734, 139] width 55 height 13
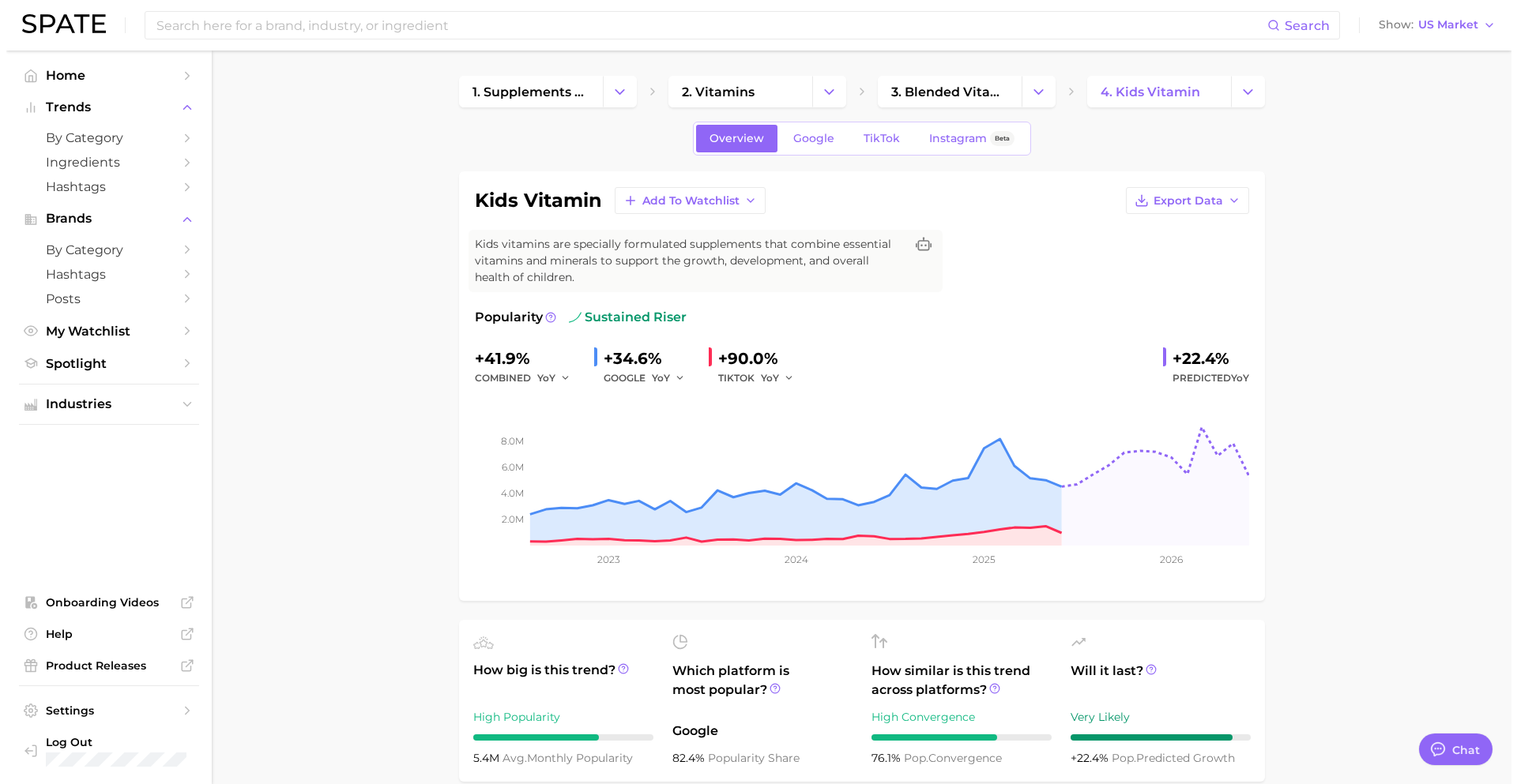
scroll to position [779, 0]
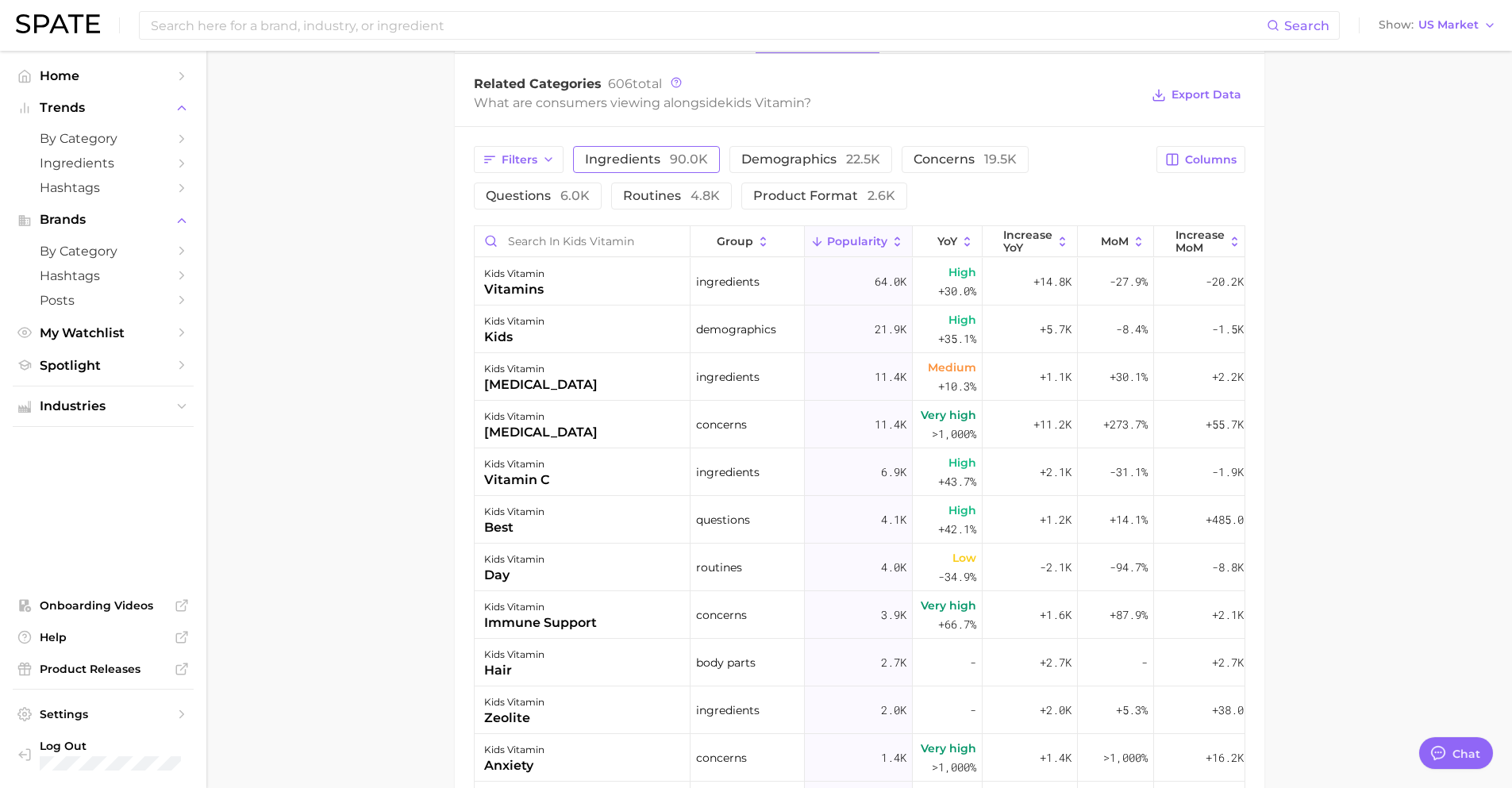
click at [662, 157] on span "ingredients 90.0k" at bounding box center [646, 159] width 123 height 13
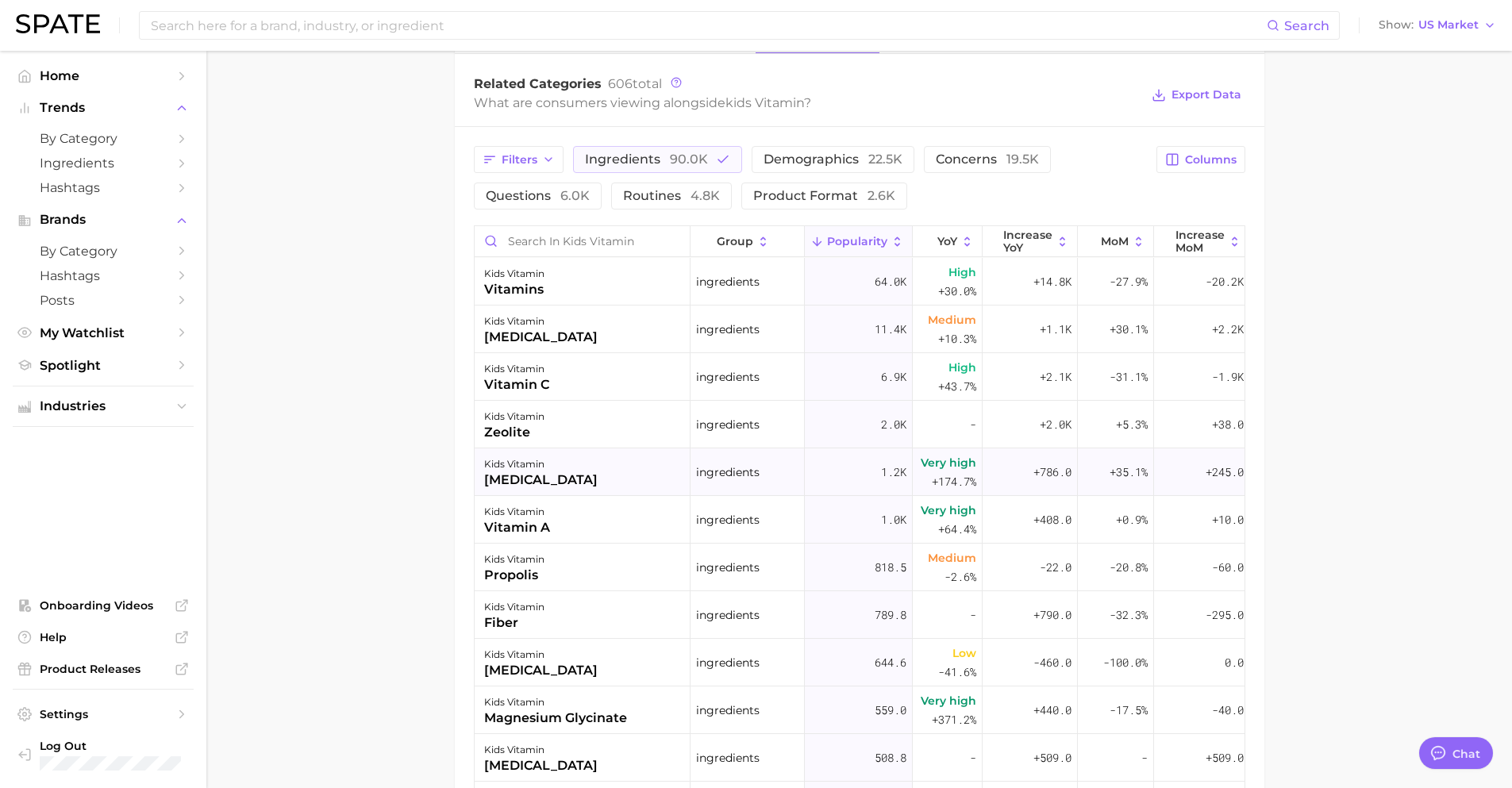
click at [554, 480] on div "[MEDICAL_DATA]" at bounding box center [541, 480] width 114 height 19
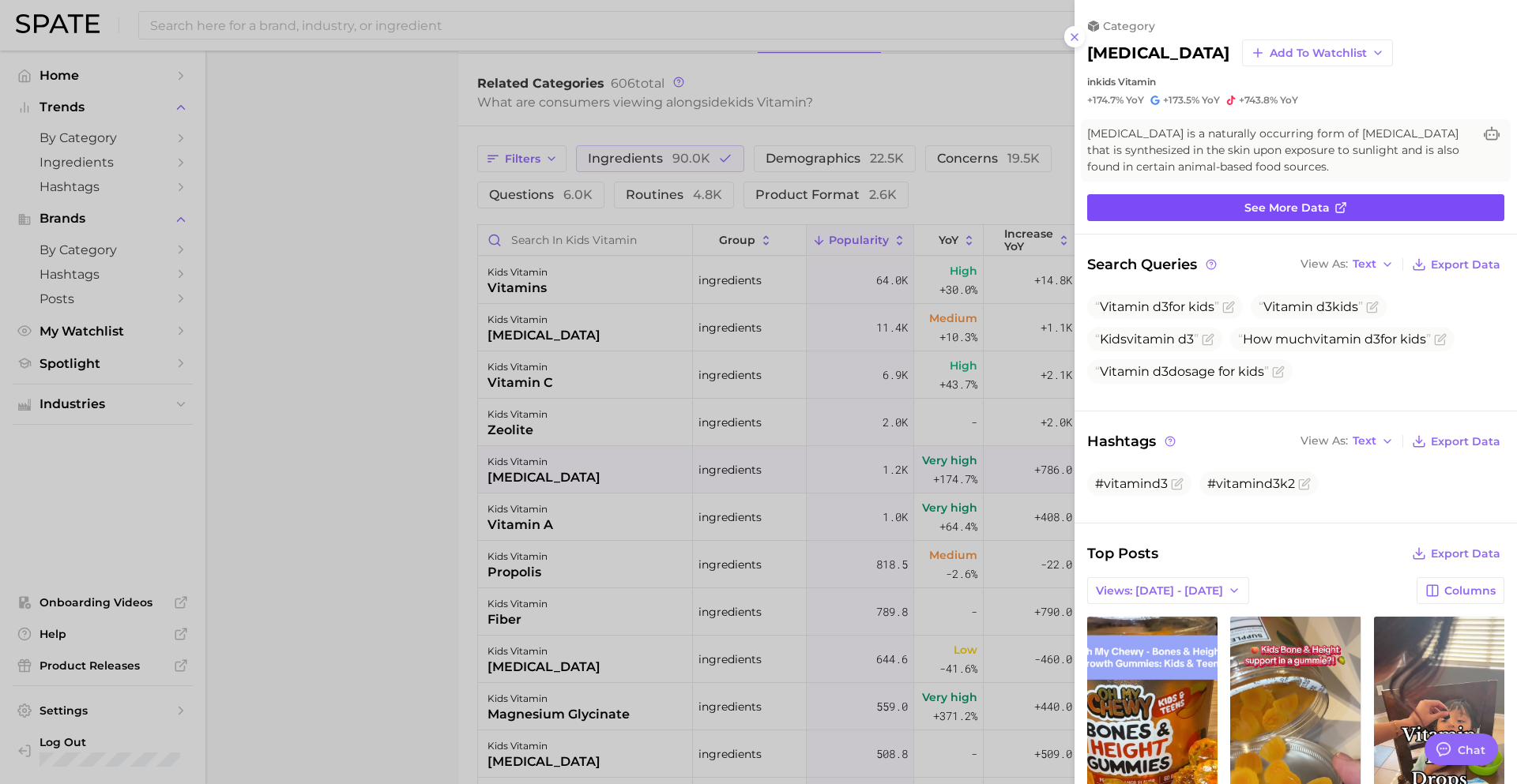
scroll to position [0, 0]
click at [1218, 201] on link "See more data" at bounding box center [1295, 207] width 417 height 27
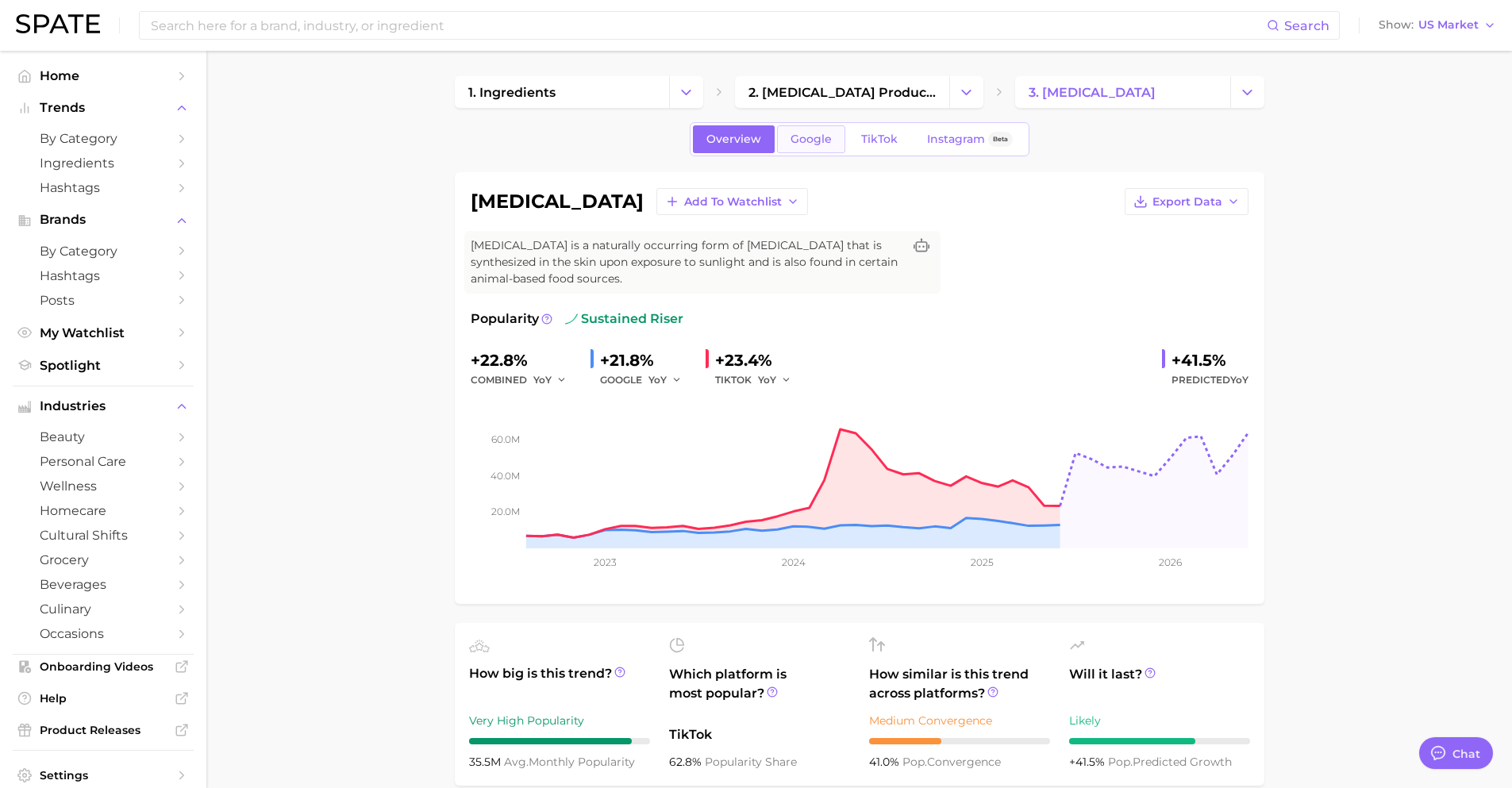
click at [824, 137] on span "Google" at bounding box center [811, 139] width 41 height 13
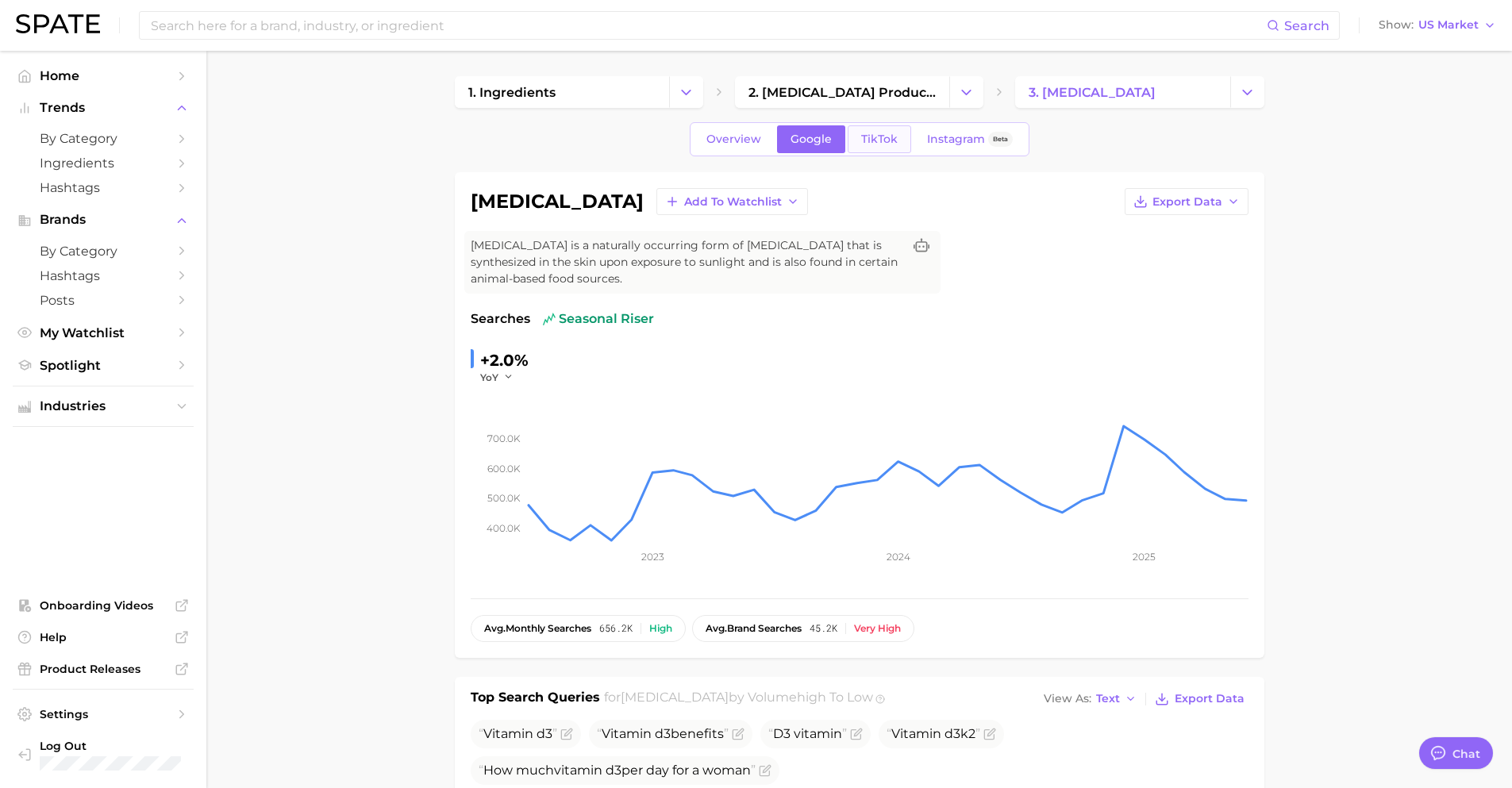
click at [867, 139] on span "TikTok" at bounding box center [879, 139] width 37 height 13
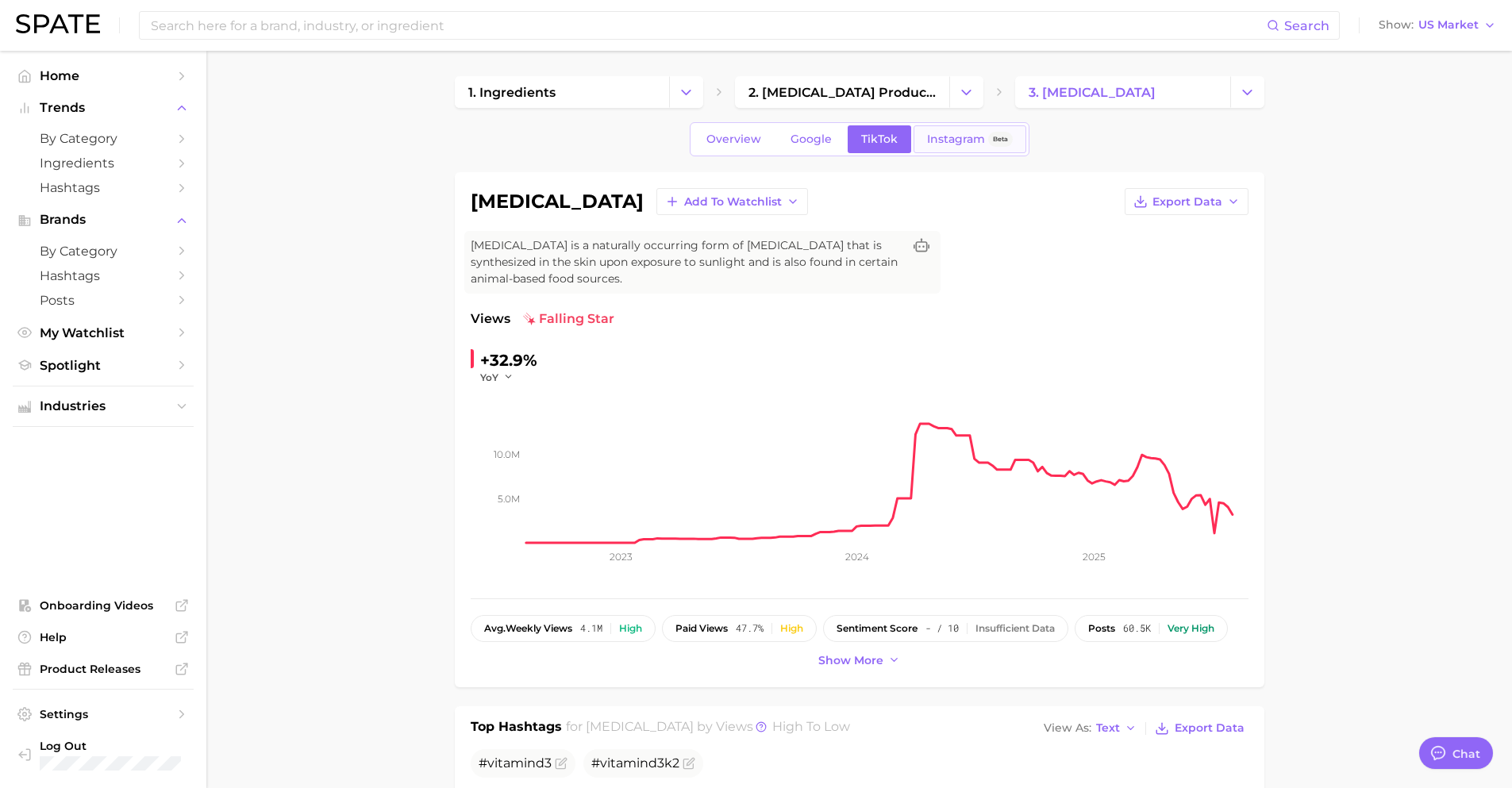
click at [928, 137] on span "Instagram" at bounding box center [956, 139] width 58 height 13
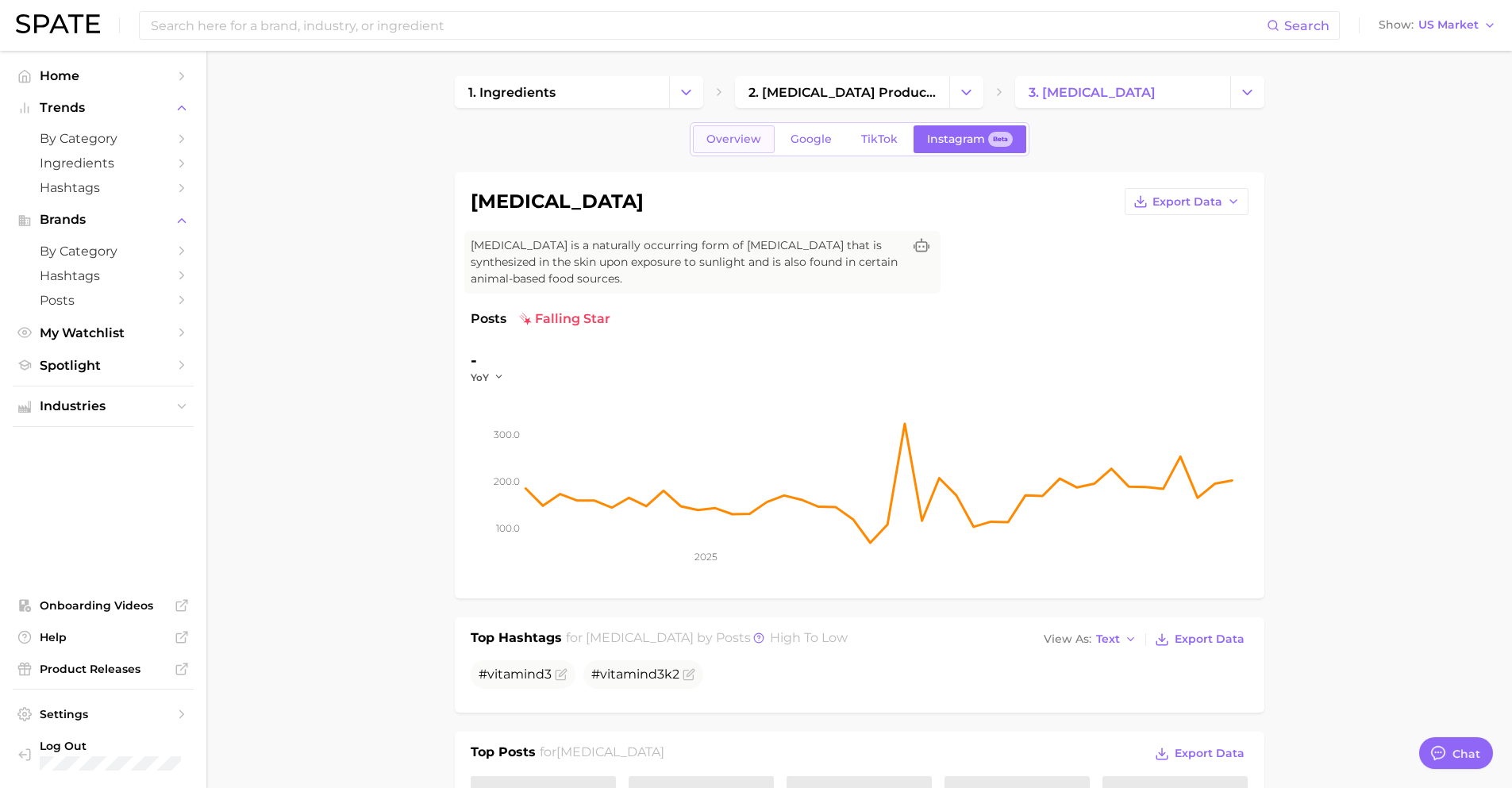
click at [752, 136] on span "Overview" at bounding box center [734, 139] width 55 height 13
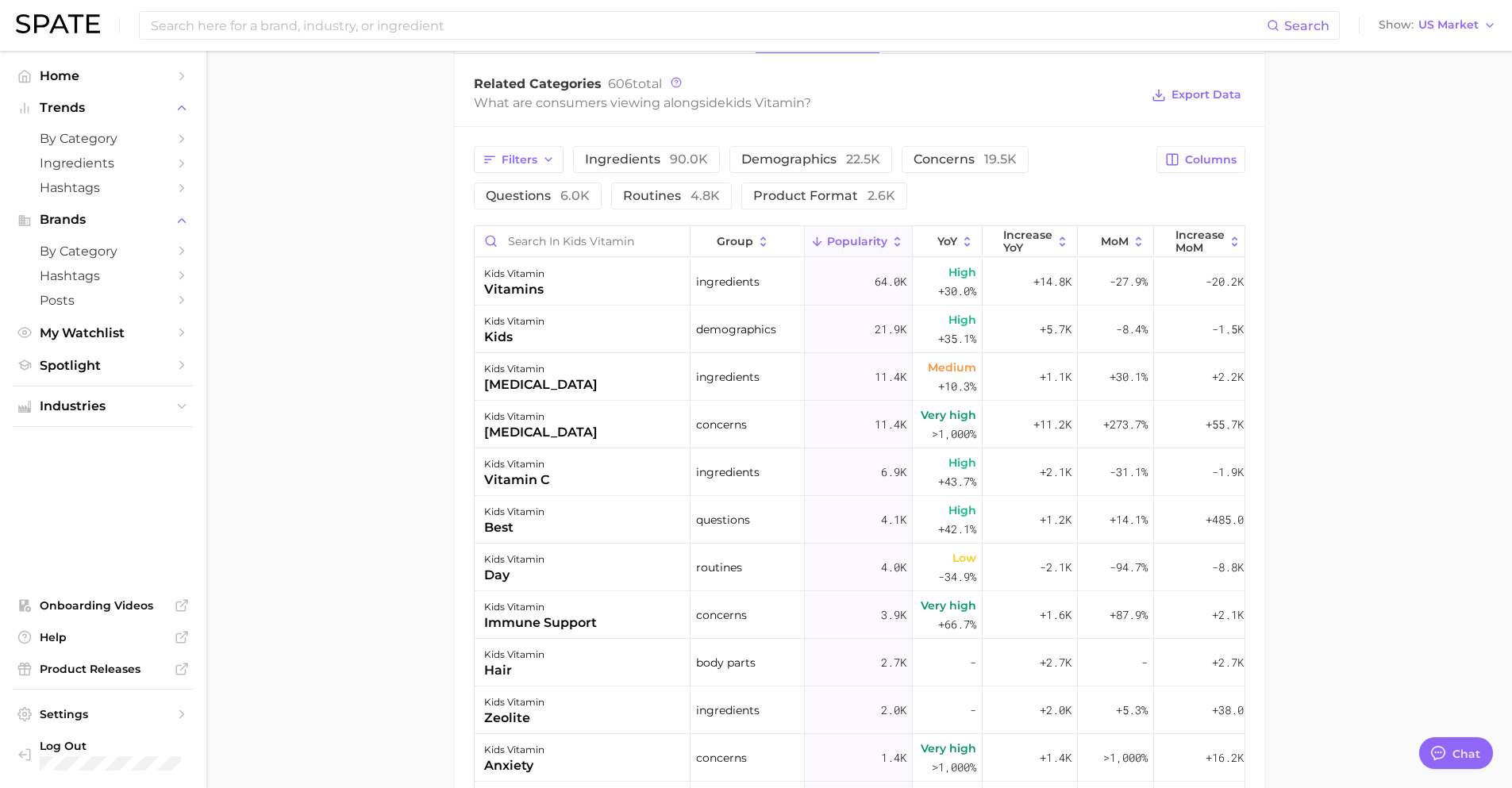
click at [1392, 333] on main "1. supplements & ingestibles 2. vitamins 3. blended vitamins & minerals 4. kids…" at bounding box center [859, 190] width 1306 height 1844
click at [1347, 324] on main "1. supplements & ingestibles 2. vitamins 3. blended vitamins & minerals 4. kids…" at bounding box center [859, 190] width 1306 height 1844
